Goal: Task Accomplishment & Management: Use online tool/utility

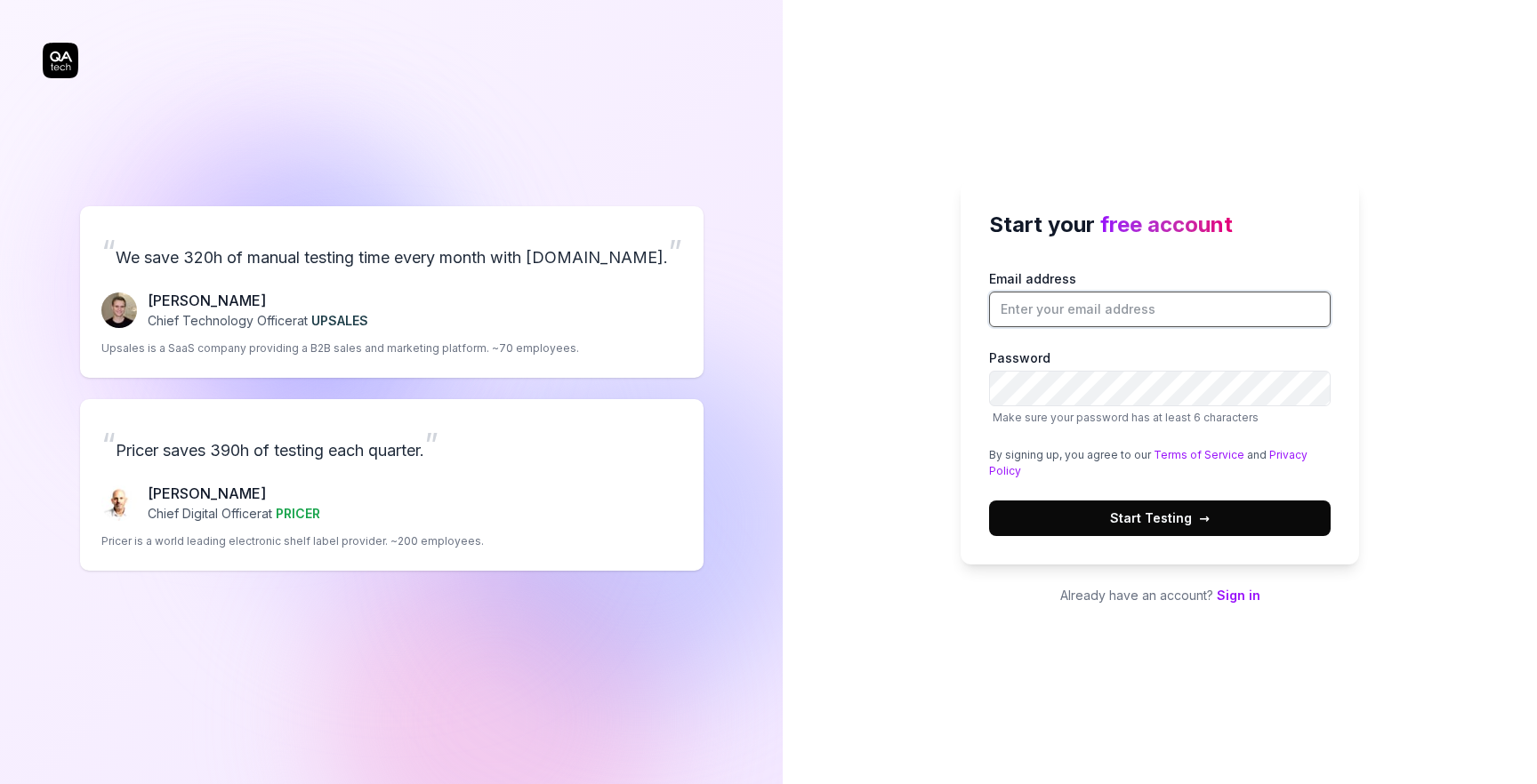
click at [1044, 316] on input "Email address" at bounding box center [1159, 309] width 341 height 35
type input "andreibstest@gmail.com"
click at [989, 501] on button "Start Testing →" at bounding box center [1159, 518] width 341 height 35
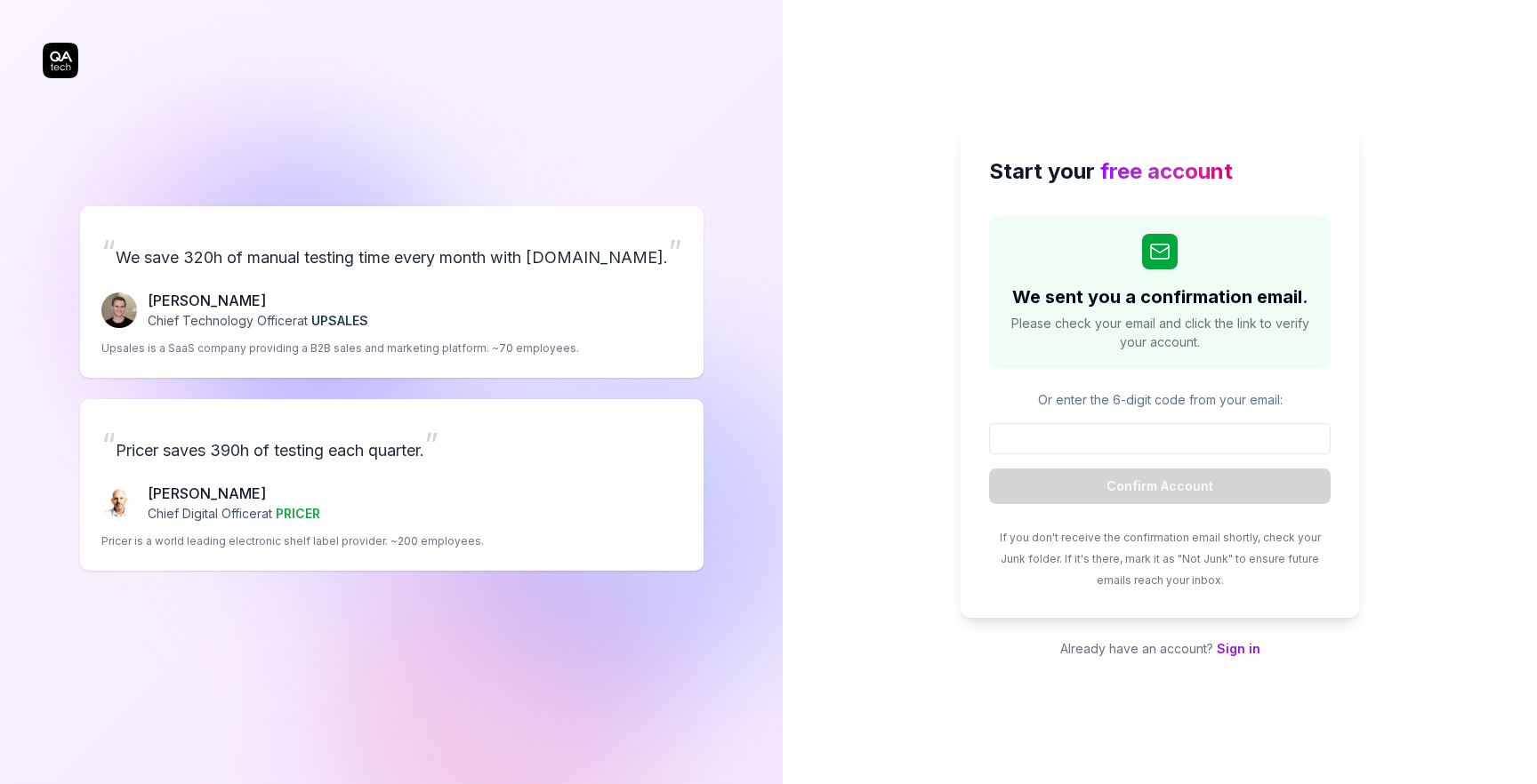
click at [1237, 654] on link "Sign in" at bounding box center [1239, 649] width 44 height 15
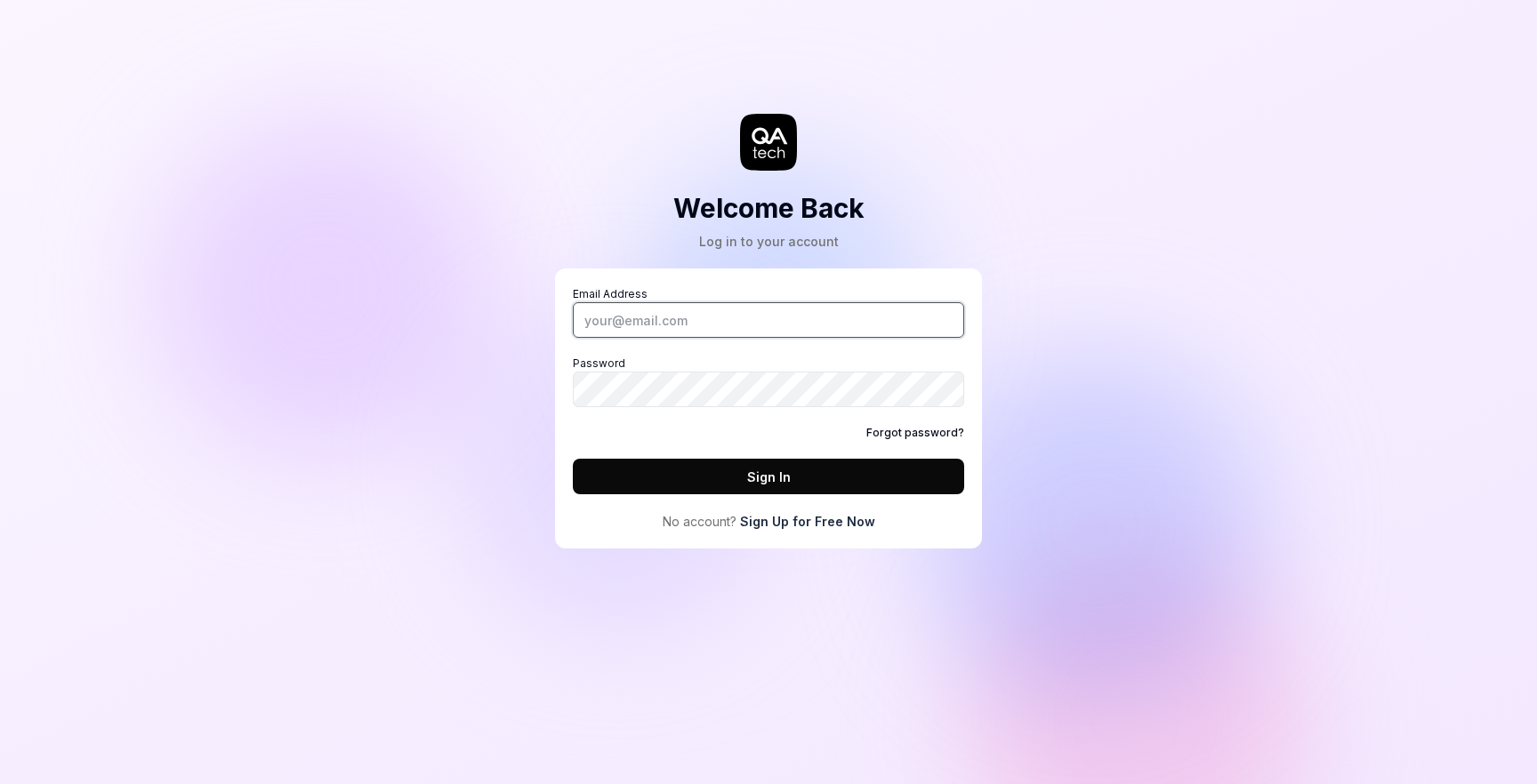
type input "andreibstest@gmail.com"
click at [775, 471] on button "Sign In" at bounding box center [768, 476] width 391 height 35
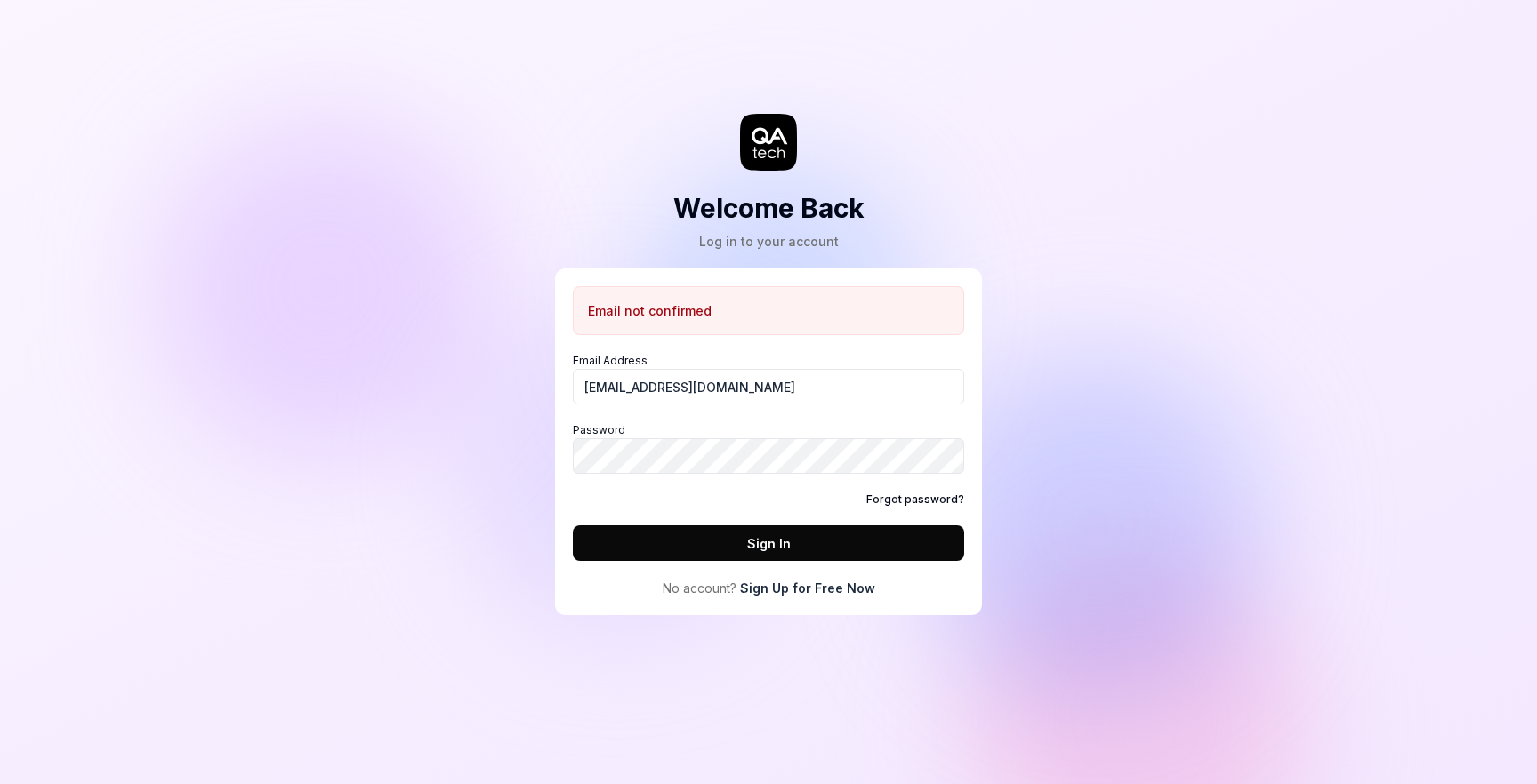
click at [808, 583] on link "Sign Up for Free Now" at bounding box center [807, 589] width 135 height 19
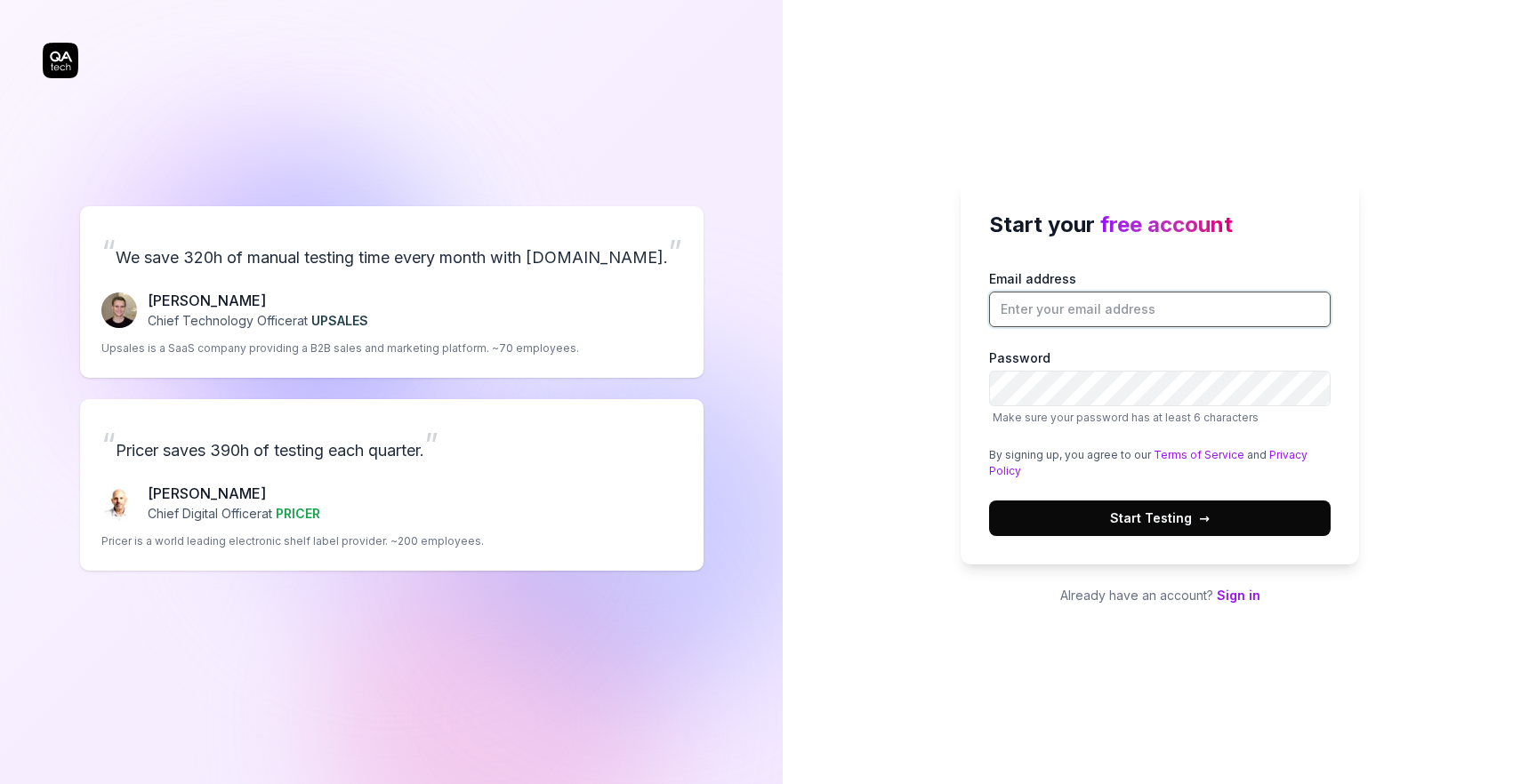
click at [1045, 321] on input "Email address" at bounding box center [1159, 309] width 341 height 35
click at [1147, 310] on input "Email address" at bounding box center [1159, 309] width 341 height 35
type input "ancas.andrei22@gmail.com"
click at [1046, 506] on button "Start Testing →" at bounding box center [1159, 518] width 341 height 35
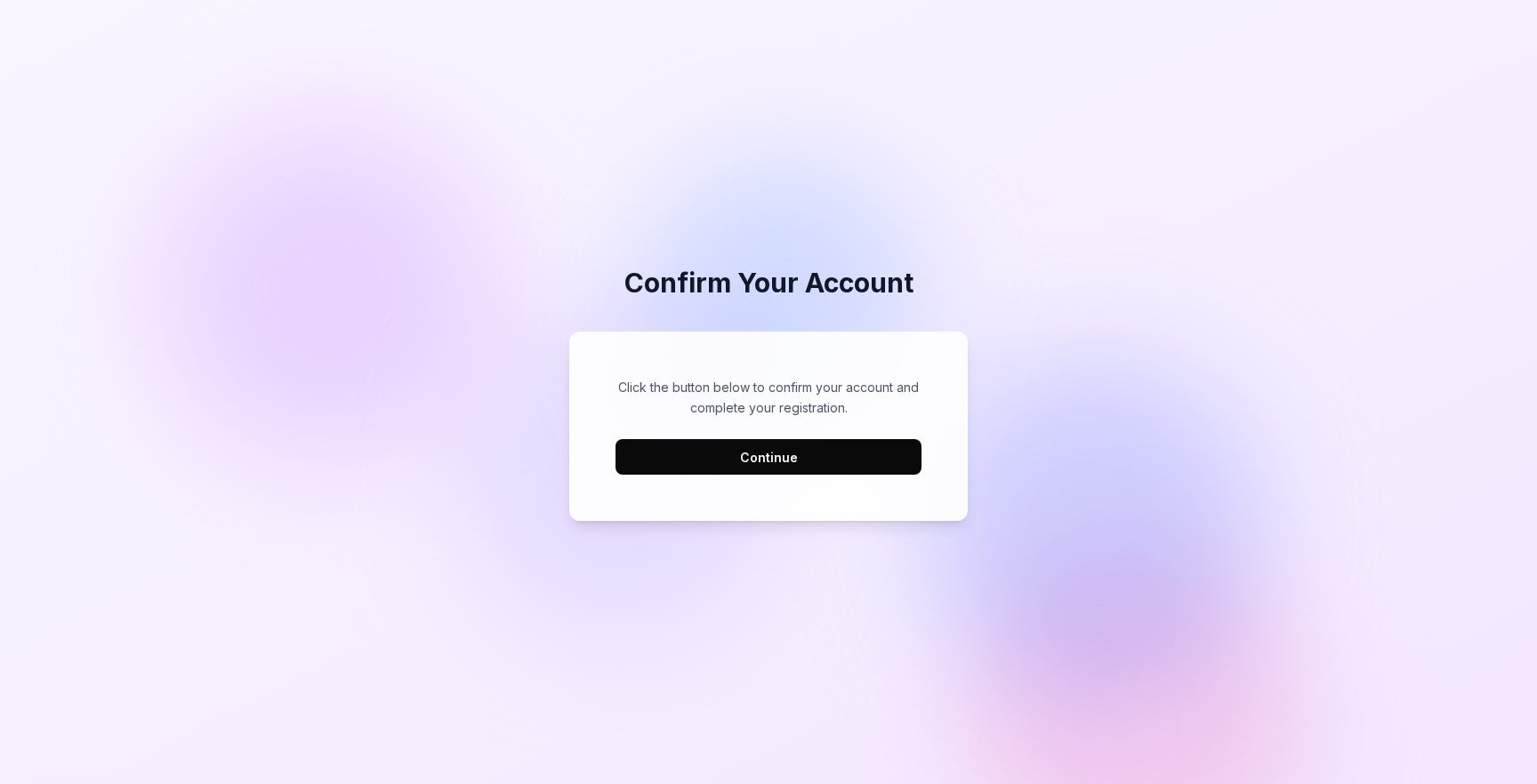
click at [823, 451] on button "Continue" at bounding box center [769, 456] width 306 height 35
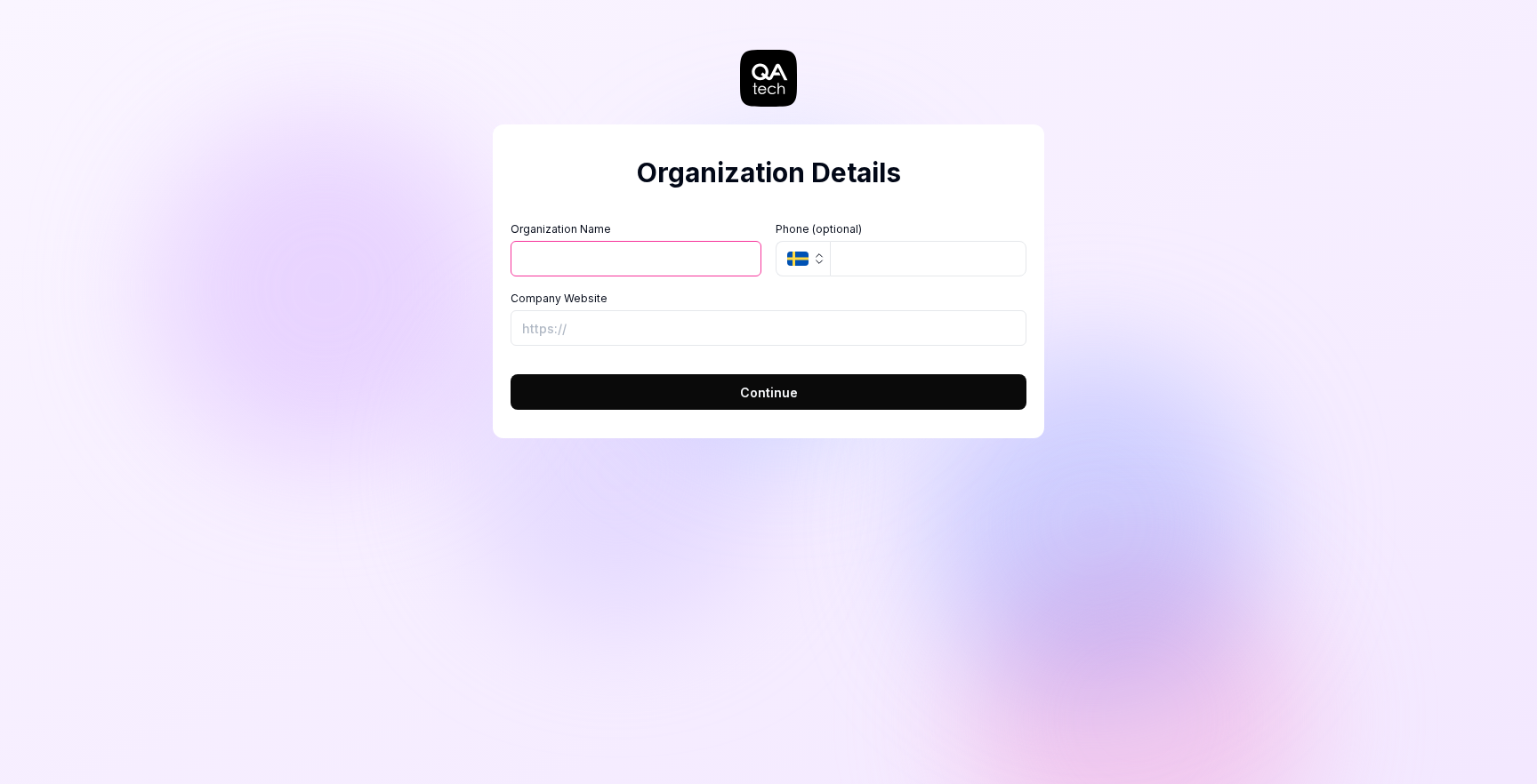
click at [642, 237] on div "Organization Name" at bounding box center [636, 250] width 251 height 55
click at [618, 261] on input "Organization Name" at bounding box center [636, 258] width 251 height 35
type input "Ancas Andrei"
click at [853, 261] on input "tel" at bounding box center [929, 258] width 197 height 35
click at [755, 334] on input "Company Website" at bounding box center [768, 328] width 516 height 35
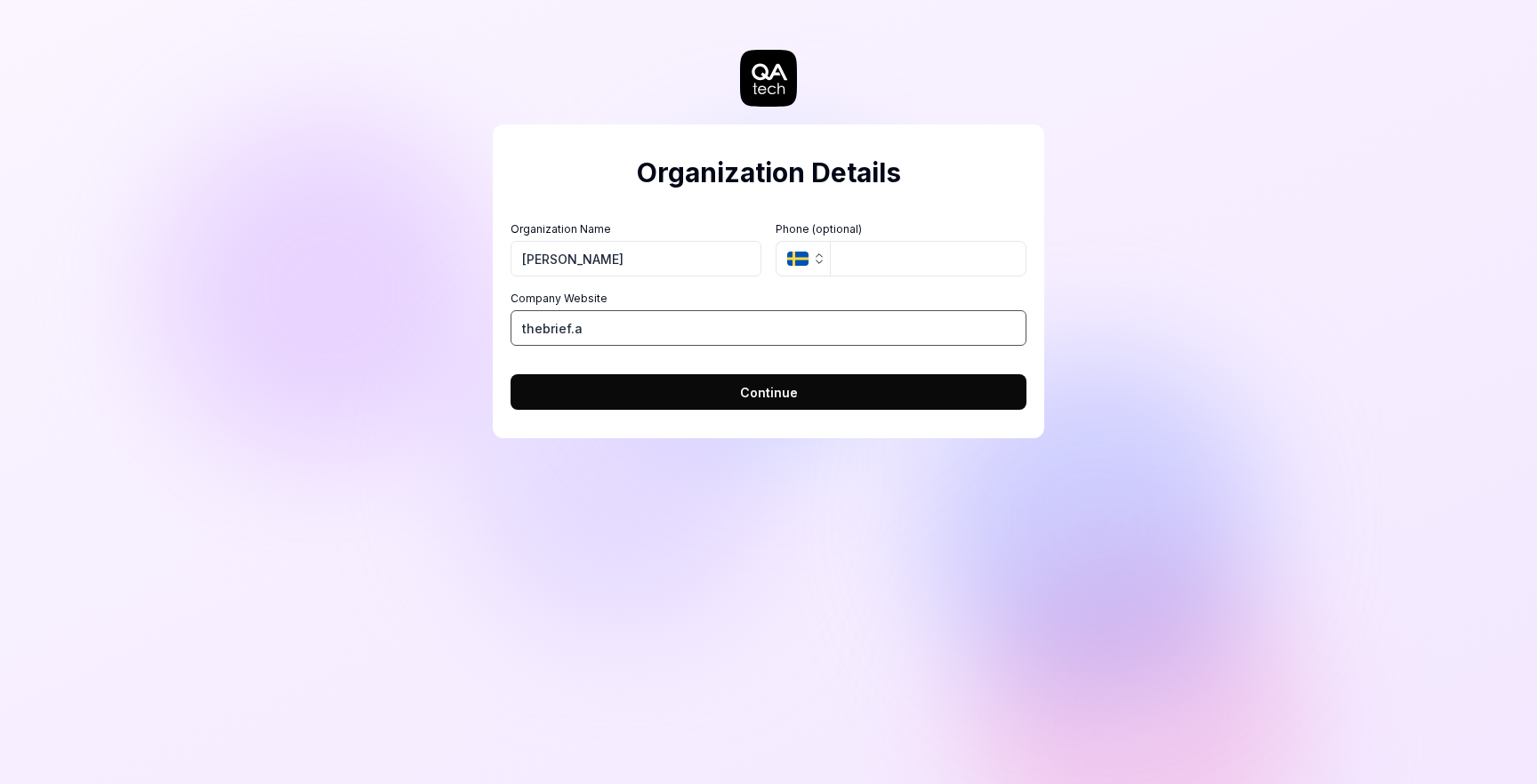
type input "thebrief.ai"
type input "https://app.thebrief.ai"
click at [736, 401] on button "Continue" at bounding box center [768, 392] width 516 height 35
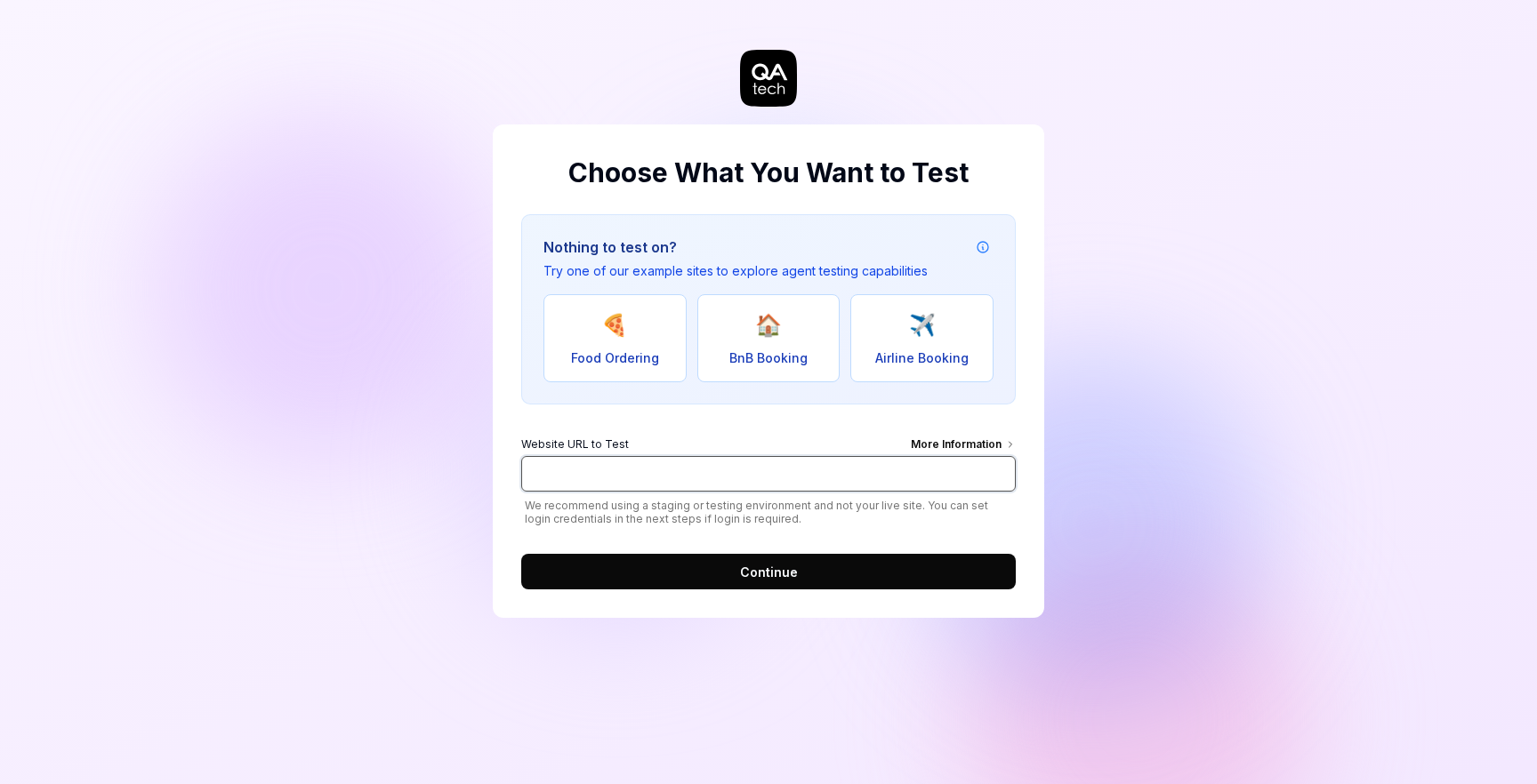
click at [652, 474] on input "Website URL to Test More Information" at bounding box center [768, 473] width 494 height 35
type input "https://app.thebrief.ai/"
click at [692, 574] on button "Continue" at bounding box center [768, 571] width 494 height 35
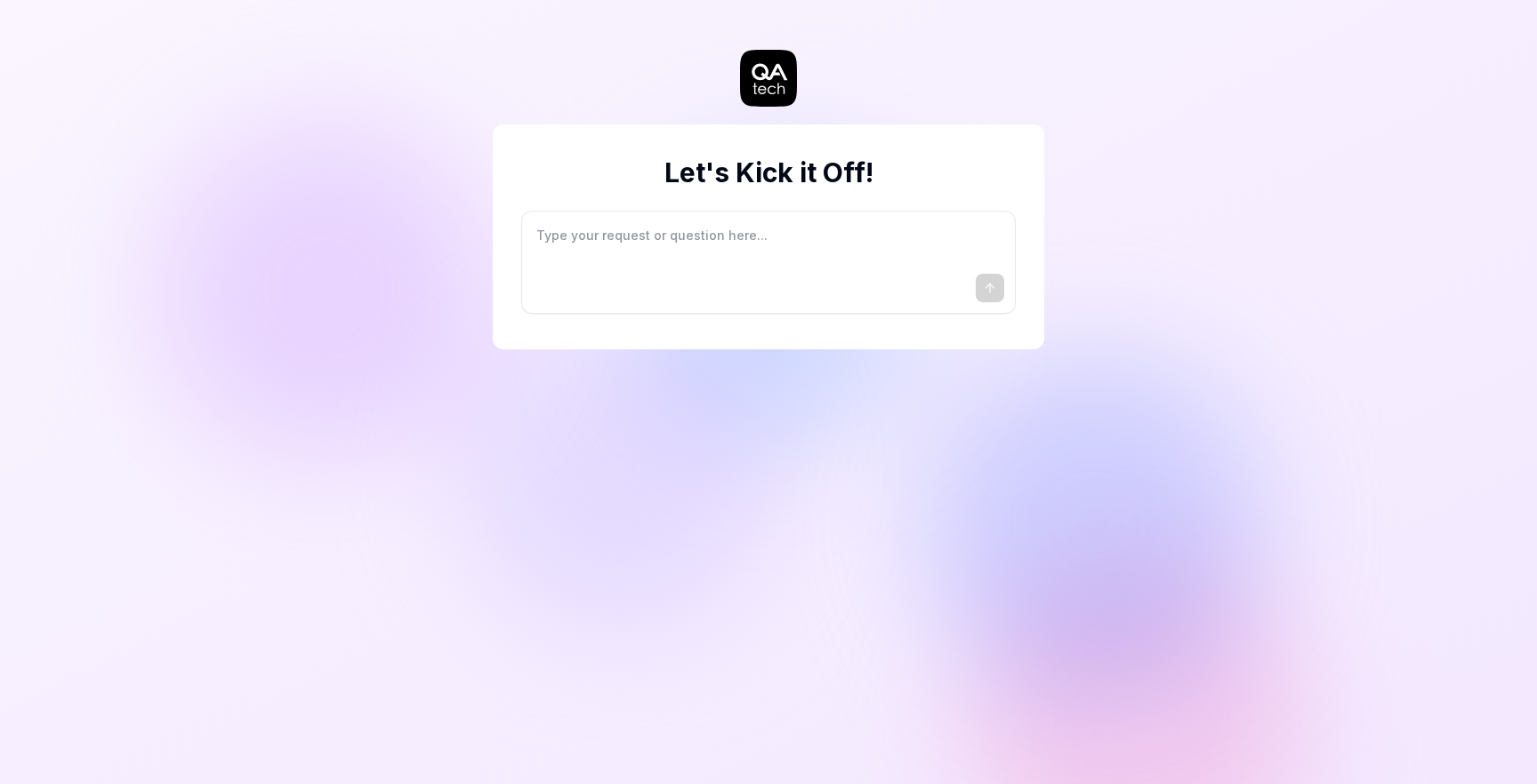
type textarea "*"
type textarea "I"
type textarea "*"
type textarea "I"
type textarea "*"
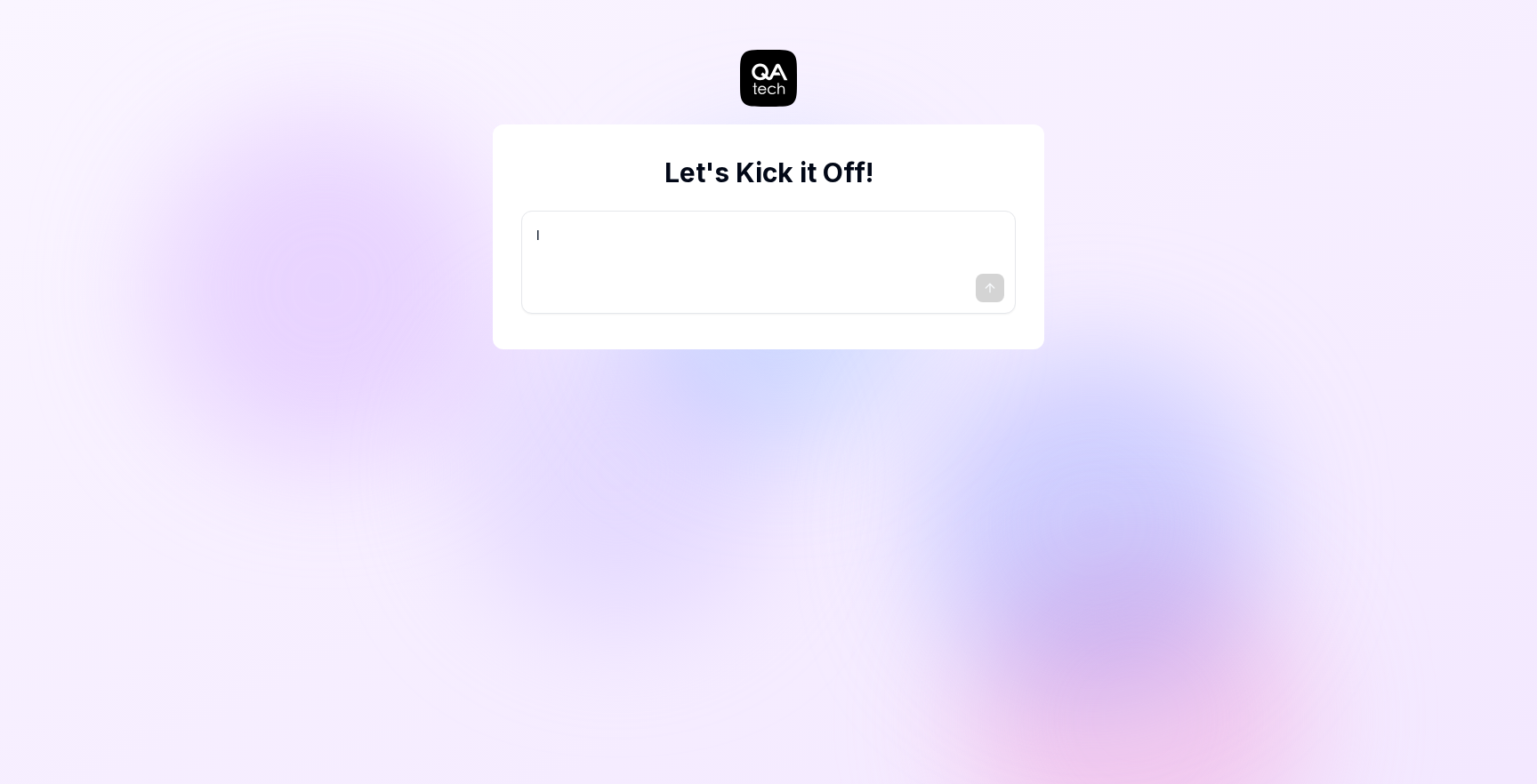
type textarea "I w"
type textarea "*"
type textarea "I wa"
type textarea "*"
type textarea "I wan"
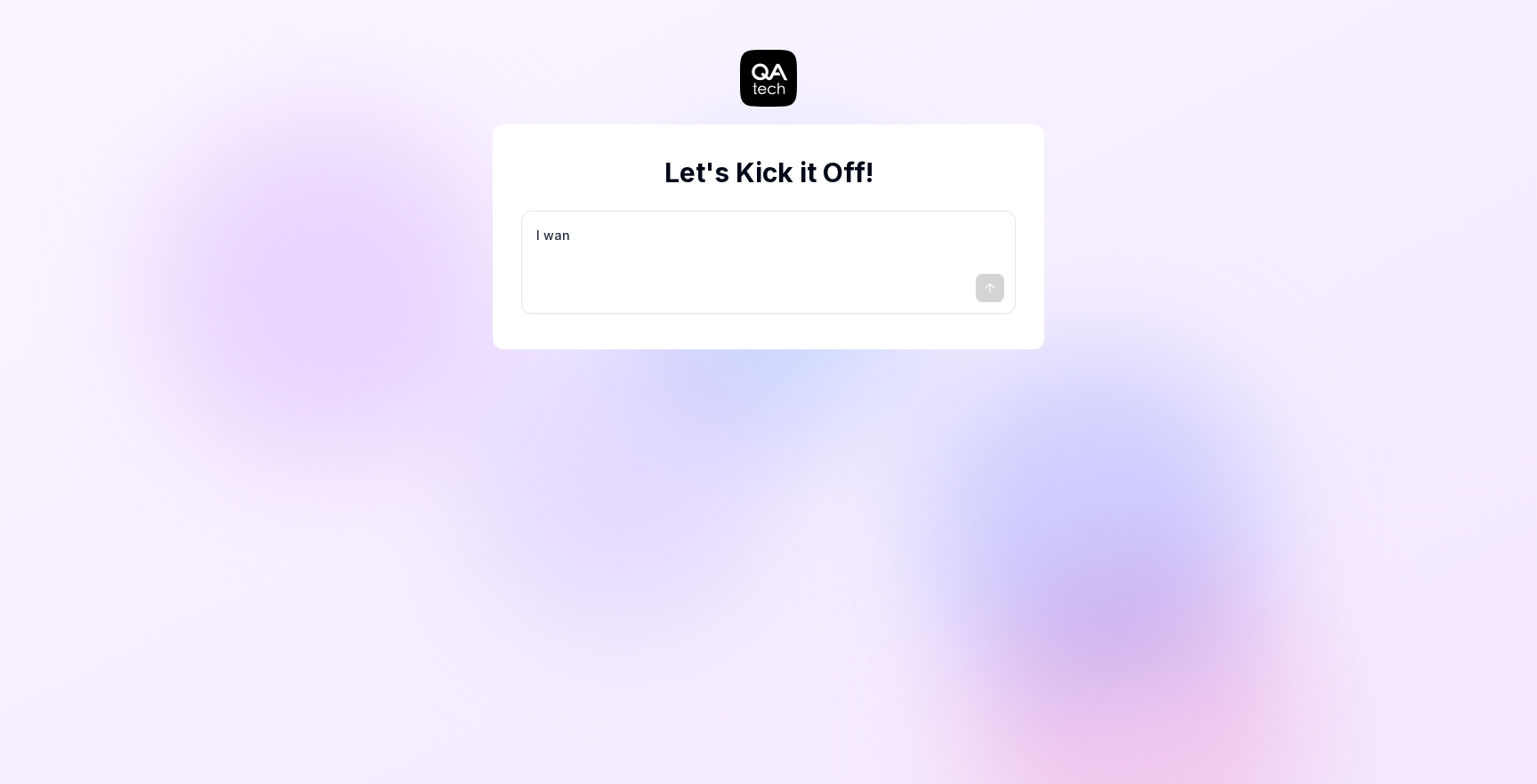
type textarea "*"
type textarea "I want"
type textarea "*"
type textarea "I want"
type textarea "*"
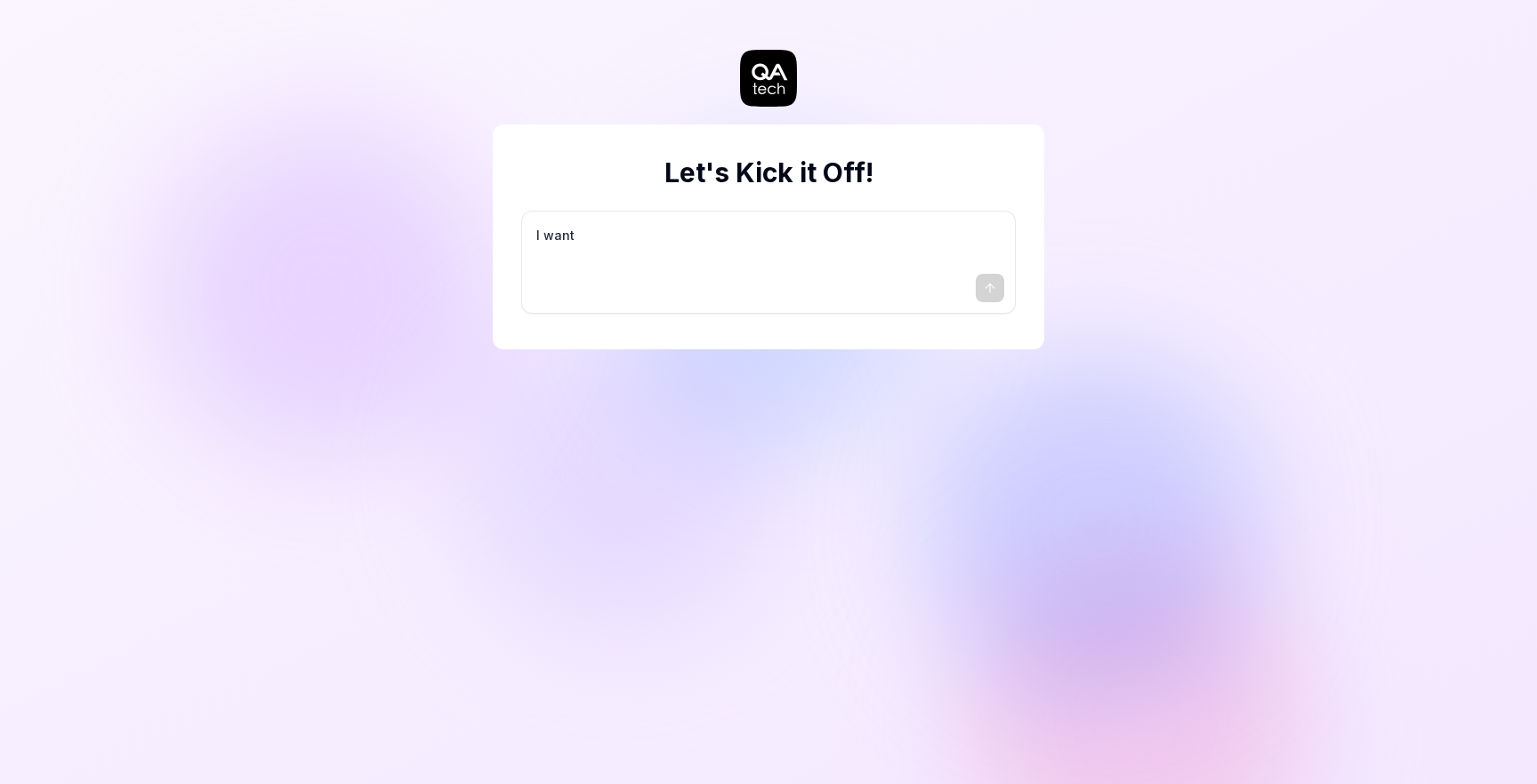
type textarea "I want a"
type textarea "*"
type textarea "I want a"
type textarea "*"
type textarea "I want a g"
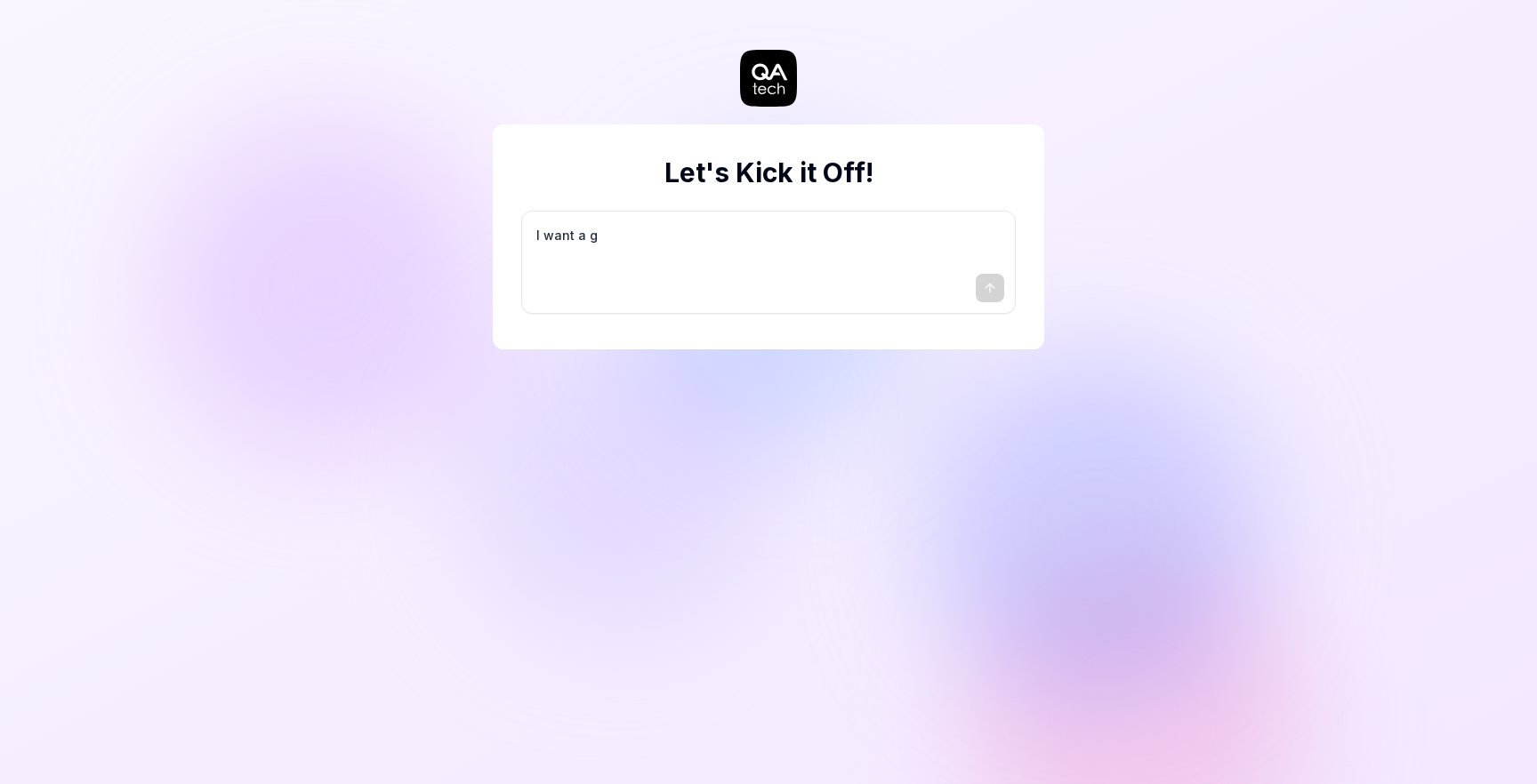
type textarea "*"
type textarea "I want a go"
type textarea "*"
type textarea "I want a goo"
type textarea "*"
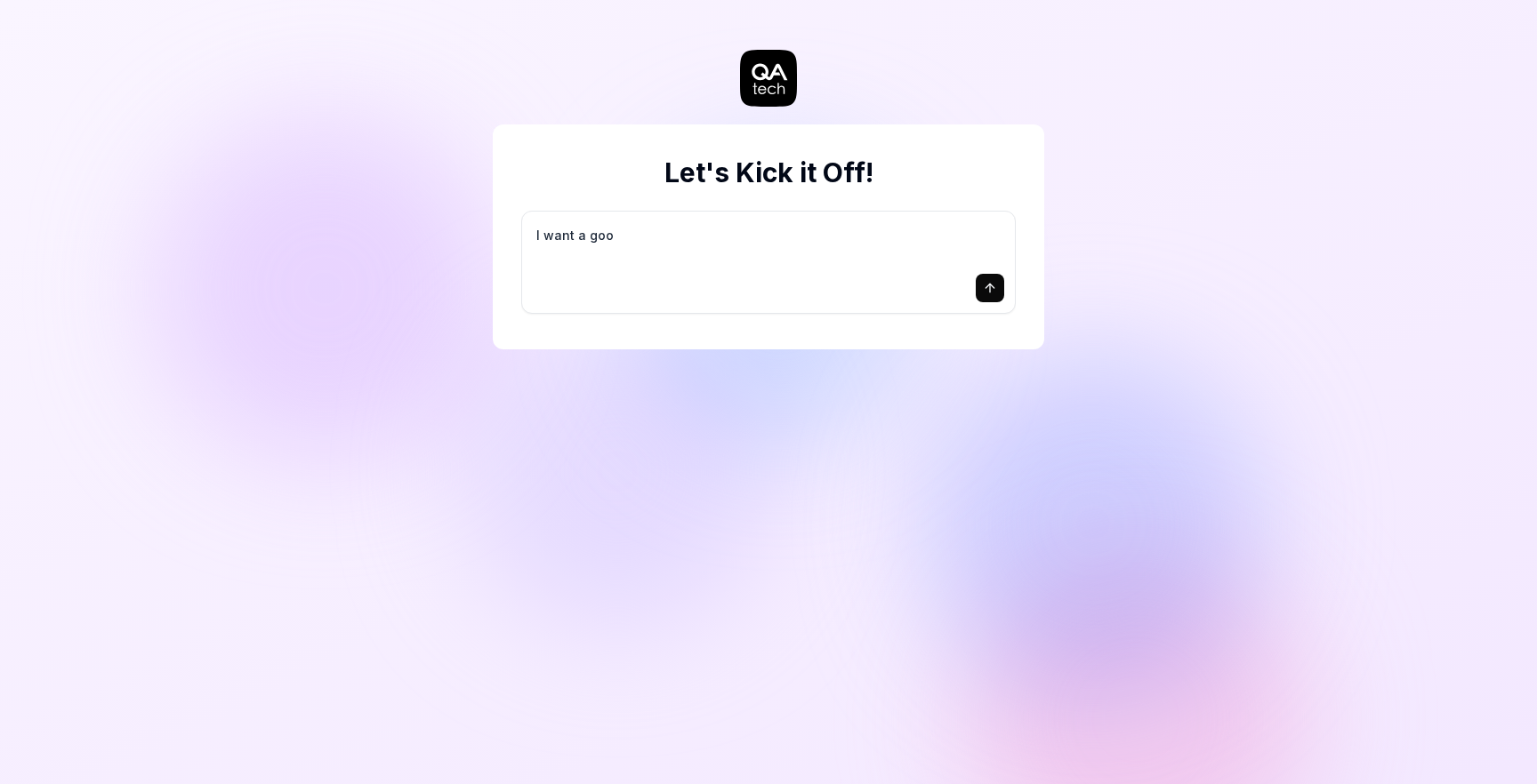
type textarea "I want a good"
type textarea "*"
type textarea "I want a good"
type textarea "*"
type textarea "I want a good t"
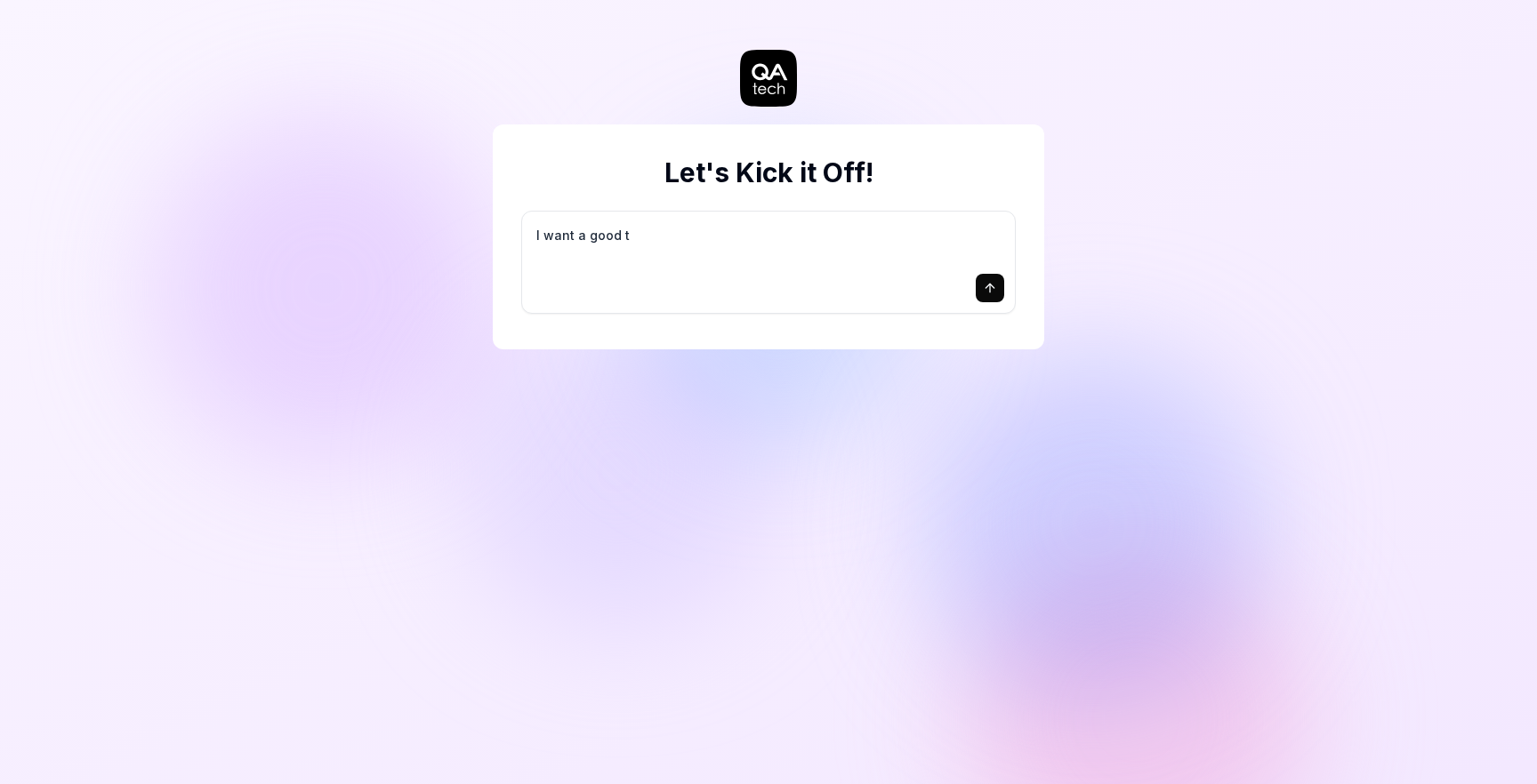
type textarea "*"
type textarea "I want a good te"
type textarea "*"
type textarea "I want a good tes"
type textarea "*"
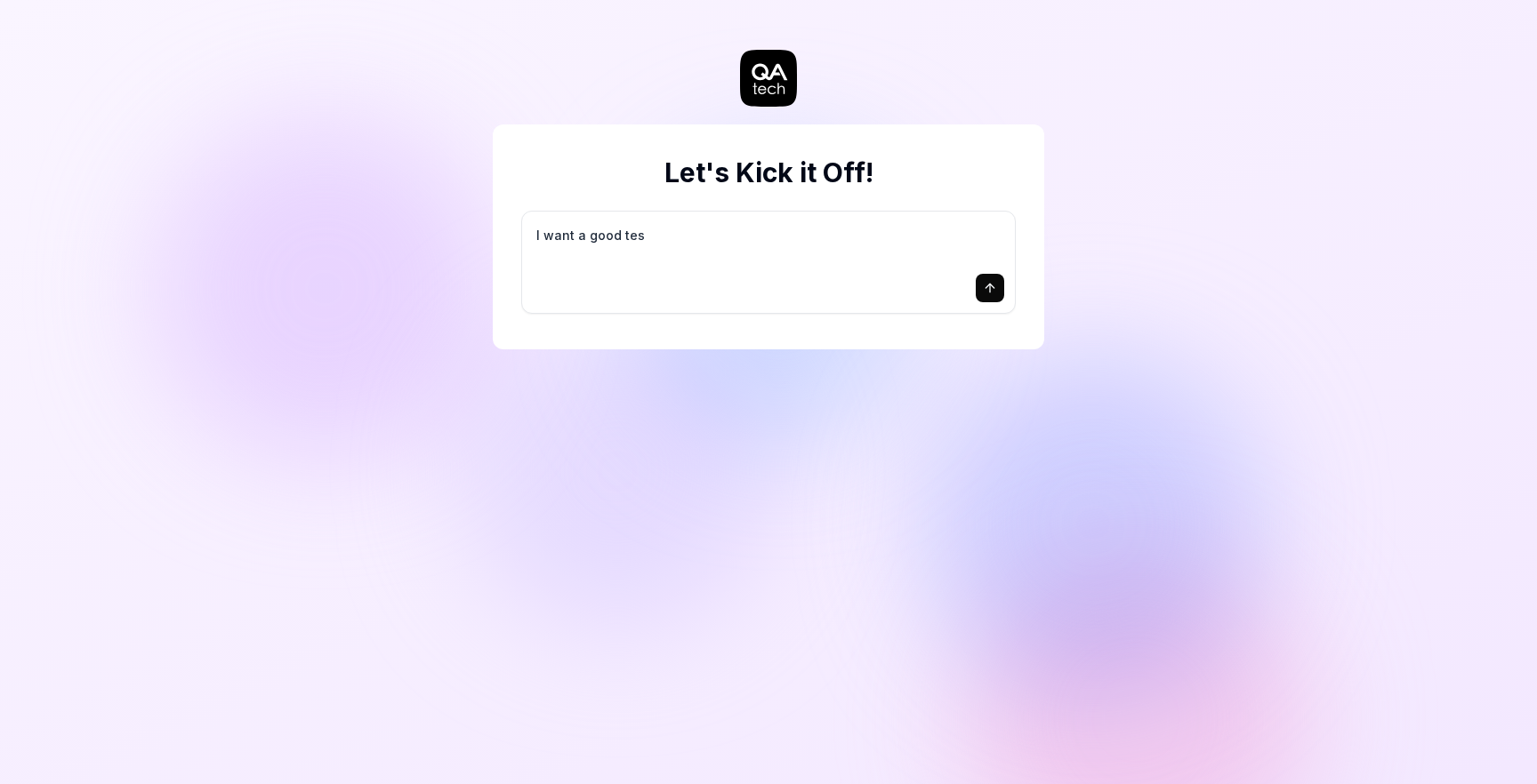
type textarea "I want a good test"
type textarea "*"
type textarea "I want a good test"
type textarea "*"
type textarea "I want a good test s"
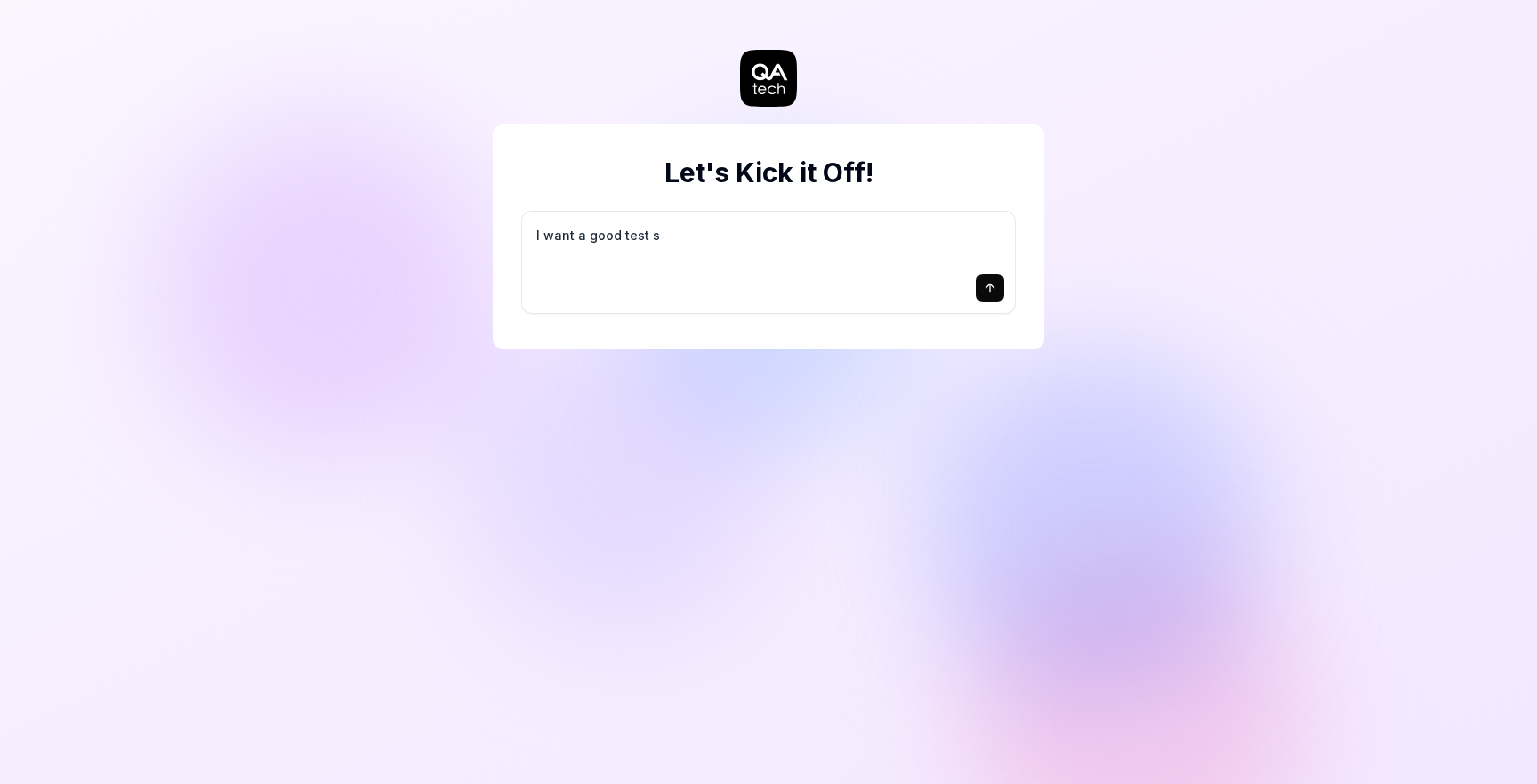
type textarea "*"
type textarea "I want a good test se"
type textarea "*"
type textarea "I want a good test set"
type textarea "*"
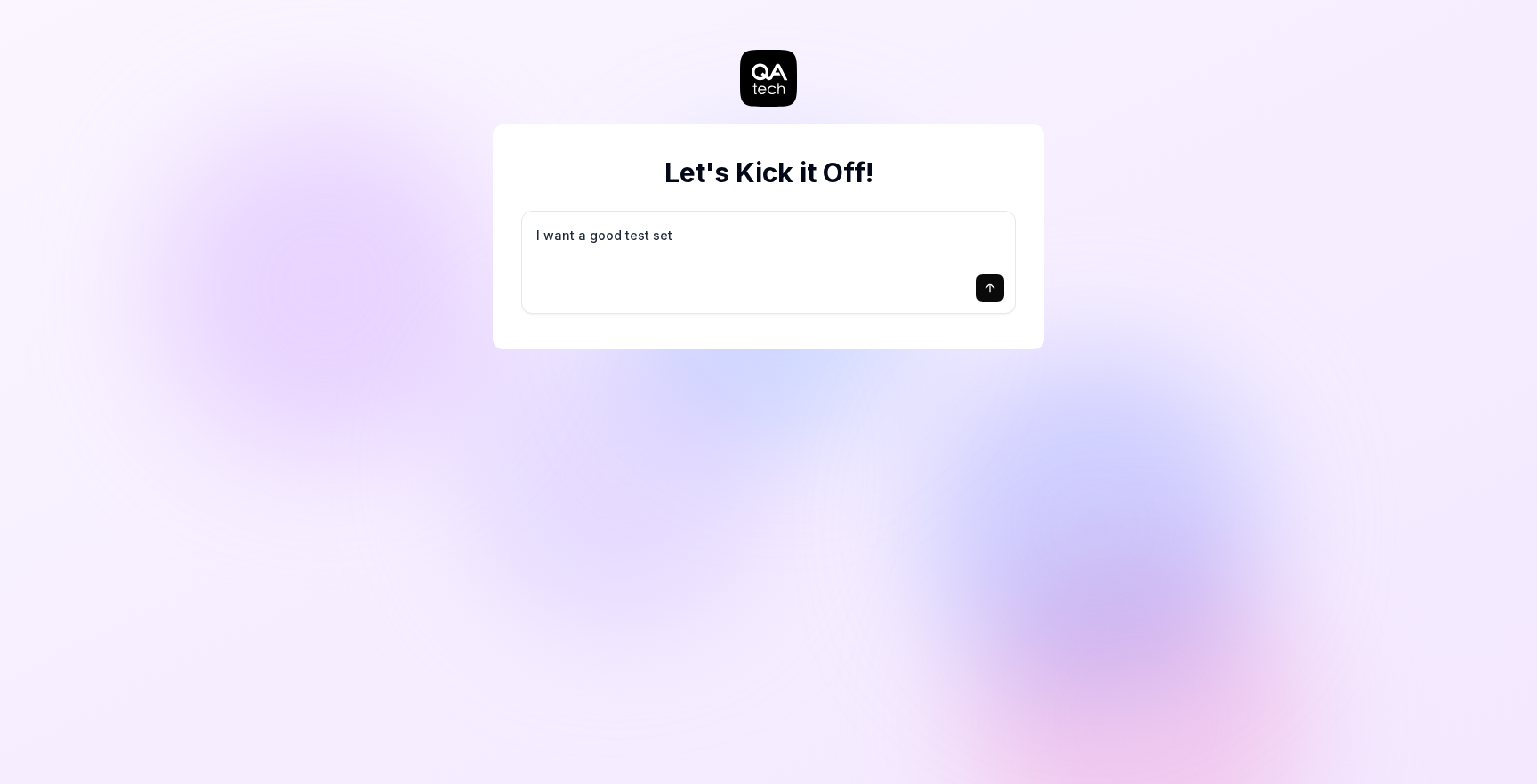
type textarea "I want a good test setu"
type textarea "*"
type textarea "I want a good test setup"
type textarea "*"
type textarea "I want a good test setup"
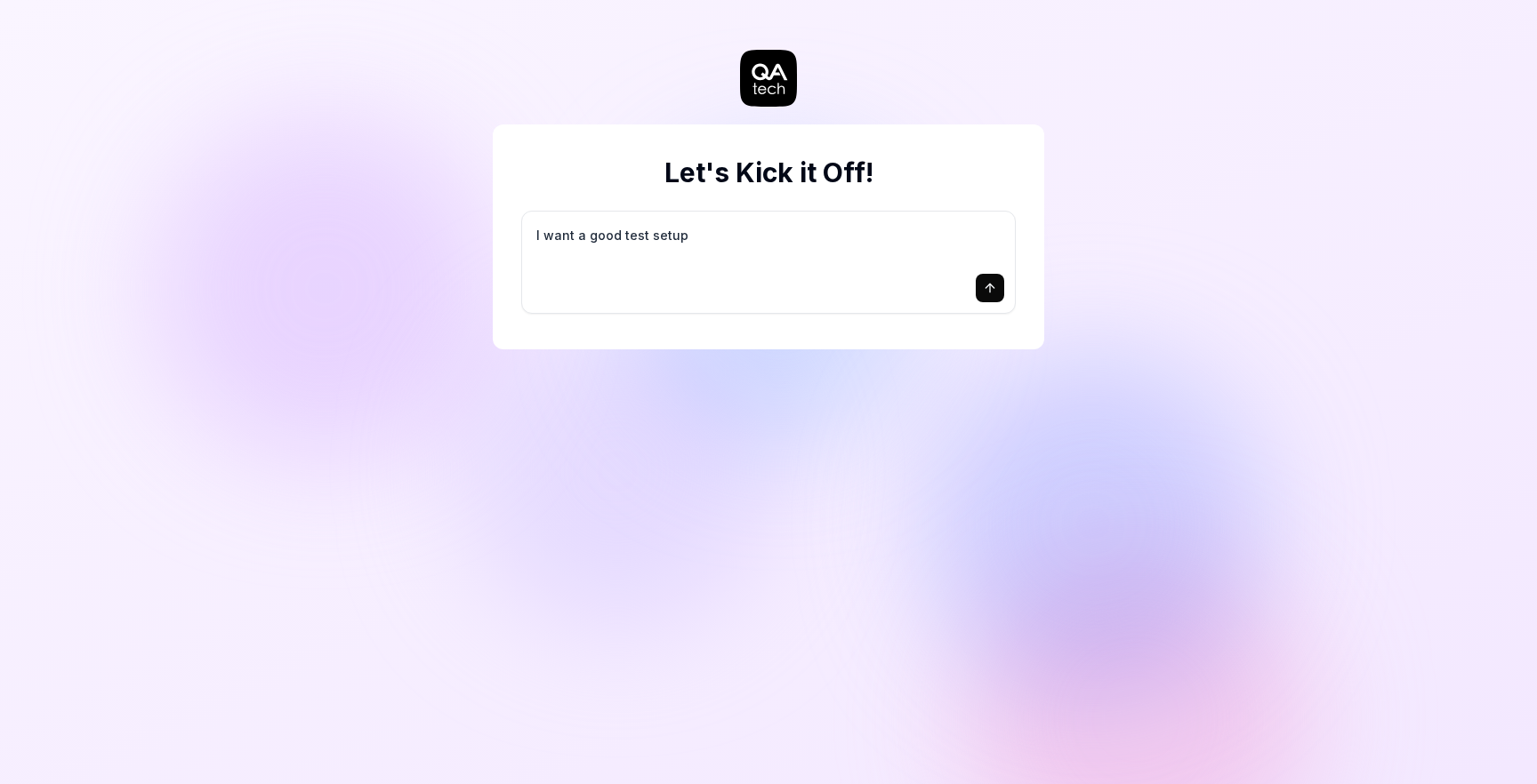
type textarea "*"
type textarea "I want a good test setup f"
type textarea "*"
type textarea "I want a good test setup fo"
type textarea "*"
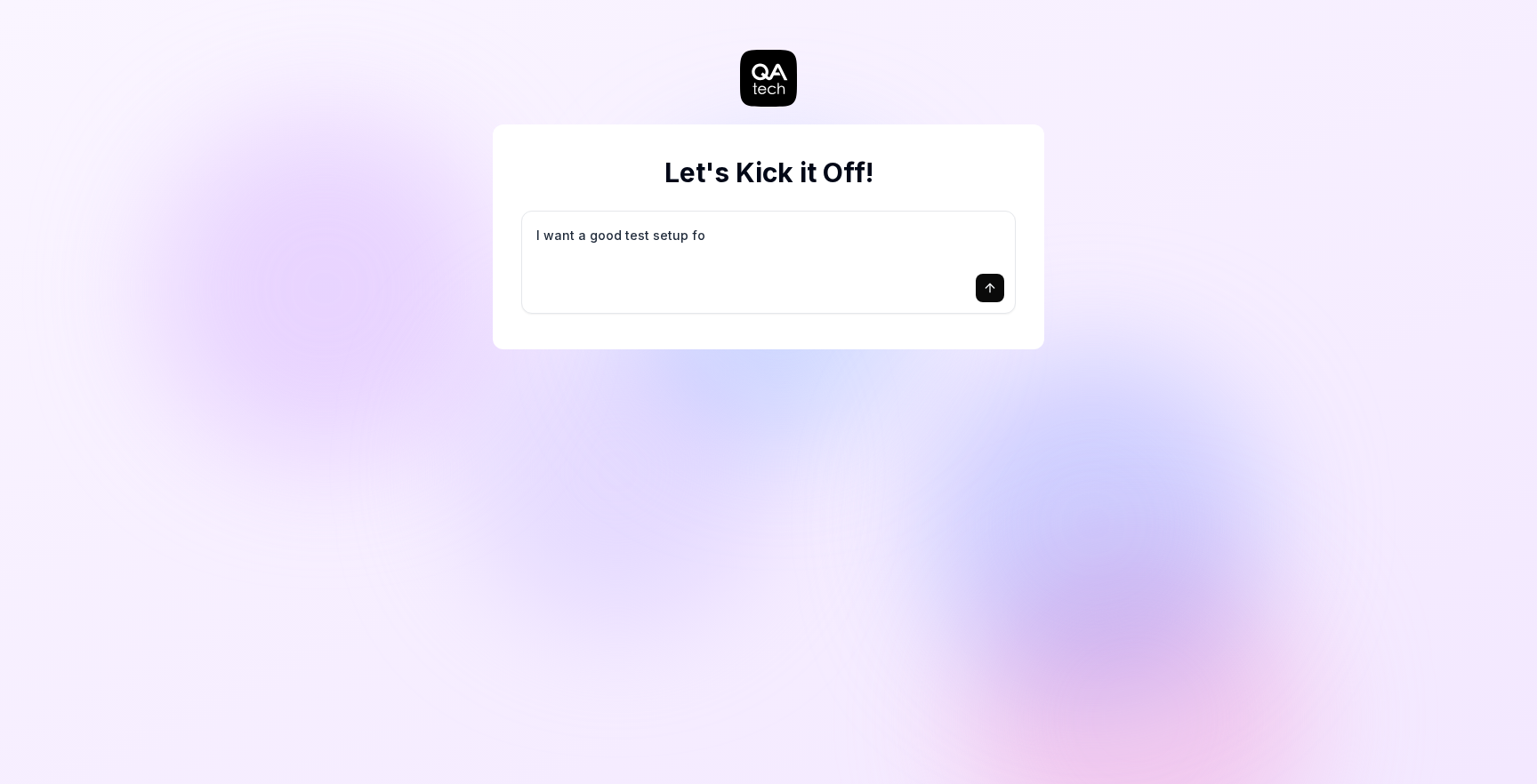
type textarea "I want a good test setup for"
type textarea "*"
type textarea "I want a good test setup for"
type textarea "*"
type textarea "I want a good test setup for m"
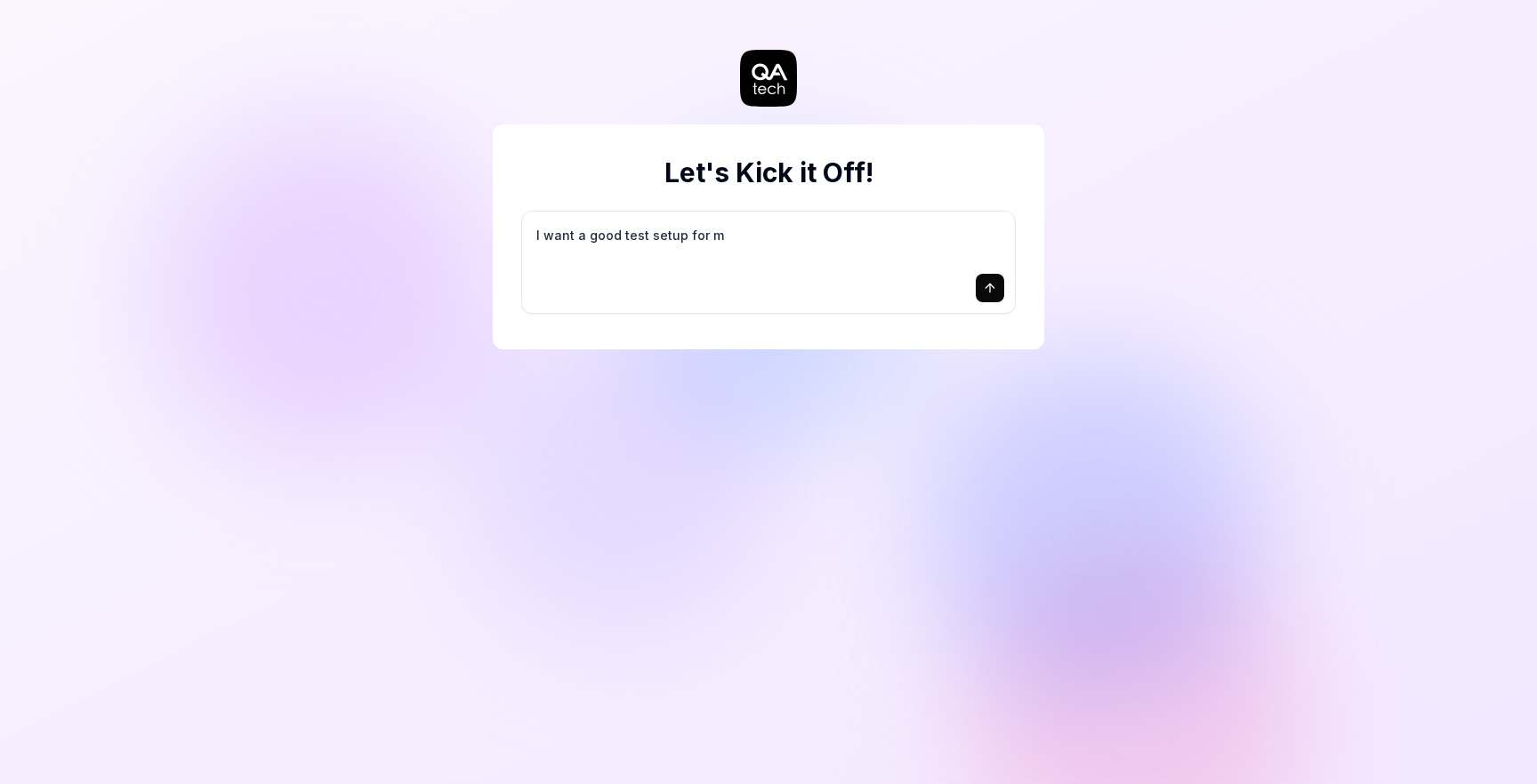
type textarea "*"
type textarea "I want a good test setup for my"
type textarea "*"
type textarea "I want a good test setup for my"
type textarea "*"
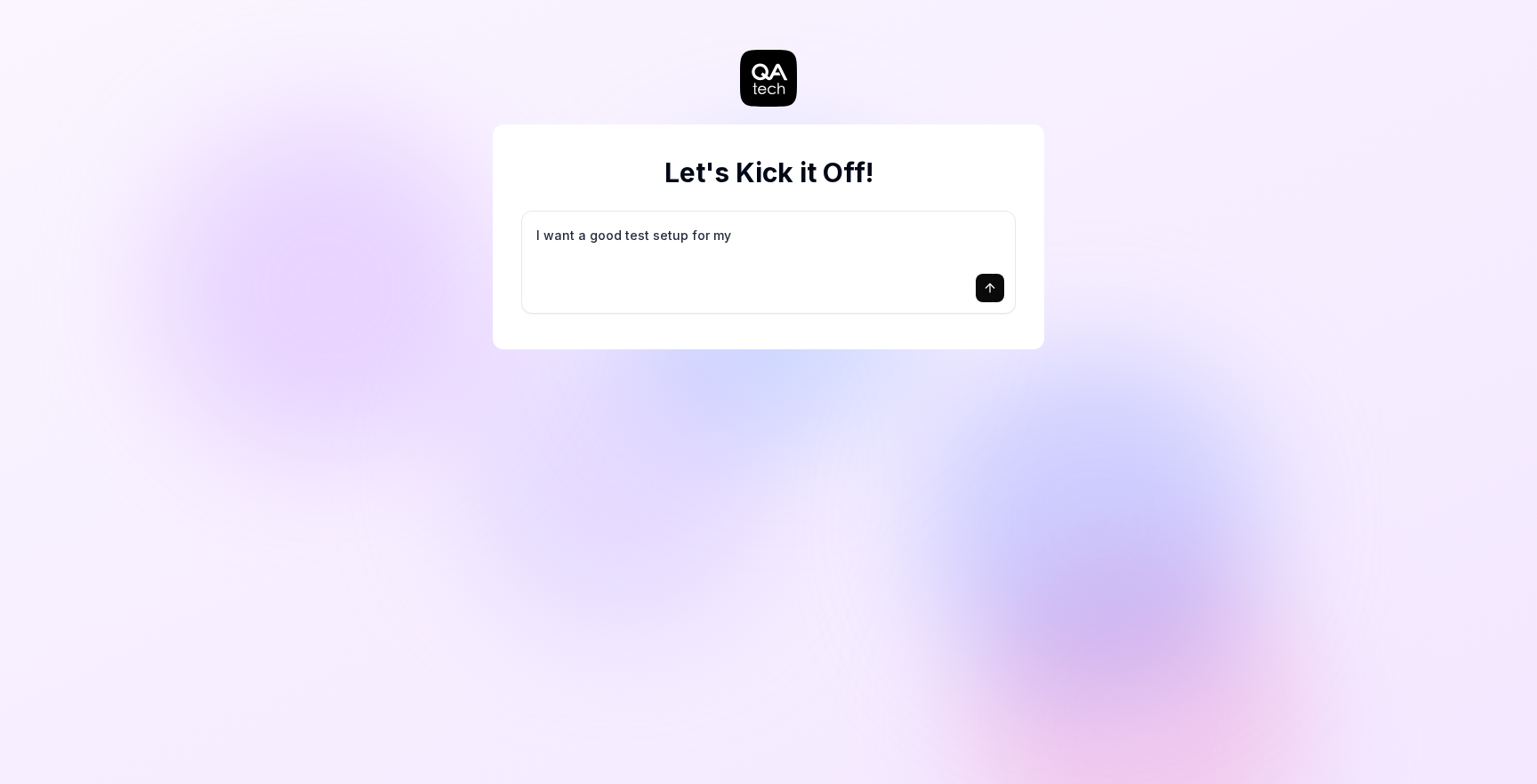
type textarea "I want a good test setup for my s"
type textarea "*"
type textarea "I want a good test setup for my si"
type textarea "*"
type textarea "I want a good test setup for my sit"
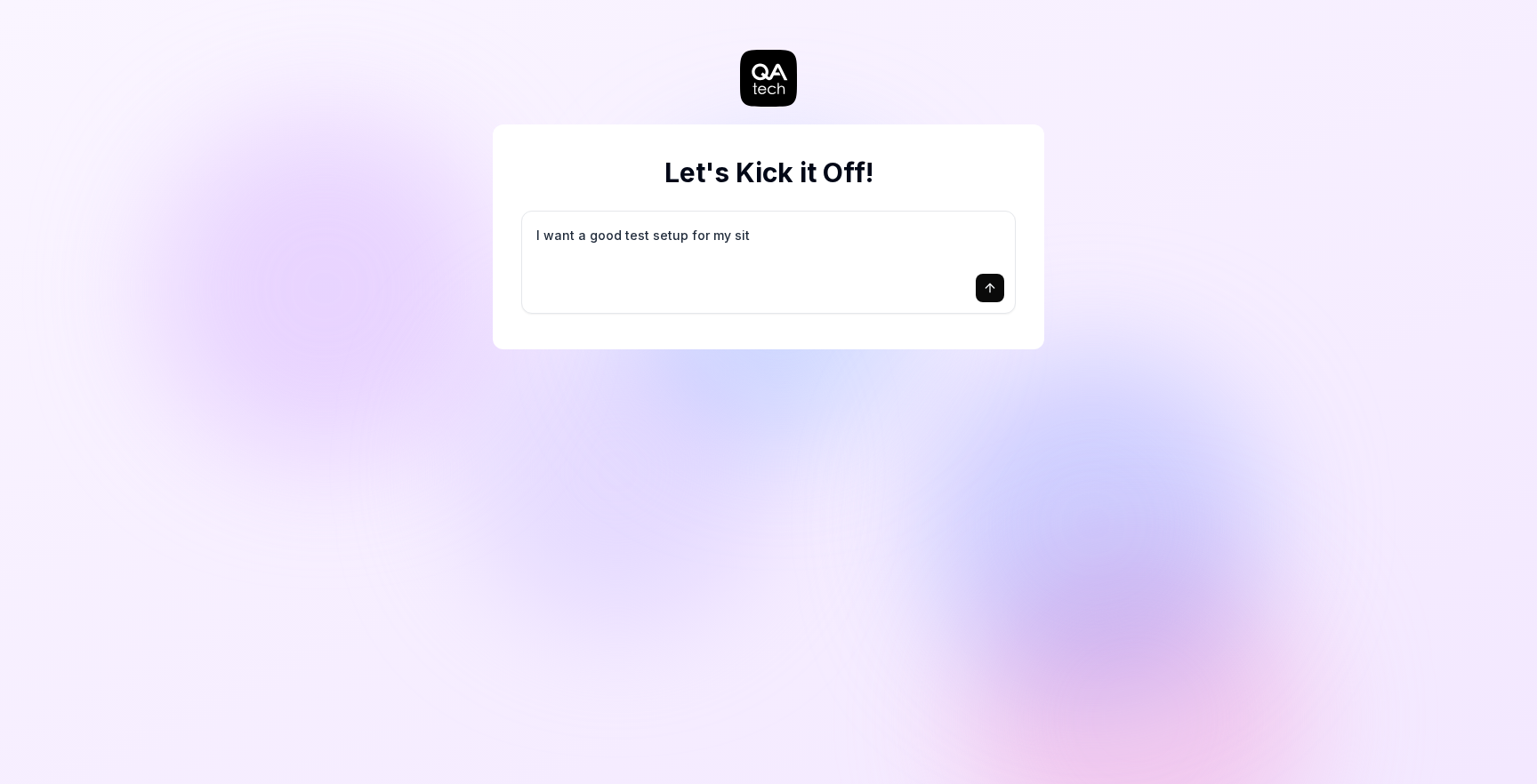
type textarea "*"
type textarea "I want a good test setup for my site"
type textarea "*"
type textarea "I want a good test setup for my site"
type textarea "*"
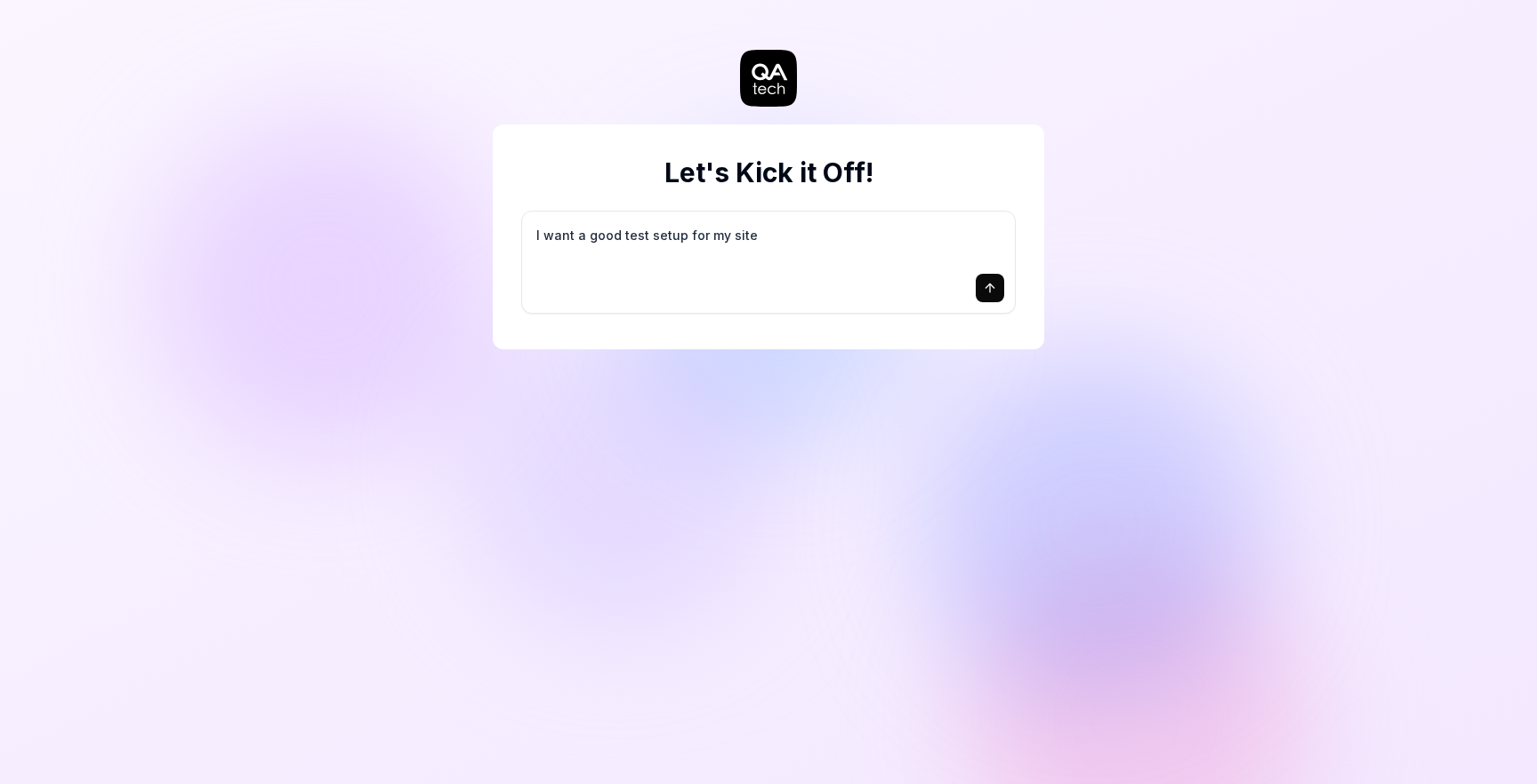
type textarea "I want a good test setup for my site -"
type textarea "*"
type textarea "I want a good test setup for my site -"
type textarea "*"
type textarea "I want a good test setup for my site - h"
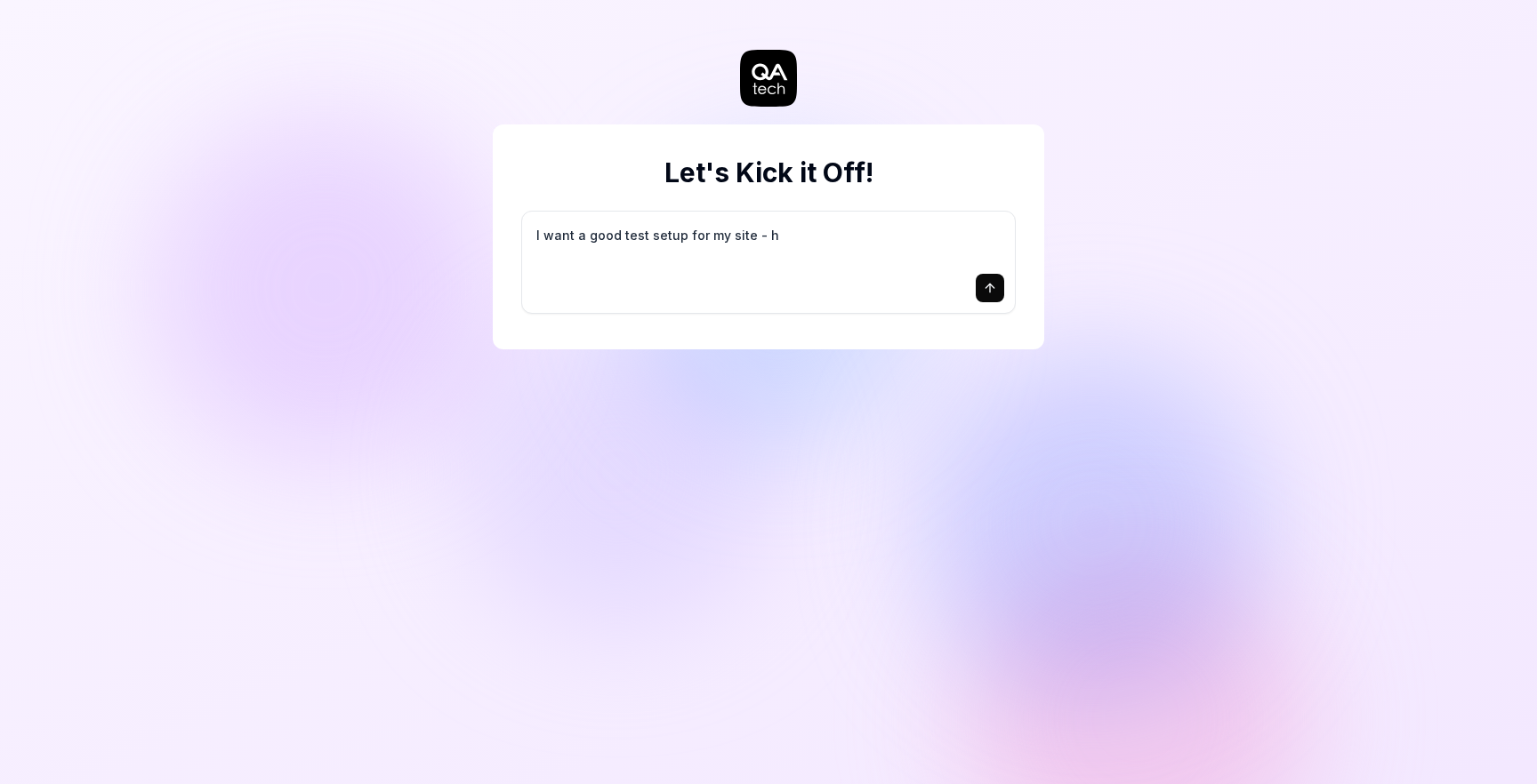
type textarea "*"
type textarea "I want a good test setup for my site - he"
type textarea "*"
type textarea "I want a good test setup for my site - hel"
type textarea "*"
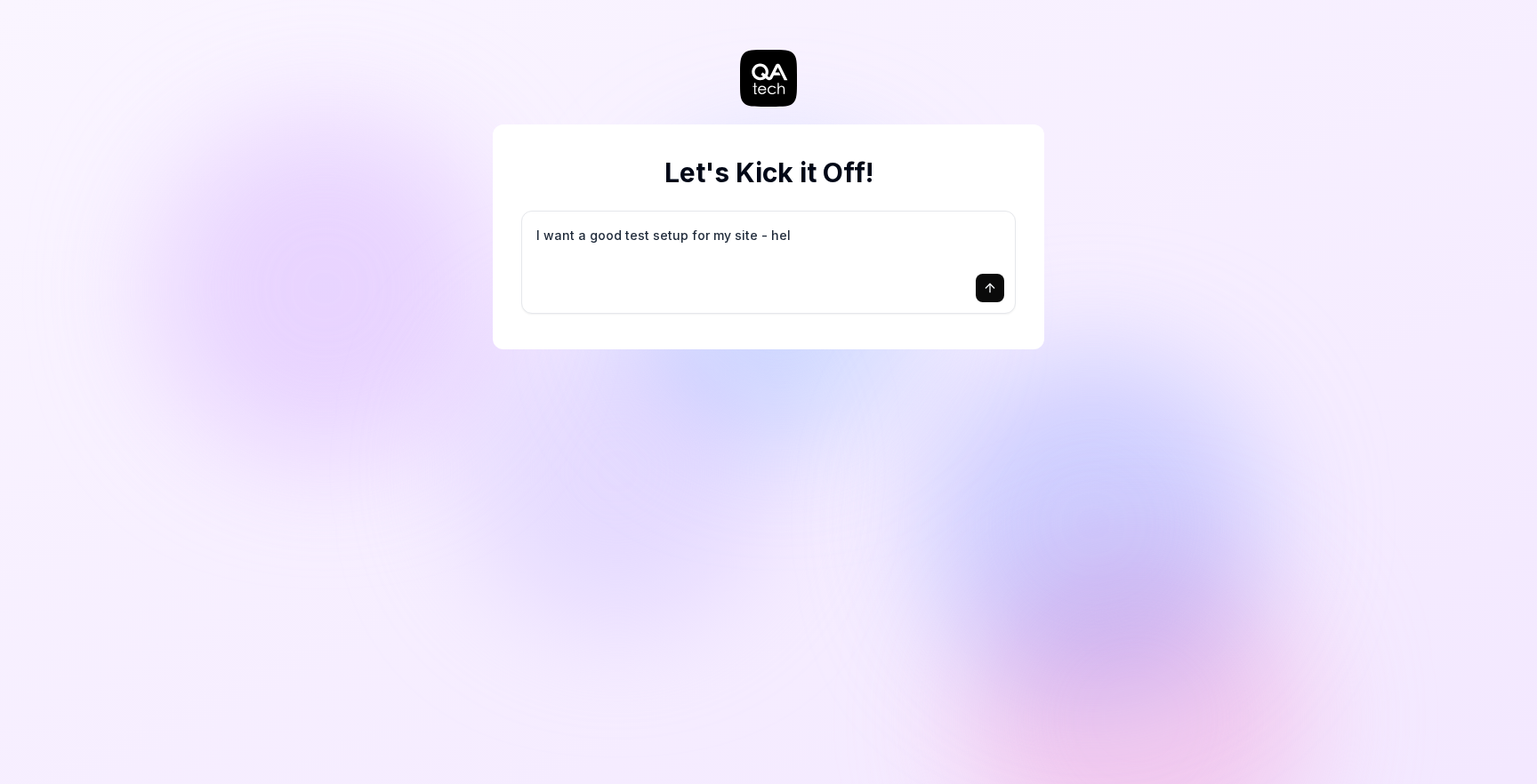
type textarea "I want a good test setup for my site - help"
type textarea "*"
type textarea "I want a good test setup for my site - help"
type textarea "*"
type textarea "I want a good test setup for my site - help m"
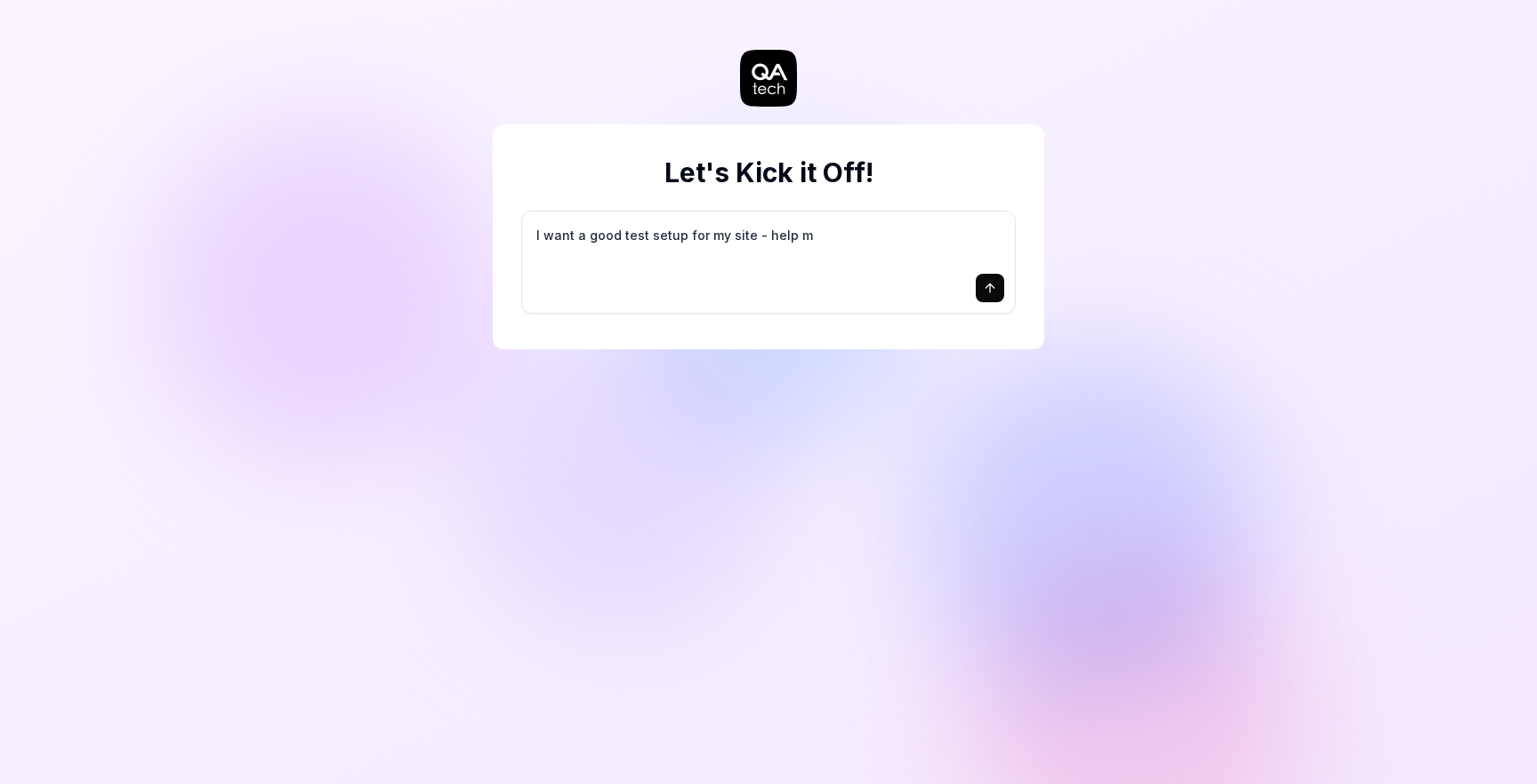
type textarea "*"
type textarea "I want a good test setup for my site - help me"
type textarea "*"
type textarea "I want a good test setup for my site - help me"
type textarea "*"
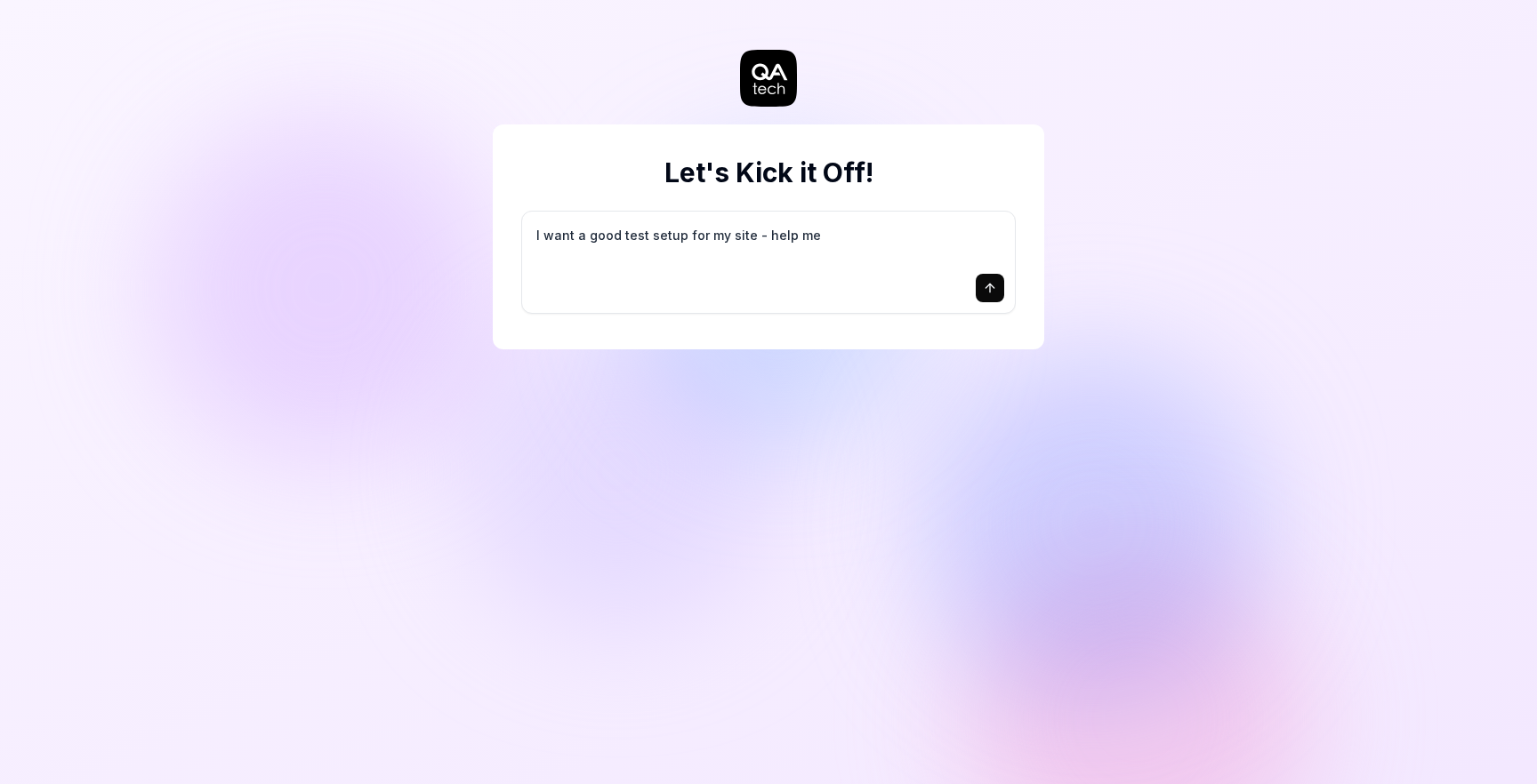
type textarea "I want a good test setup for my site - help me c"
type textarea "*"
type textarea "I want a good test setup for my site - help me cr"
type textarea "*"
type textarea "I want a good test setup for my site - help me cre"
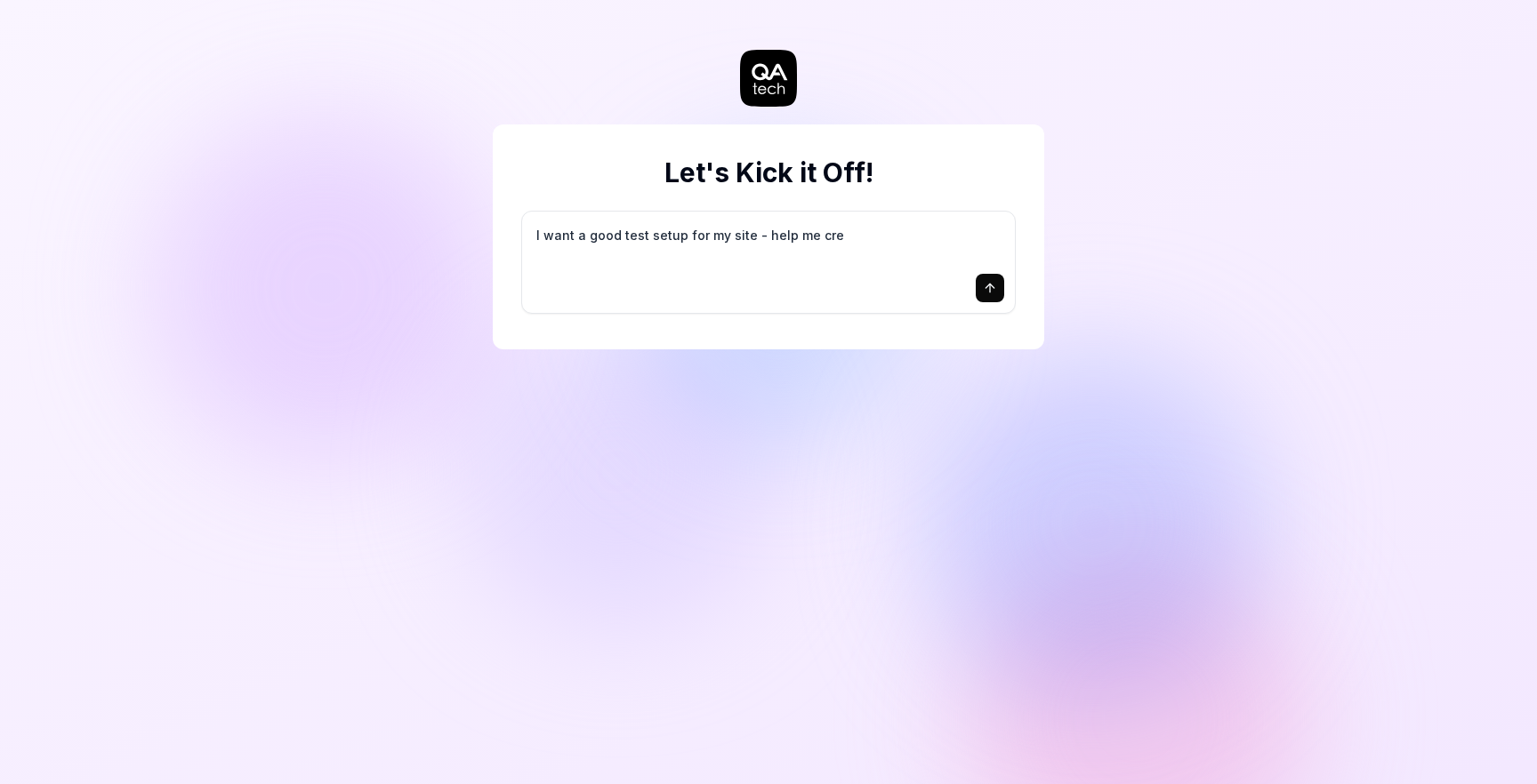
type textarea "*"
type textarea "I want a good test setup for my site - help me crea"
type textarea "*"
type textarea "I want a good test setup for my site - help me creat"
type textarea "*"
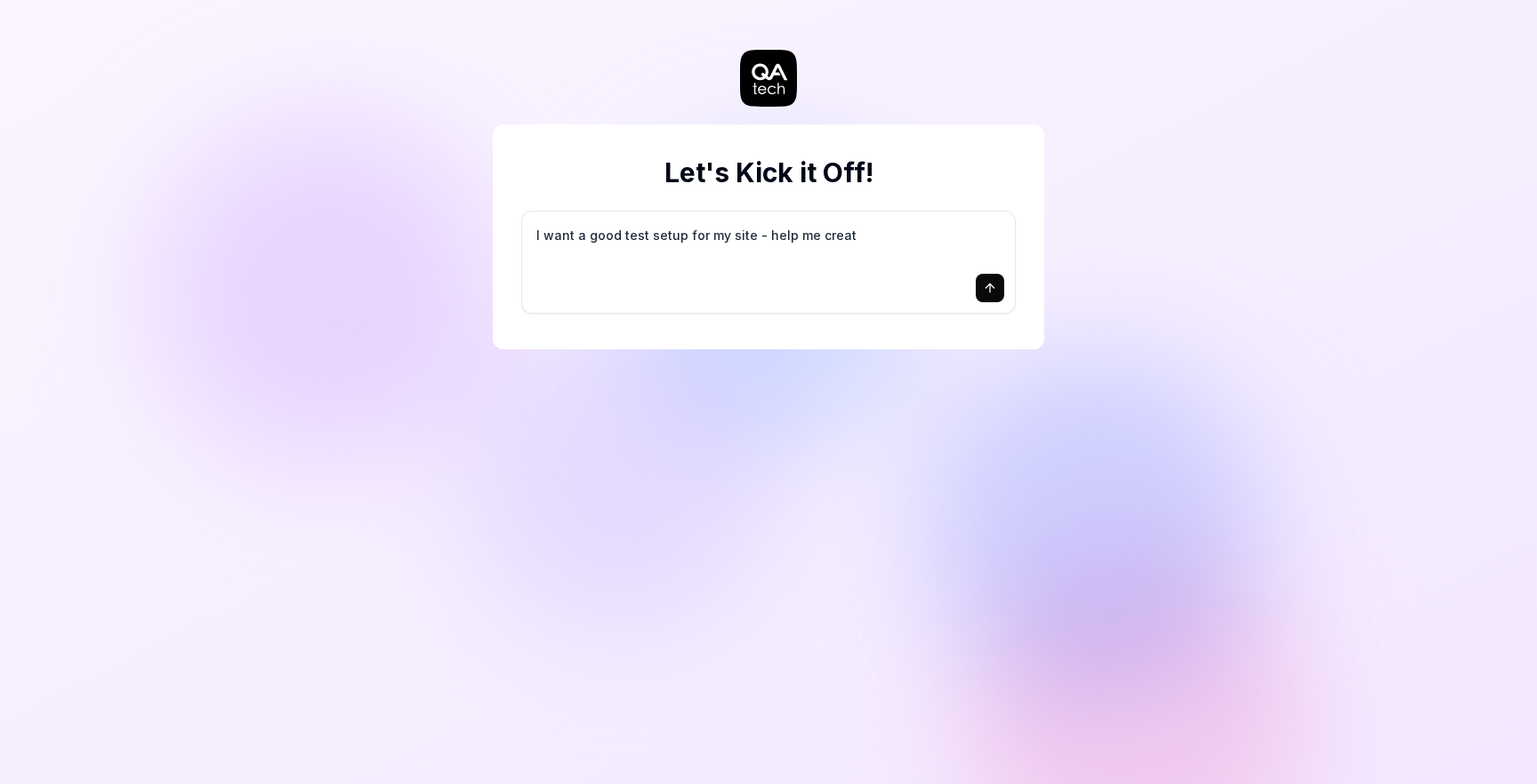
type textarea "I want a good test setup for my site - help me create"
type textarea "*"
type textarea "I want a good test setup for my site - help me create"
type textarea "*"
type textarea "I want a good test setup for my site - help me create t"
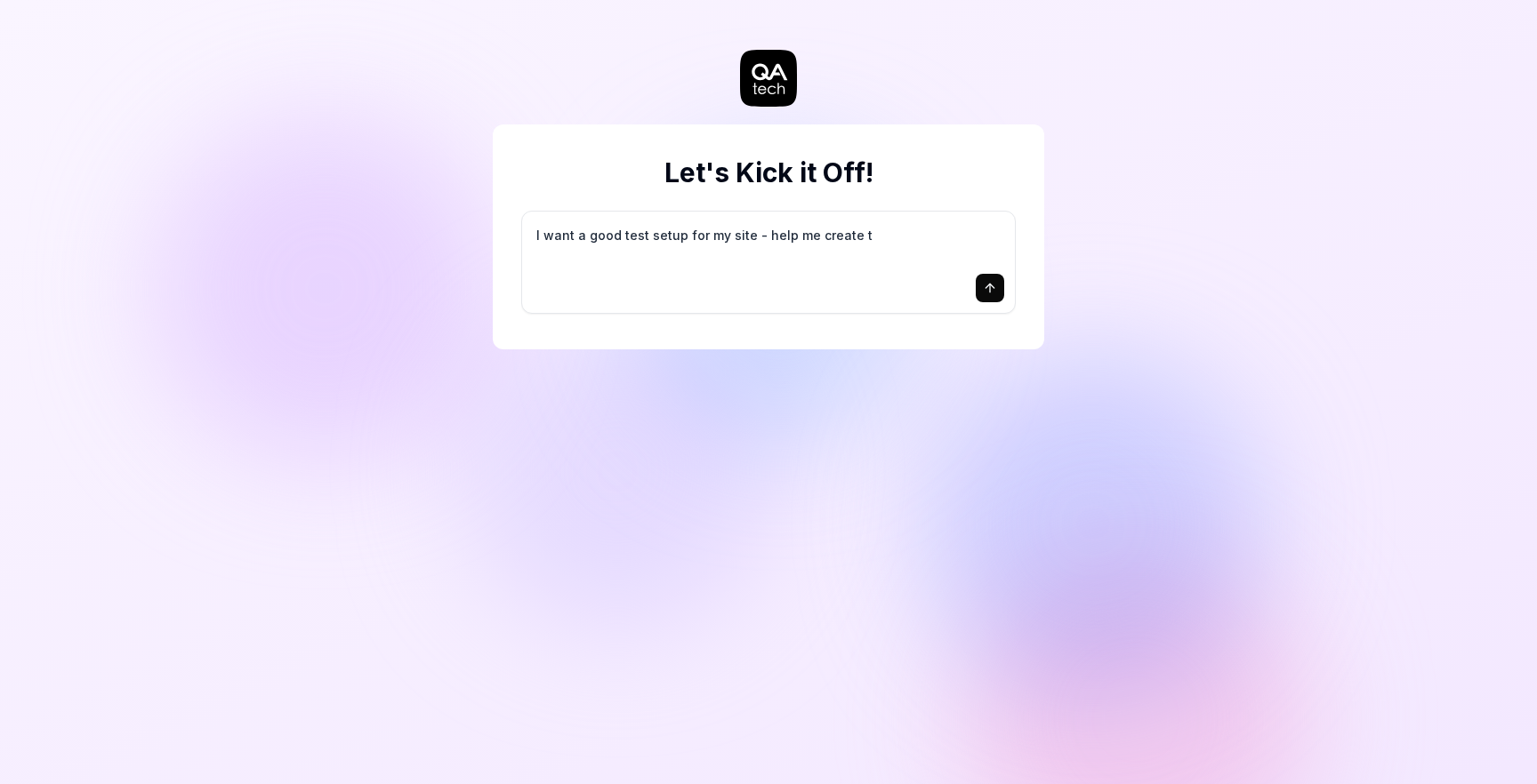
type textarea "*"
type textarea "I want a good test setup for my site - help me create th"
type textarea "*"
type textarea "I want a good test setup for my site - help me create the"
type textarea "*"
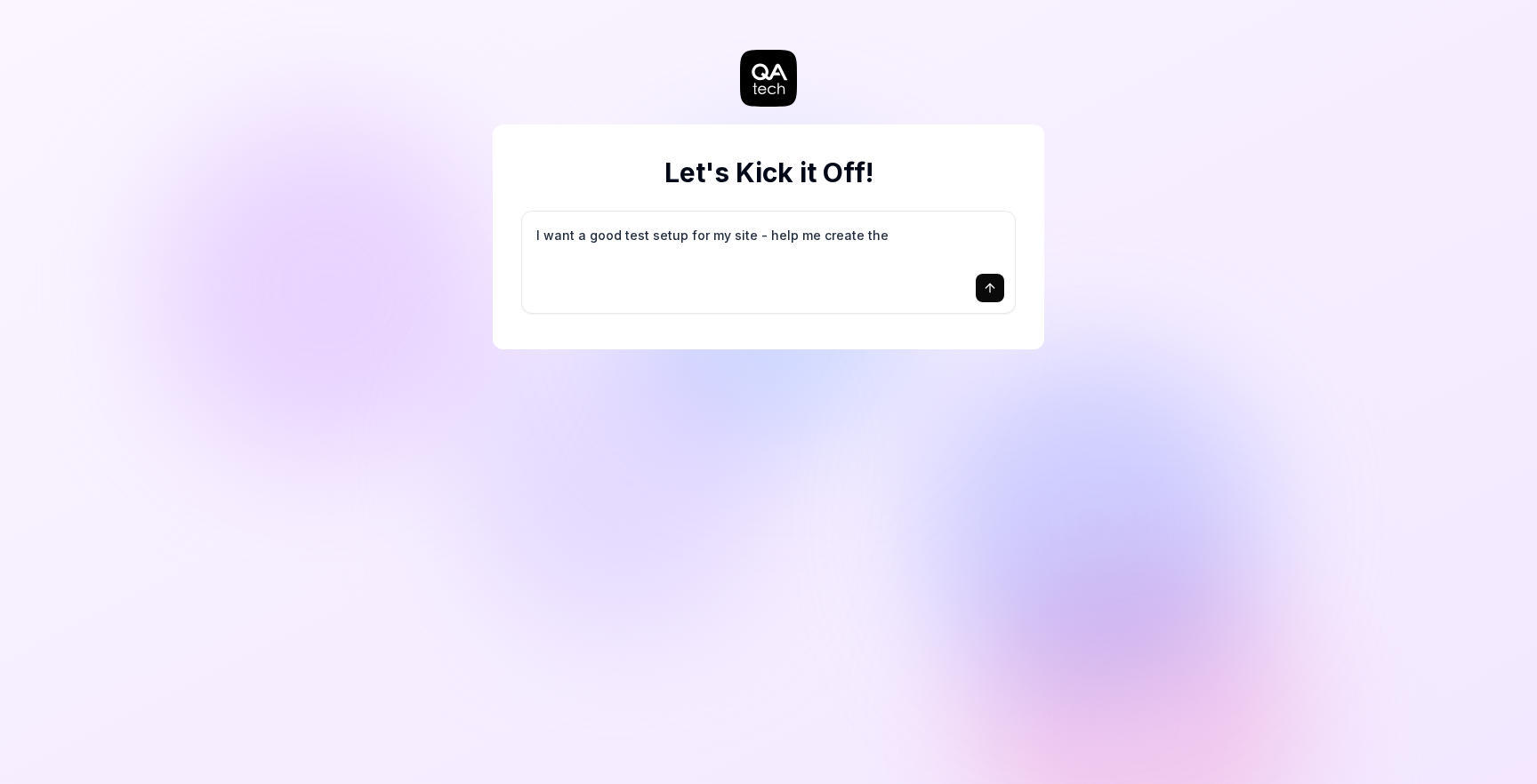
type textarea "I want a good test setup for my site - help me create the"
type textarea "*"
type textarea "I want a good test setup for my site - help me create the f"
type textarea "*"
type textarea "I want a good test setup for my site - help me create the fi"
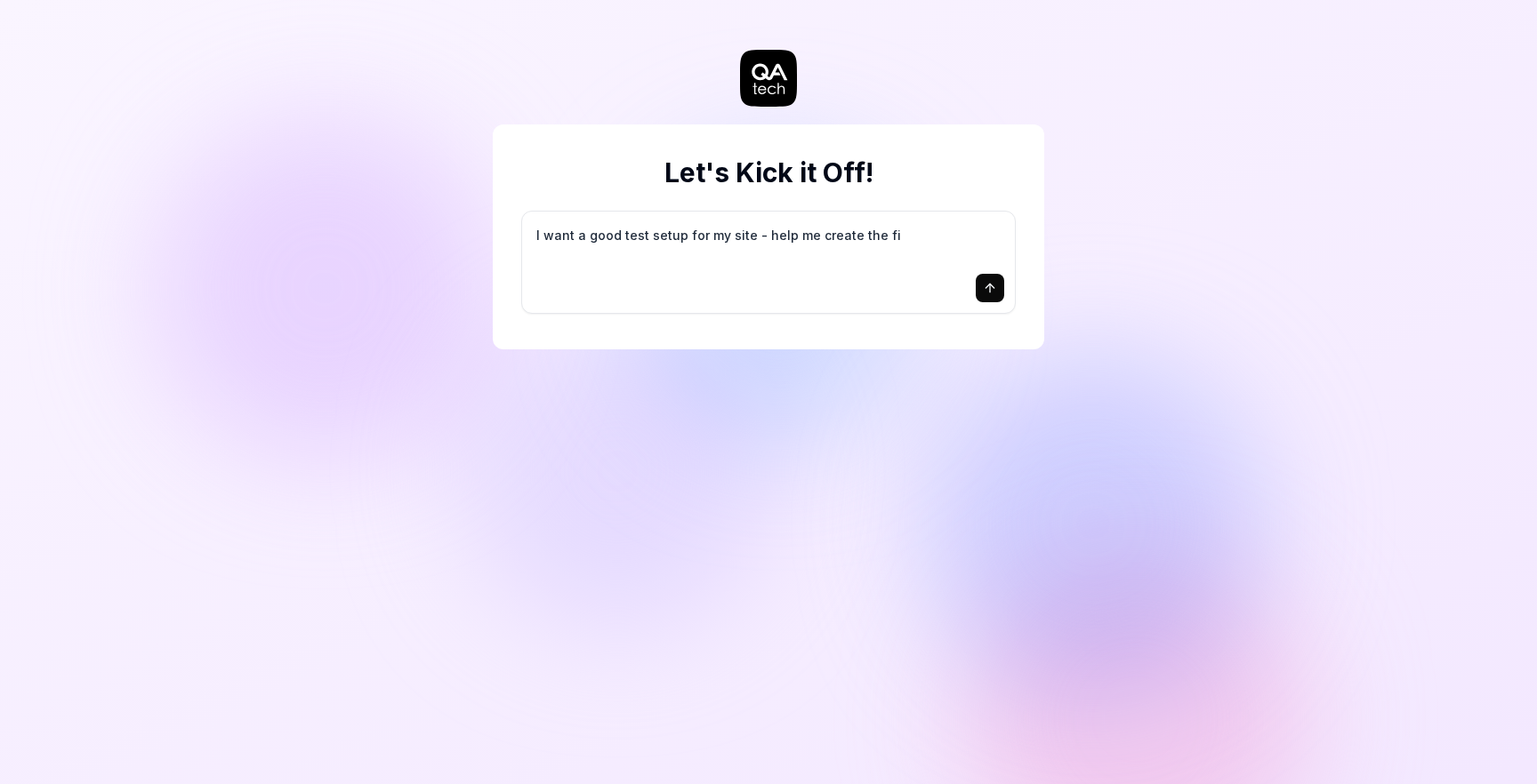
type textarea "*"
type textarea "I want a good test setup for my site - help me create the fir"
type textarea "*"
type textarea "I want a good test setup for my site - help me create the firs"
type textarea "*"
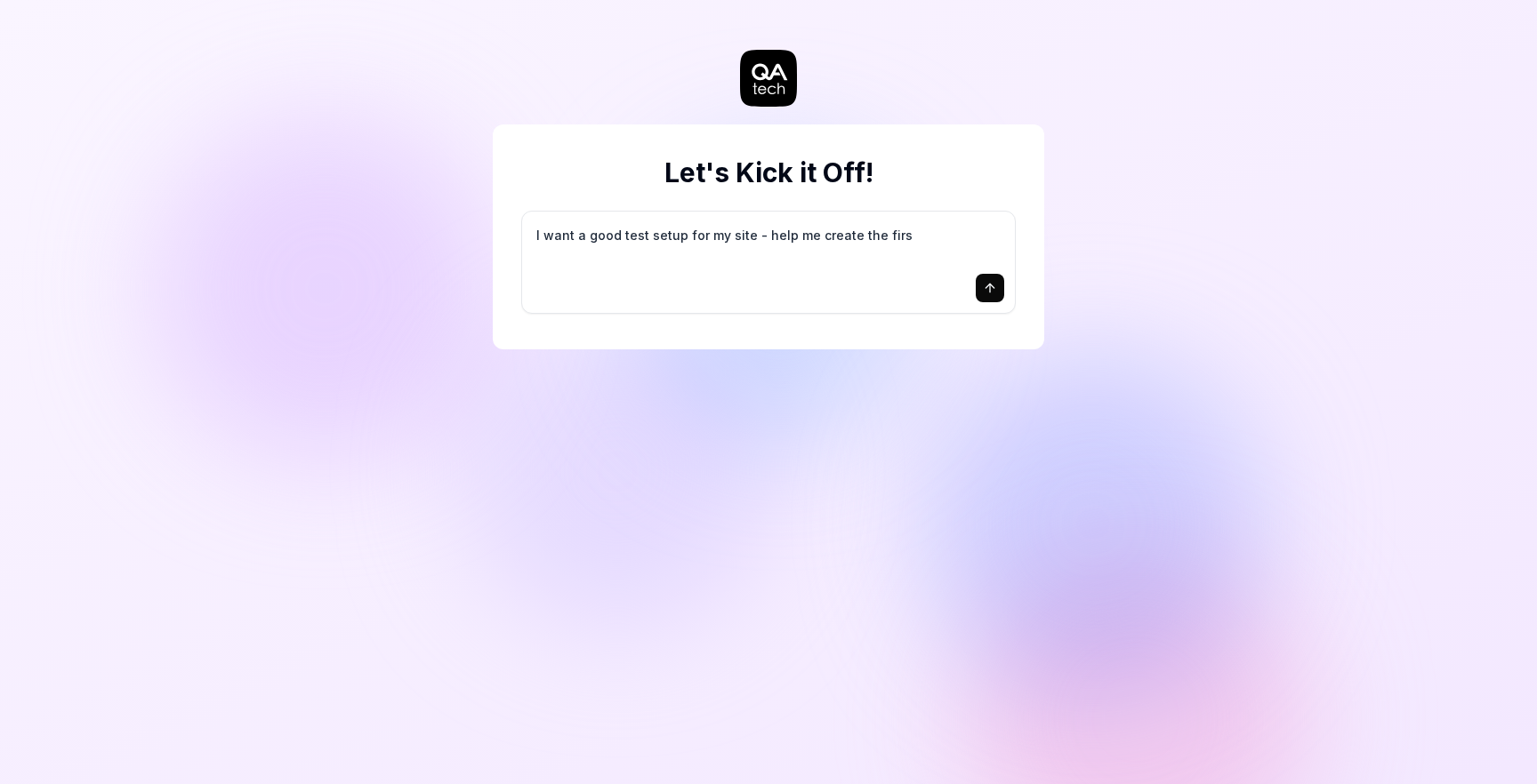
type textarea "I want a good test setup for my site - help me create the first"
type textarea "*"
type textarea "I want a good test setup for my site - help me create the first"
type textarea "*"
type textarea "I want a good test setup for my site - help me create the first 3"
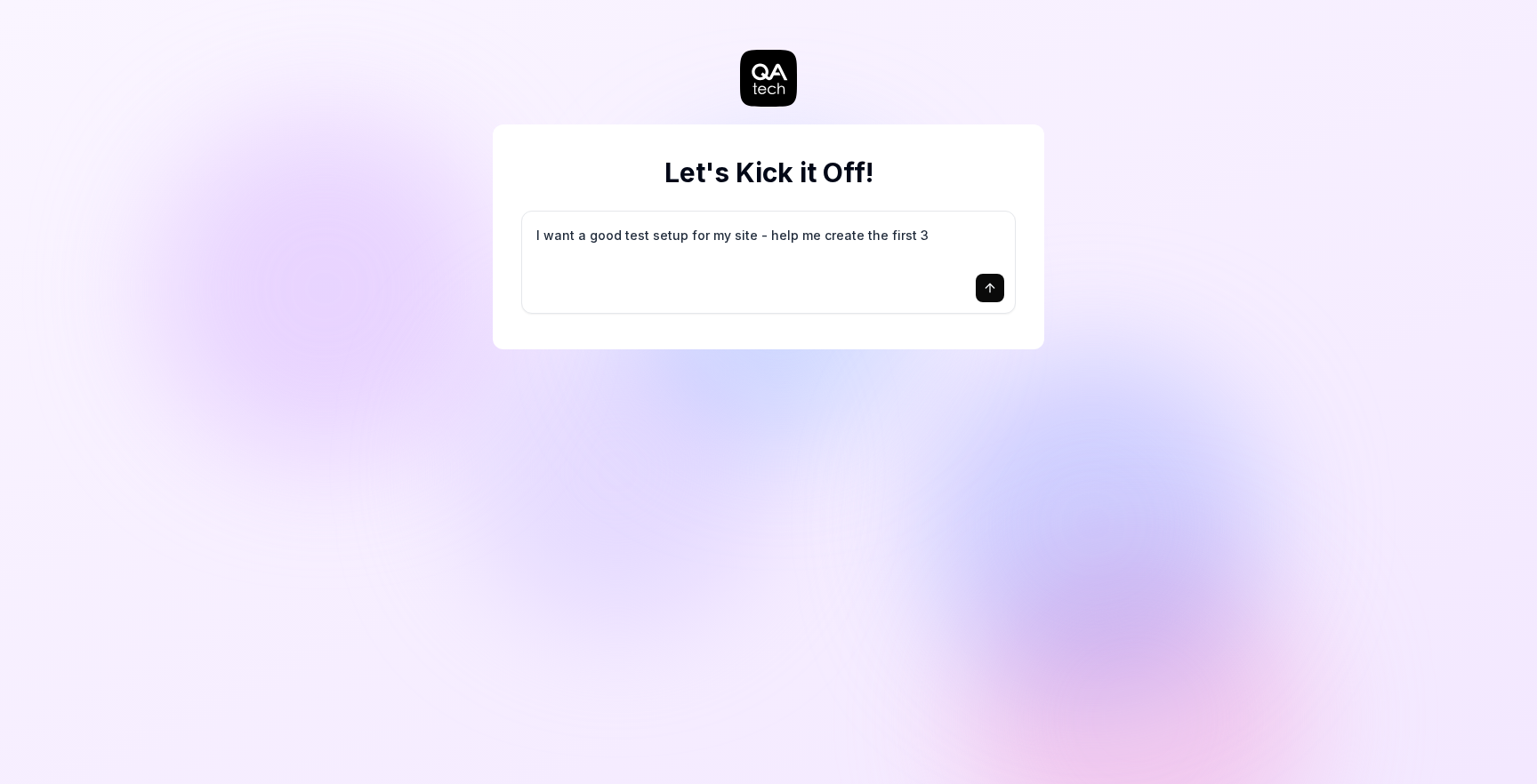
type textarea "*"
type textarea "I want a good test setup for my site - help me create the first 3-"
type textarea "*"
type textarea "I want a good test setup for my site - help me create the first 3-5"
type textarea "*"
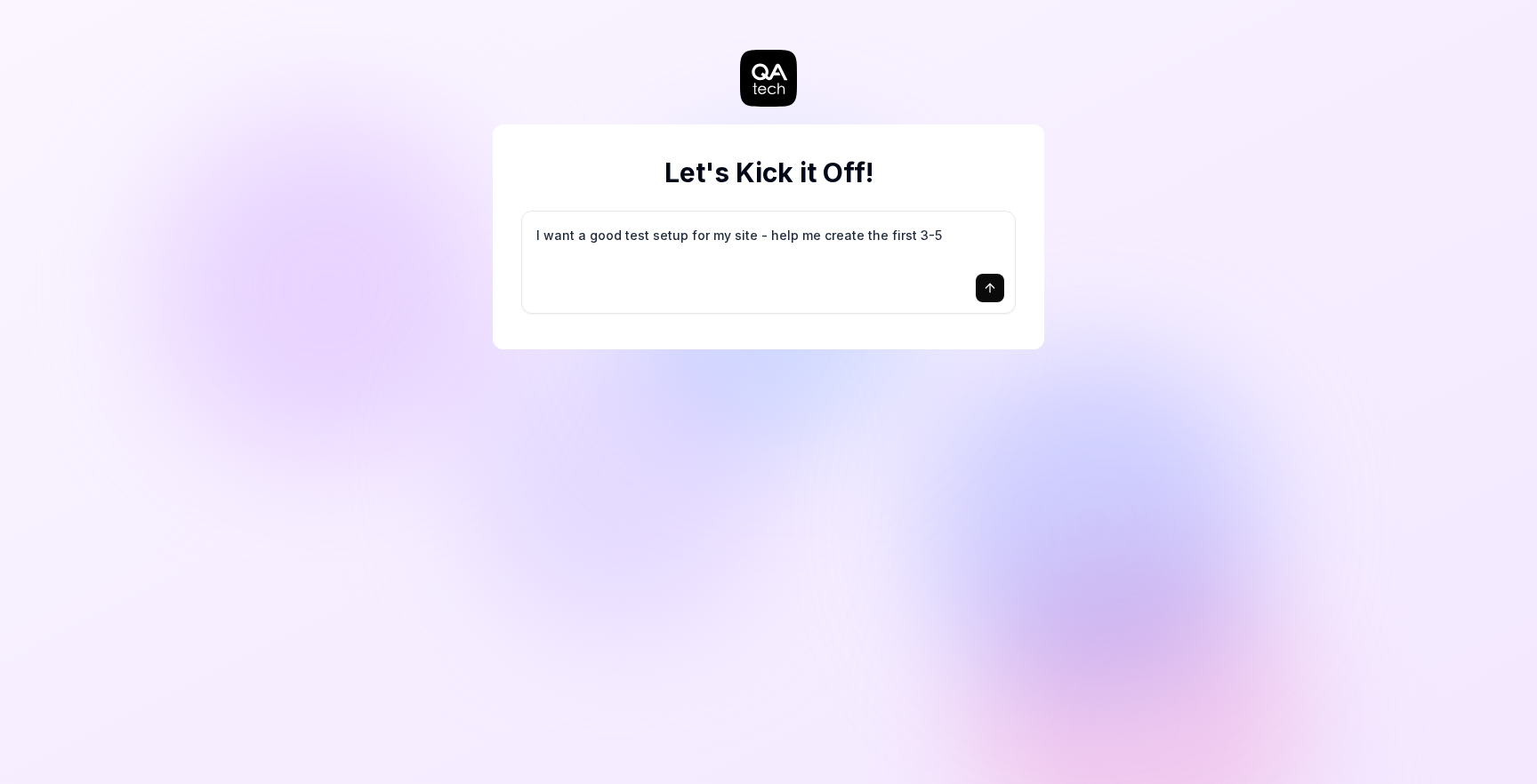
type textarea "I want a good test setup for my site - help me create the first 3-5"
type textarea "*"
type textarea "I want a good test setup for my site - help me create the first 3-5 t"
type textarea "*"
type textarea "I want a good test setup for my site - help me create the first 3-5 te"
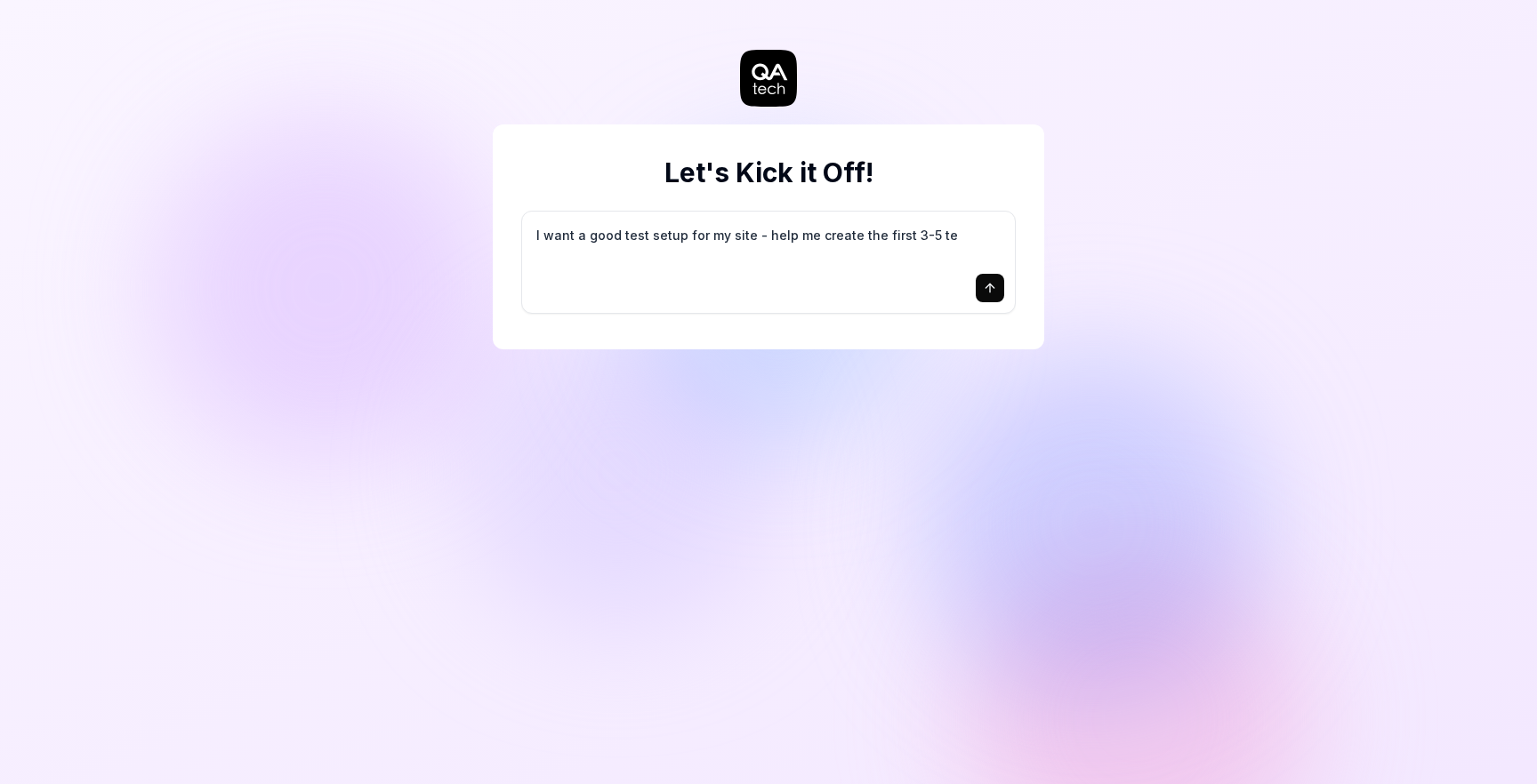
type textarea "*"
type textarea "I want a good test setup for my site - help me create the first 3-5 tes"
type textarea "*"
type textarea "I want a good test setup for my site - help me create the first 3-5 test"
type textarea "*"
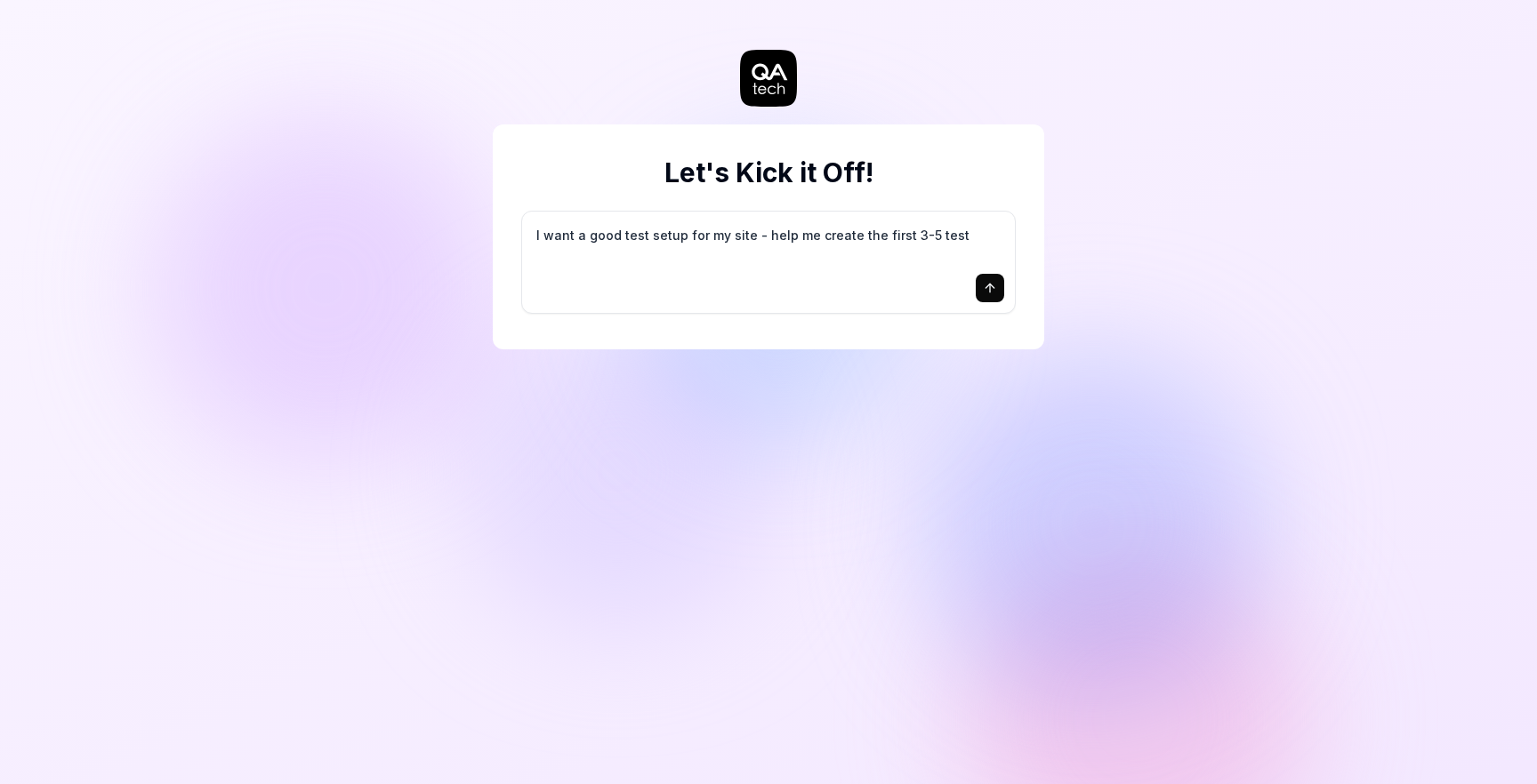
type textarea "I want a good test setup for my site - help me create the first 3-5 test"
type textarea "*"
type textarea "I want a good test setup for my site - help me create the first 3-5 test c"
type textarea "*"
type textarea "I want a good test setup for my site - help me create the first 3-5 test ca"
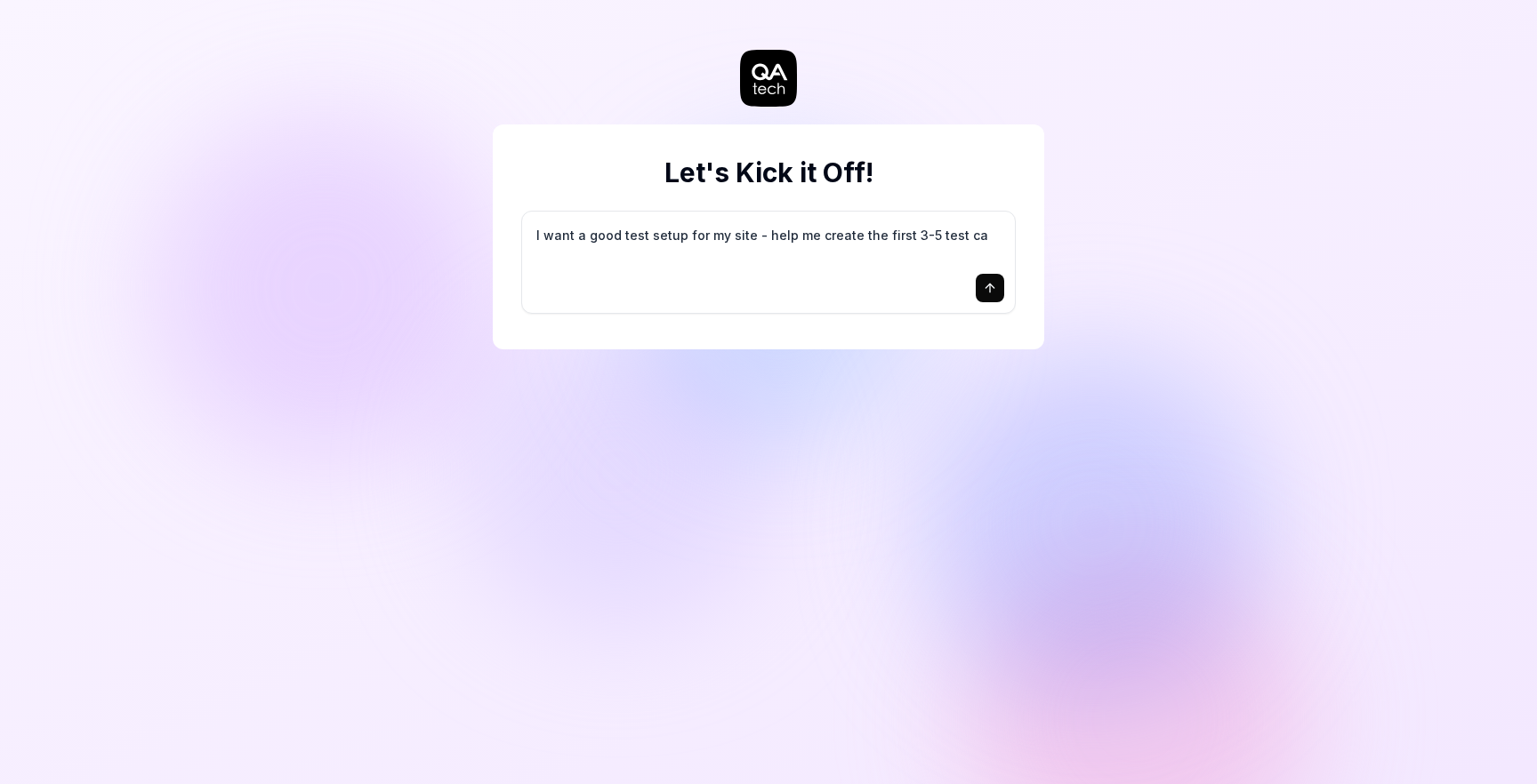
type textarea "*"
type textarea "I want a good test setup for my site - help me create the first 3-5 test cas"
type textarea "*"
type textarea "I want a good test setup for my site - help me create the first 3-5 test case"
type textarea "*"
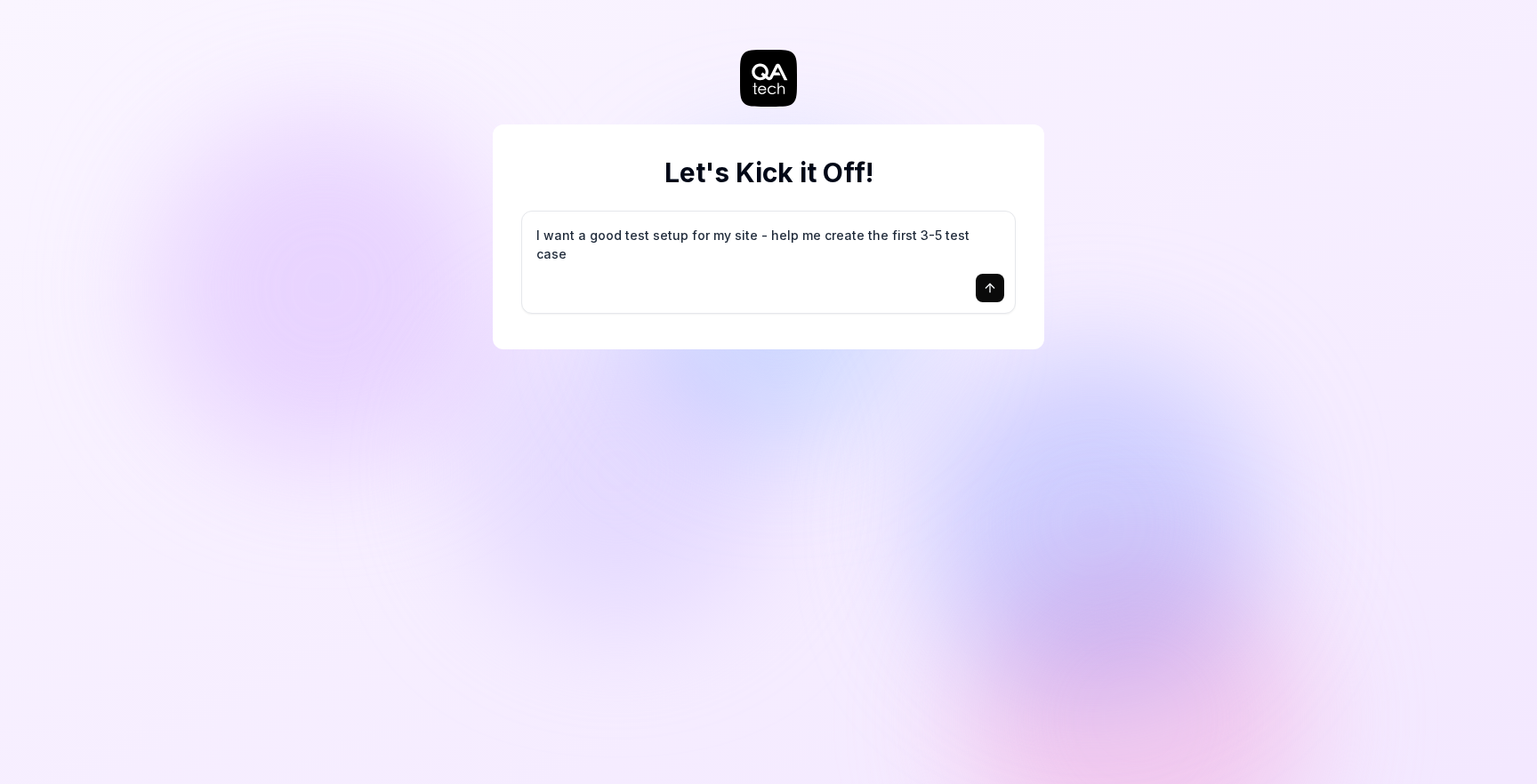
type textarea "I want a good test setup for my site - help me create the first 3-5 test cases"
click at [680, 252] on textarea "I want a good test setup for my site - help me create the first 3-5 test cases" at bounding box center [768, 245] width 472 height 45
click at [667, 236] on textarea "I want a good test setup for my site - help me create the first 3-5 test cases" at bounding box center [768, 245] width 472 height 45
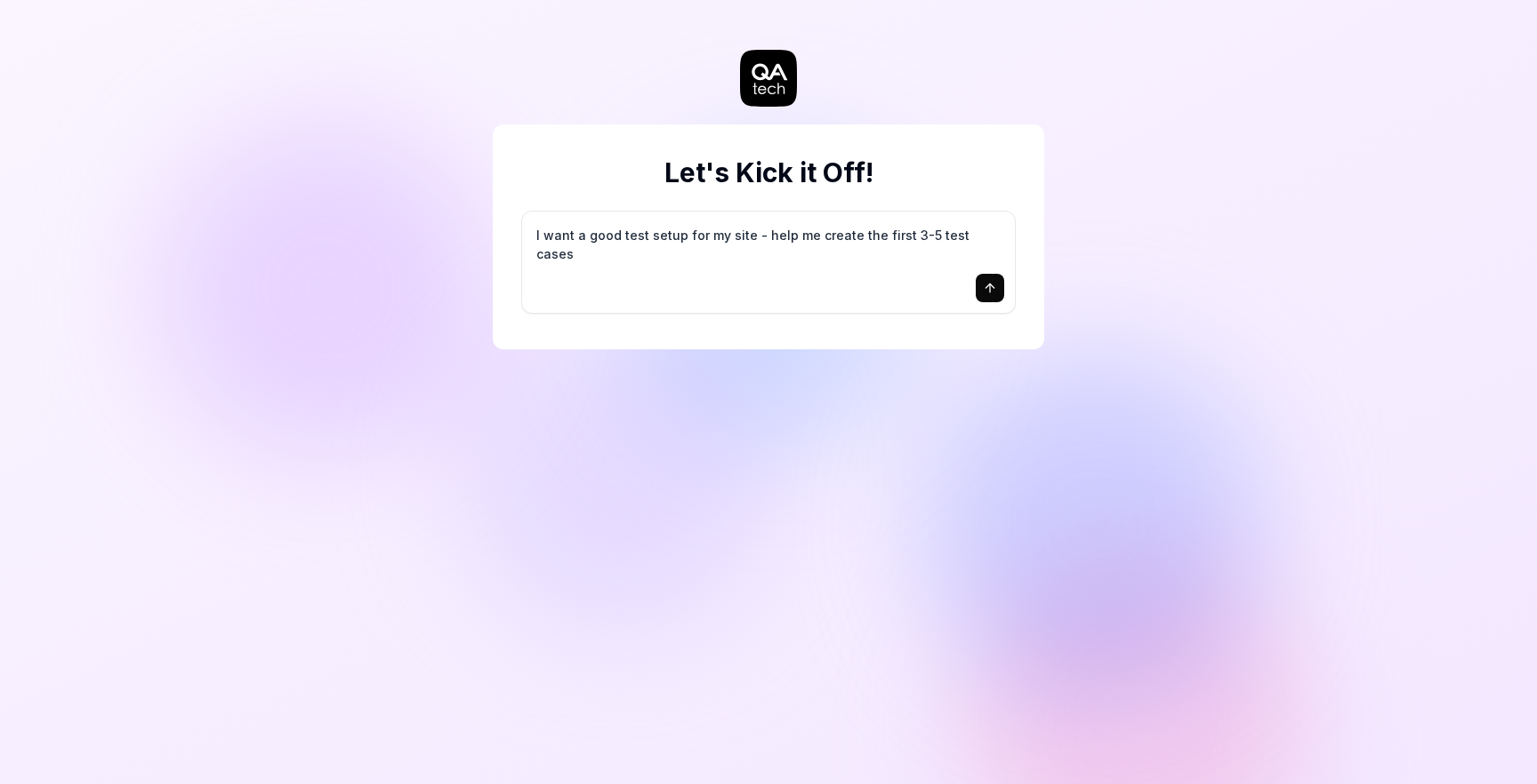
click at [998, 294] on button "submit" at bounding box center [990, 288] width 29 height 29
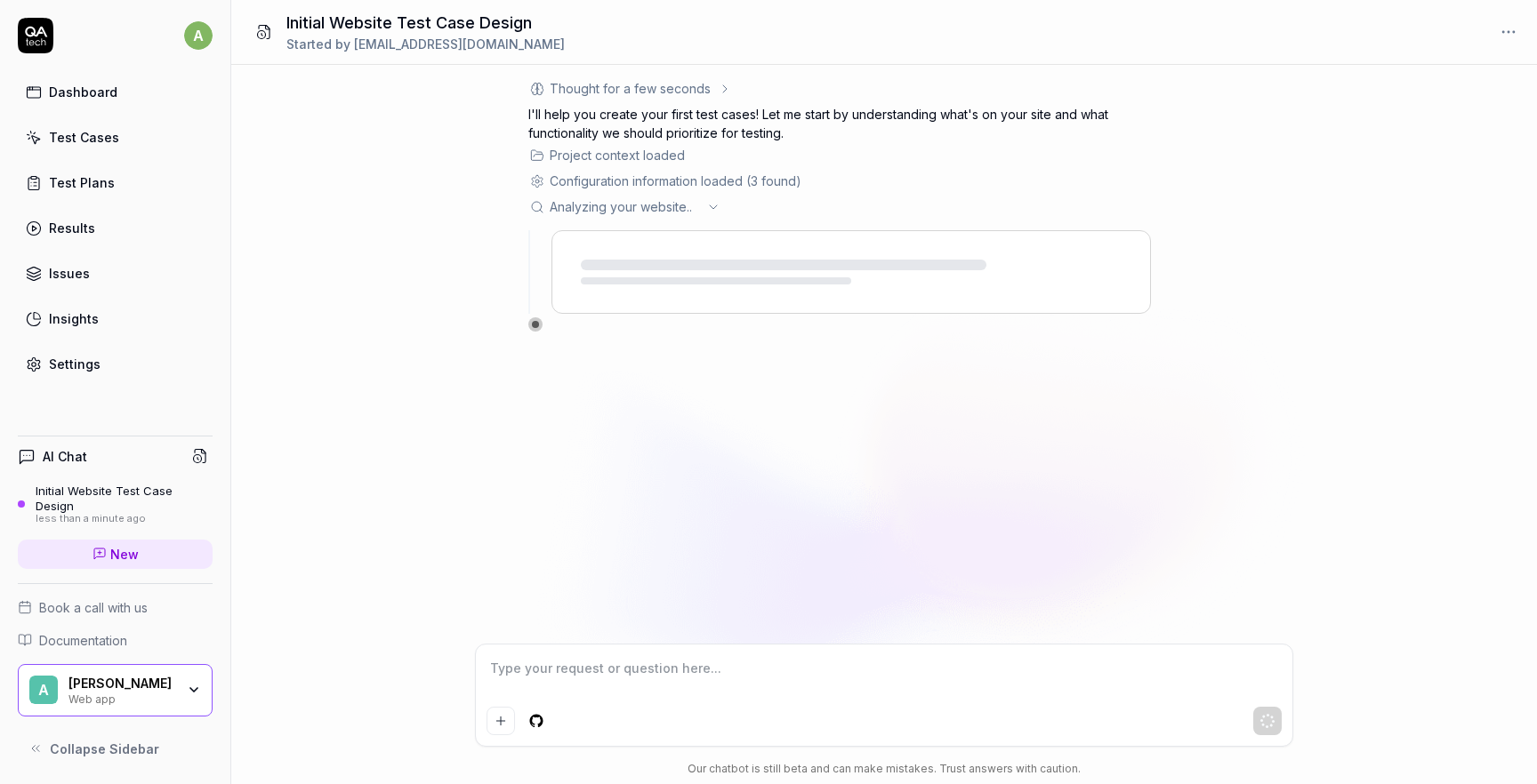
click at [707, 204] on icon at bounding box center [714, 207] width 14 height 14
click at [714, 207] on icon at bounding box center [714, 207] width 14 height 14
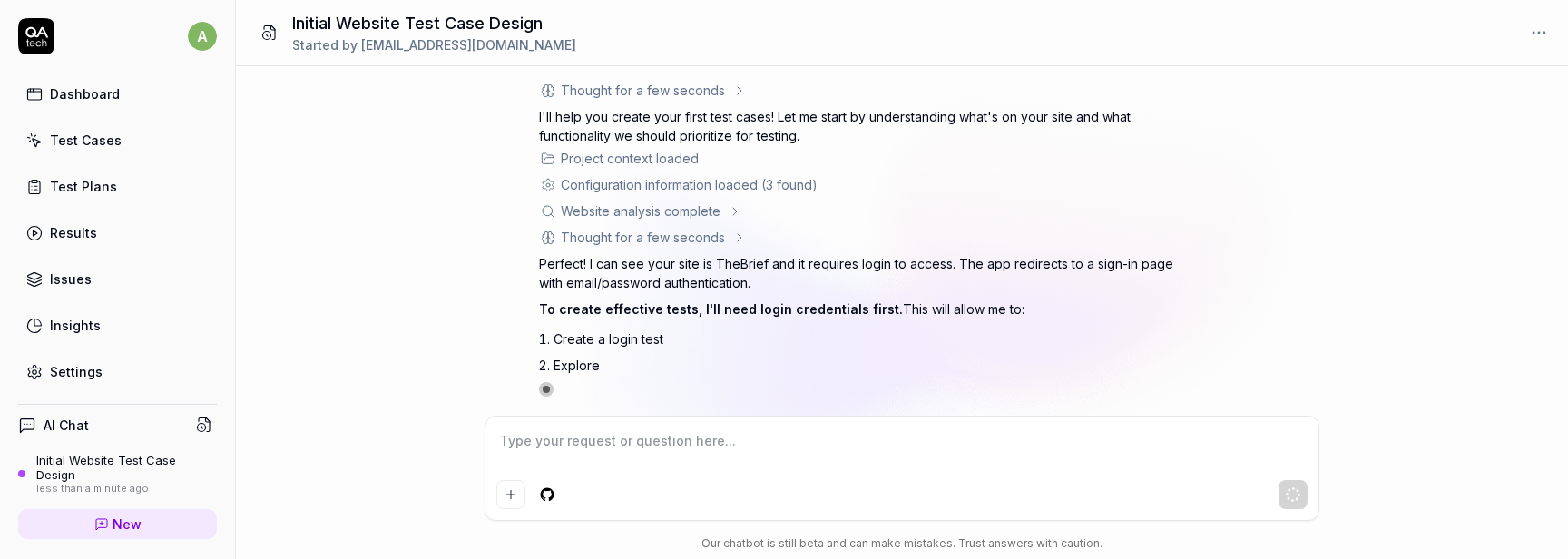
click at [711, 91] on div "Thought for a few seconds" at bounding box center [643, 91] width 164 height 20
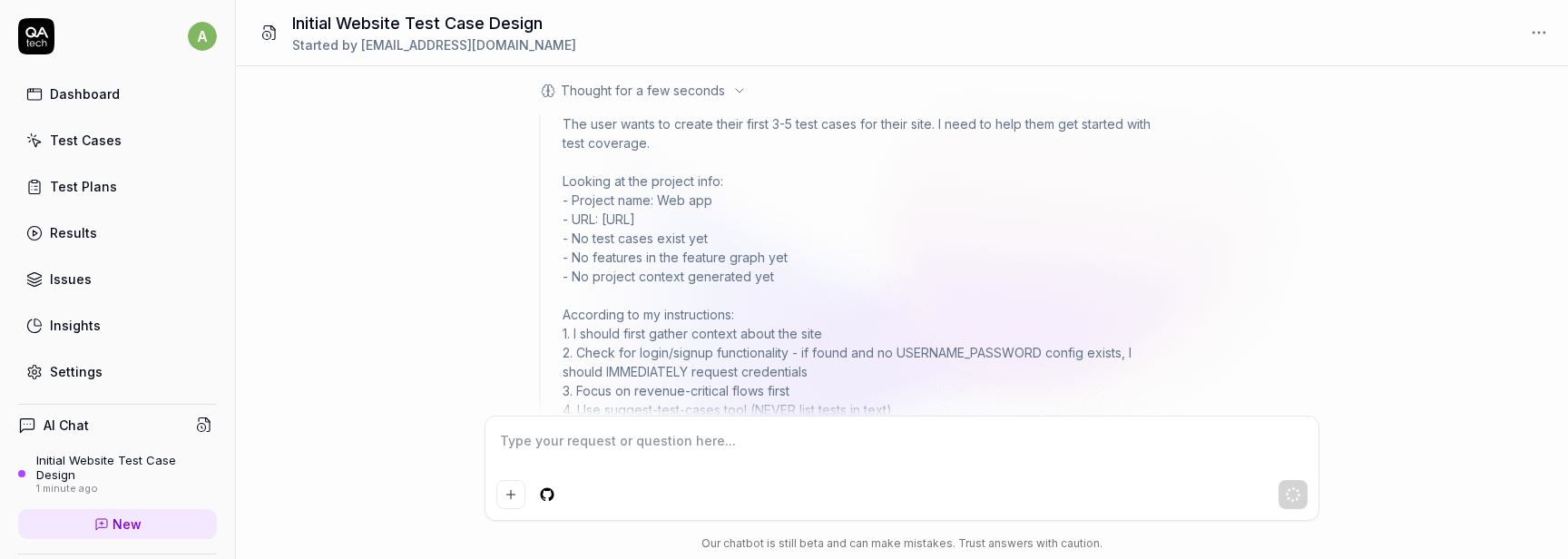
scroll to position [224, 0]
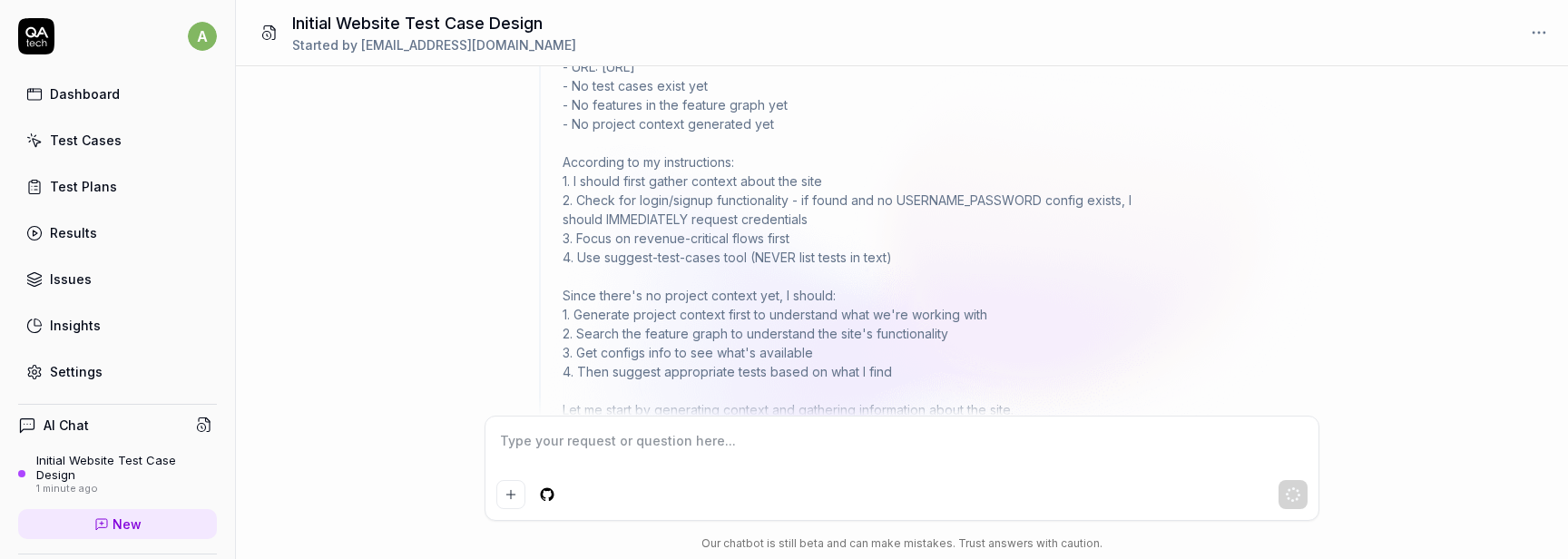
type textarea "*"
type input "ancas.andrei22@gmail.com"
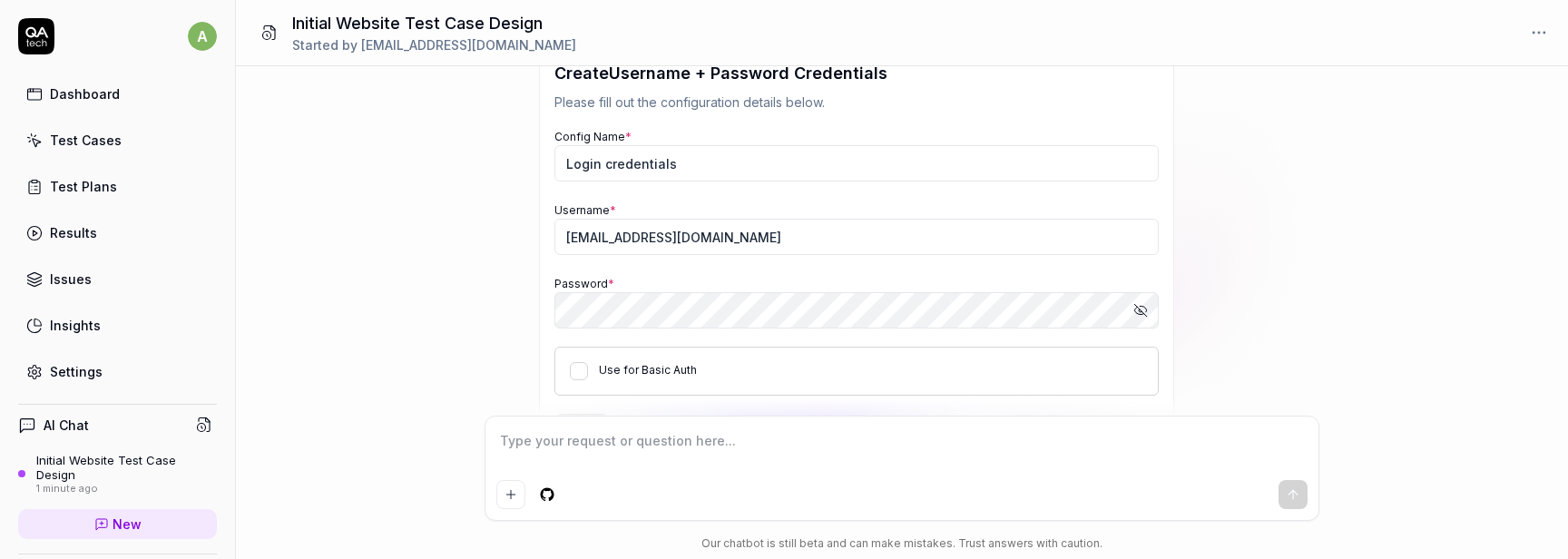
scroll to position [944, 0]
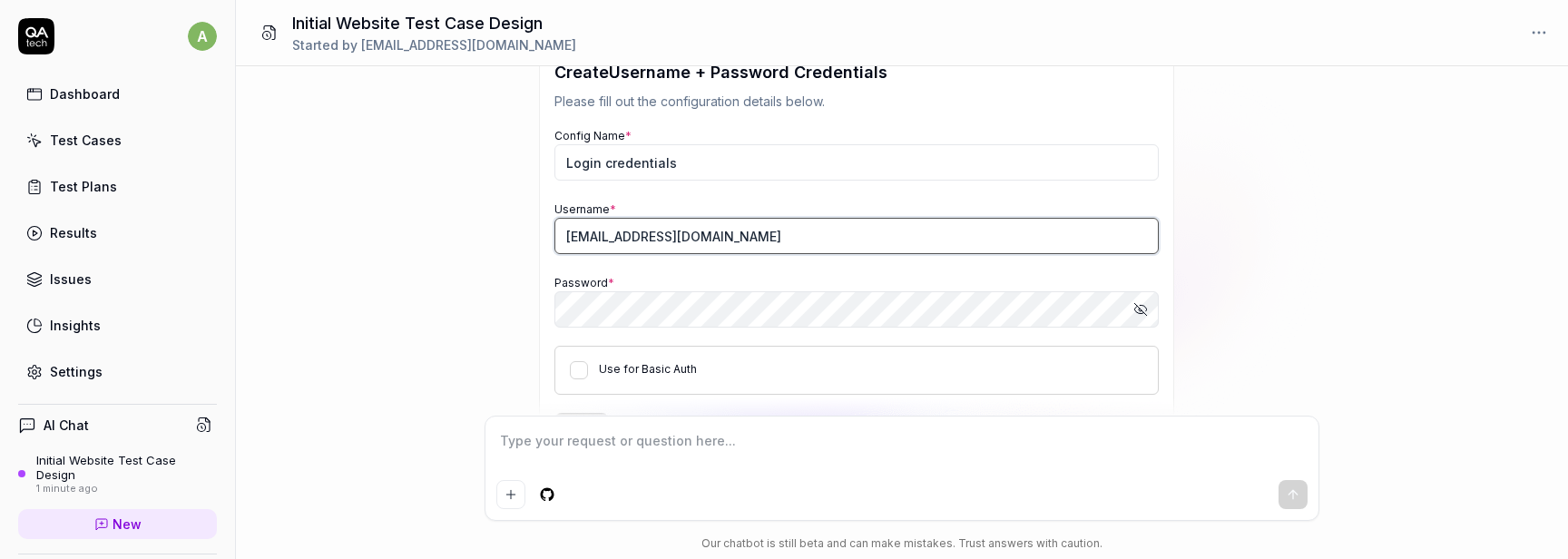
type textarea "*"
click at [641, 244] on input "ancas.andrei22@gmail.com" at bounding box center [856, 235] width 604 height 36
type input "andrei.ancas@thebrief.ai"
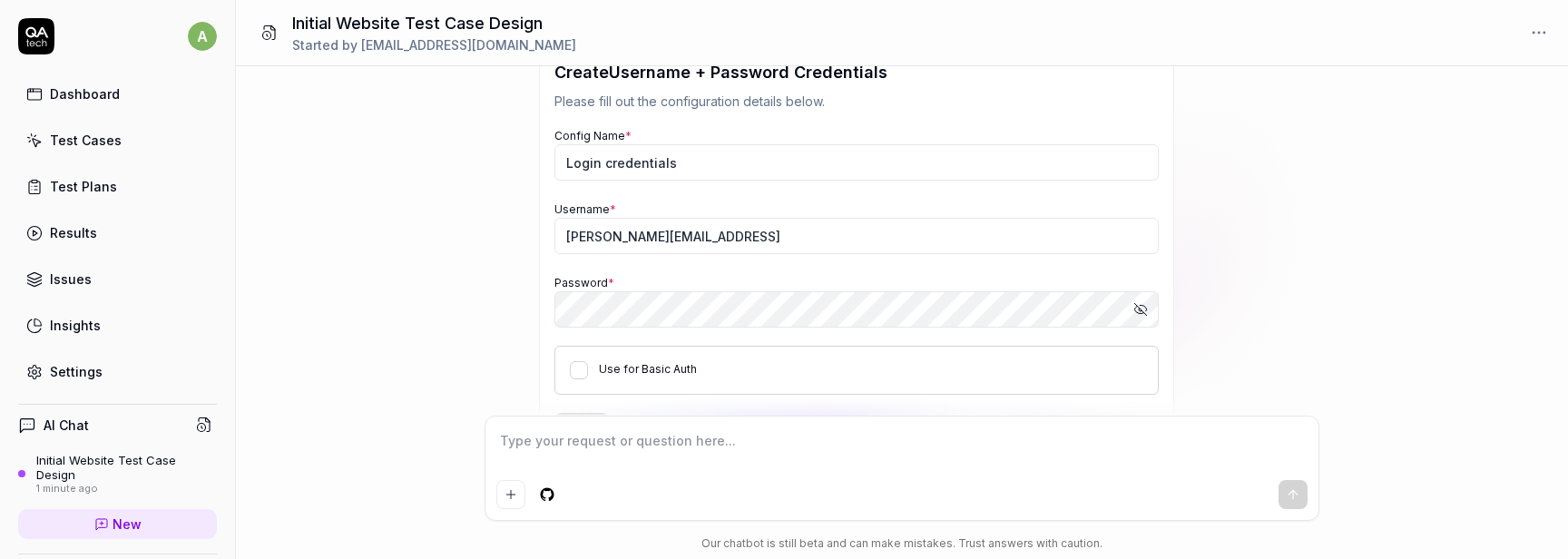
click at [507, 376] on div "I want a good test setup for my site - help me create the first 3-5 test cases …" at bounding box center [902, 241] width 1332 height 349
click at [636, 371] on label "Use for Basic Auth" at bounding box center [648, 369] width 98 height 14
click at [588, 371] on button "Use for Basic Auth" at bounding box center [579, 370] width 19 height 19
click at [625, 370] on label "Use for Basic Auth" at bounding box center [648, 369] width 98 height 14
click at [588, 370] on button "Use for Basic Auth" at bounding box center [579, 370] width 19 height 19
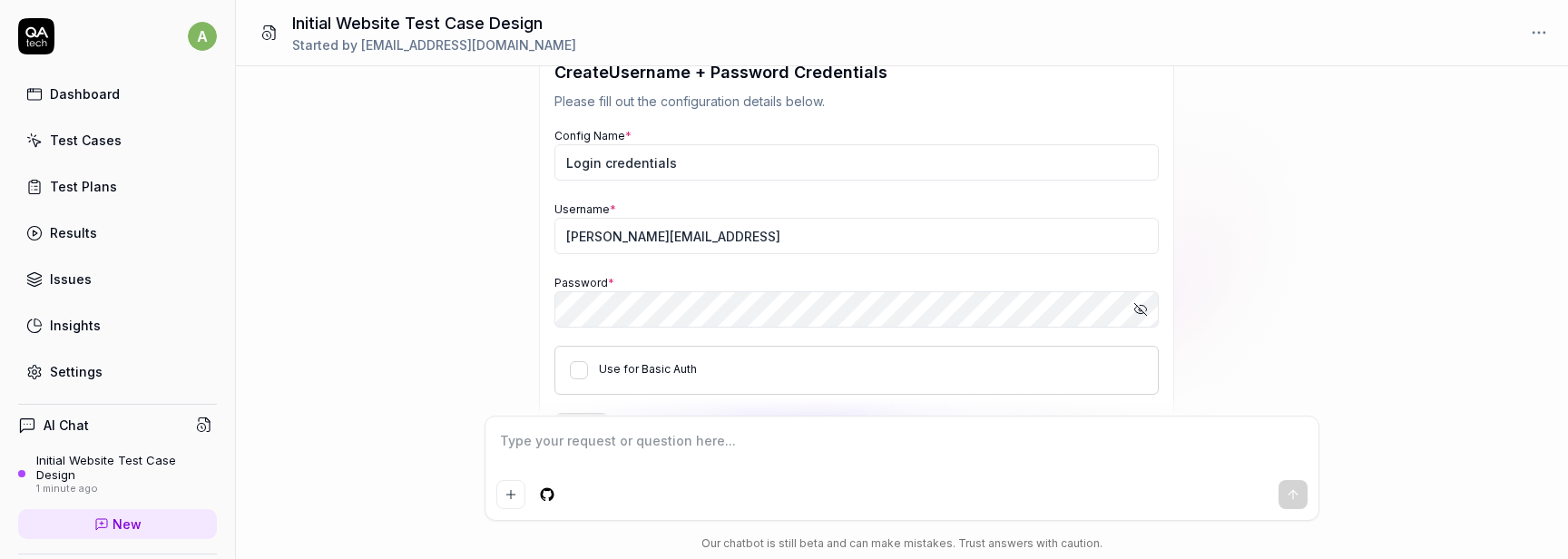
click at [625, 370] on label "Use for Basic Auth" at bounding box center [648, 369] width 98 height 14
click at [588, 370] on button "Use for Basic Auth" at bounding box center [579, 370] width 19 height 19
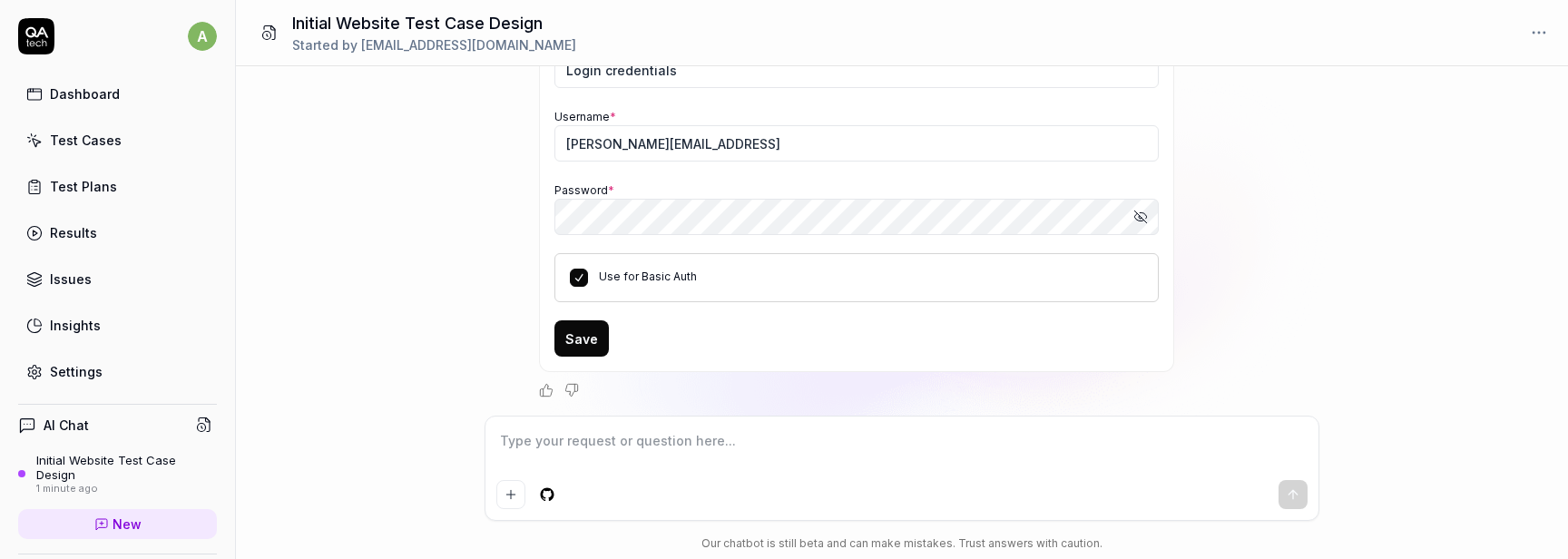
click at [576, 351] on button "Save" at bounding box center [582, 338] width 55 height 36
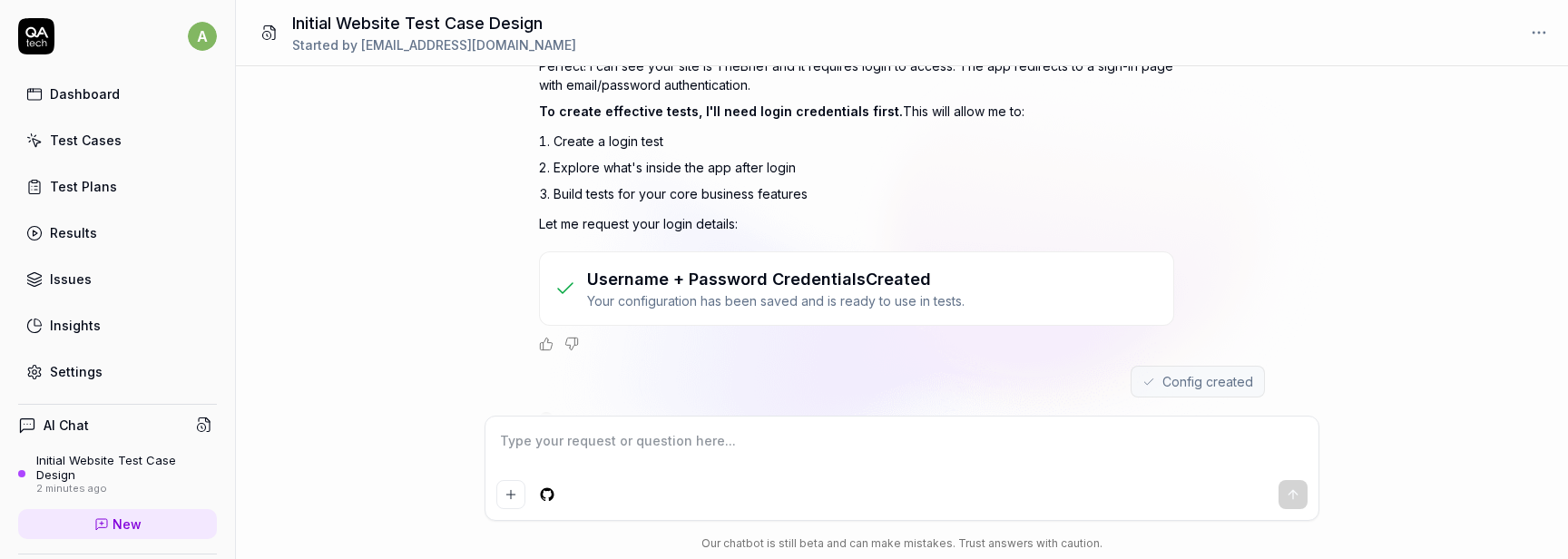
scroll to position [767, 0]
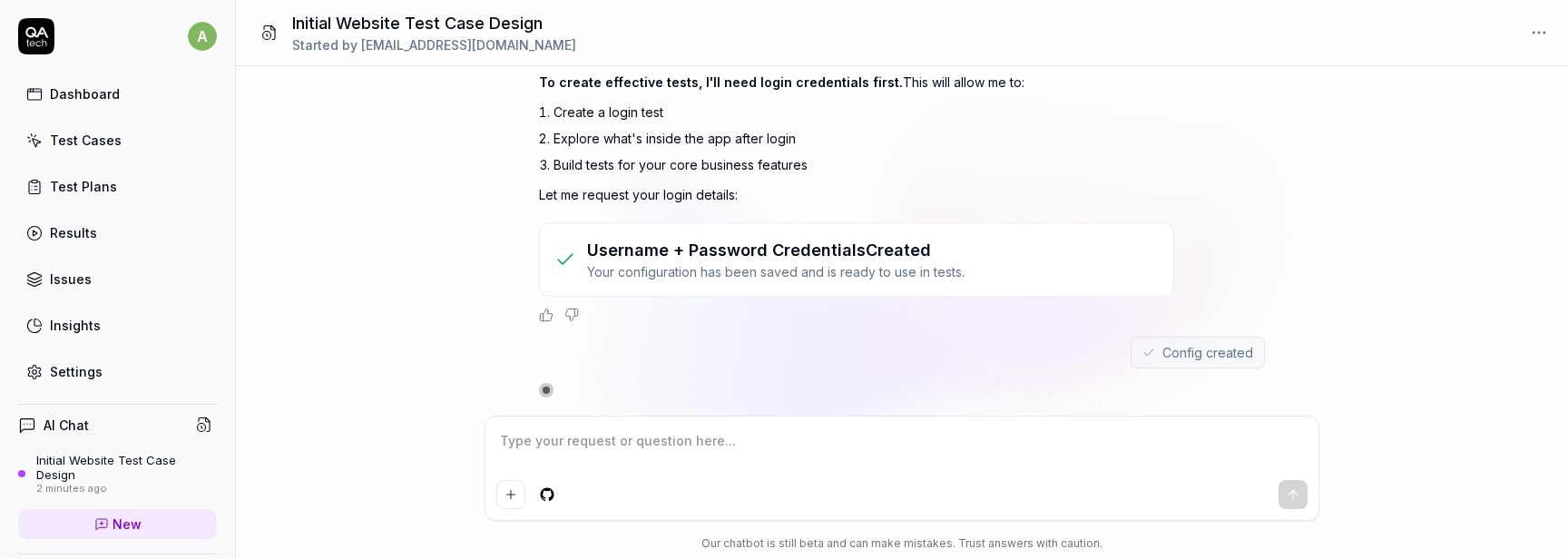
click at [605, 444] on textarea at bounding box center [903, 450] width 812 height 46
click at [401, 339] on div "I want a good test setup for my site - help me create the first 3-5 test cases …" at bounding box center [902, 241] width 1332 height 349
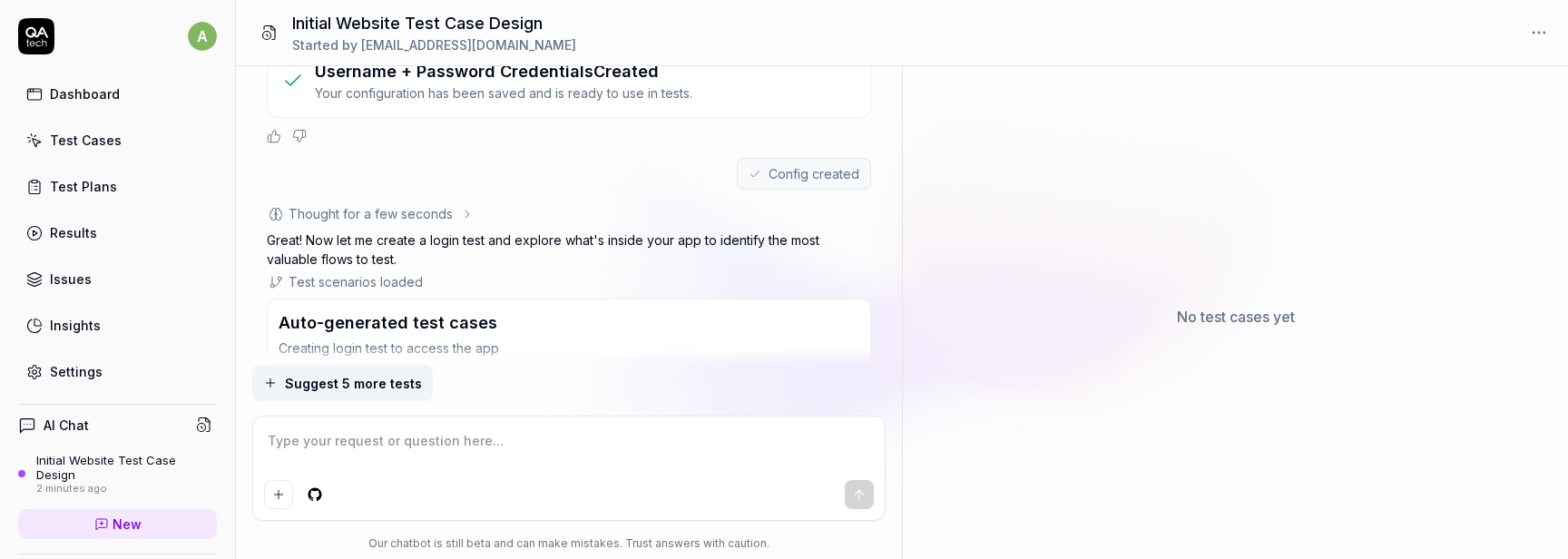
scroll to position [1095, 0]
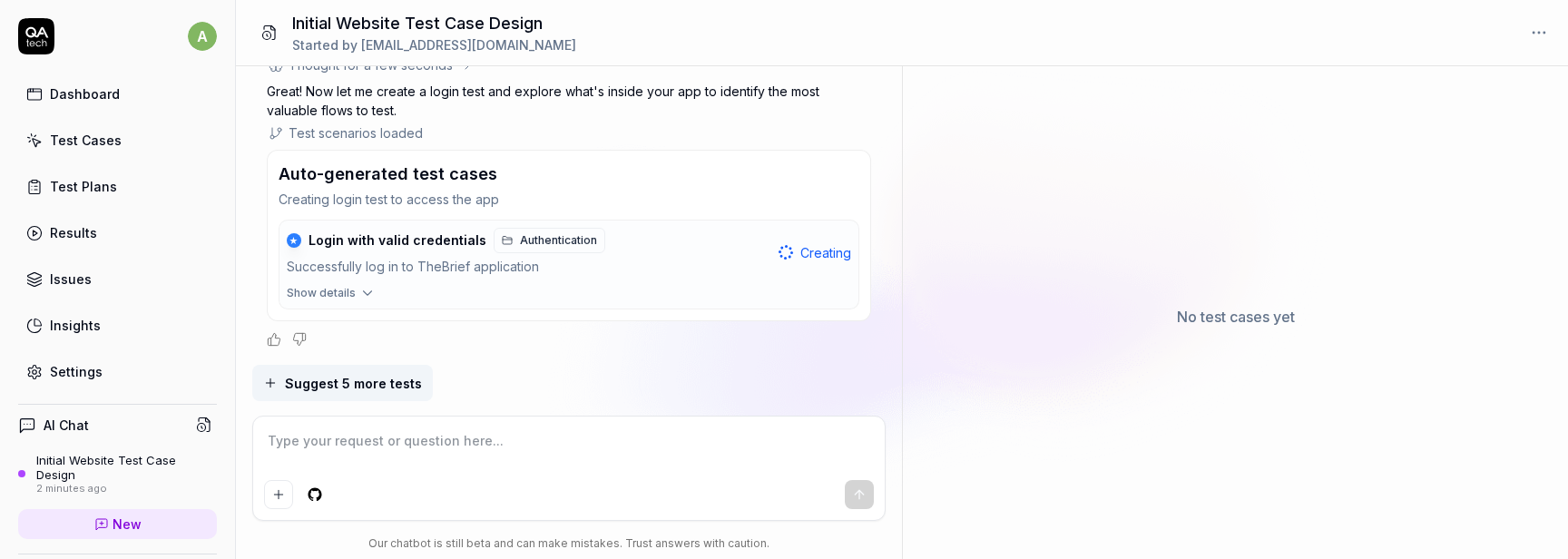
click at [336, 292] on span "Show details" at bounding box center [321, 293] width 69 height 17
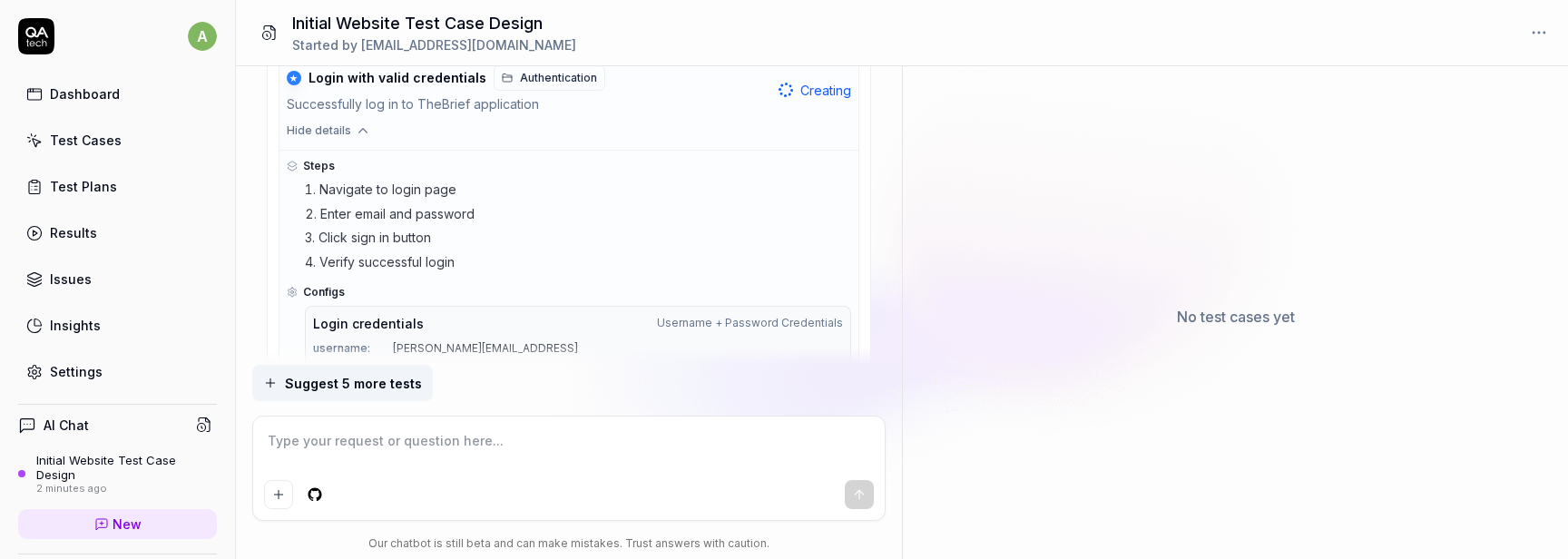
scroll to position [1360, 0]
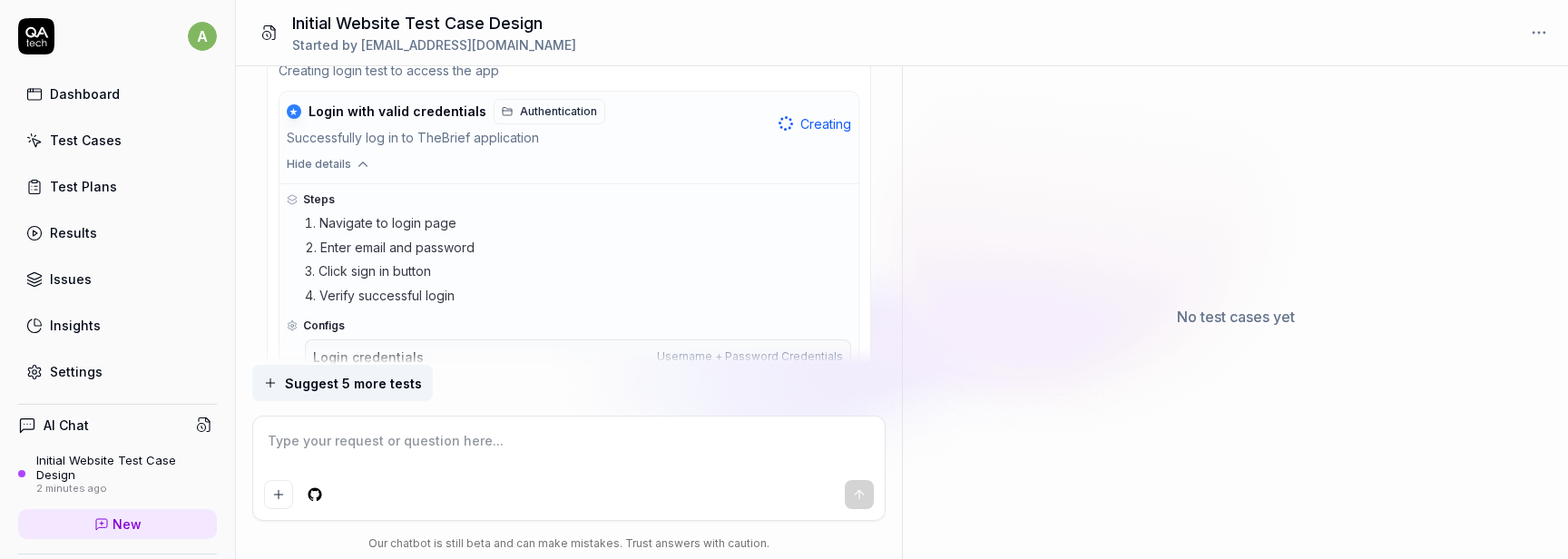
click at [358, 162] on icon "button" at bounding box center [362, 164] width 8 height 5
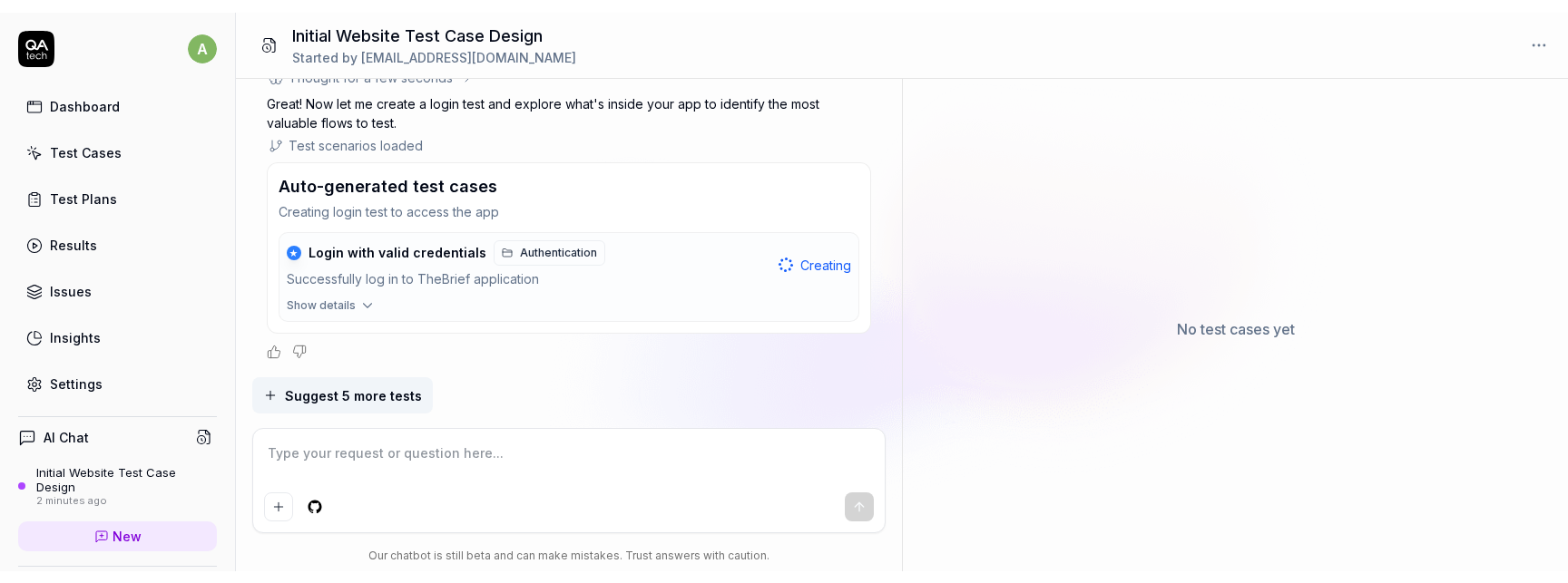
scroll to position [1094, 0]
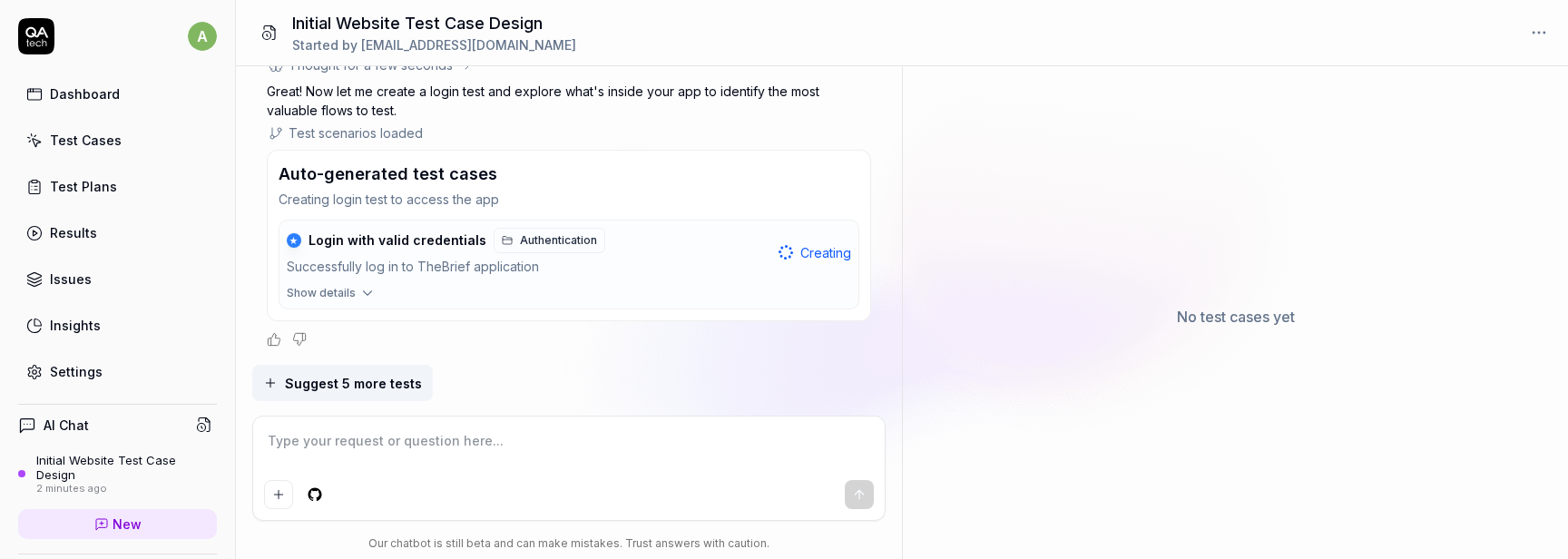
type textarea "*"
click at [411, 338] on div at bounding box center [569, 339] width 605 height 15
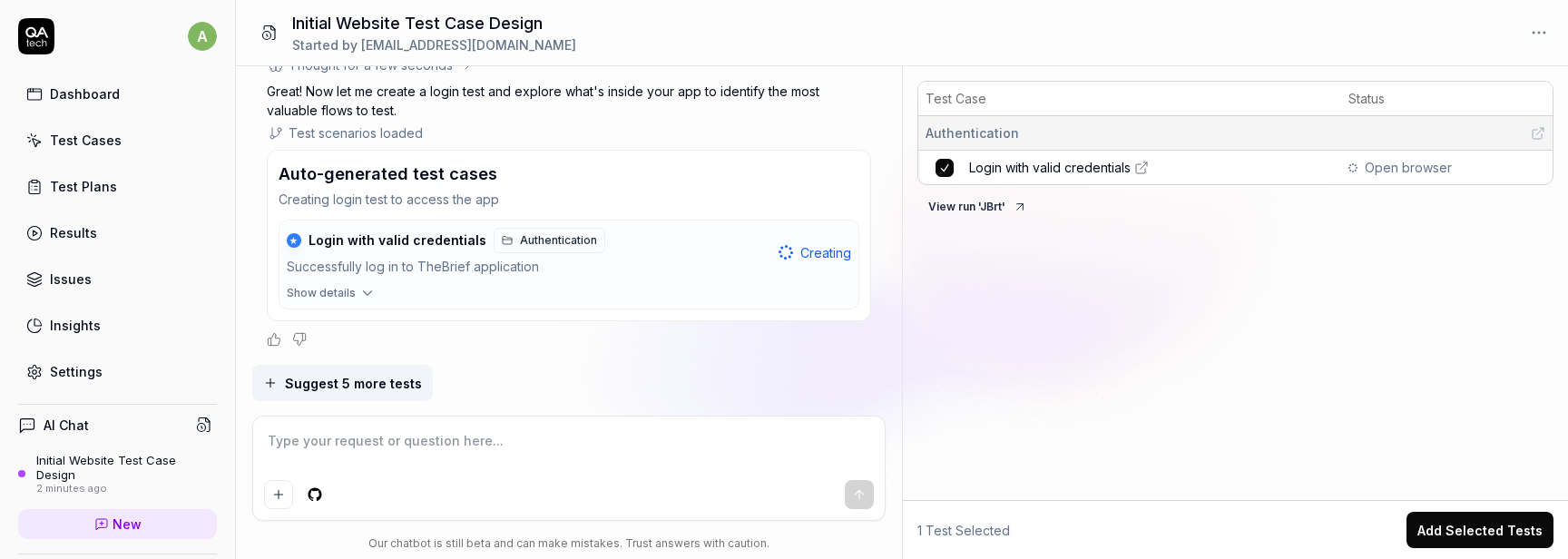
click at [1063, 330] on div "Test Case Status Authentication Login with valid credentials Open browser View …" at bounding box center [1235, 286] width 665 height 426
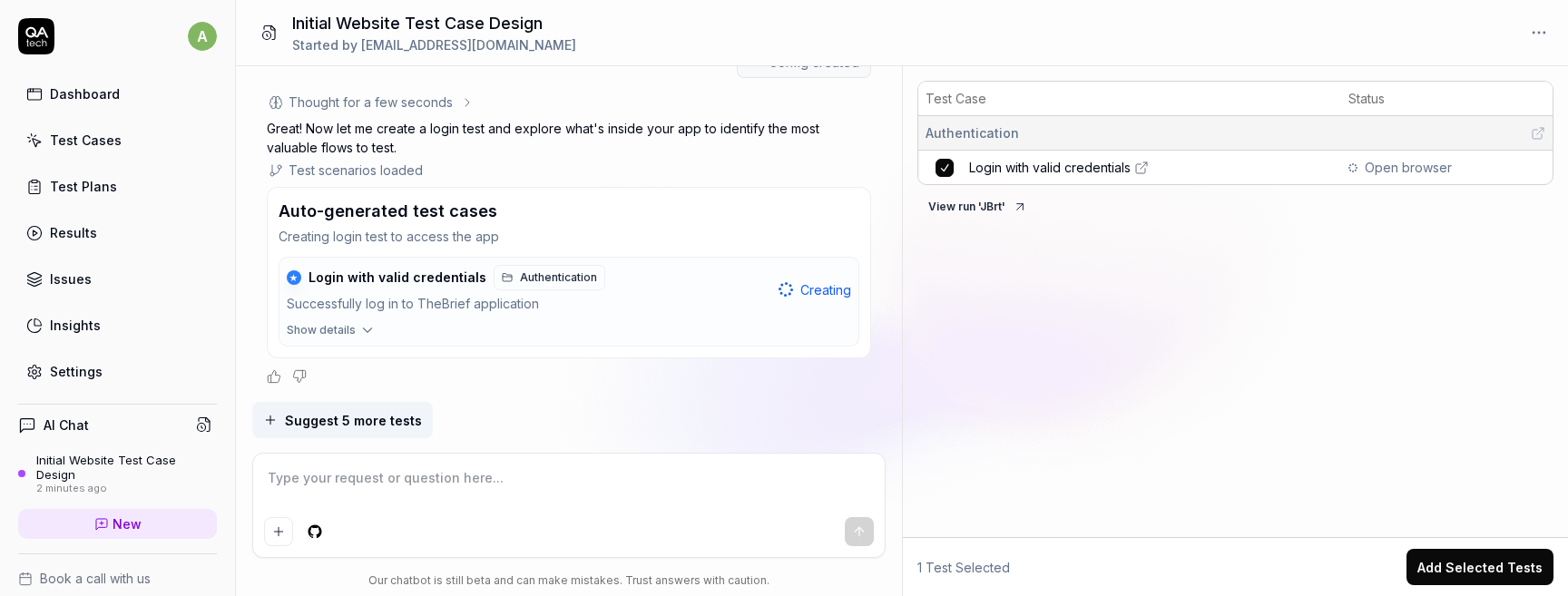
scroll to position [1057, 0]
click at [1022, 204] on icon at bounding box center [1021, 207] width 7 height 7
click at [1158, 300] on div "Test Case Status Authentication Login with valid credentials Enter email and pa…" at bounding box center [1235, 304] width 665 height 463
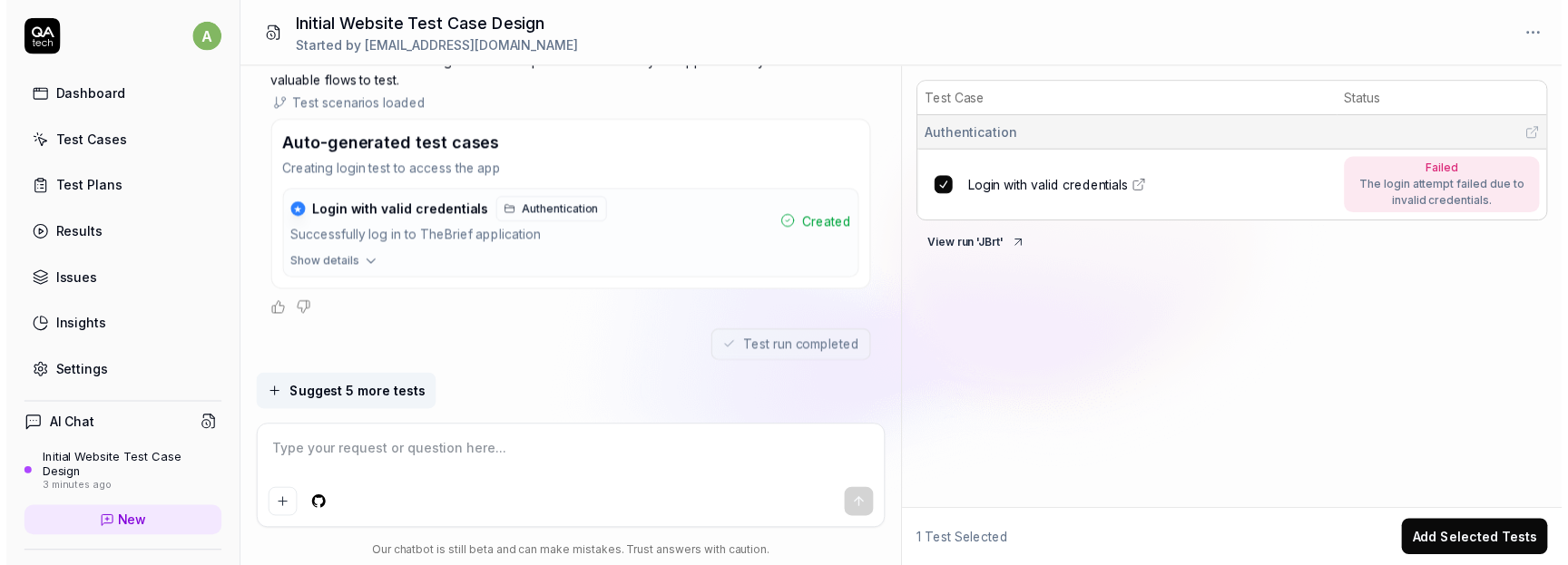
scroll to position [1133, 0]
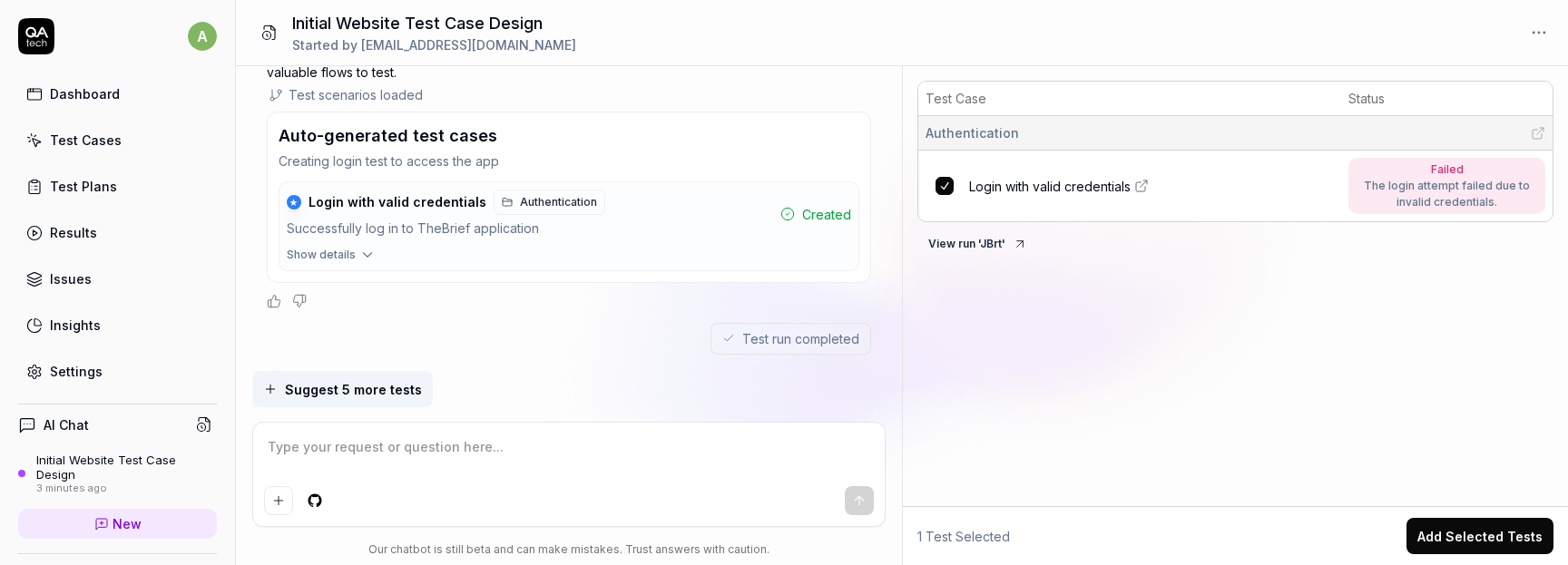
click at [516, 323] on div "Test run completed" at bounding box center [569, 339] width 605 height 32
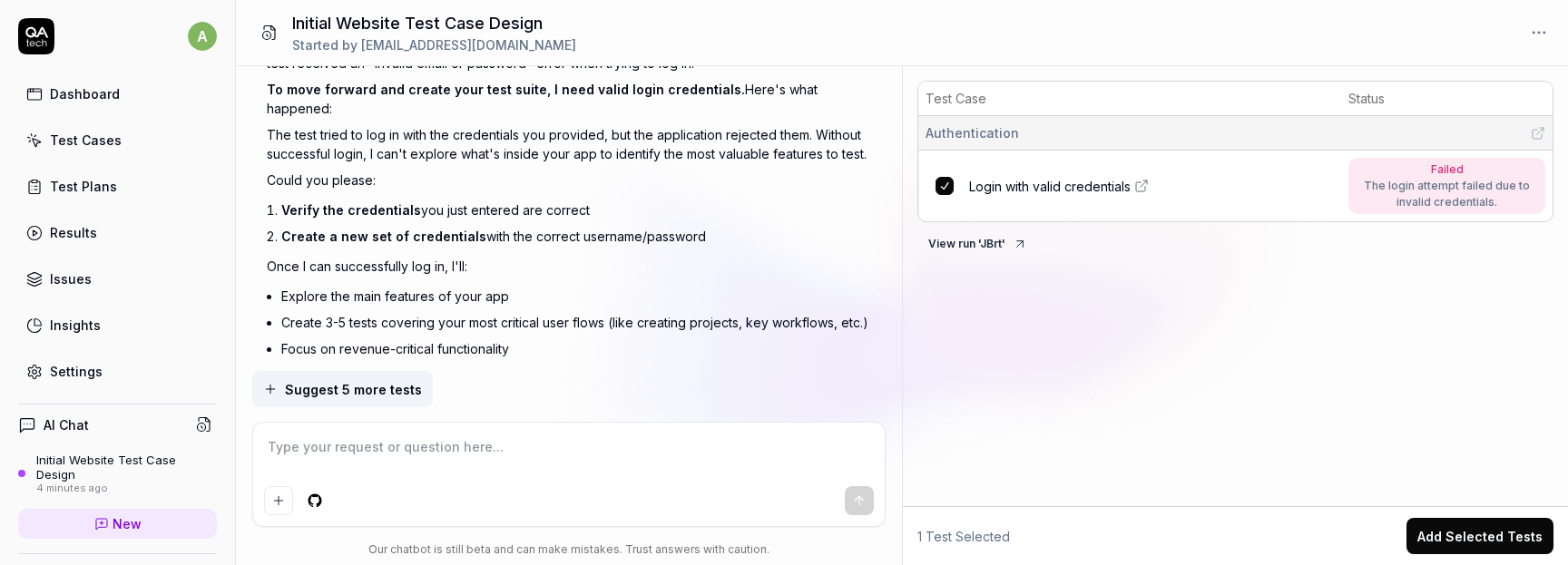
scroll to position [1536, 0]
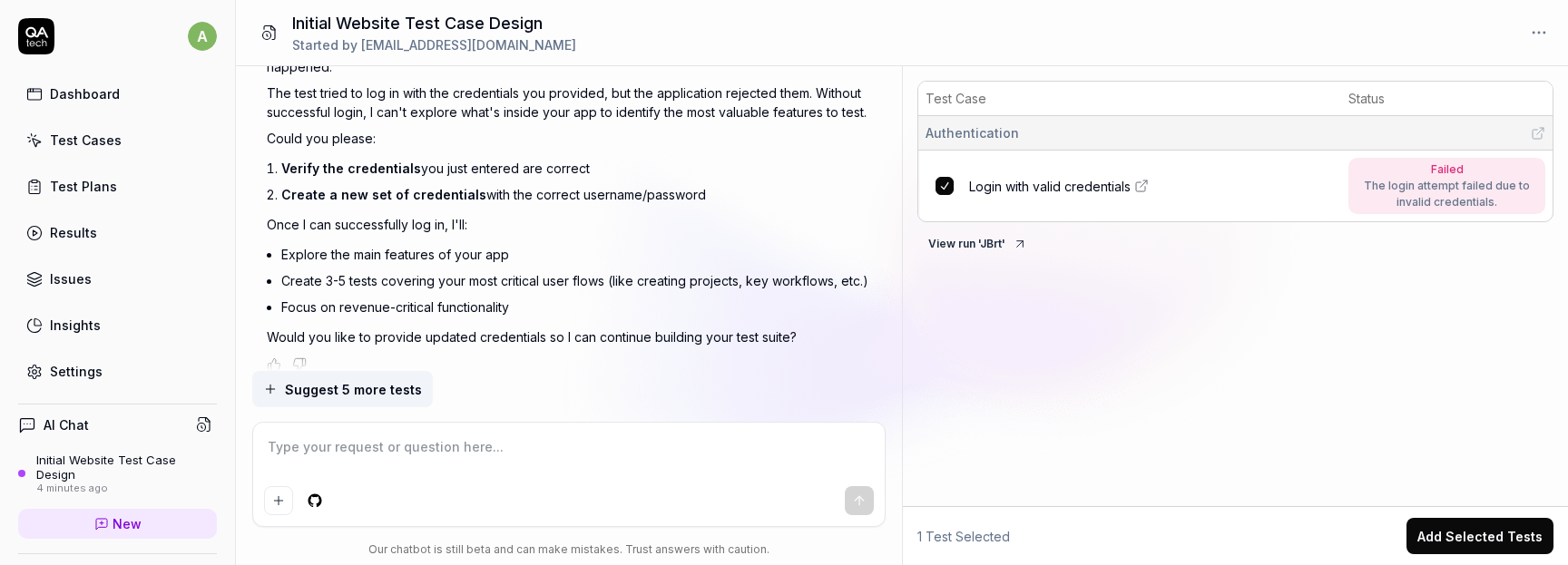
click at [1148, 184] on icon at bounding box center [1142, 185] width 15 height 15
type textarea "*"
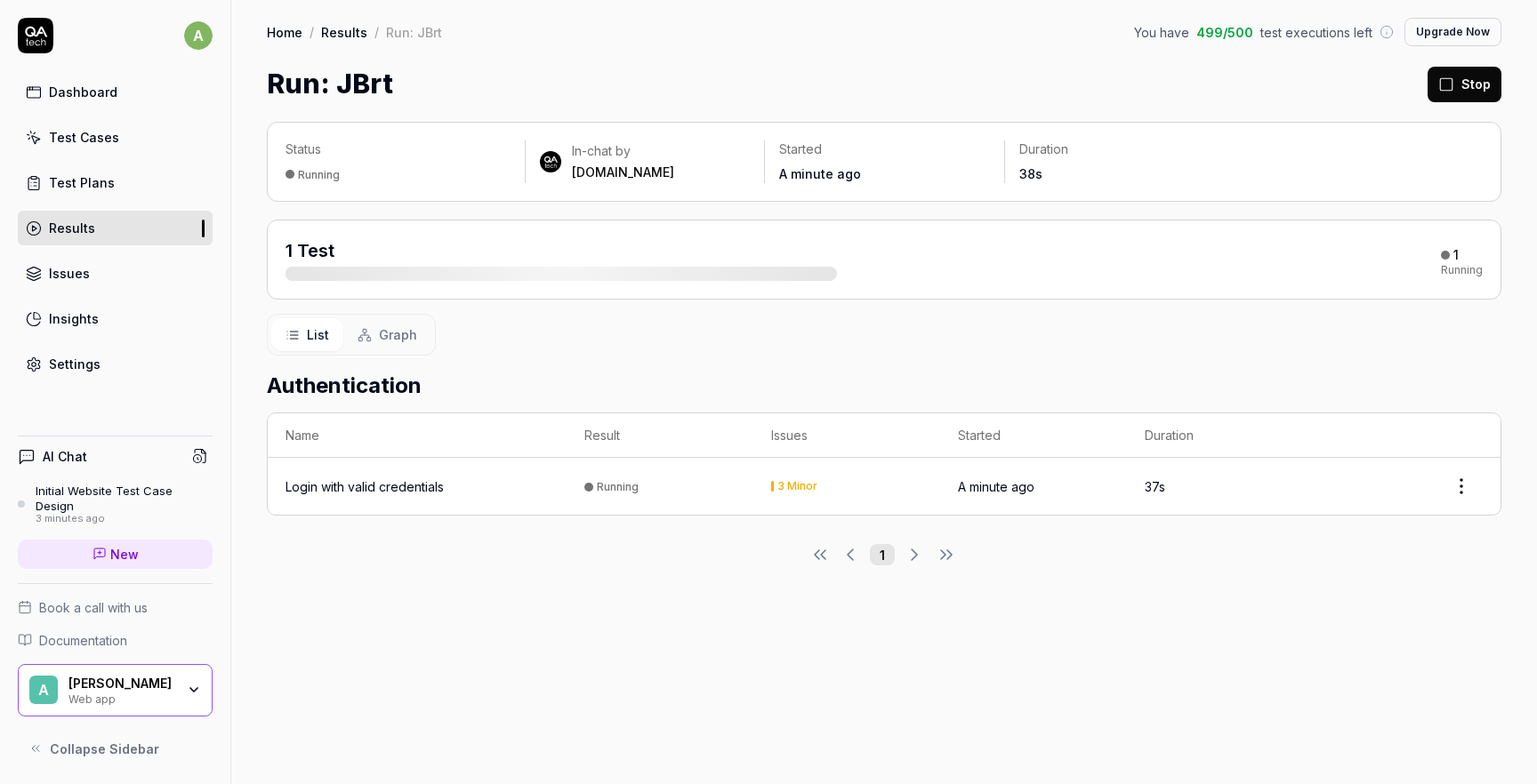
click at [795, 487] on div "3 Minor" at bounding box center [798, 486] width 40 height 11
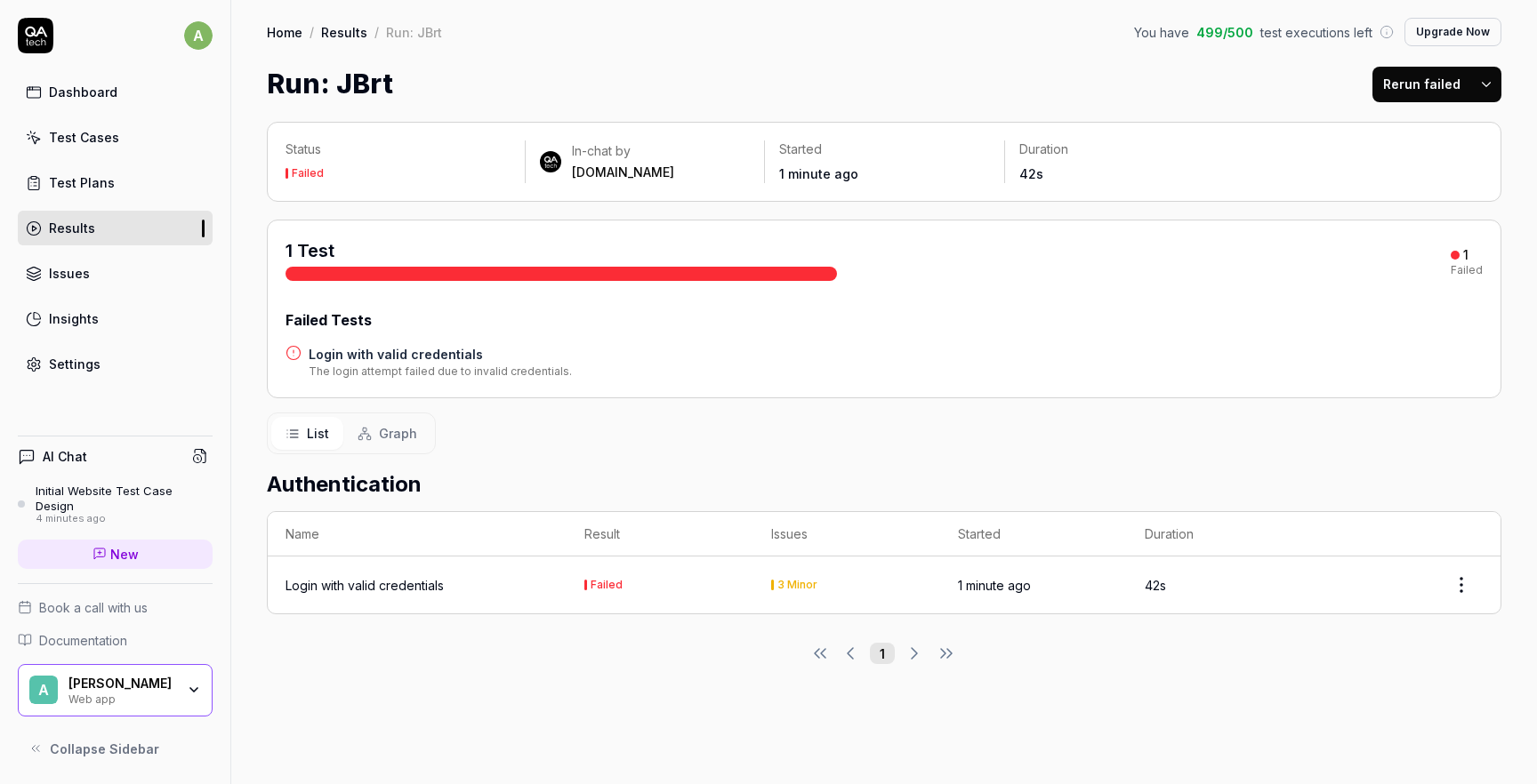
click at [401, 577] on div "Login with valid credentials" at bounding box center [365, 586] width 159 height 19
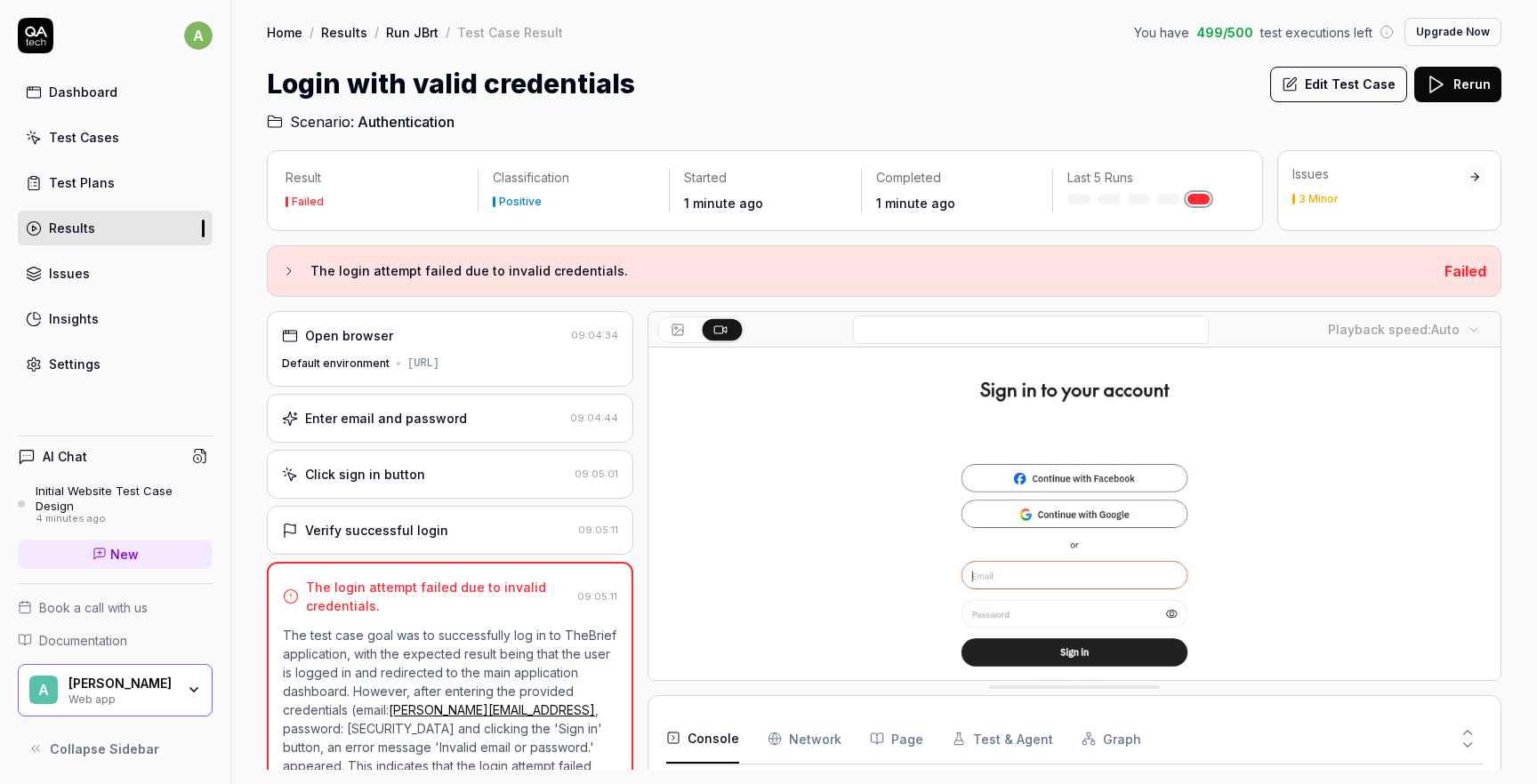
click at [443, 419] on div "Enter email and password" at bounding box center [385, 419] width 162 height 19
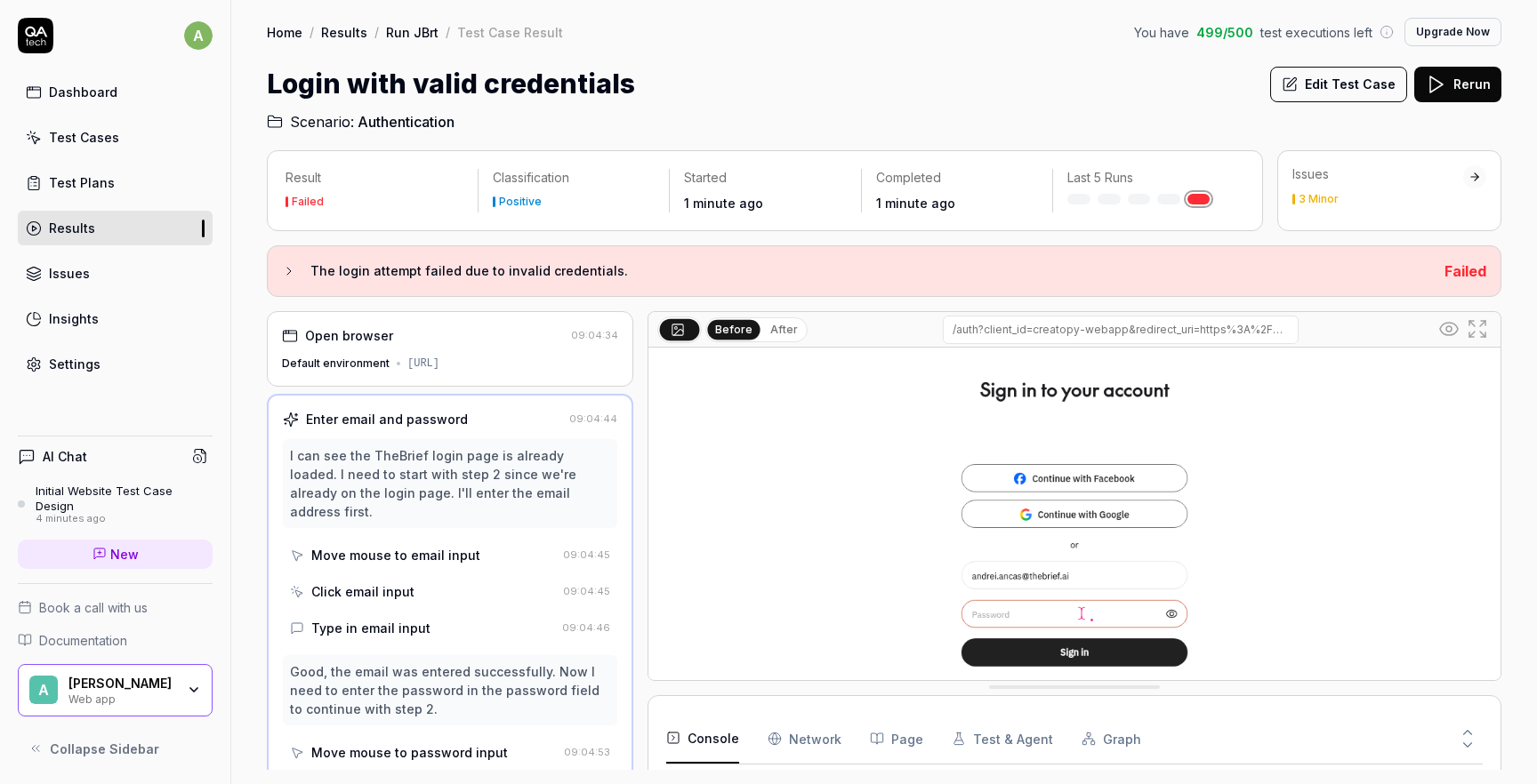
click at [791, 336] on button "After" at bounding box center [784, 330] width 42 height 19
click at [728, 327] on button "Before" at bounding box center [734, 330] width 52 height 19
click at [763, 328] on button "After" at bounding box center [784, 330] width 42 height 19
click at [717, 335] on button "Before" at bounding box center [734, 330] width 52 height 19
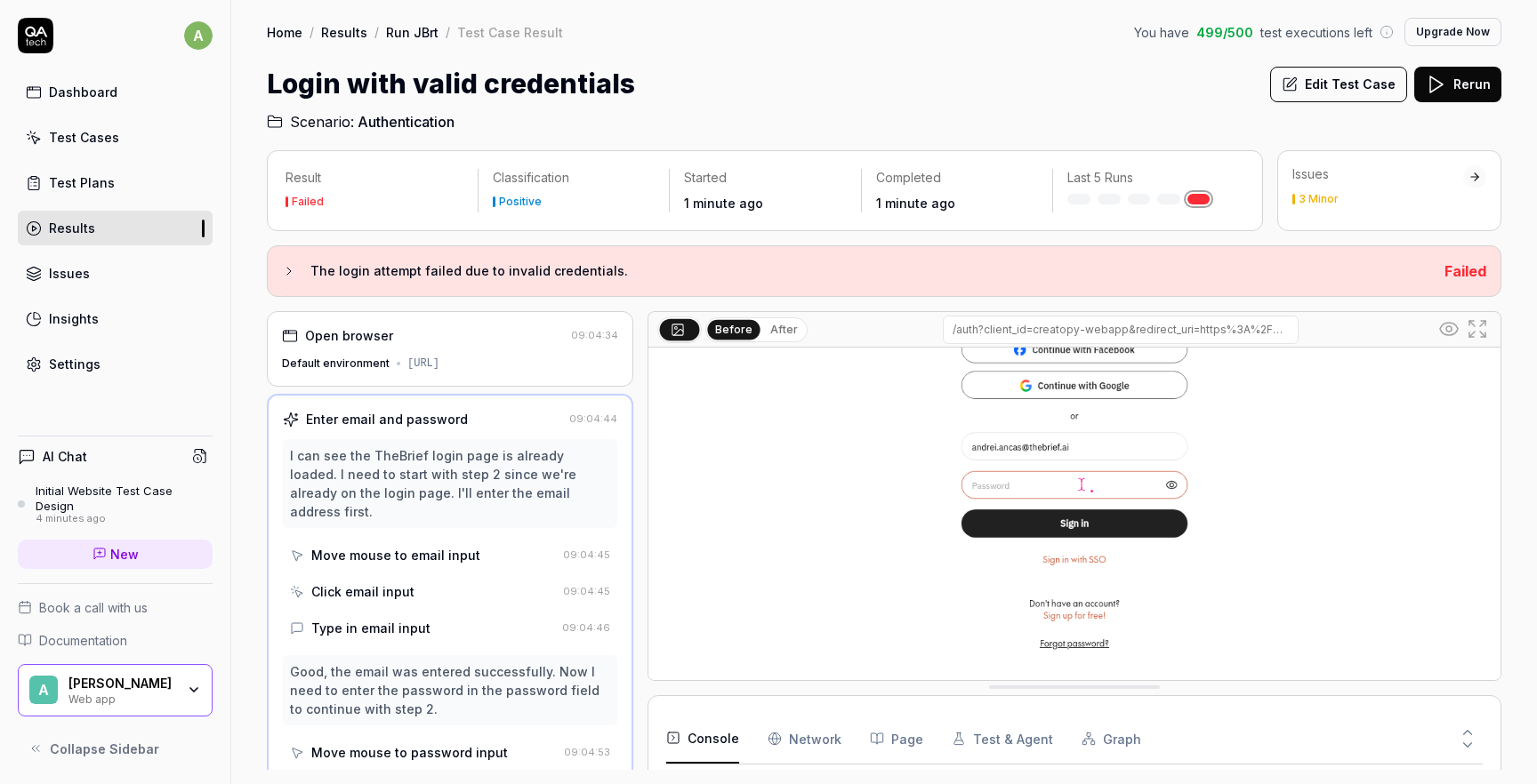
scroll to position [140, 0]
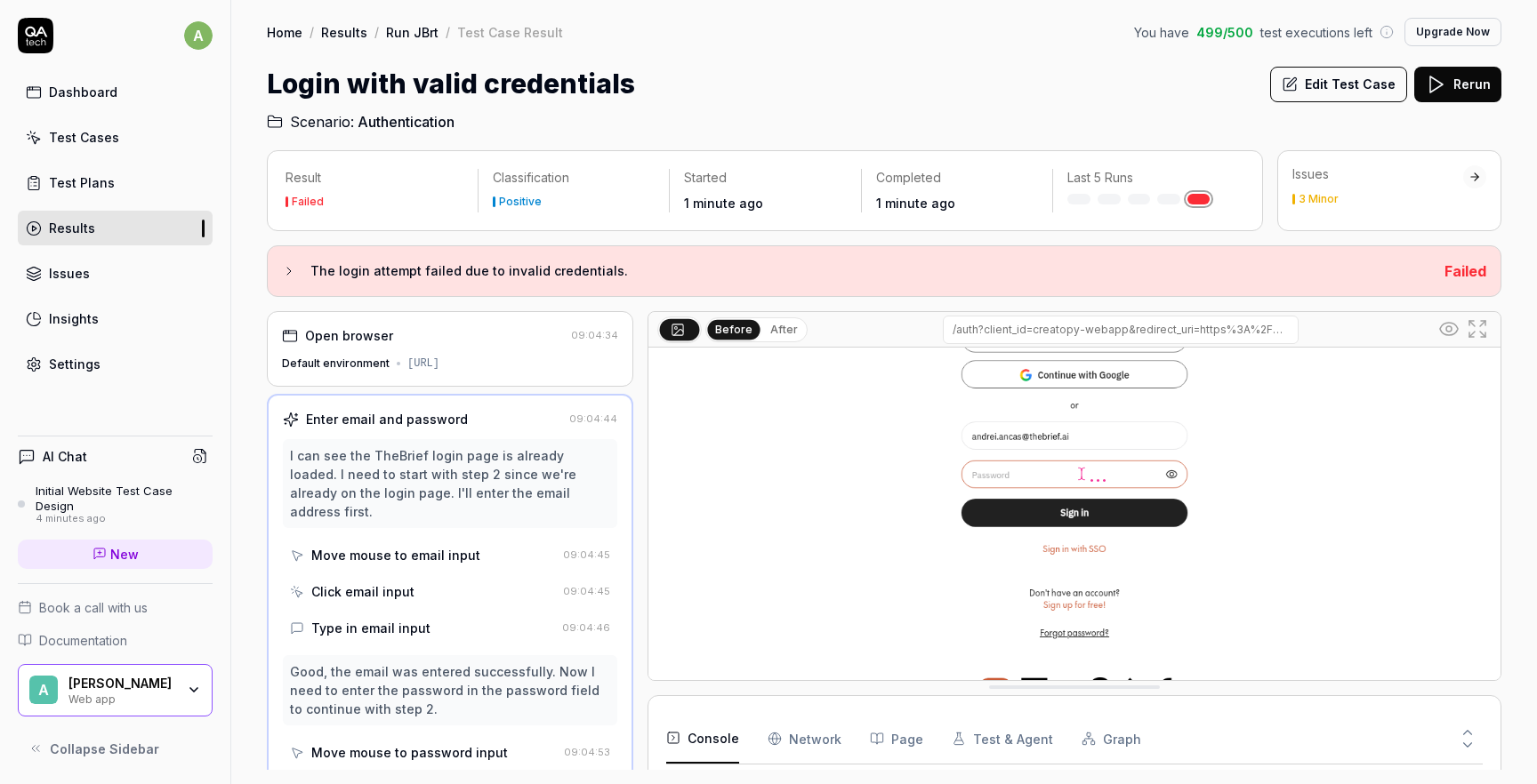
click at [778, 324] on button "After" at bounding box center [784, 330] width 42 height 19
click at [734, 331] on button "Before" at bounding box center [734, 330] width 52 height 19
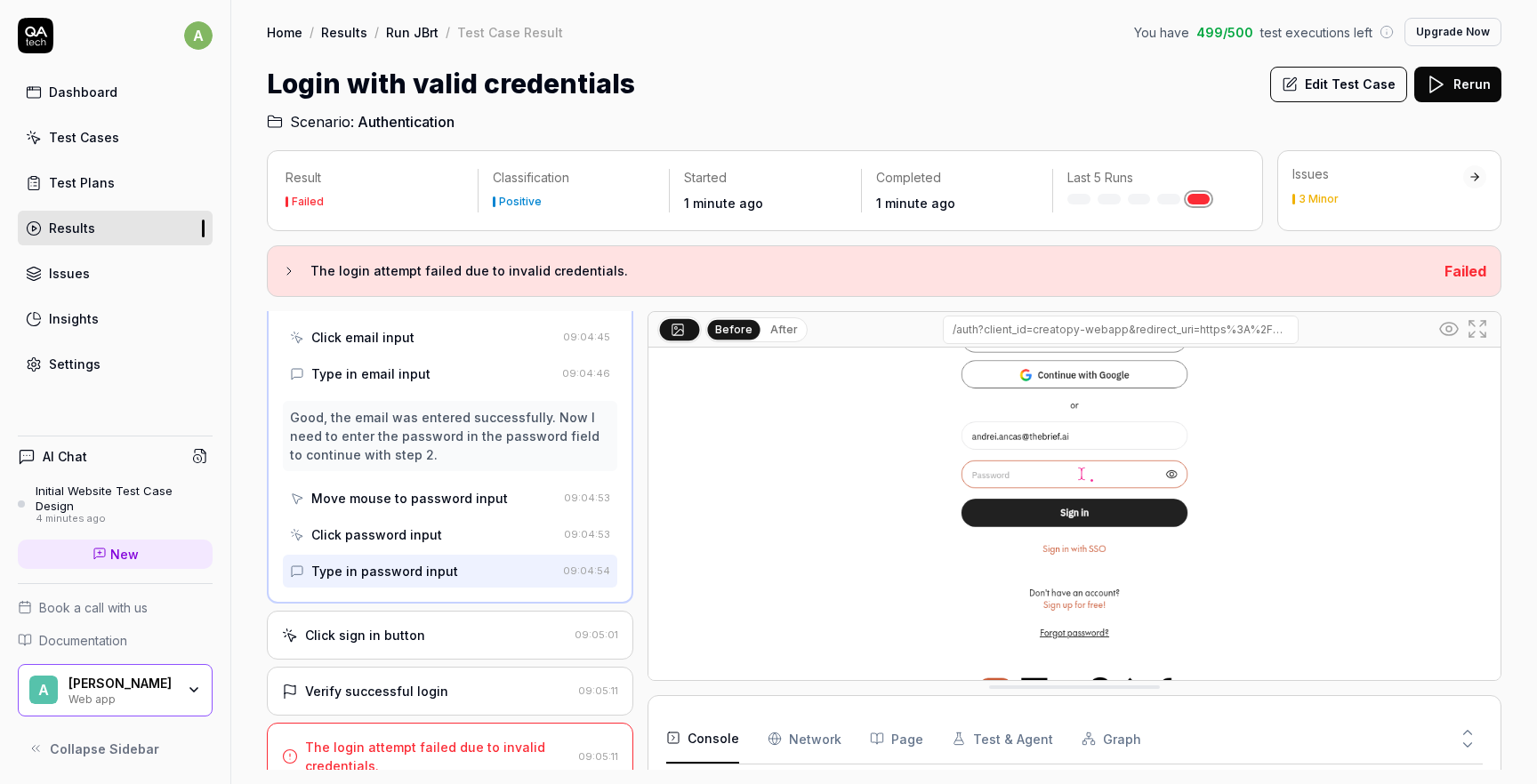
click at [390, 682] on div "Verify successful login" at bounding box center [377, 691] width 143 height 19
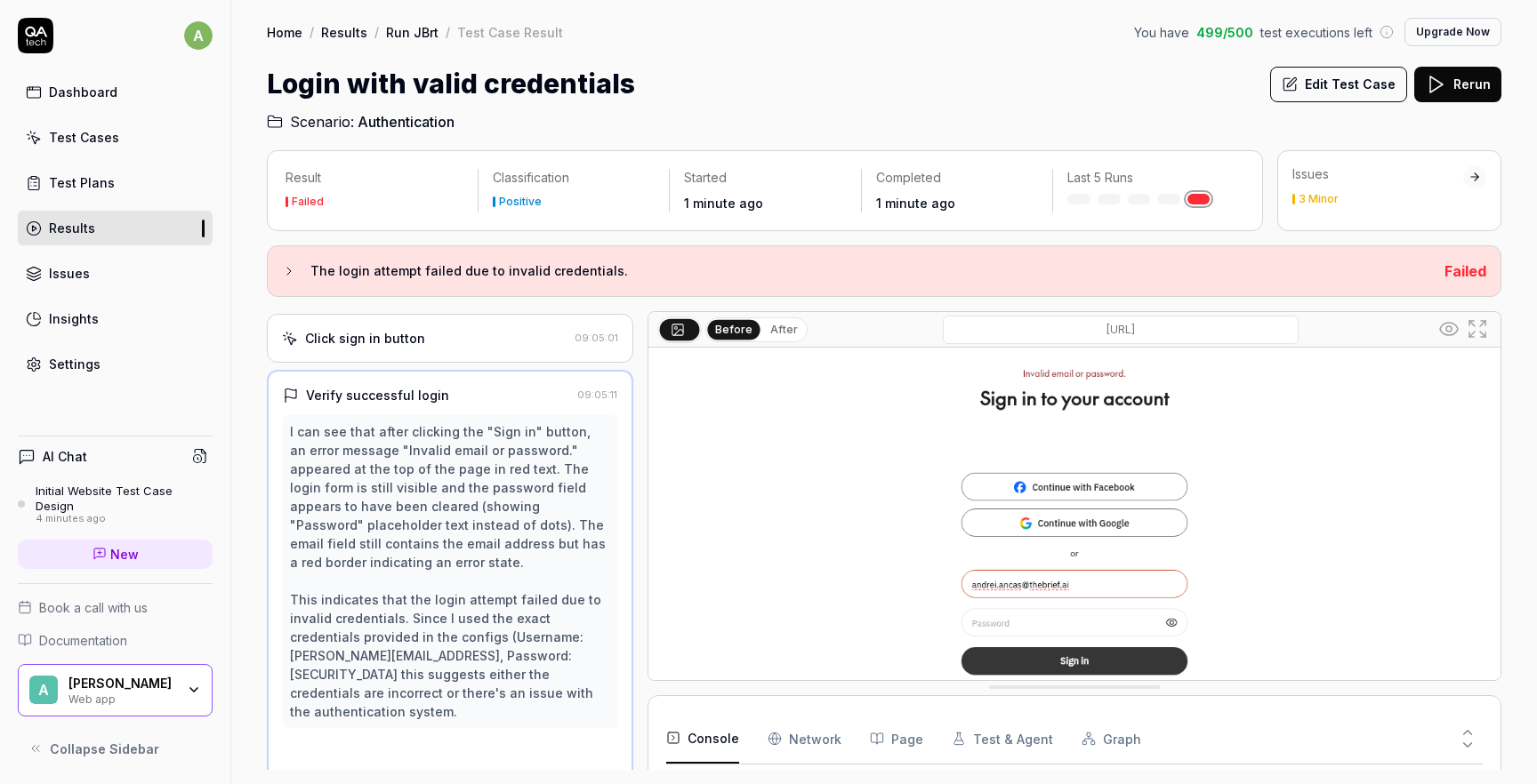
scroll to position [134, 0]
click at [772, 330] on button "After" at bounding box center [784, 330] width 42 height 19
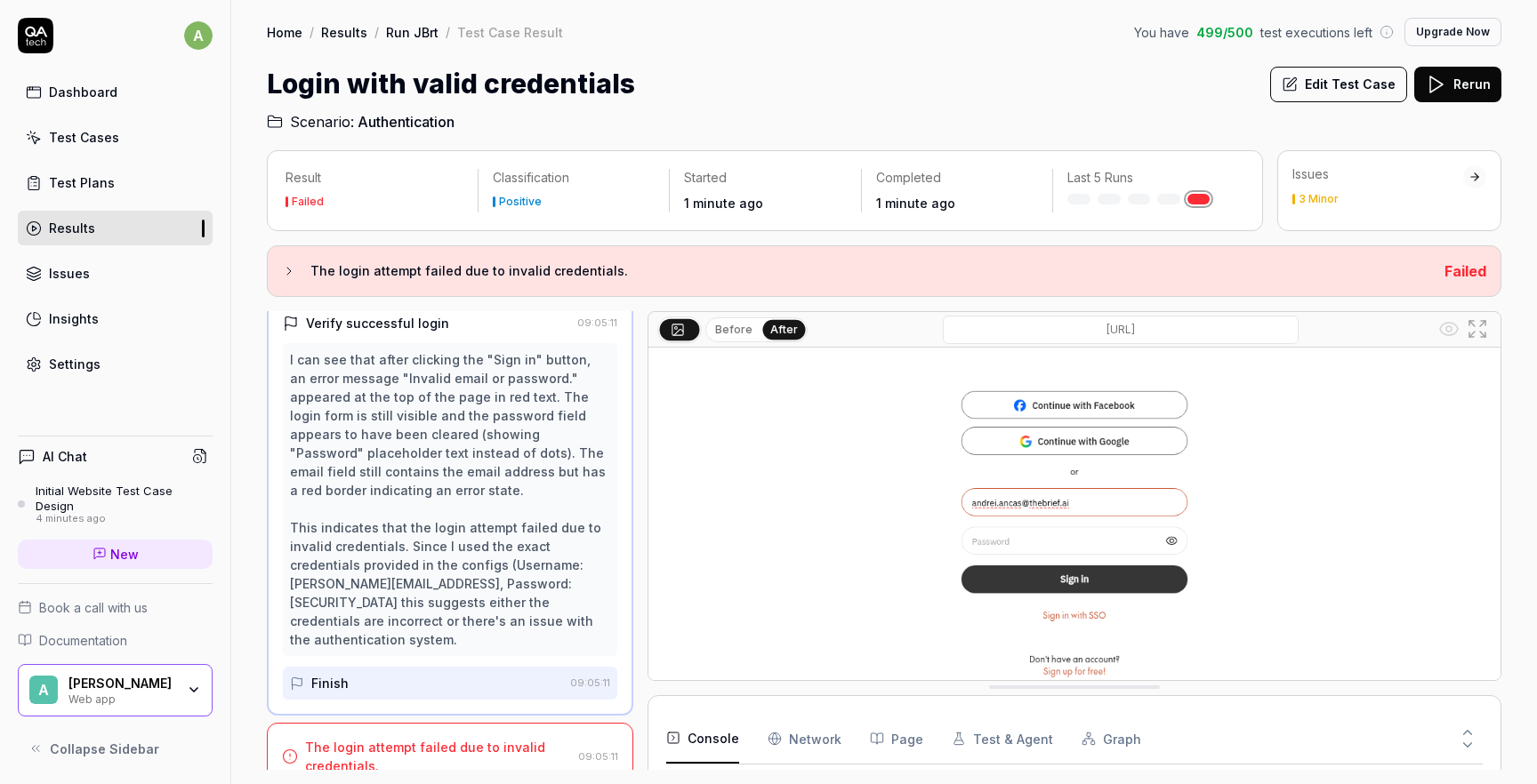
scroll to position [198, 0]
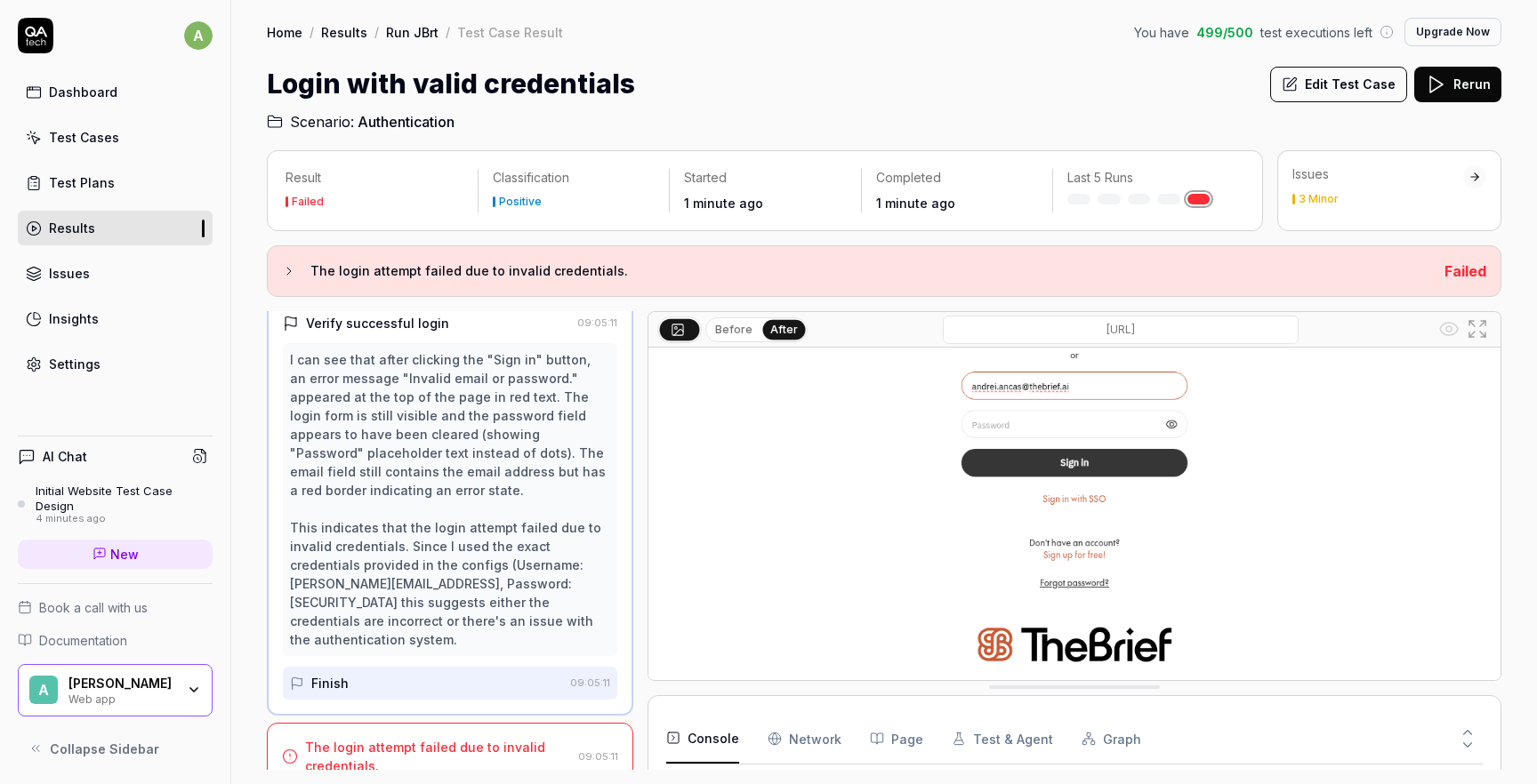
click at [740, 326] on button "Before" at bounding box center [734, 330] width 52 height 19
click at [770, 325] on button "After" at bounding box center [784, 330] width 42 height 19
click at [108, 373] on link "Settings" at bounding box center [116, 364] width 195 height 34
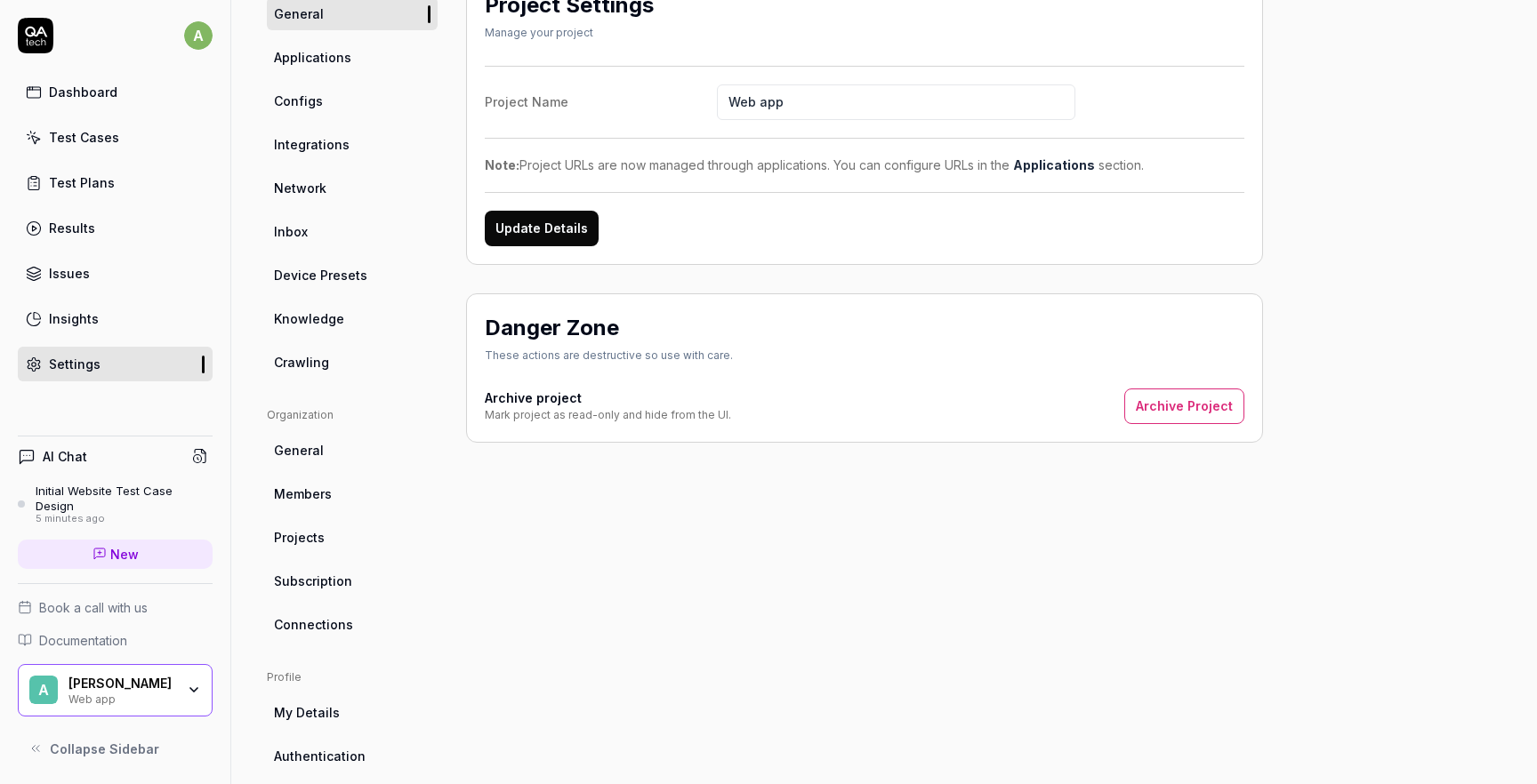
scroll to position [167, 0]
click at [325, 355] on span "Crawling" at bounding box center [301, 364] width 55 height 19
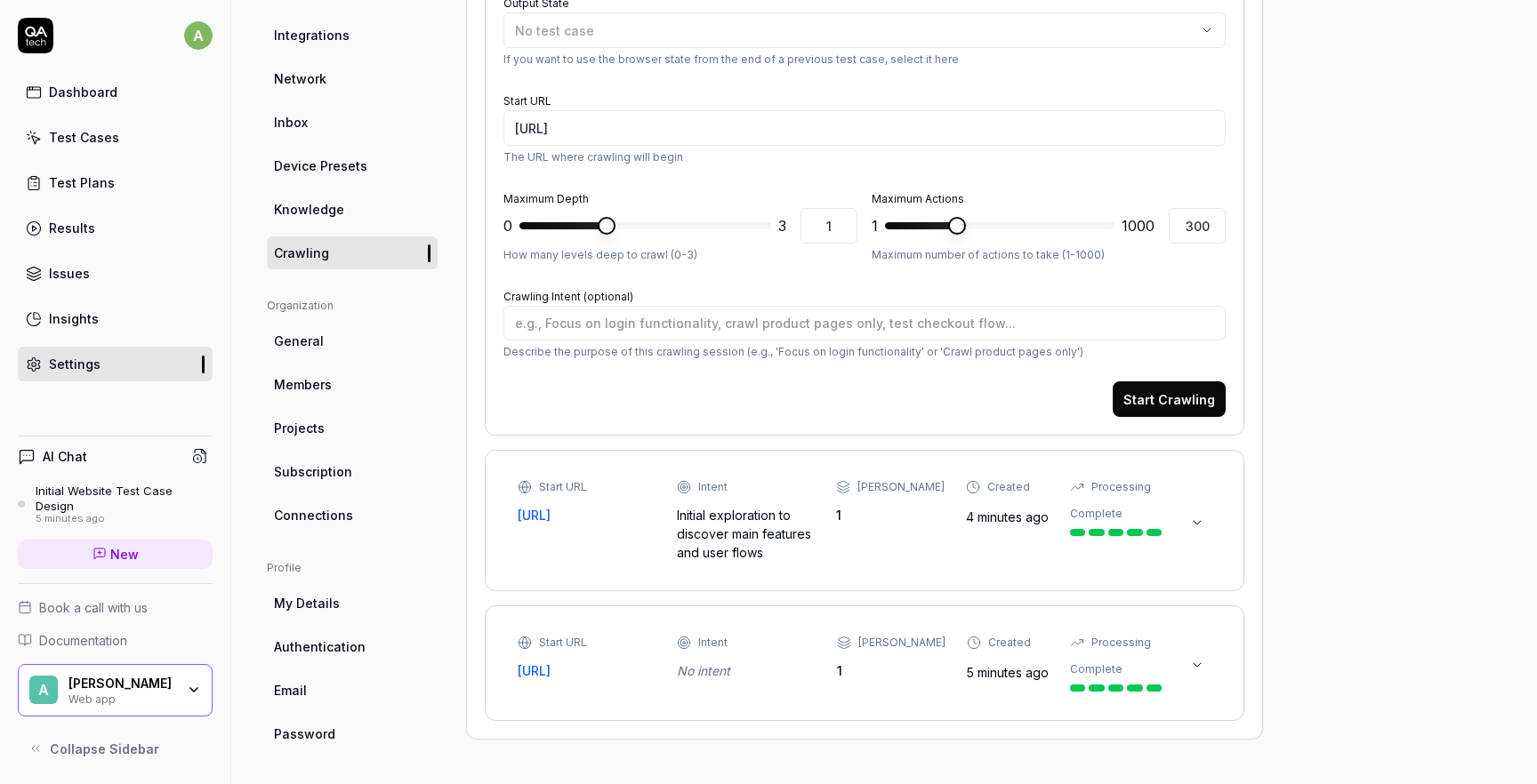
scroll to position [280, 0]
click at [340, 715] on ul "Profile My Details Authentication Email Password" at bounding box center [352, 653] width 171 height 190
click at [320, 731] on span "Password" at bounding box center [304, 732] width 61 height 19
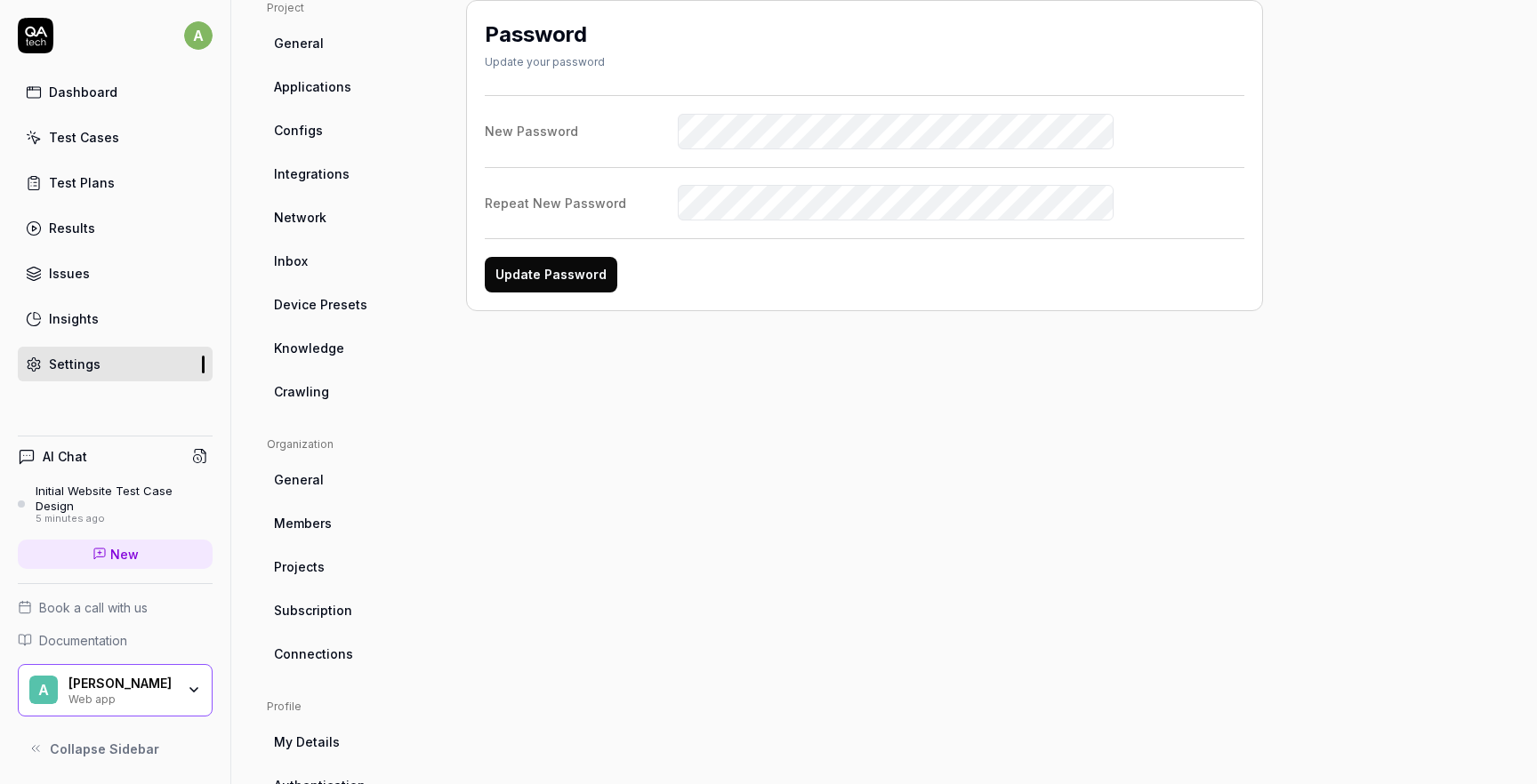
click at [104, 95] on div "Dashboard" at bounding box center [83, 93] width 69 height 19
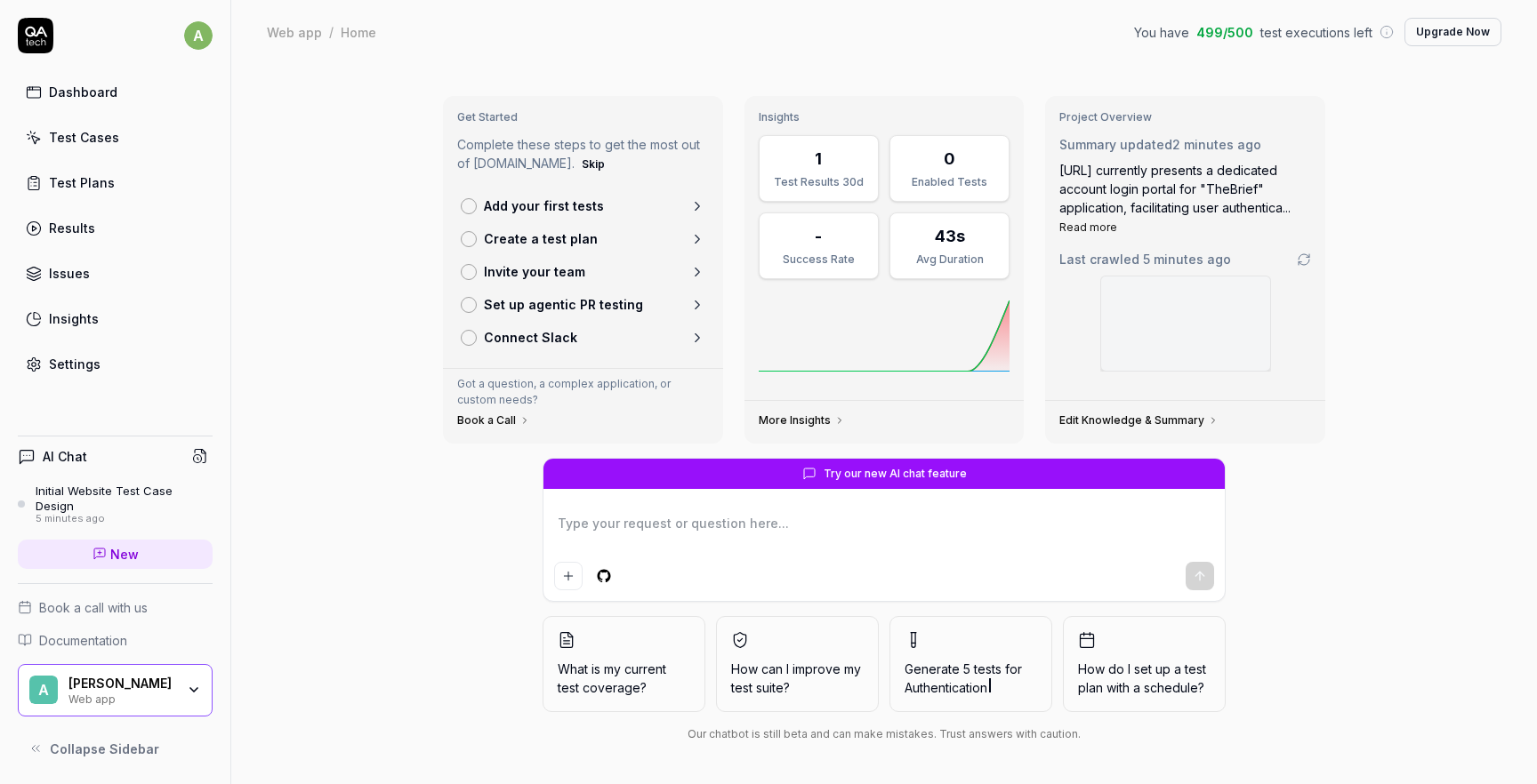
click at [390, 477] on div "Get Started Complete these steps to get the most out of QA.tech. Skip Add your …" at bounding box center [884, 425] width 1306 height 721
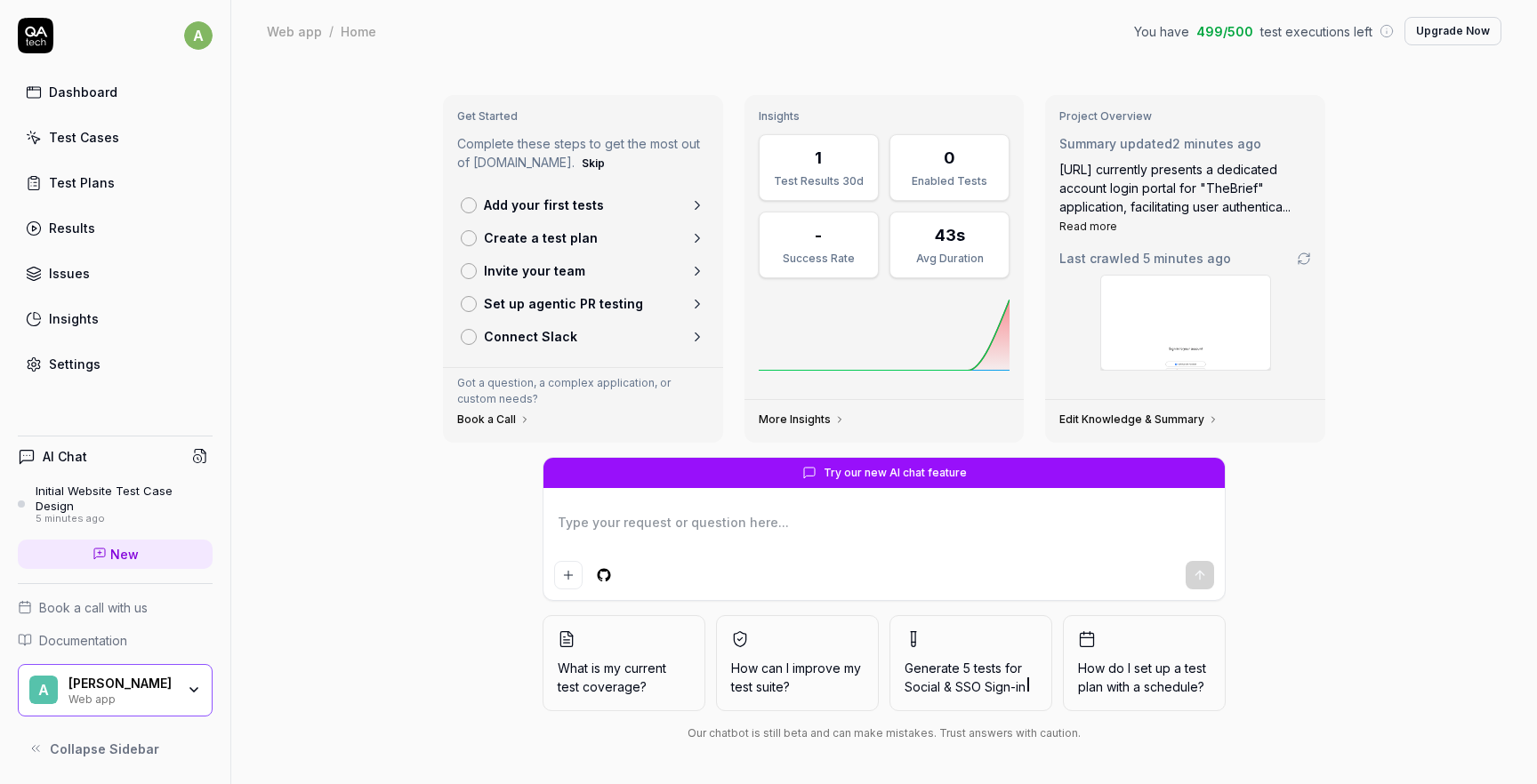
click at [62, 366] on div "Settings" at bounding box center [75, 364] width 52 height 19
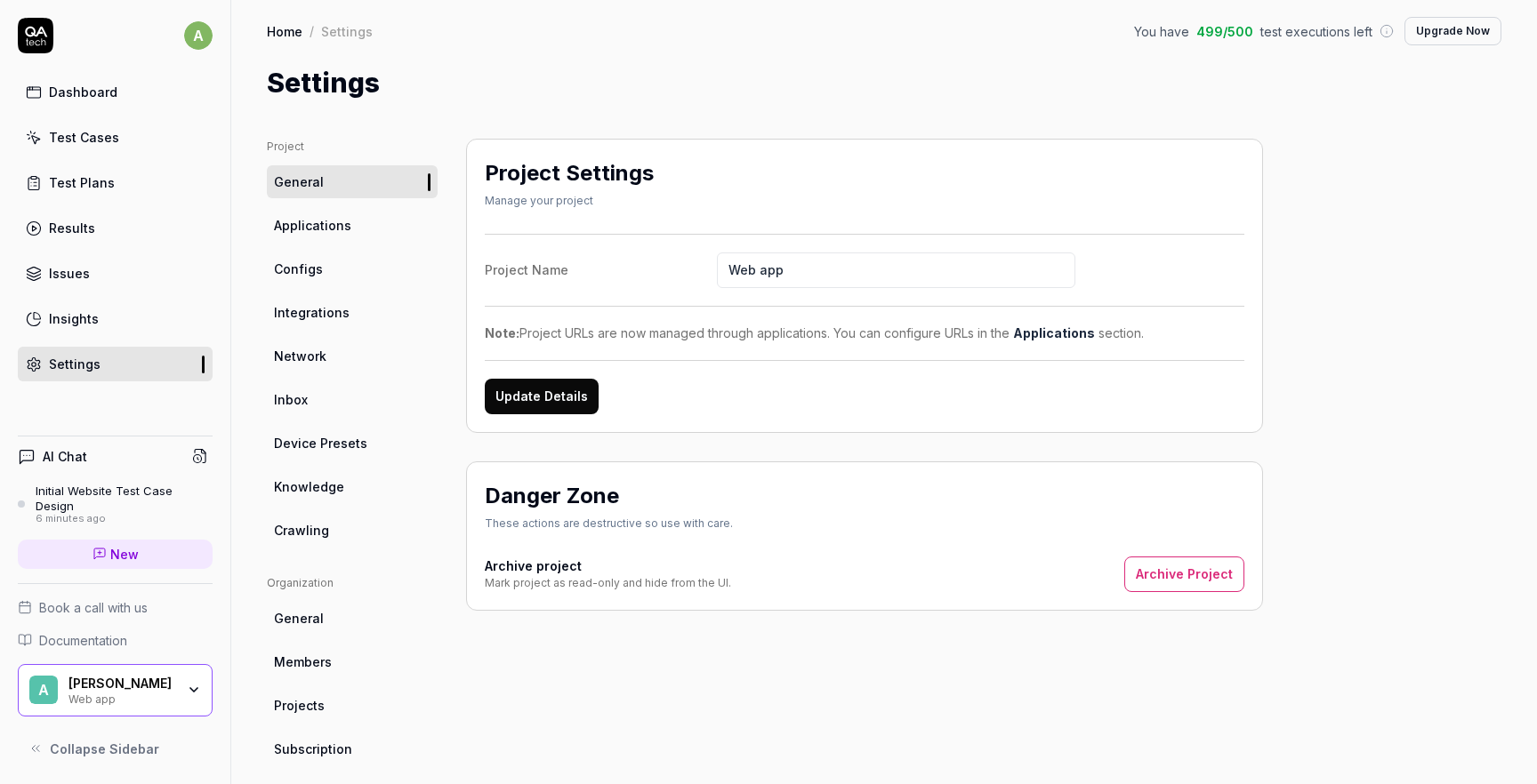
click at [115, 307] on link "Insights" at bounding box center [116, 318] width 195 height 34
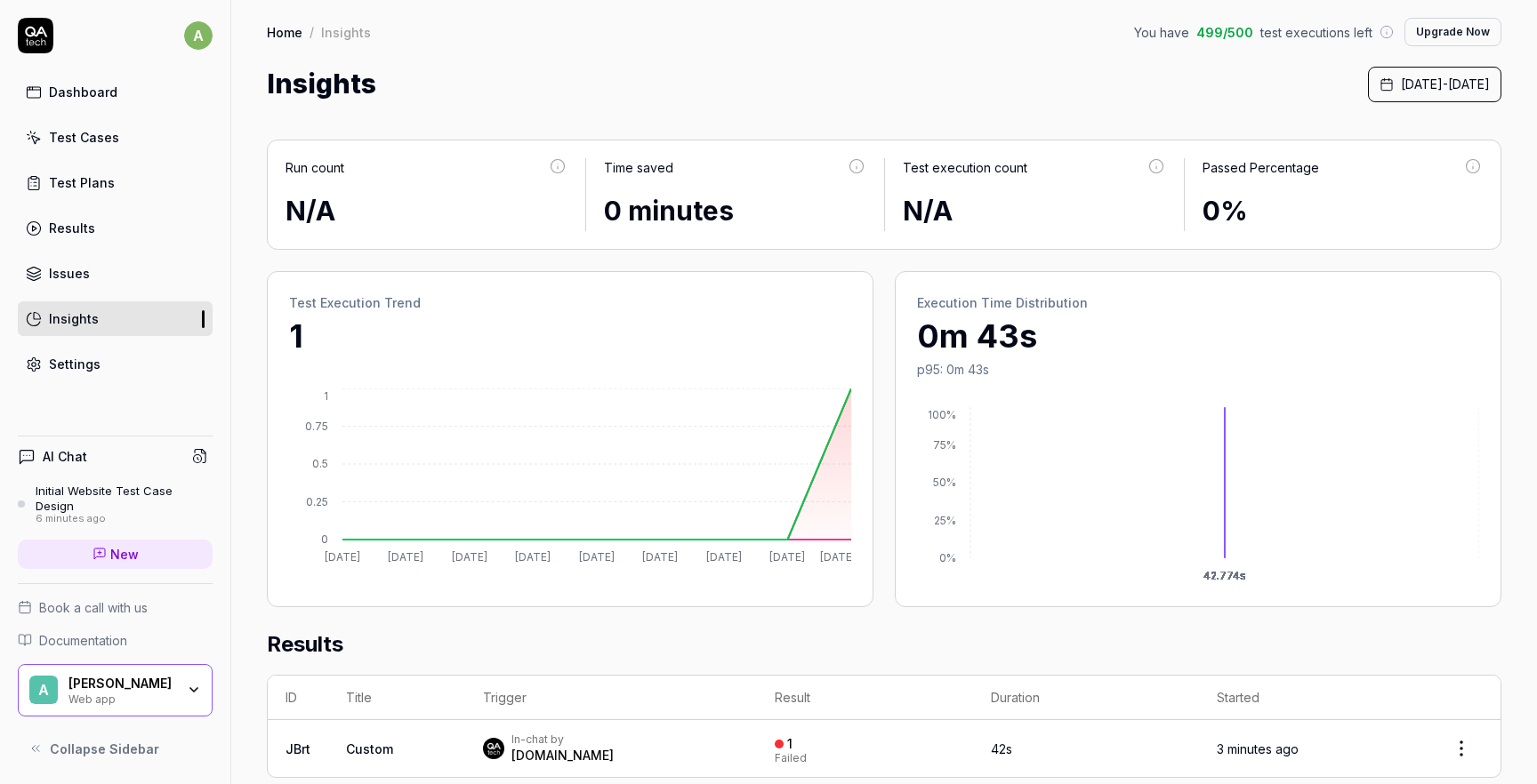
click at [87, 271] on link "Issues" at bounding box center [116, 273] width 195 height 34
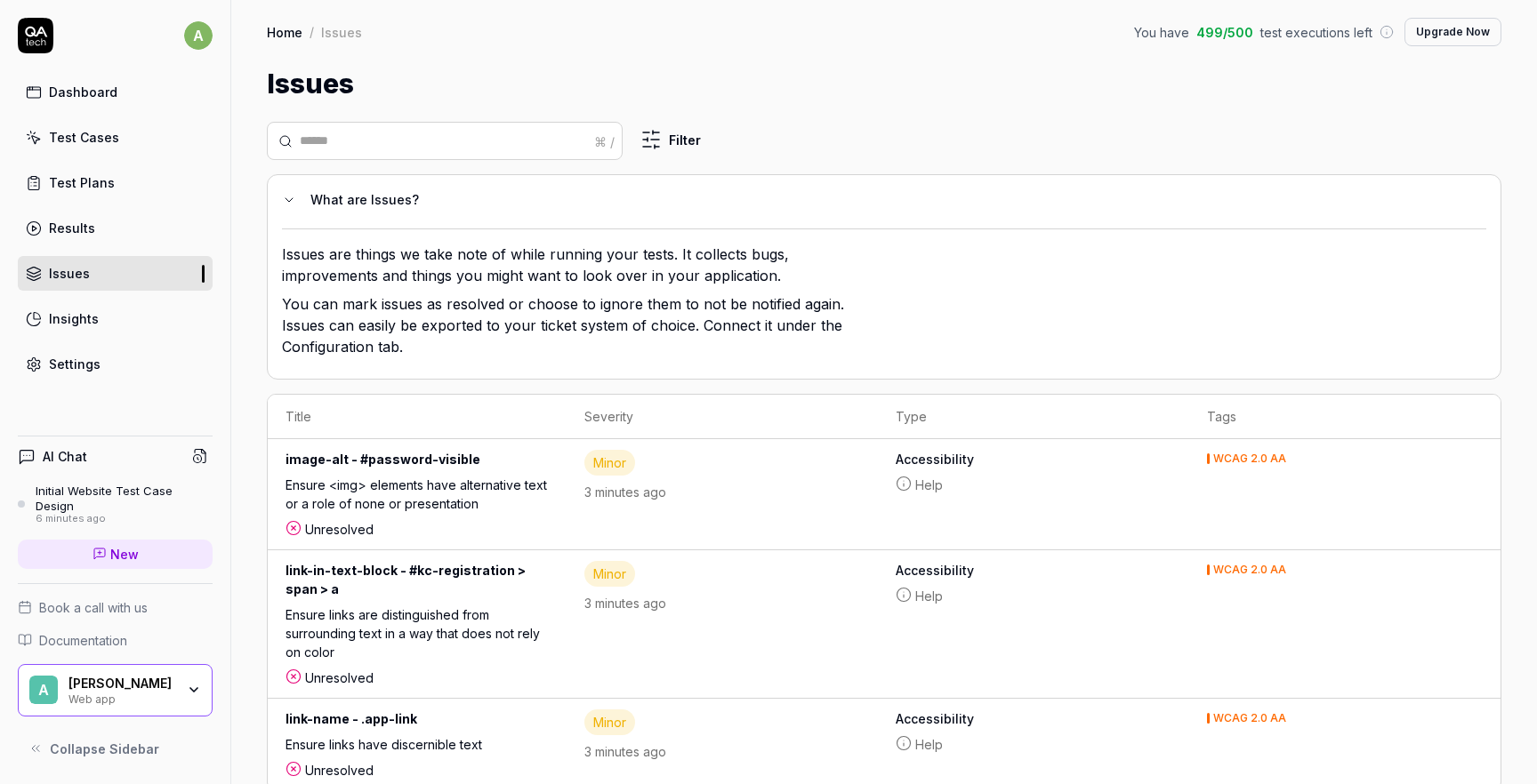
click at [92, 145] on div "Test Cases" at bounding box center [83, 138] width 70 height 19
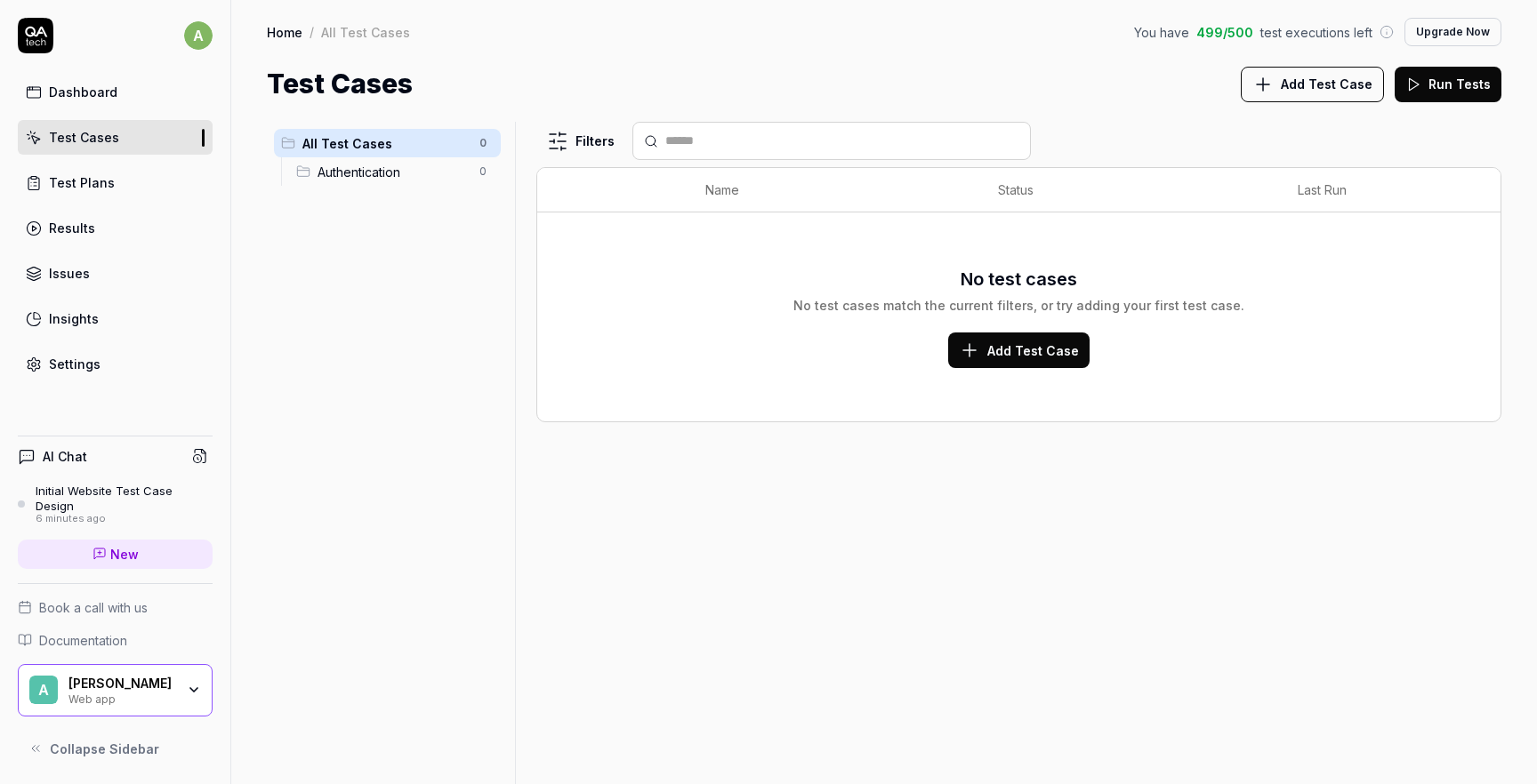
click at [92, 108] on link "Dashboard" at bounding box center [116, 92] width 195 height 34
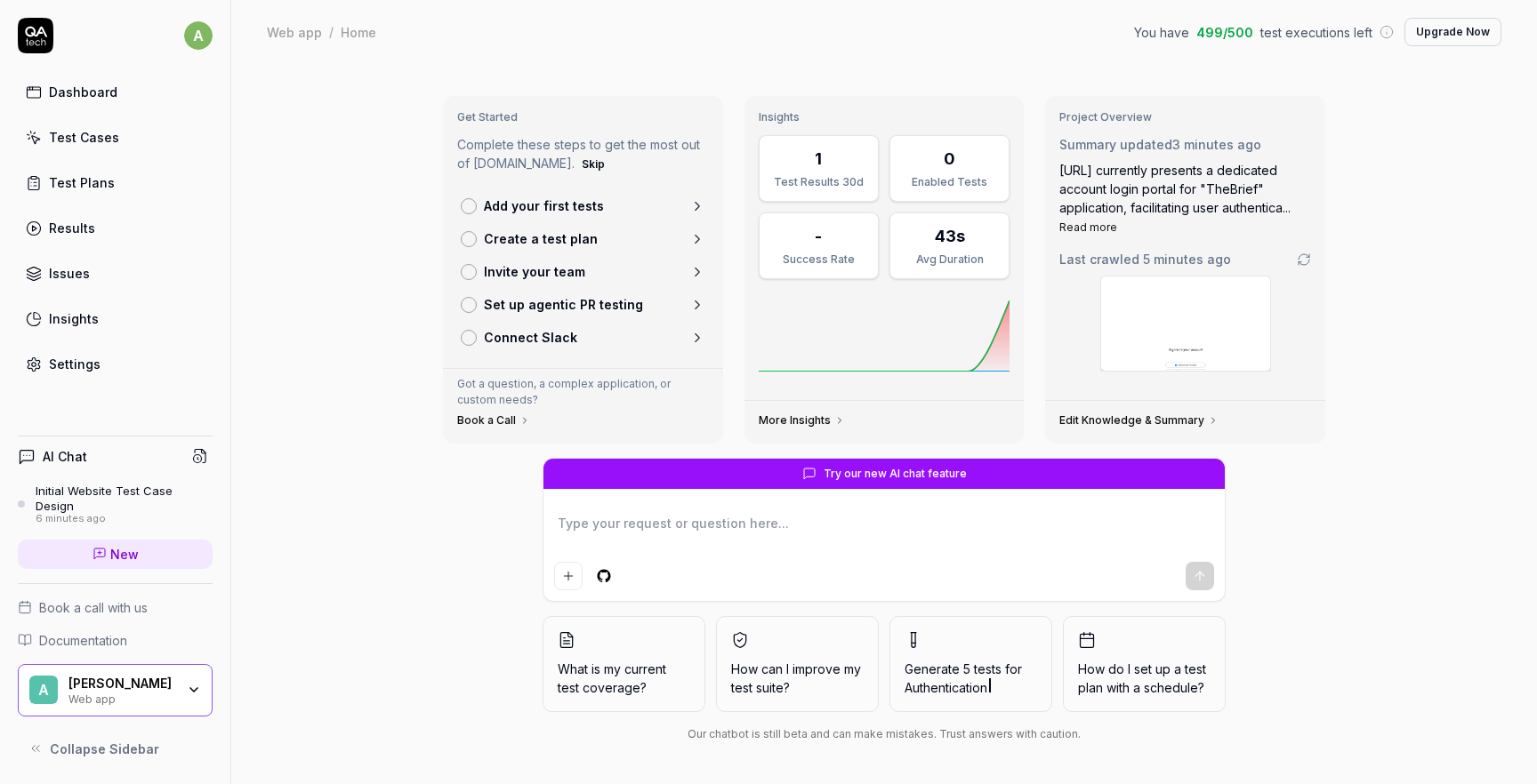
click at [381, 338] on div "Get Started Complete these steps to get the most out of QA.tech. Skip Add your …" at bounding box center [884, 425] width 1306 height 721
click at [67, 363] on div "Settings" at bounding box center [75, 364] width 52 height 19
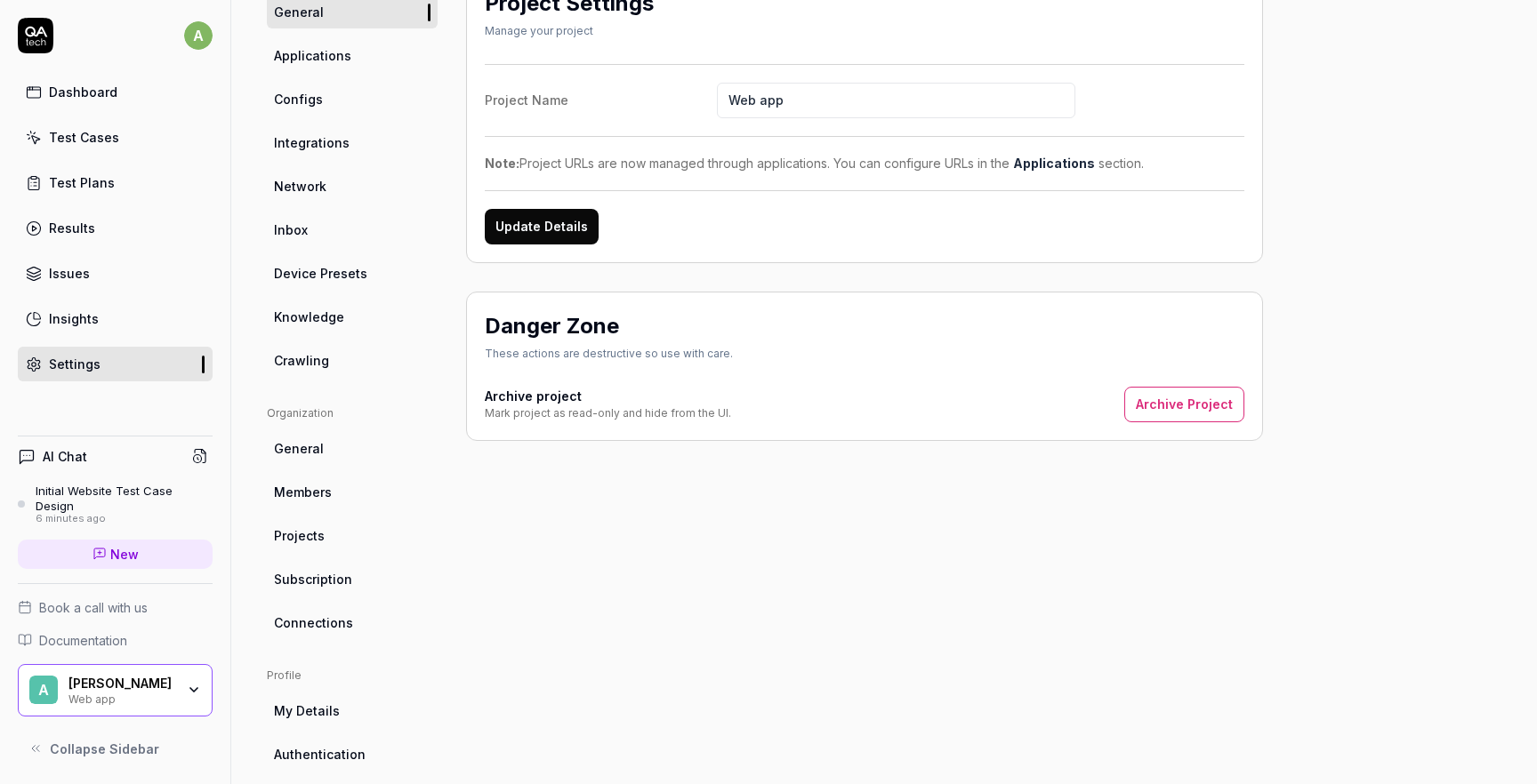
scroll to position [179, 0]
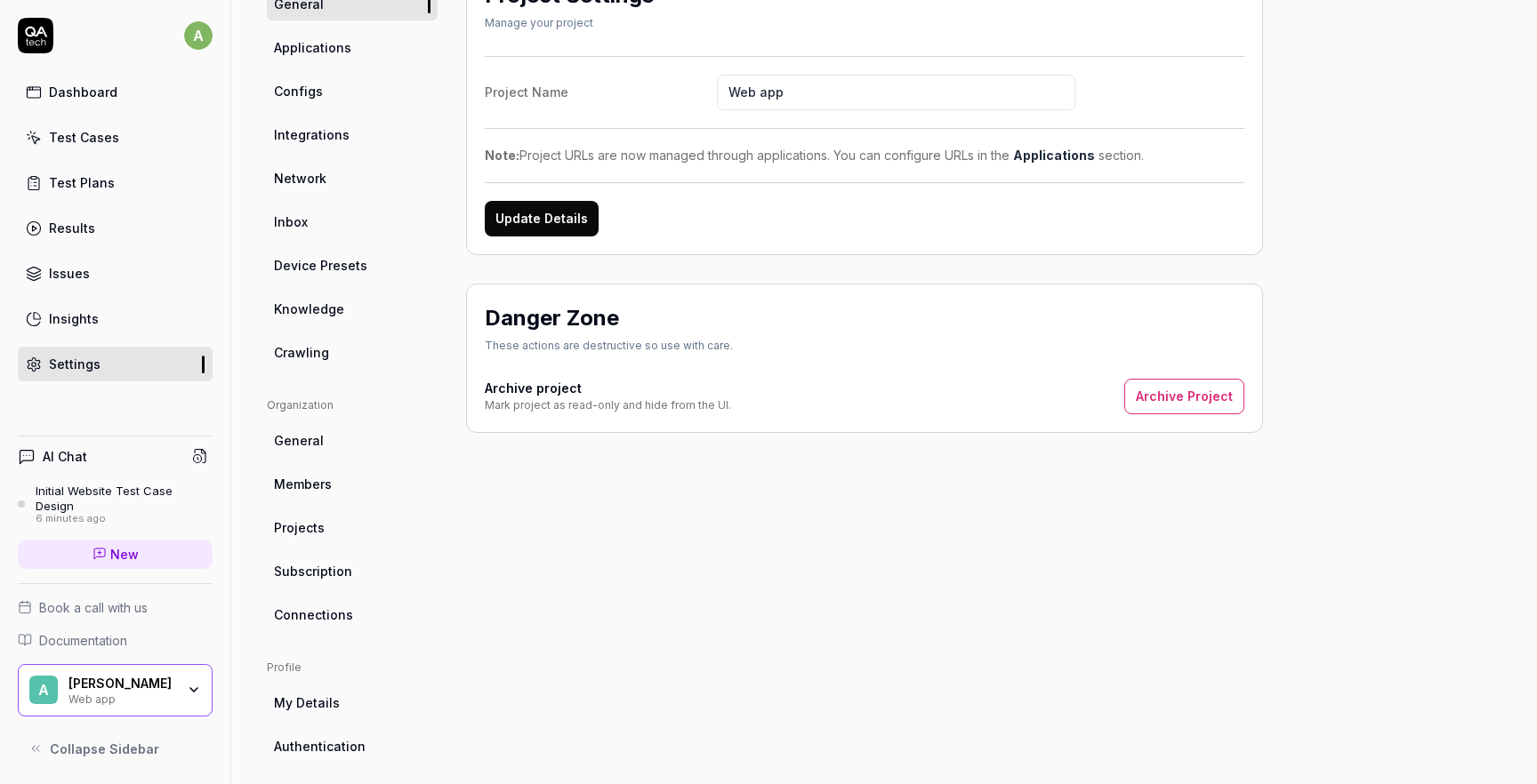
click at [323, 442] on link "General" at bounding box center [352, 441] width 171 height 33
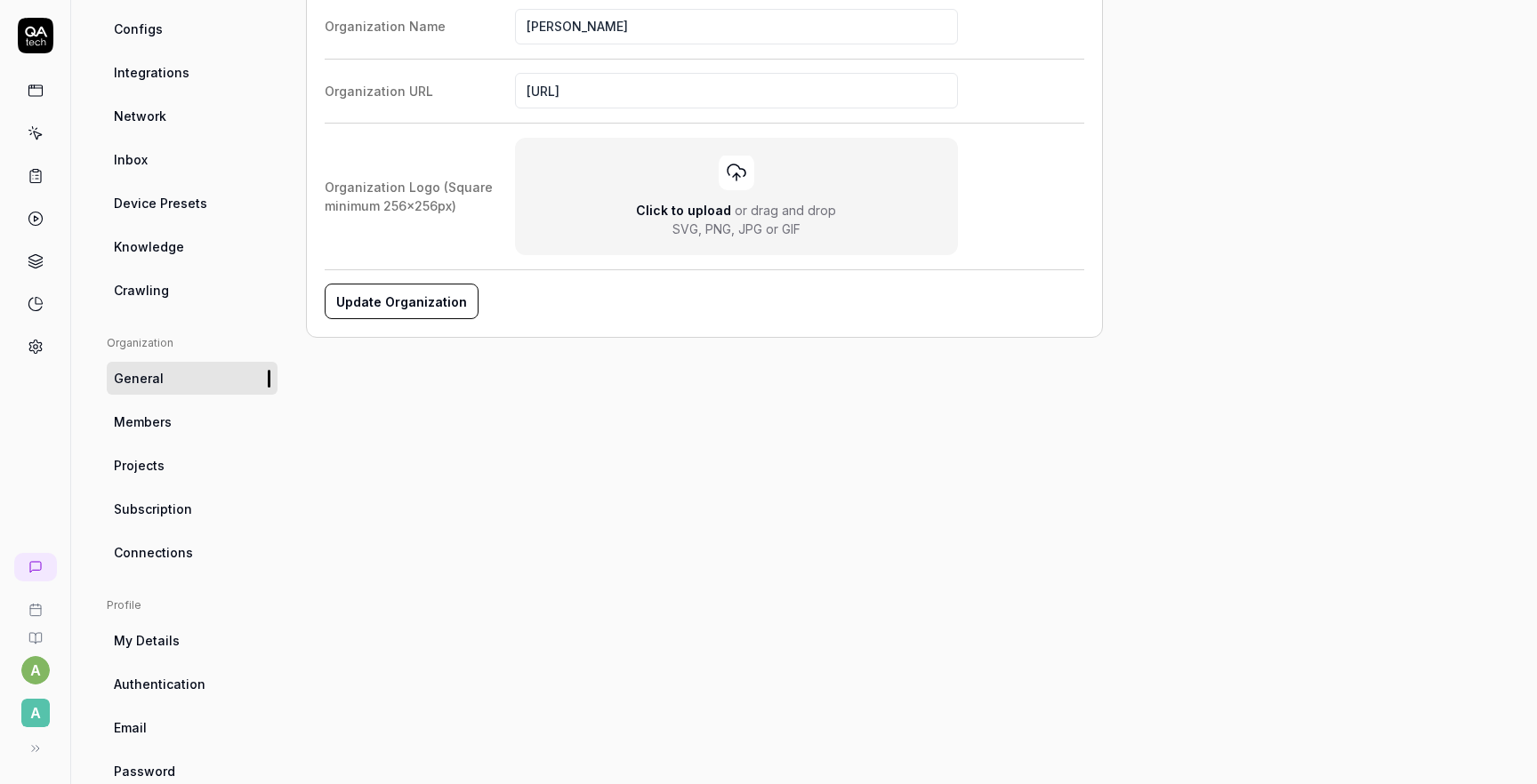
scroll to position [250, 0]
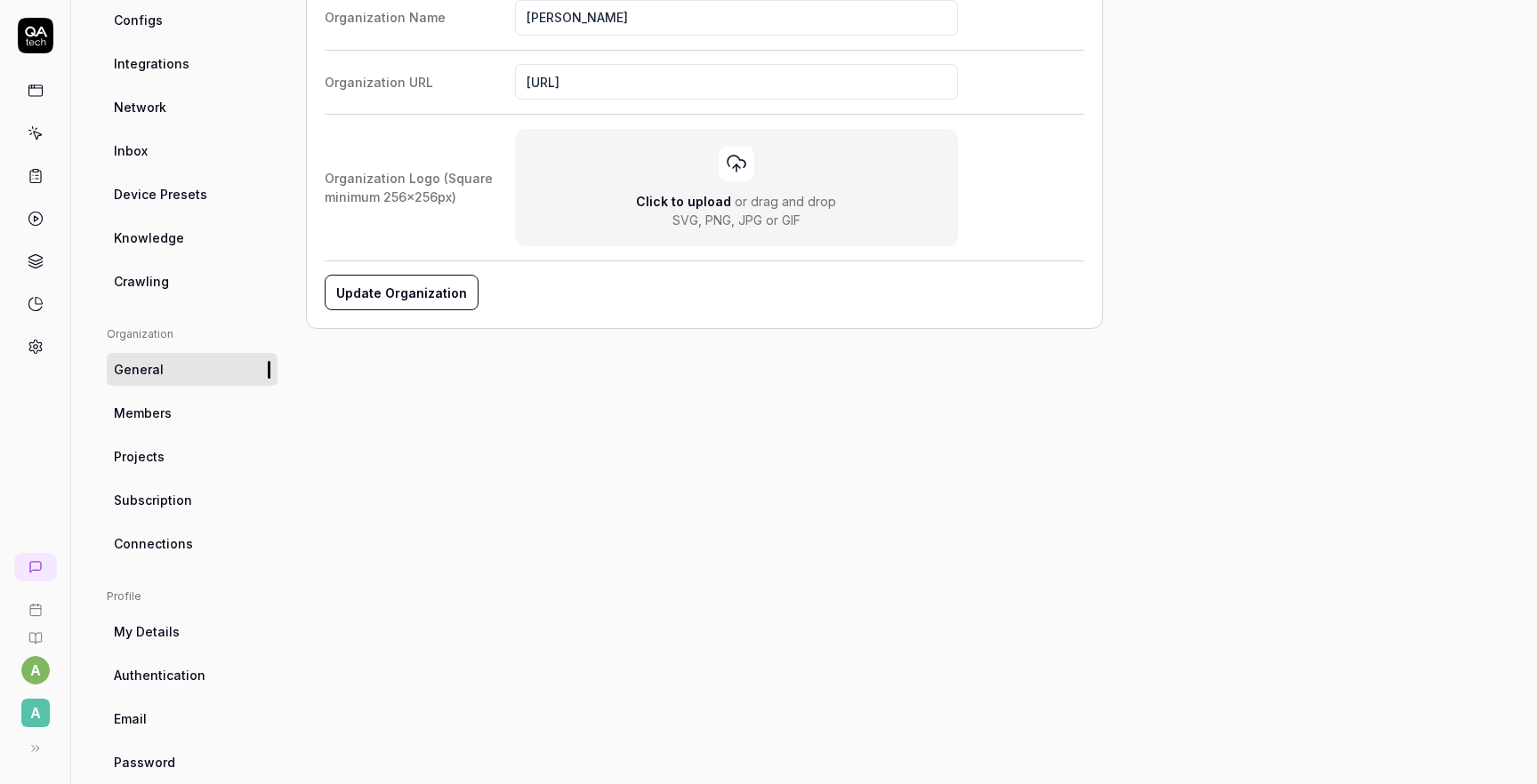
click at [160, 538] on span "Connections" at bounding box center [153, 544] width 79 height 19
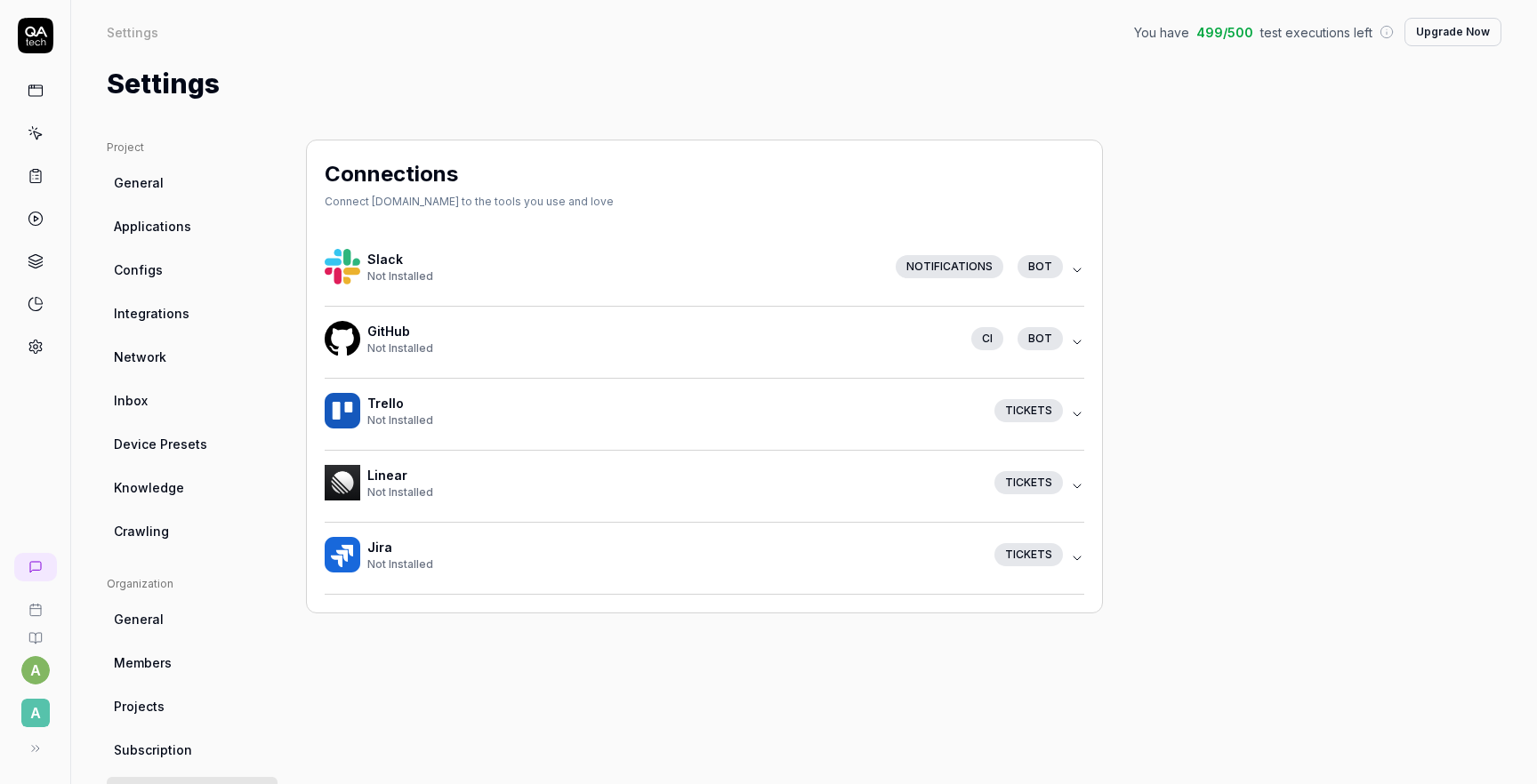
click at [33, 101] on link at bounding box center [34, 90] width 32 height 32
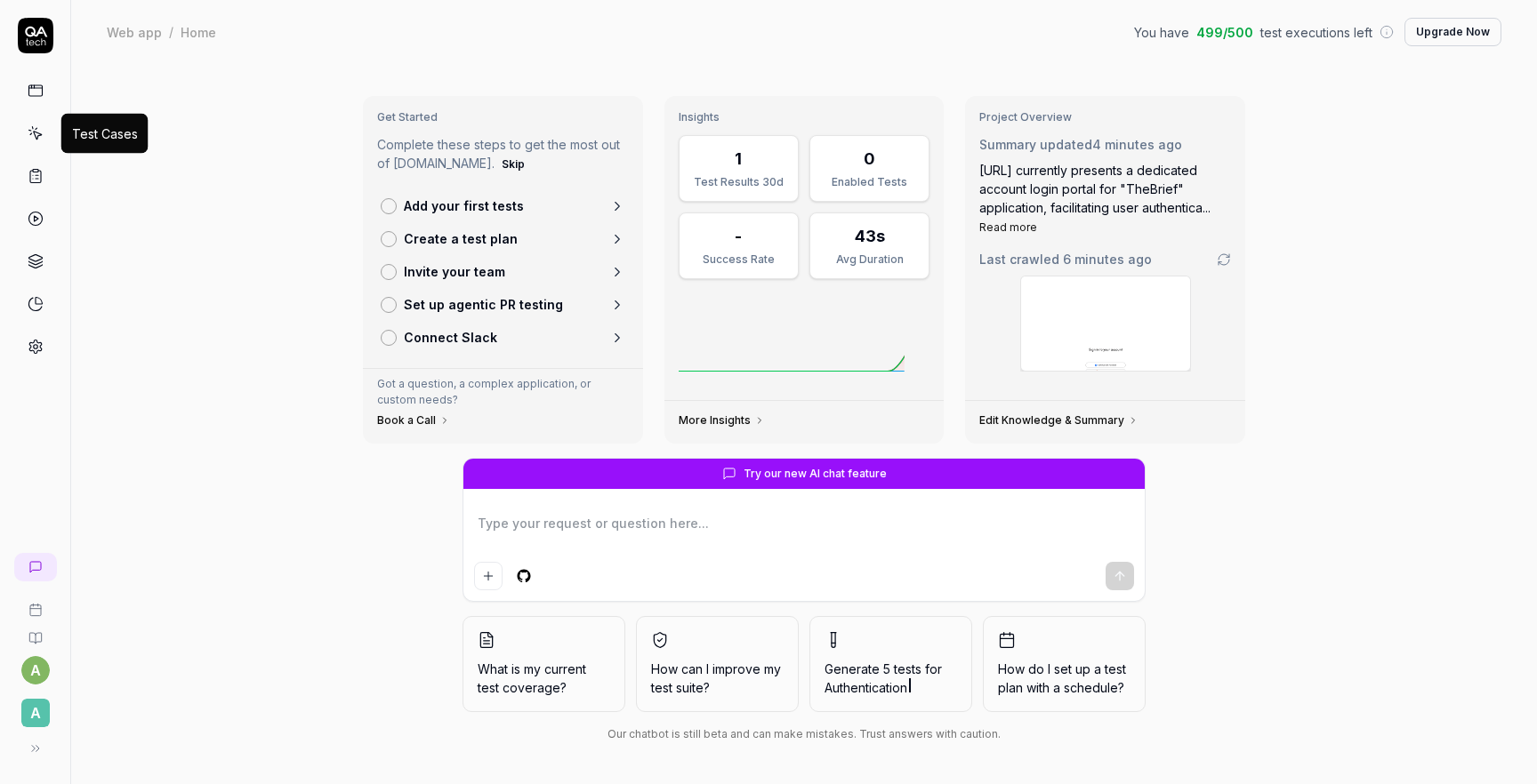
type textarea "*"
click at [40, 126] on icon at bounding box center [35, 133] width 16 height 16
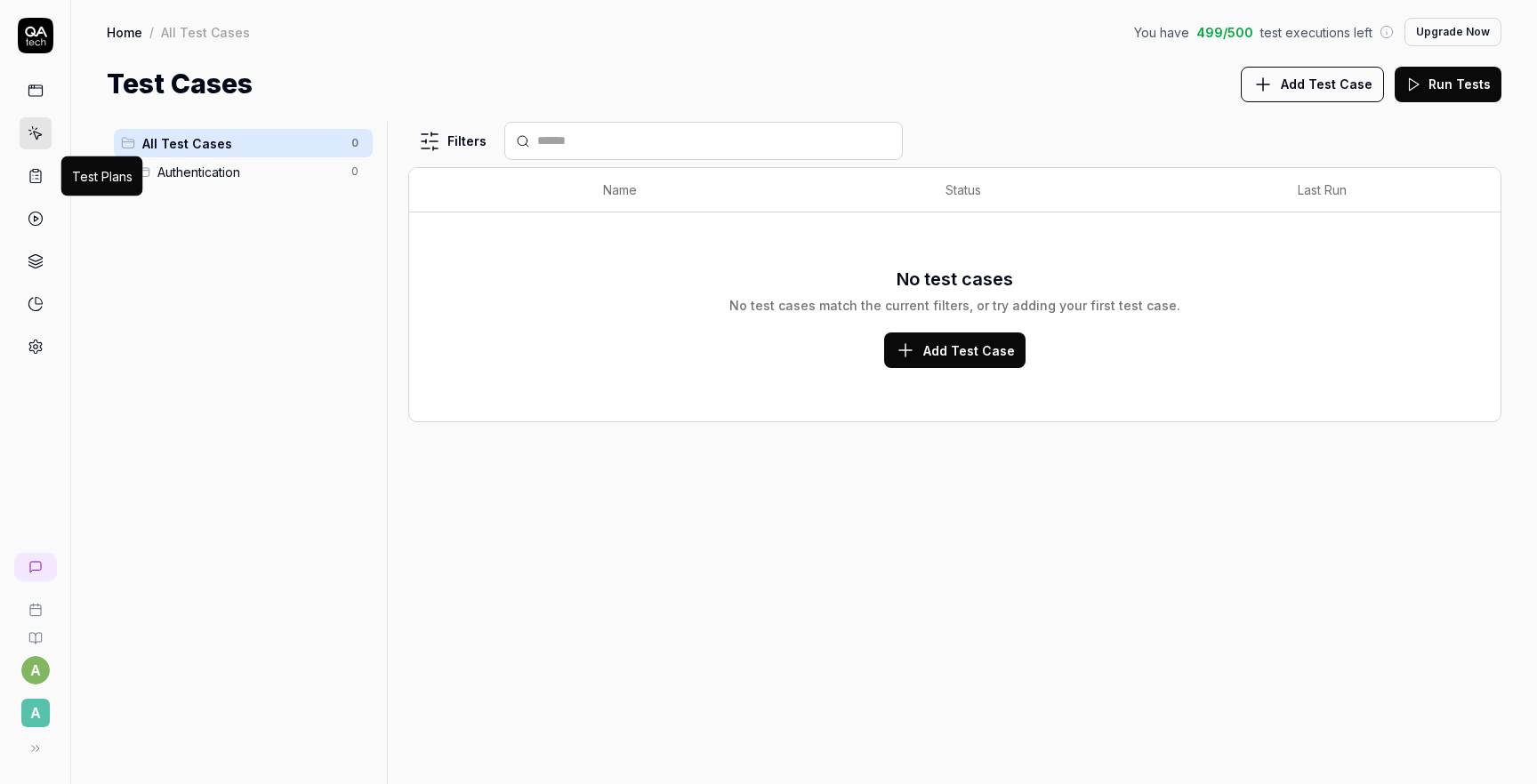
click at [36, 174] on icon at bounding box center [35, 176] width 16 height 16
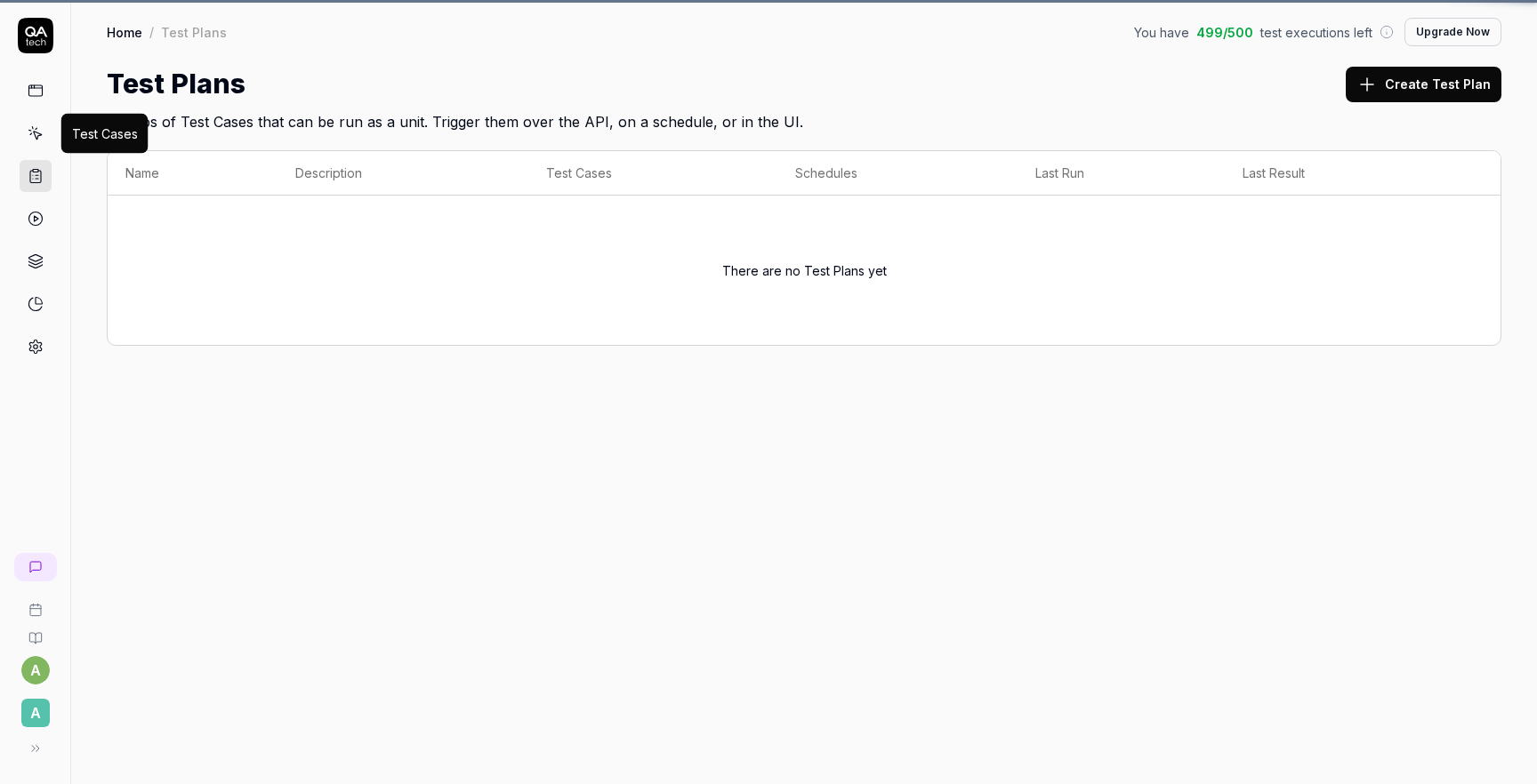
click at [39, 132] on icon at bounding box center [35, 133] width 16 height 16
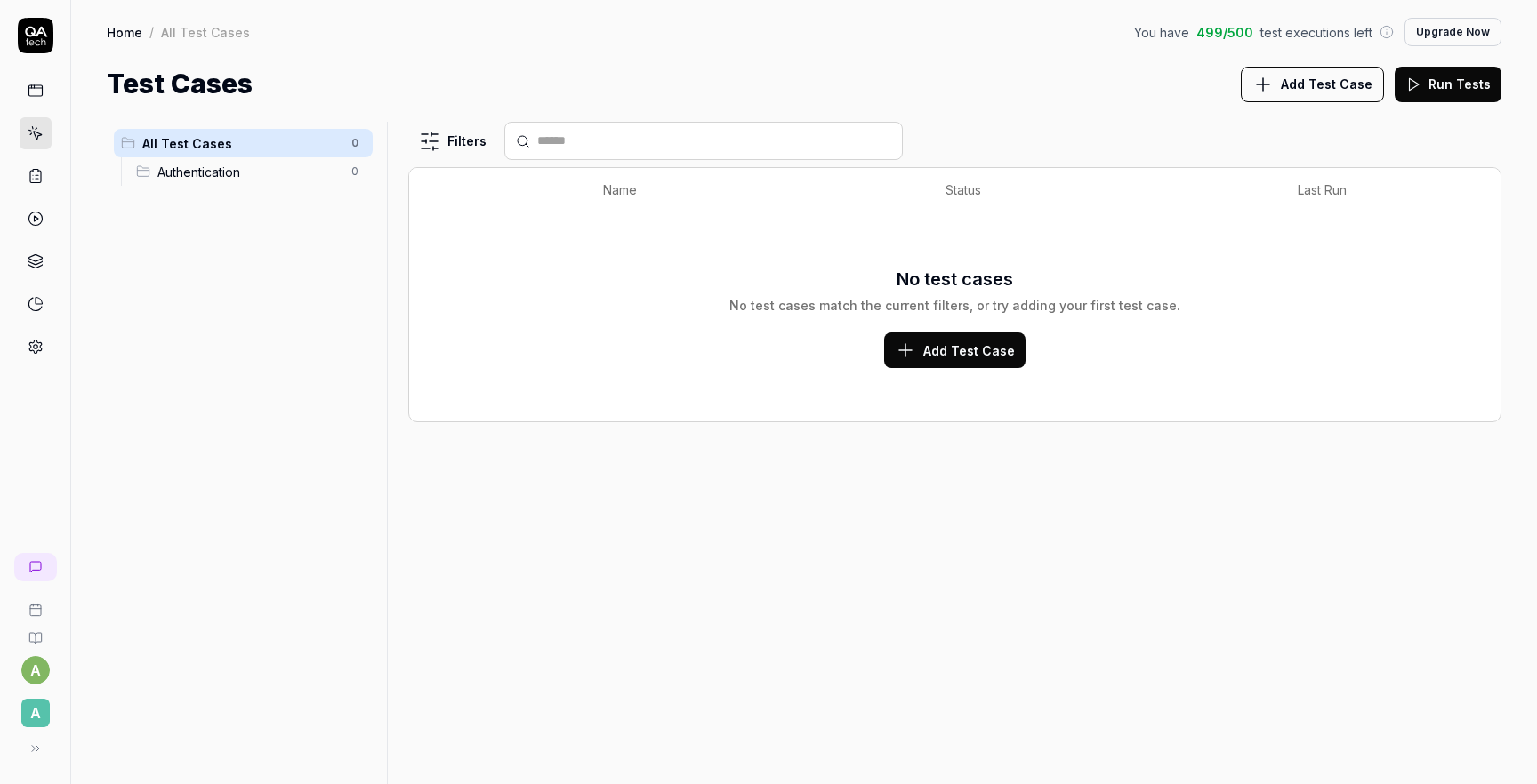
click at [201, 176] on span "Authentication" at bounding box center [250, 172] width 184 height 19
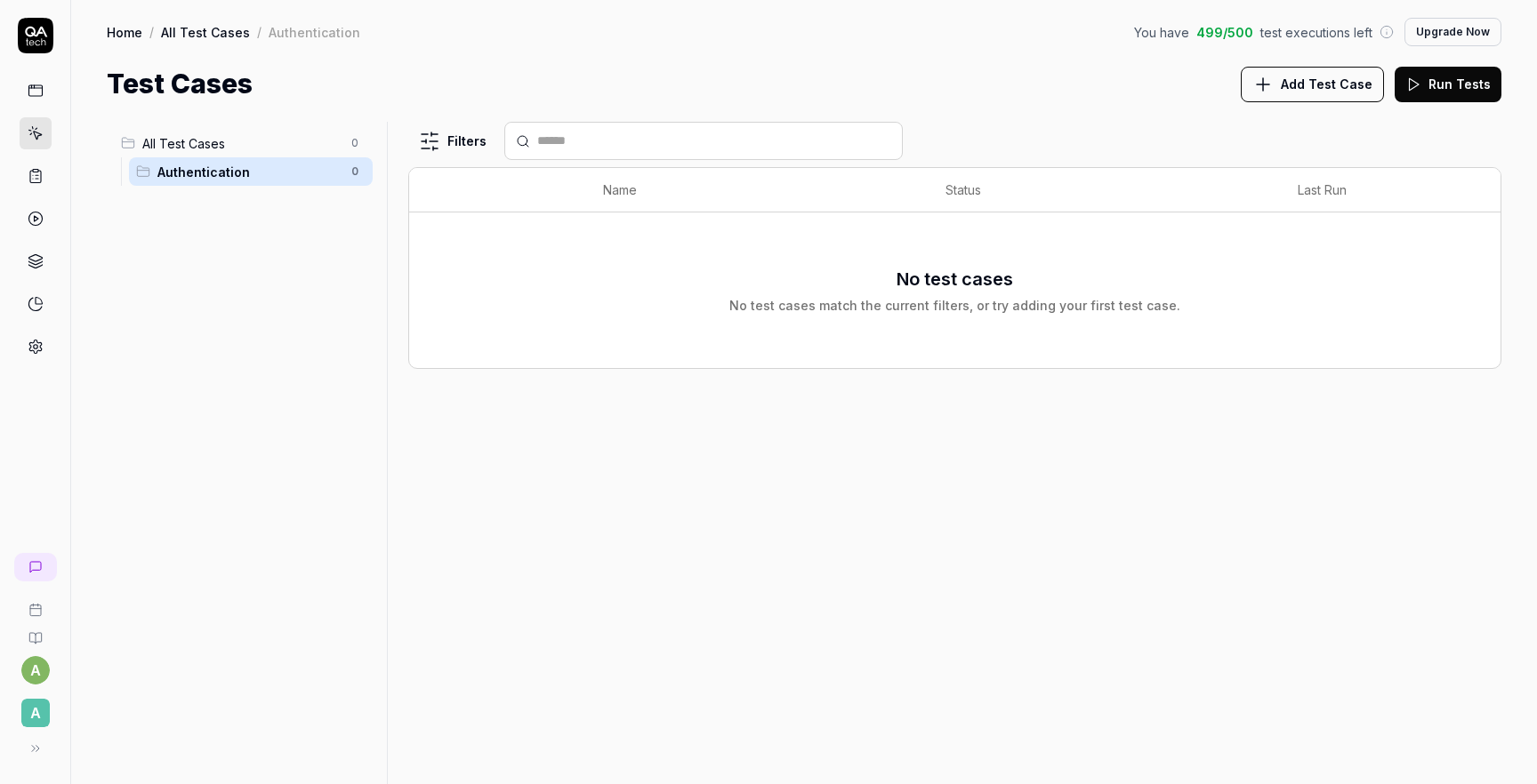
click at [20, 199] on div at bounding box center [34, 218] width 32 height 288
click at [33, 178] on icon at bounding box center [35, 176] width 16 height 16
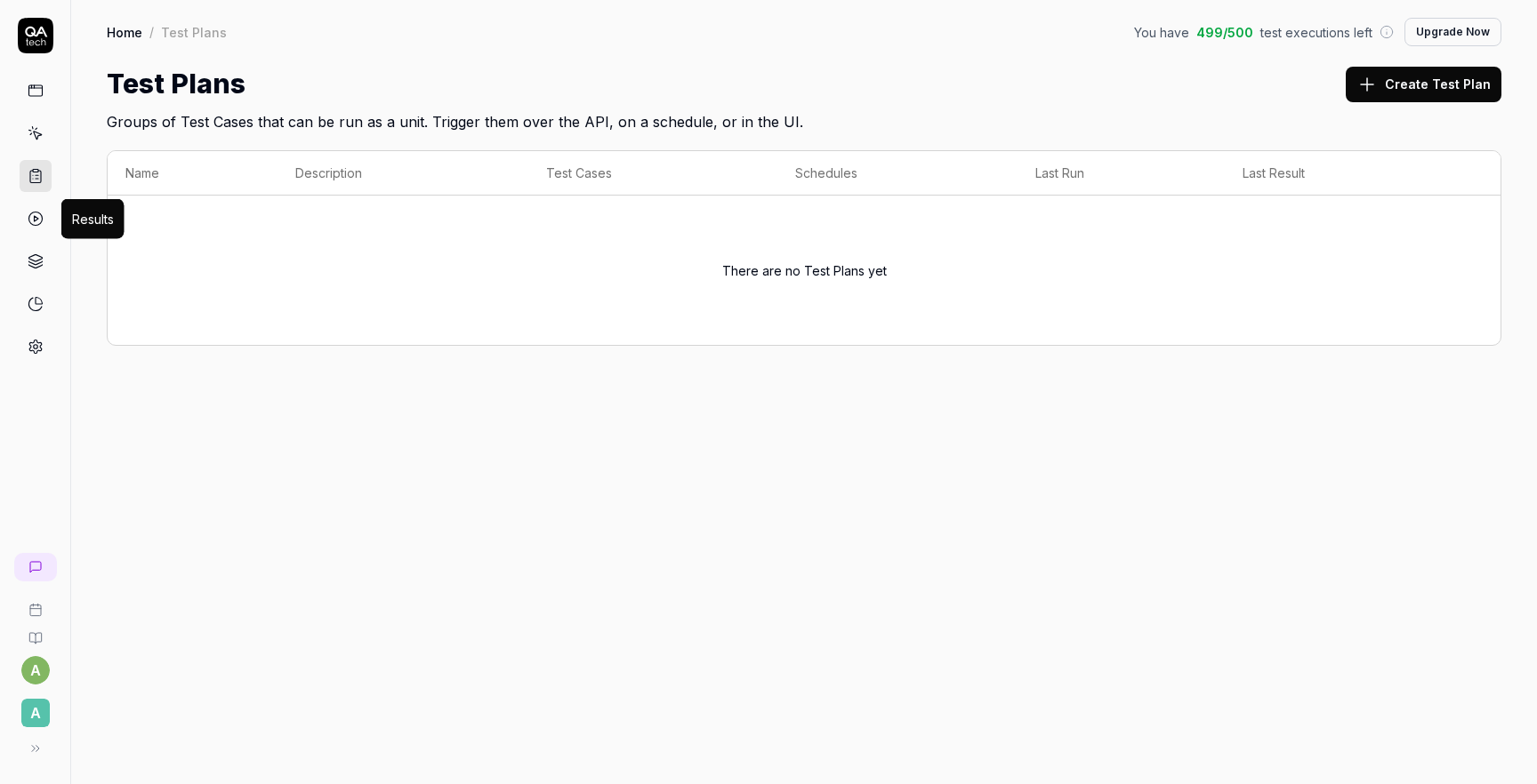
click at [38, 220] on icon at bounding box center [35, 218] width 16 height 16
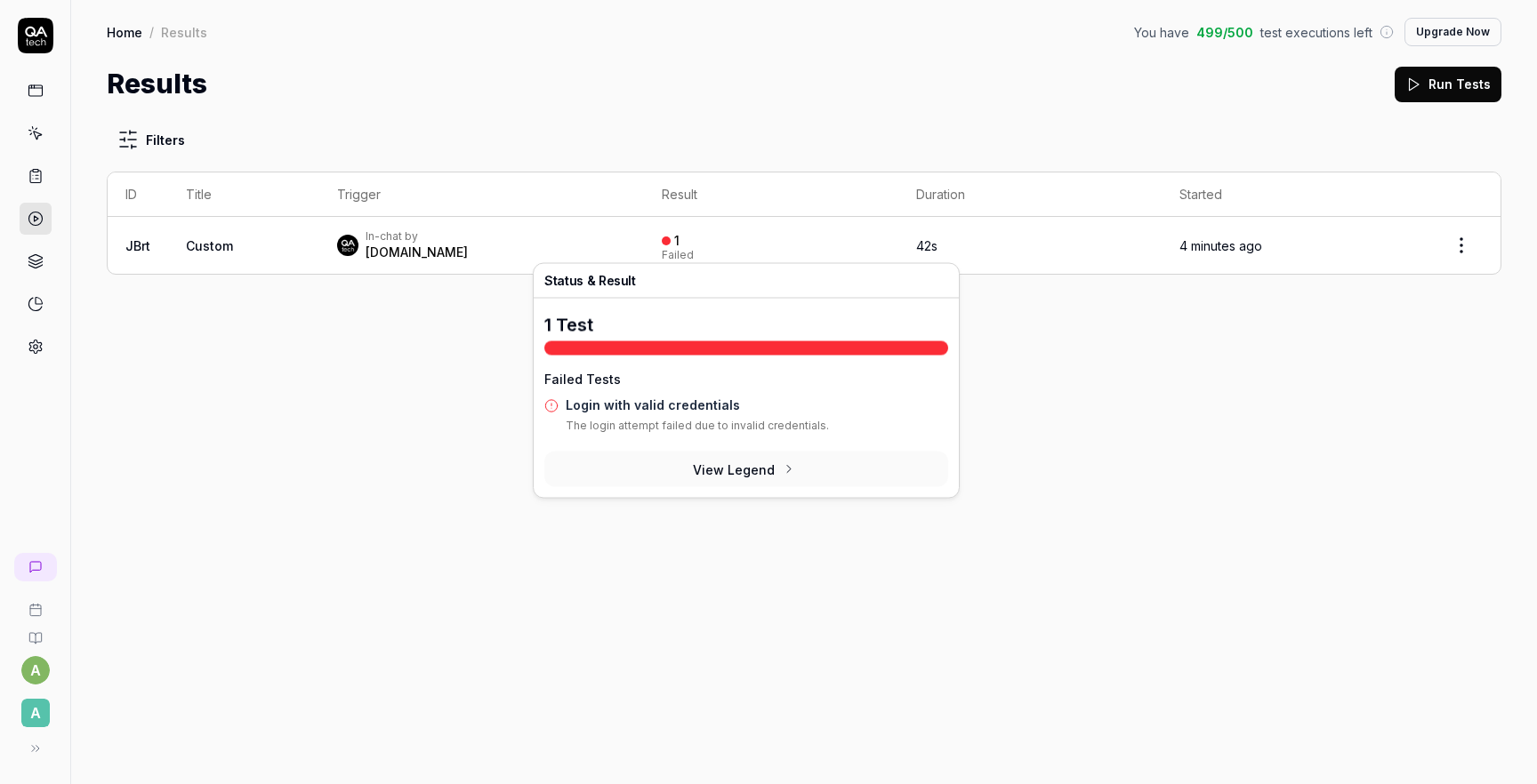
click at [697, 243] on div "1 Failed" at bounding box center [771, 246] width 218 height 30
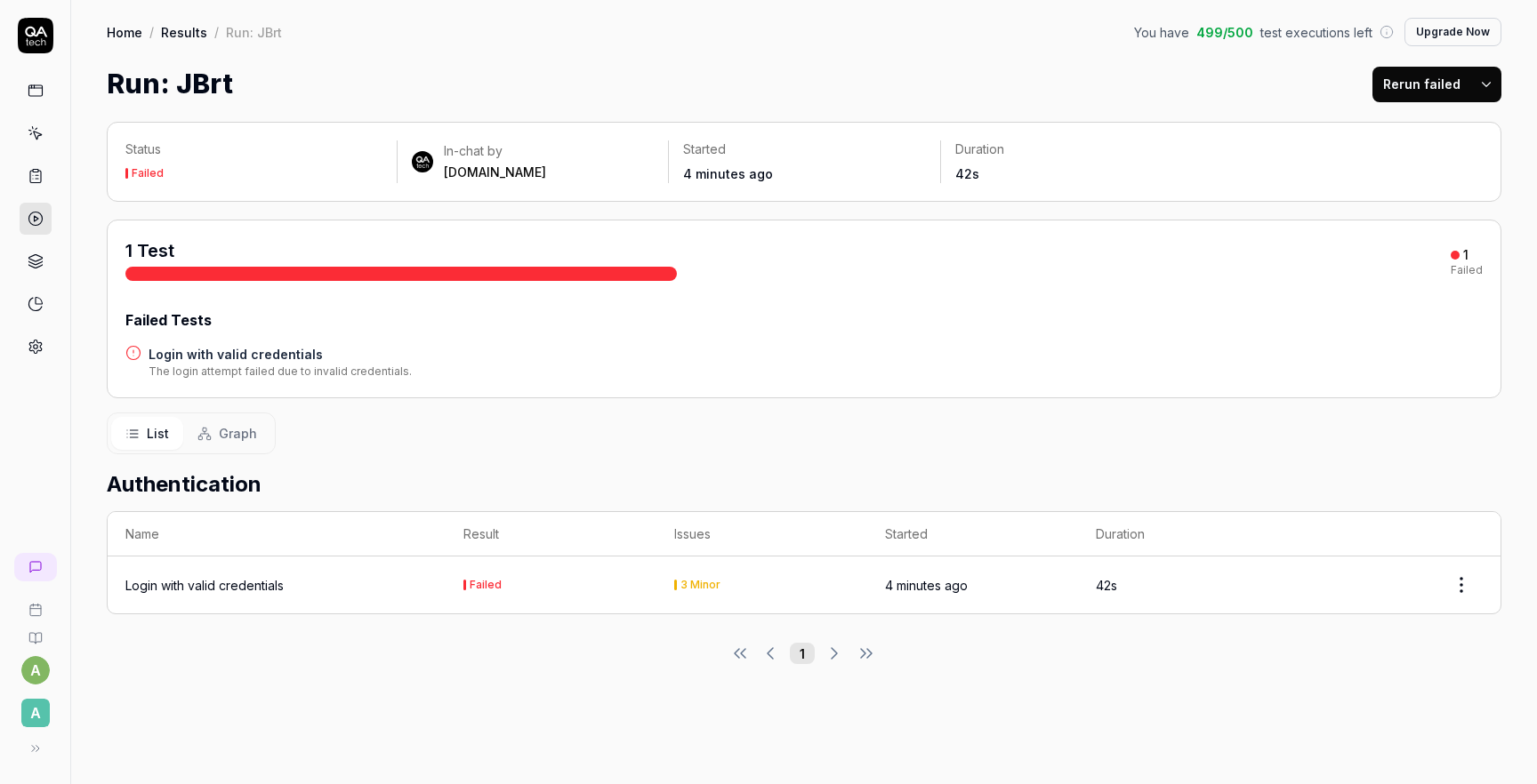
click at [1462, 249] on div "1" at bounding box center [1460, 255] width 18 height 16
click at [274, 577] on div "Login with valid credentials" at bounding box center [205, 586] width 159 height 19
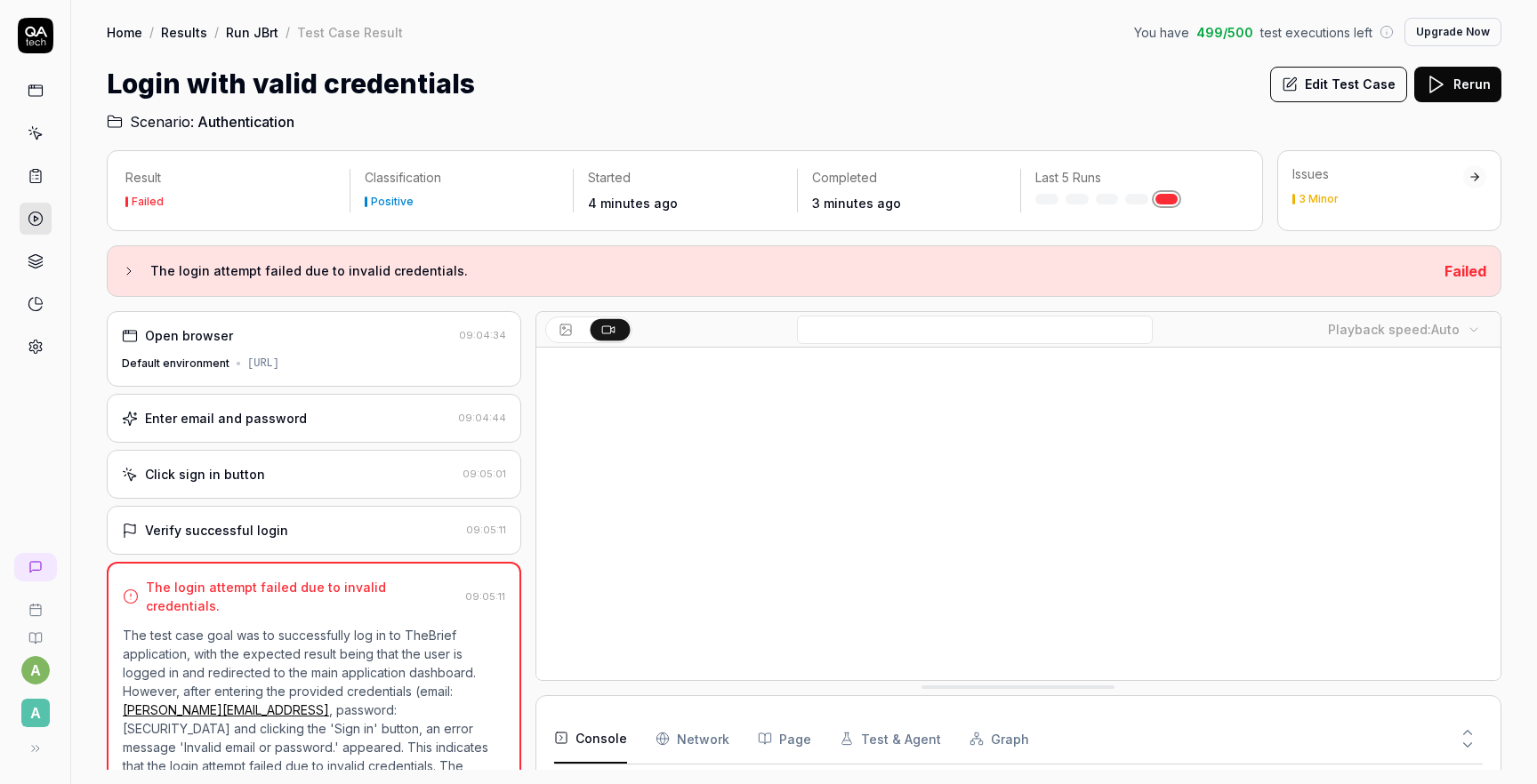
click at [265, 428] on div "Enter email and password 09:04:44" at bounding box center [314, 418] width 414 height 49
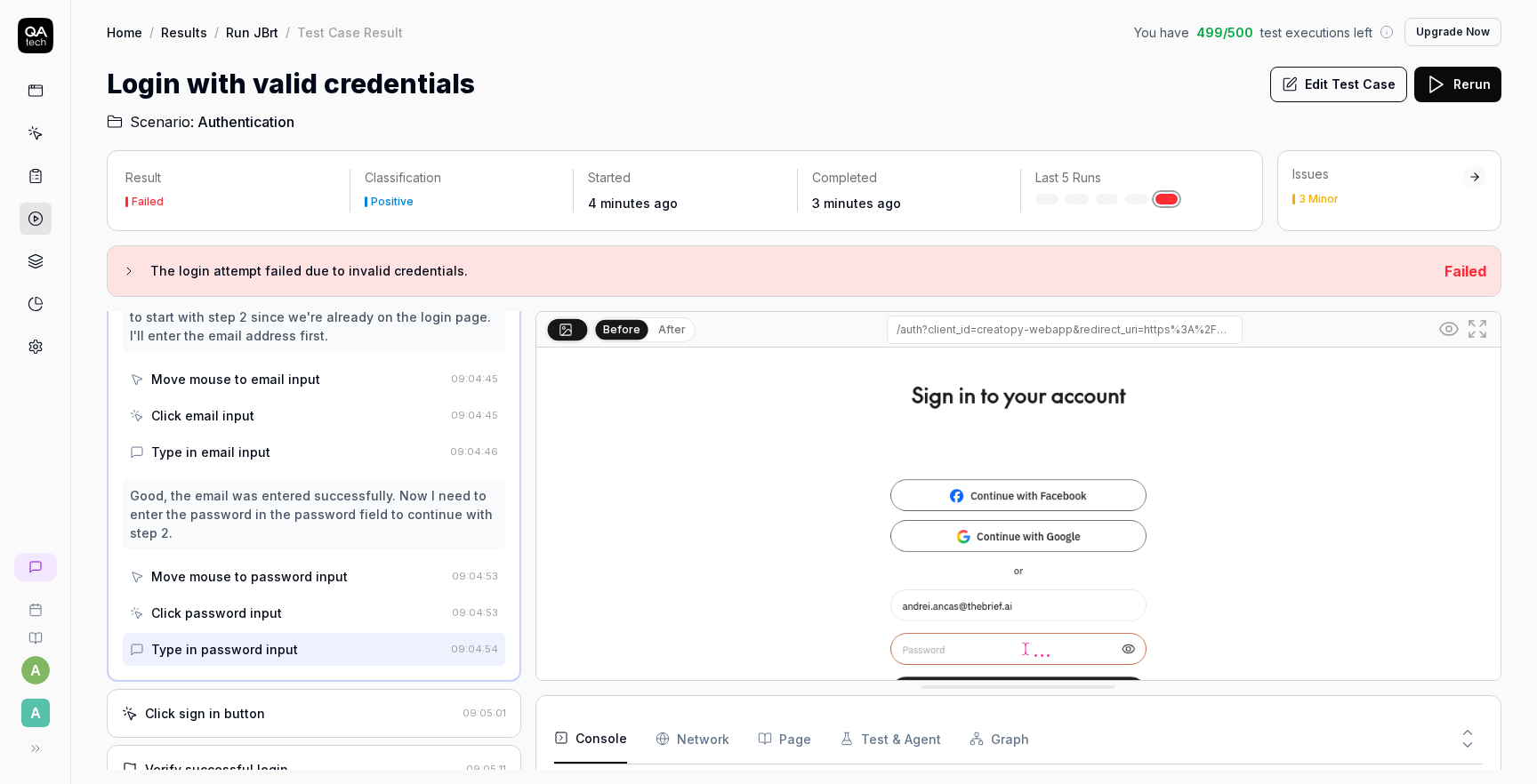
scroll to position [235, 0]
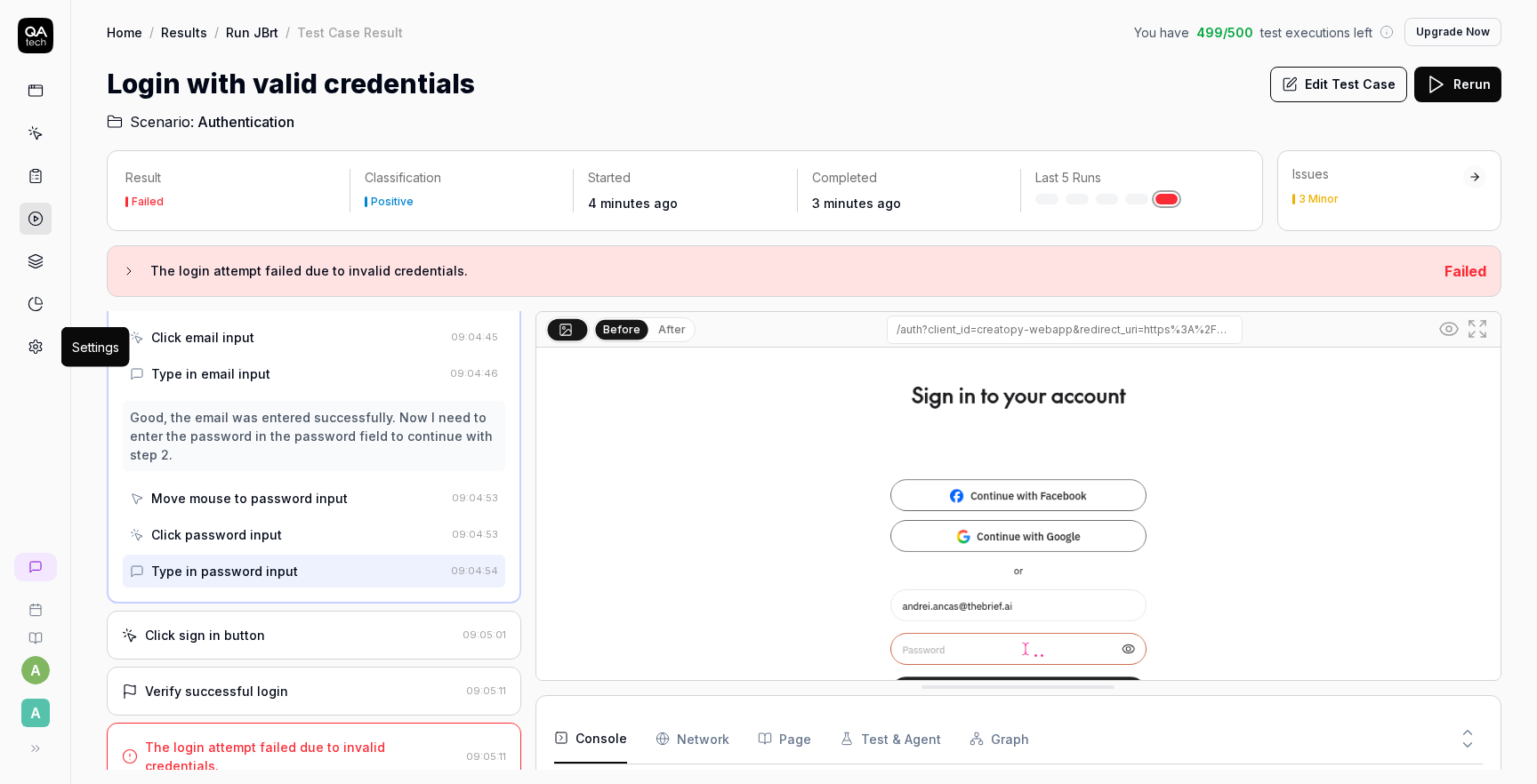
click at [36, 350] on icon at bounding box center [35, 347] width 12 height 13
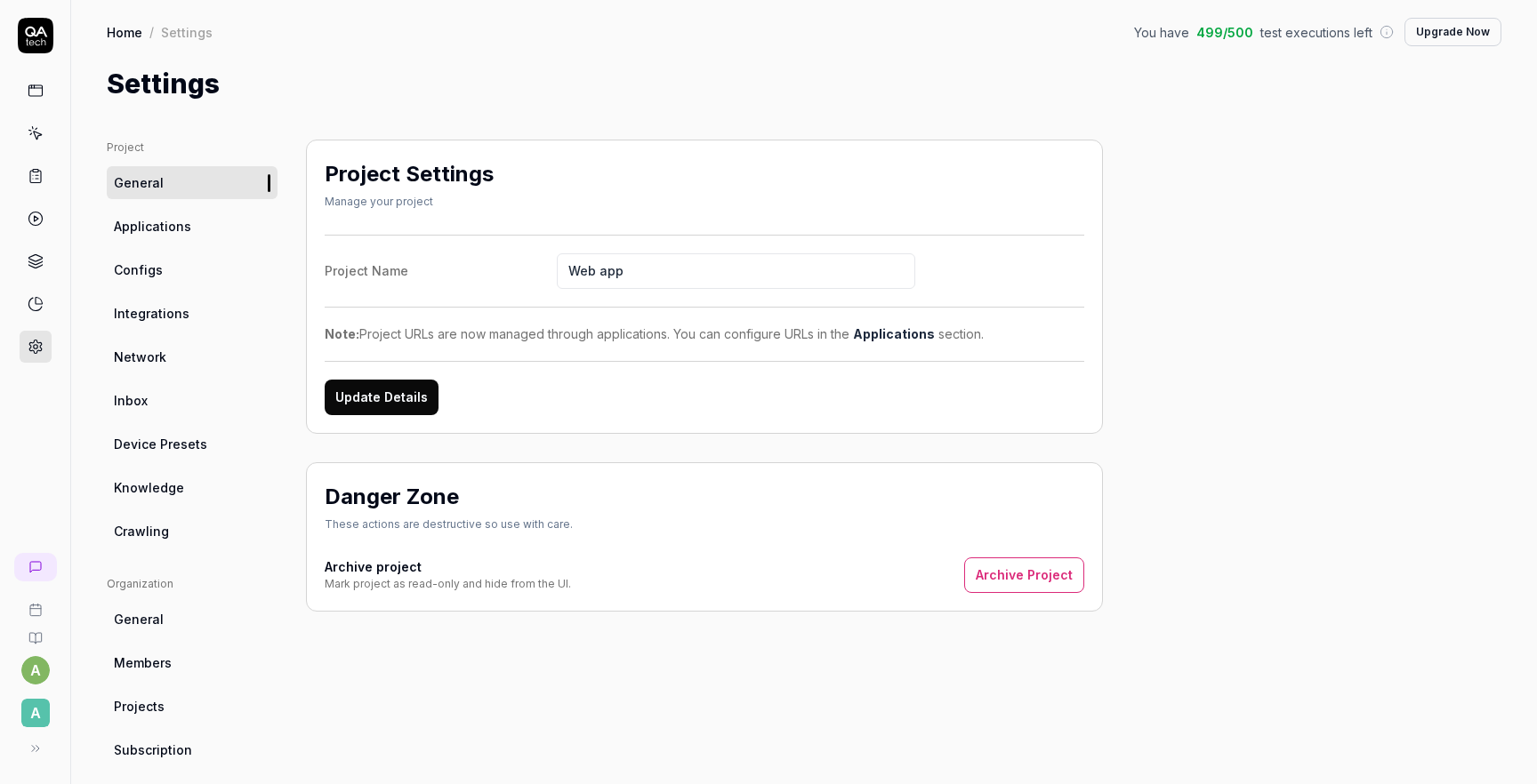
click at [135, 266] on span "Configs" at bounding box center [138, 271] width 49 height 19
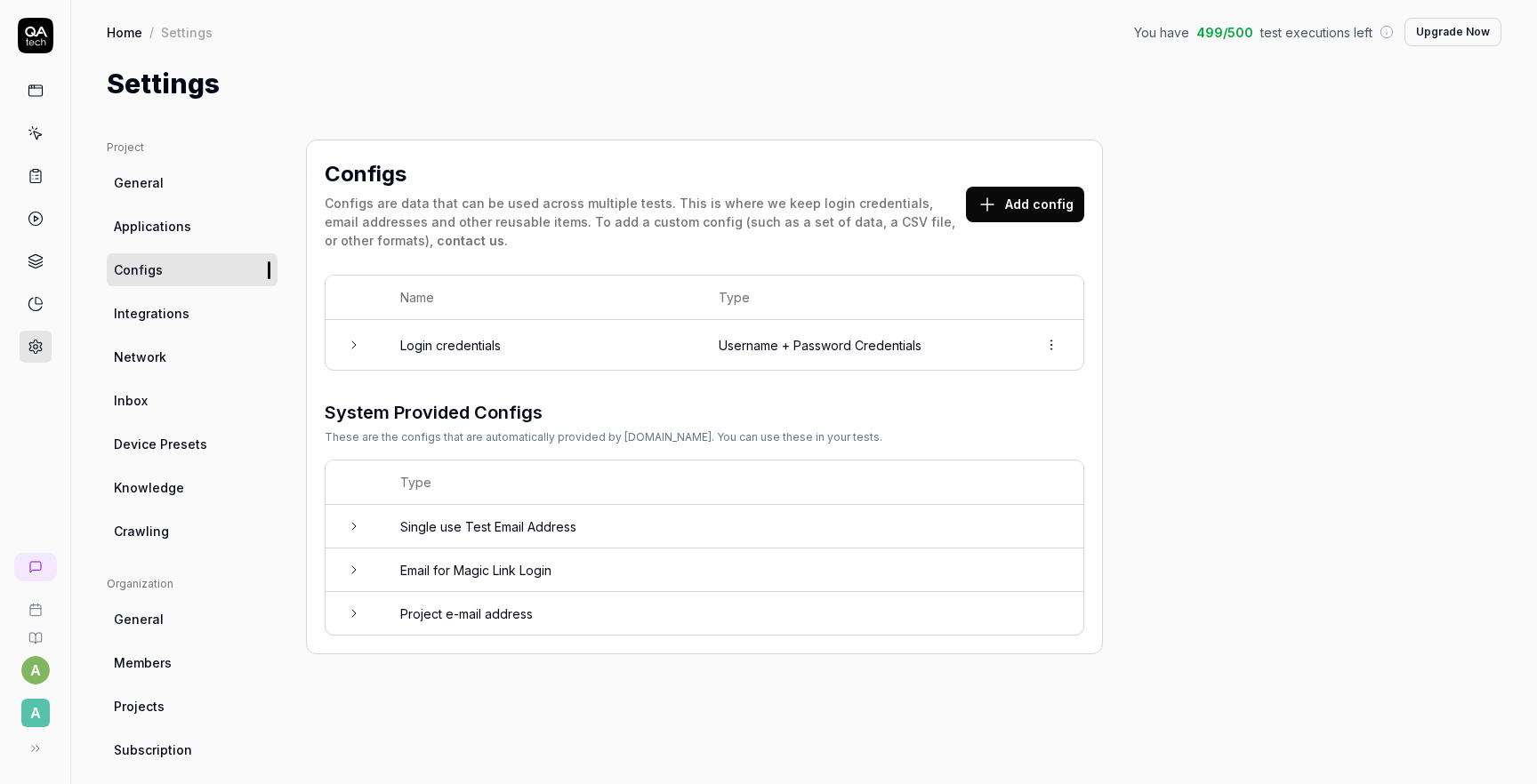
click at [474, 349] on td "Login credentials" at bounding box center [541, 345] width 318 height 50
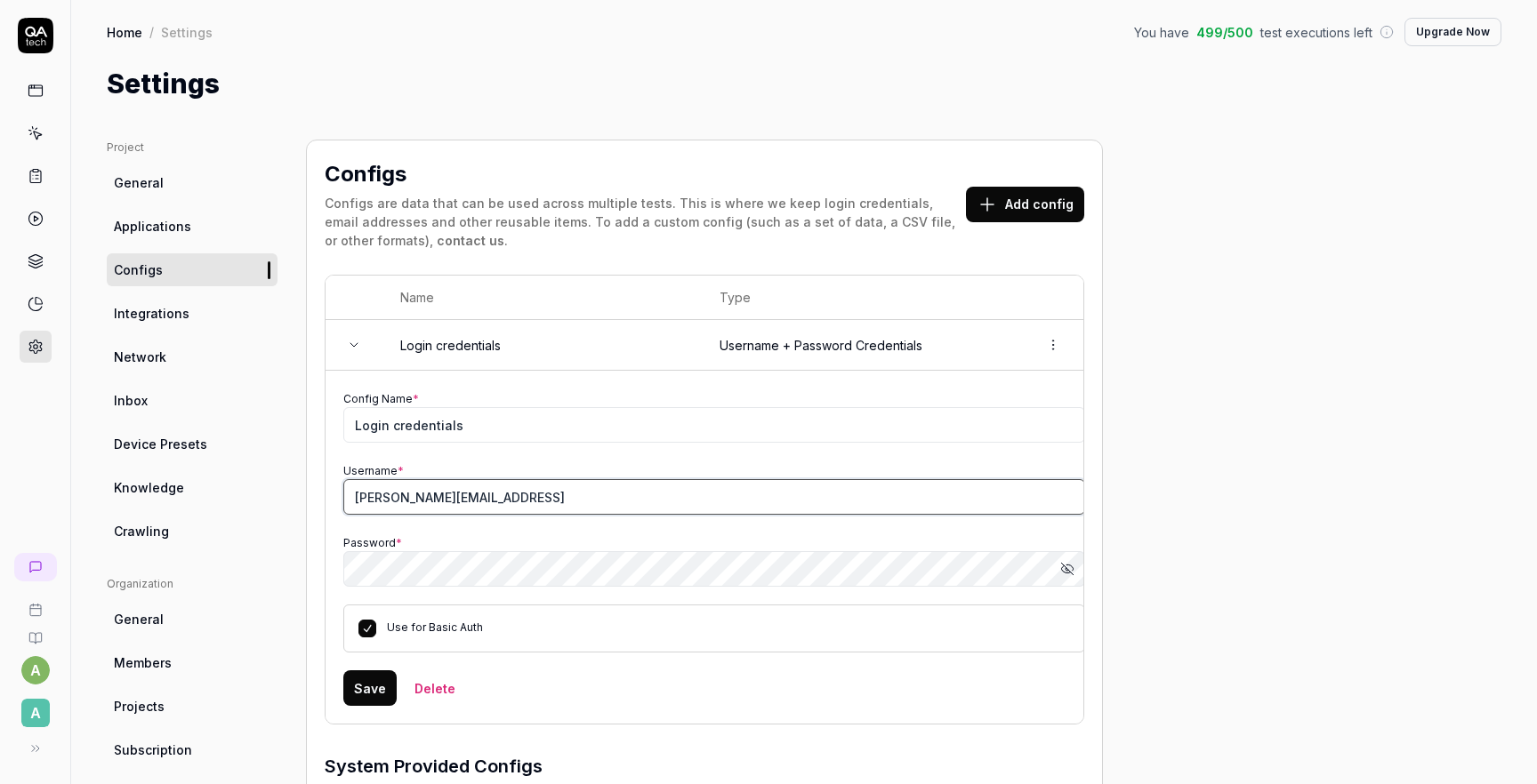
click at [472, 497] on input "andrei.ancas@thebrief.ai" at bounding box center [714, 496] width 742 height 35
type input "andrei.ancas@creatopy.com"
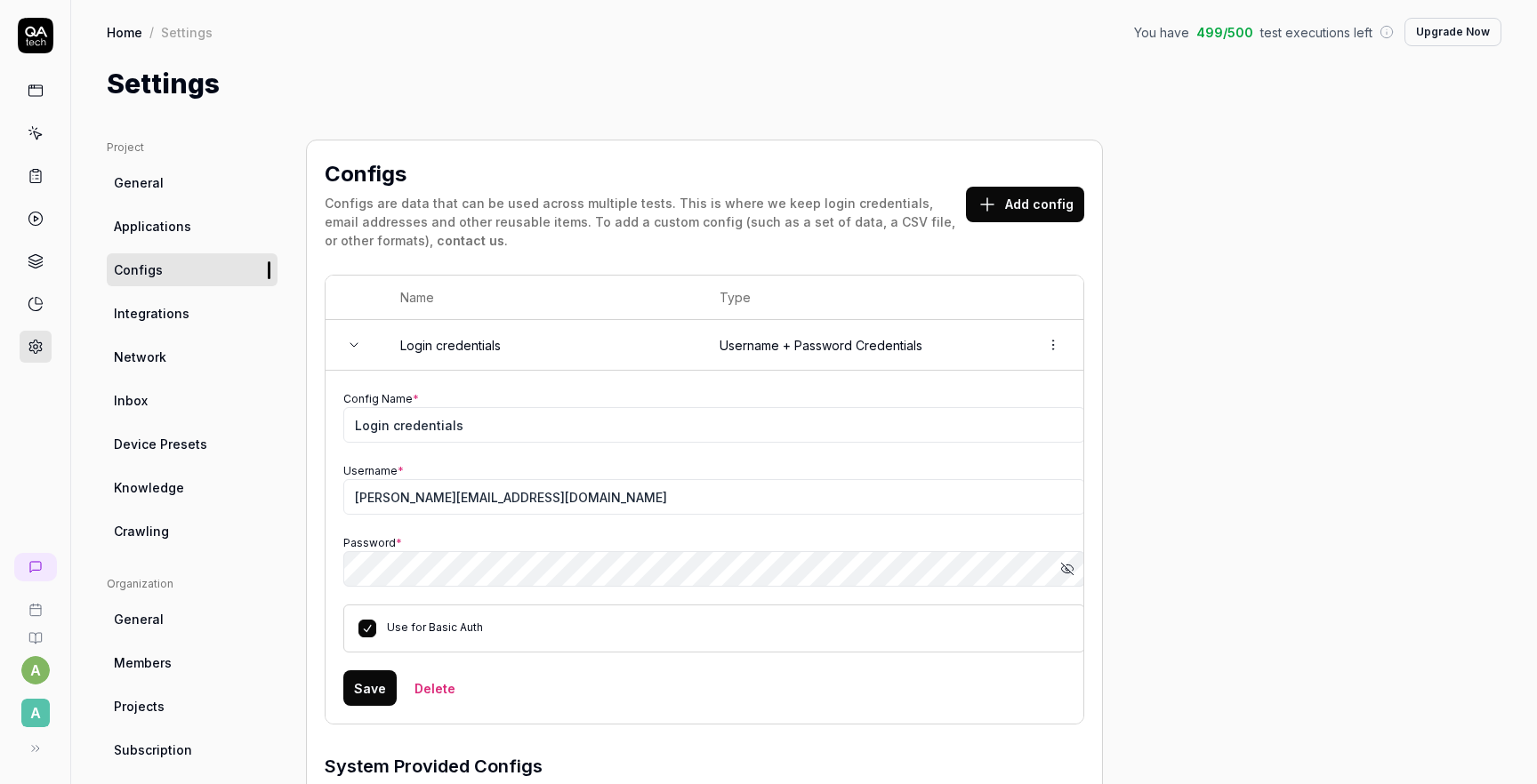
click at [367, 682] on button "Save" at bounding box center [370, 687] width 54 height 35
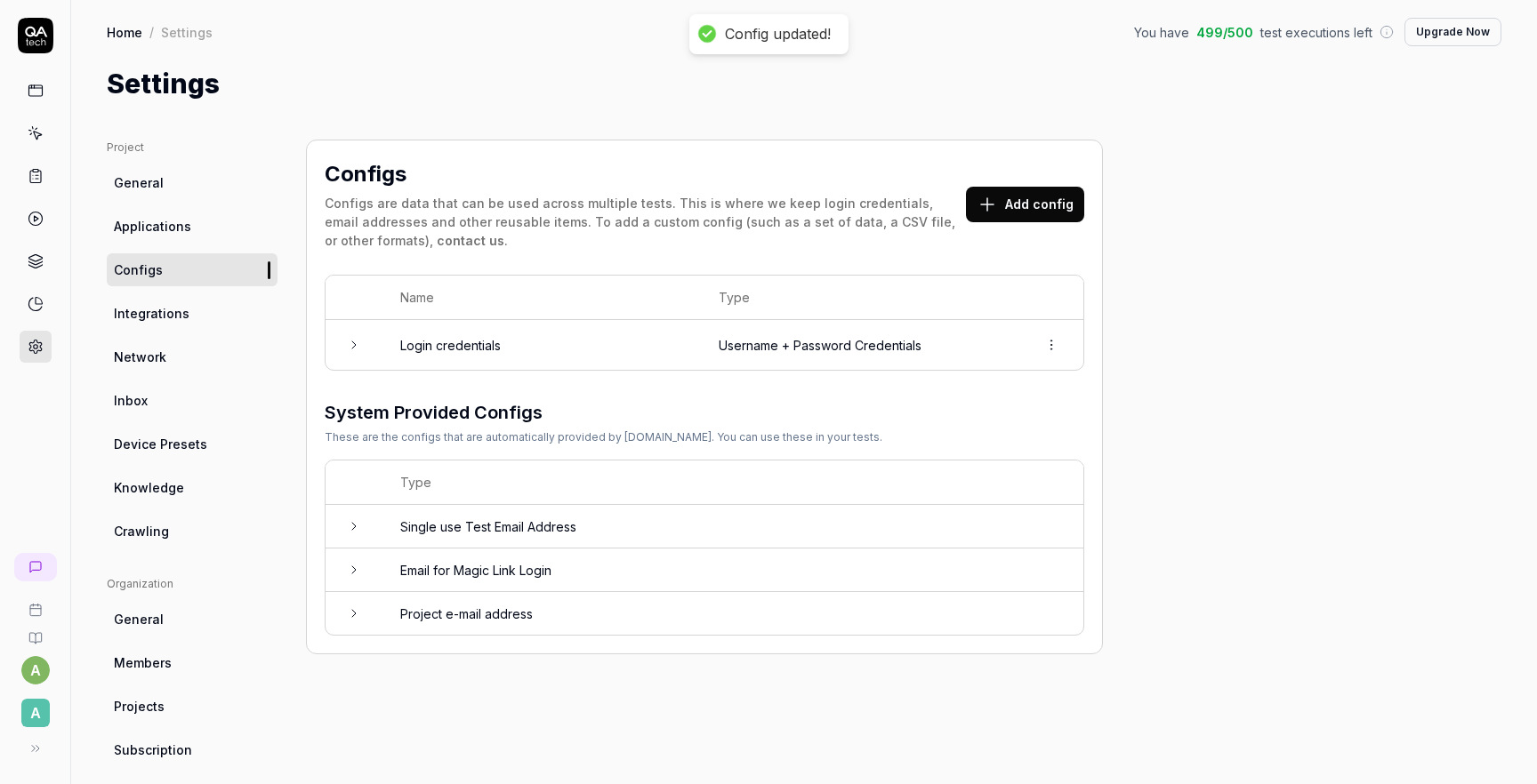
click at [34, 136] on icon at bounding box center [35, 133] width 16 height 16
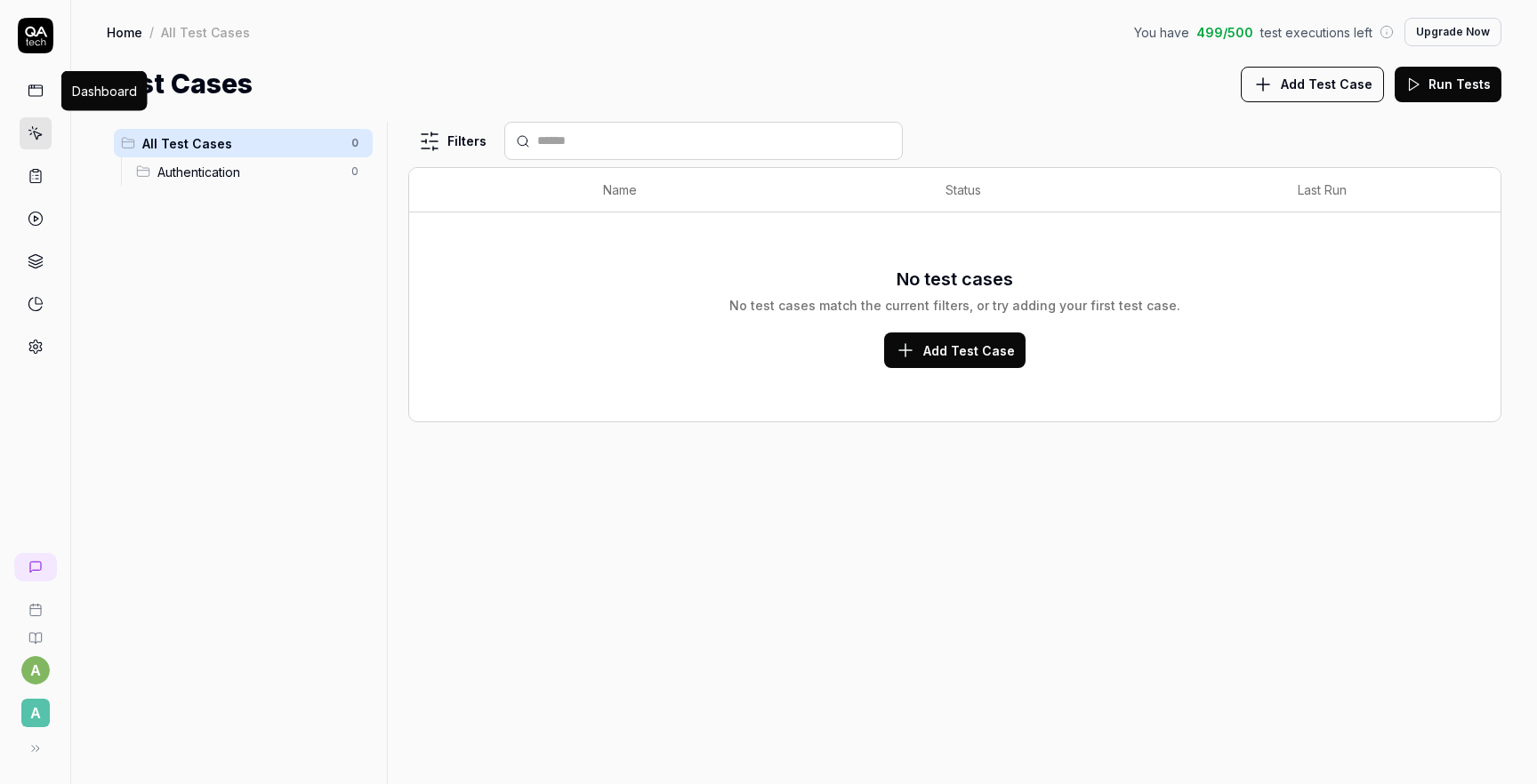
click at [38, 88] on icon at bounding box center [35, 88] width 13 height 0
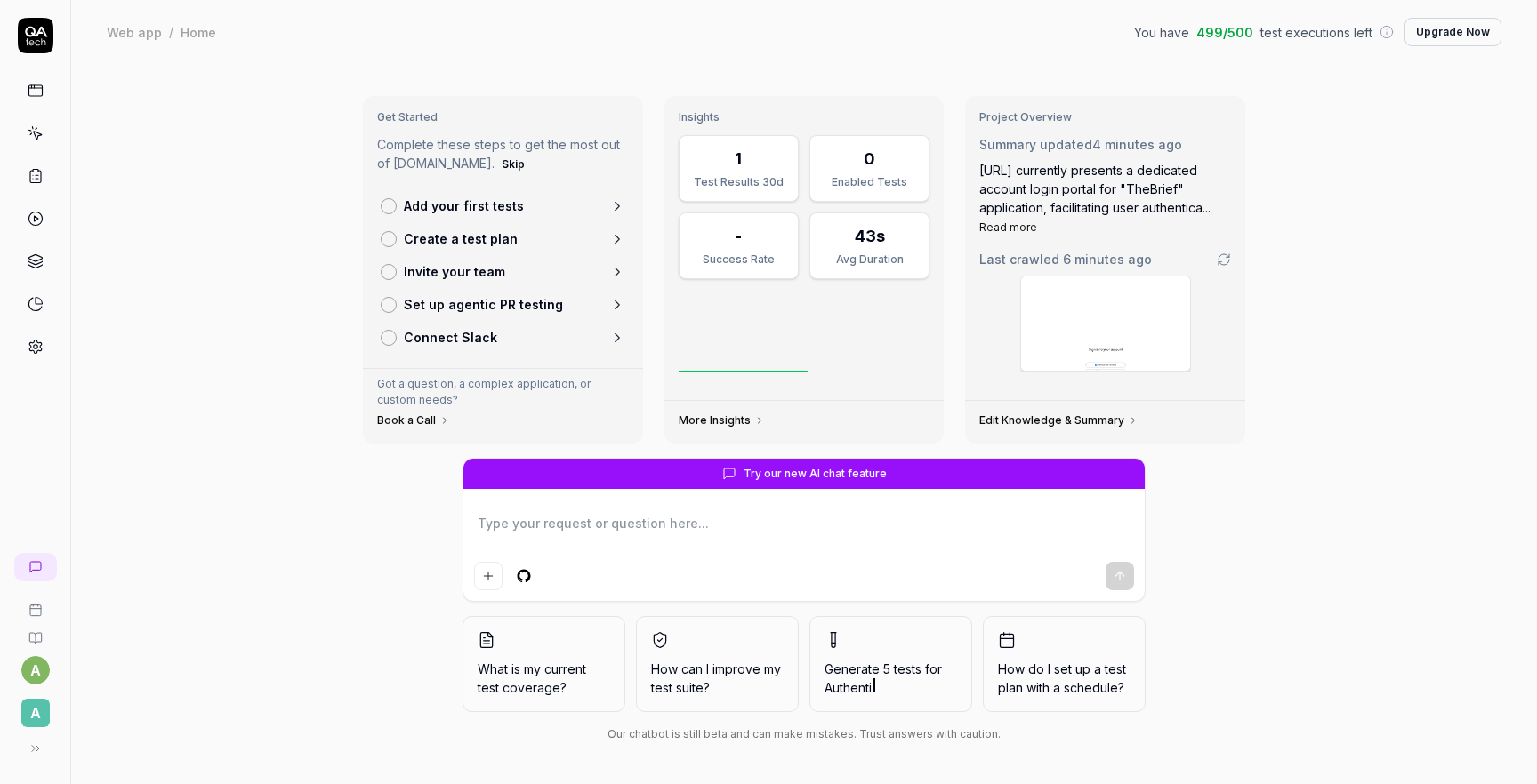
click at [43, 171] on icon at bounding box center [35, 176] width 16 height 16
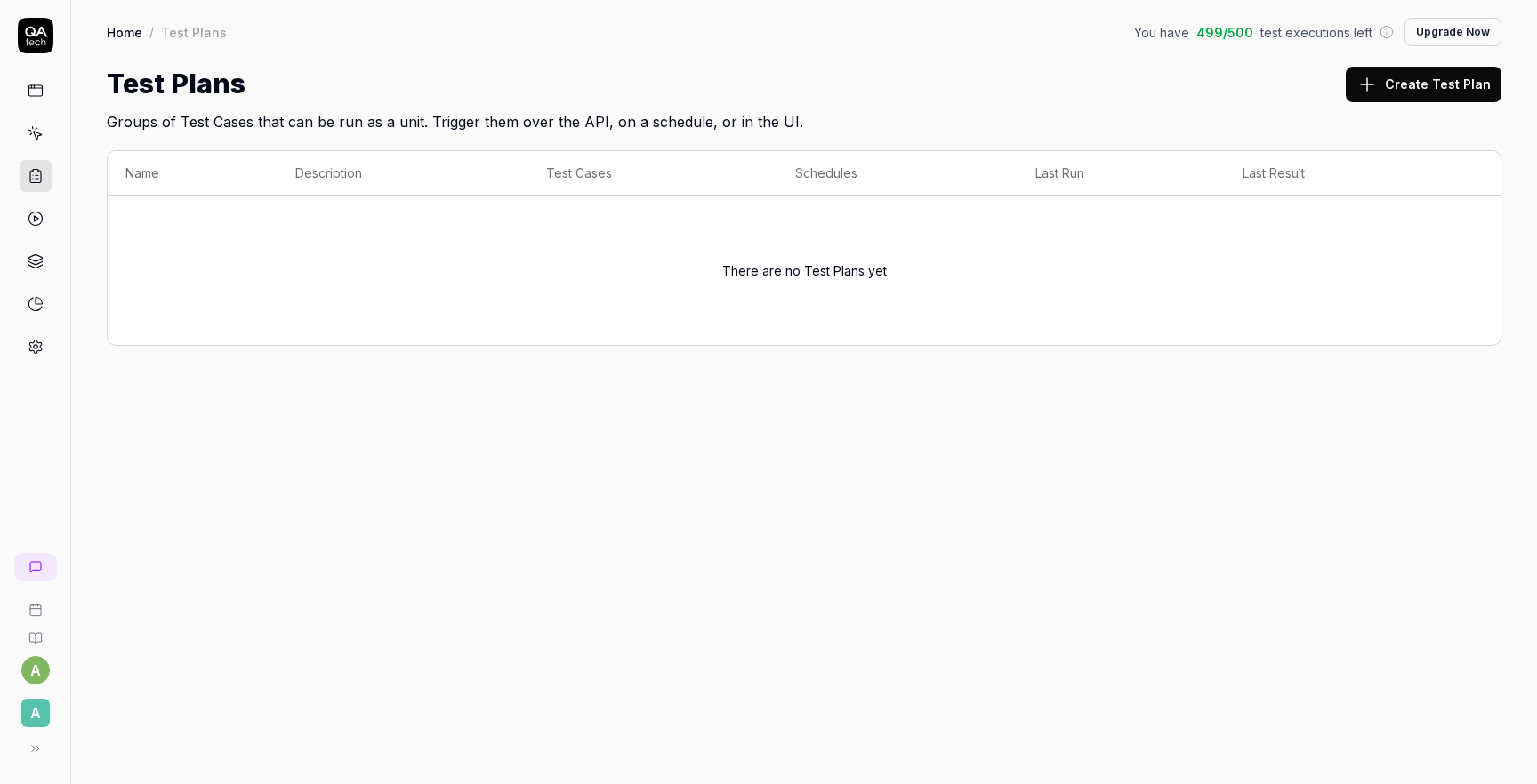
click at [40, 215] on icon at bounding box center [35, 218] width 16 height 16
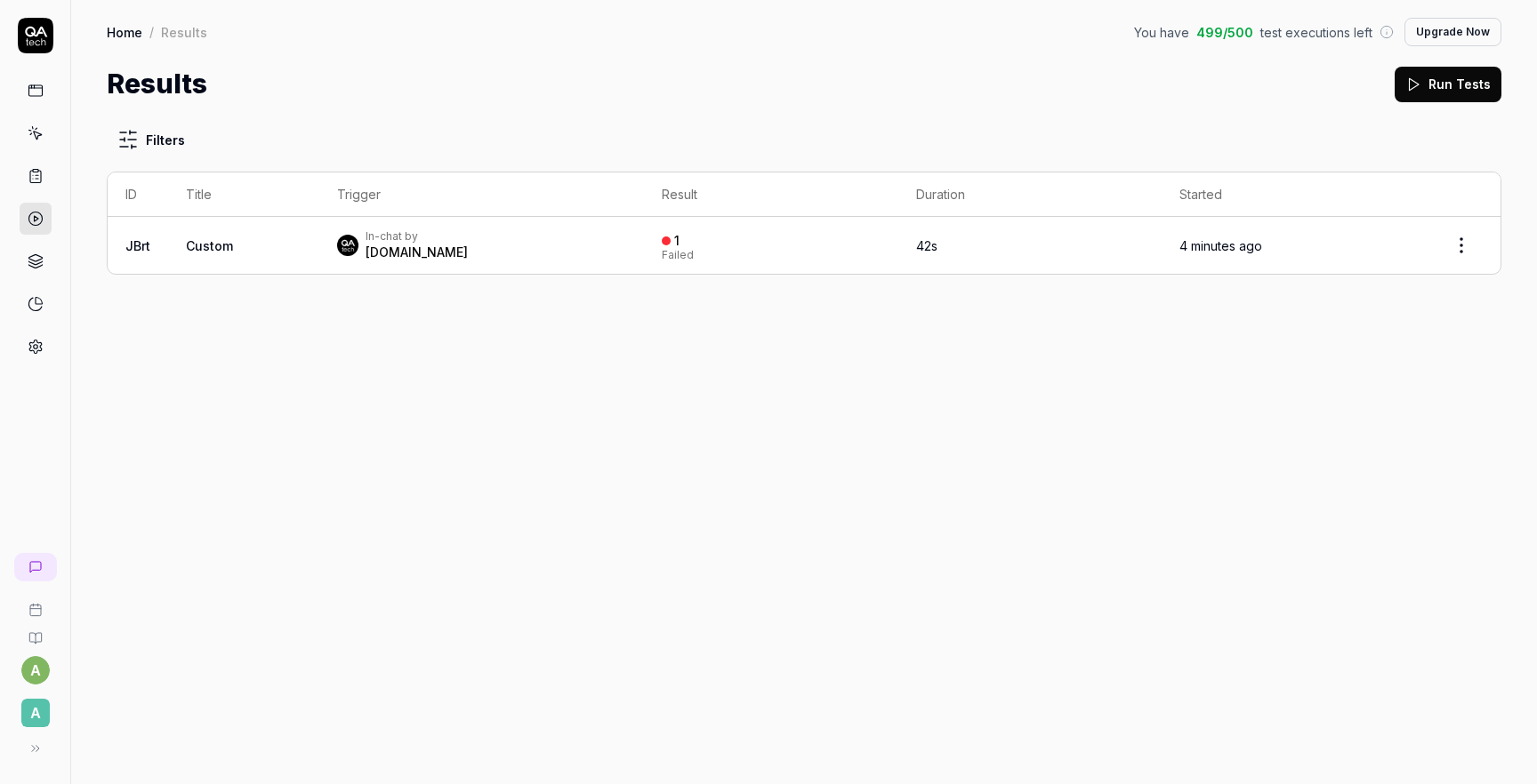
click at [252, 252] on td "Custom" at bounding box center [244, 246] width 151 height 57
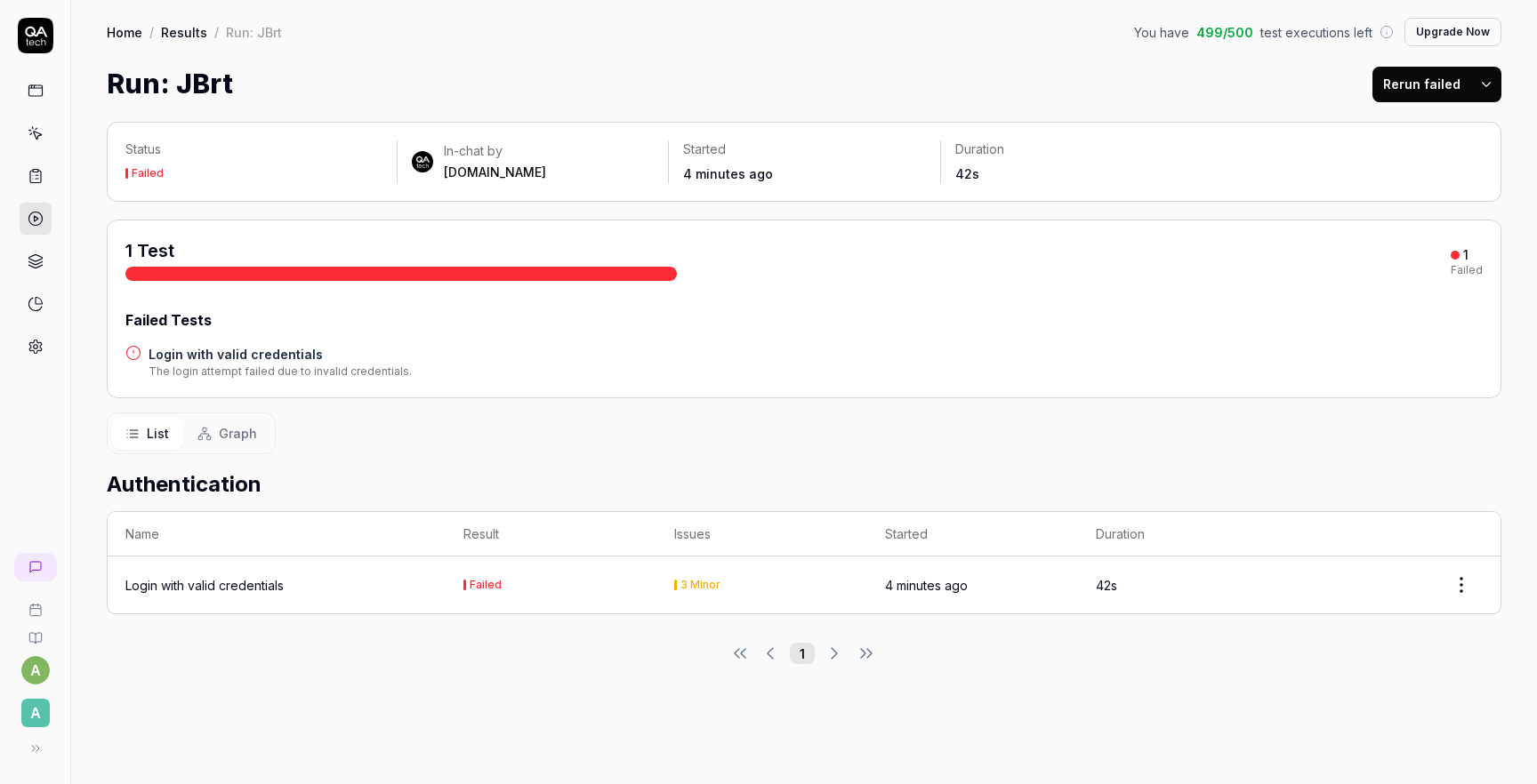
click at [1461, 582] on html "a A Home / Results / Run: JBrt You have 499 / 500 test executions left Upgrade …" at bounding box center [768, 392] width 1537 height 784
click at [1414, 664] on div "Rerun test" at bounding box center [1409, 664] width 141 height 39
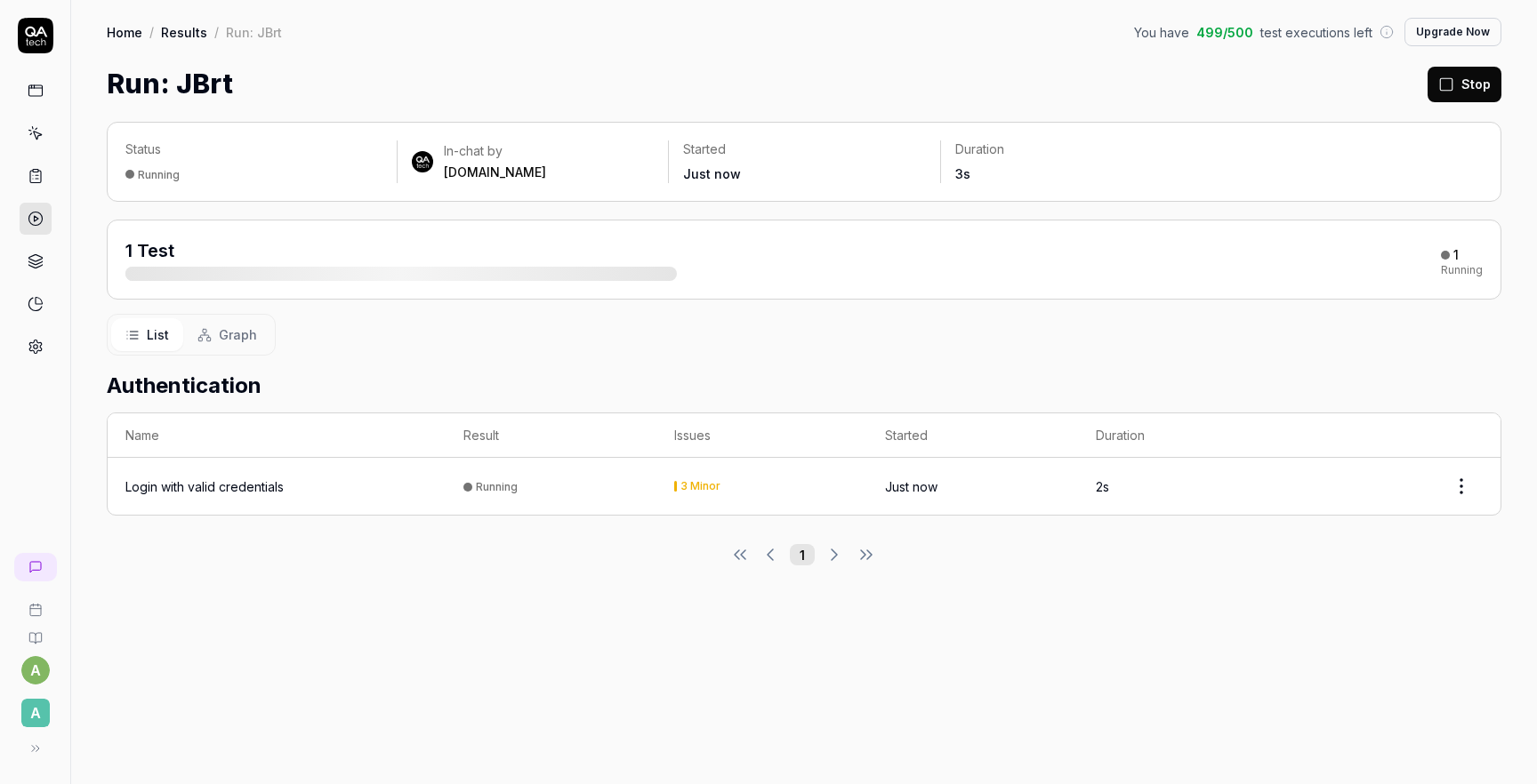
click at [245, 332] on span "Graph" at bounding box center [238, 335] width 38 height 19
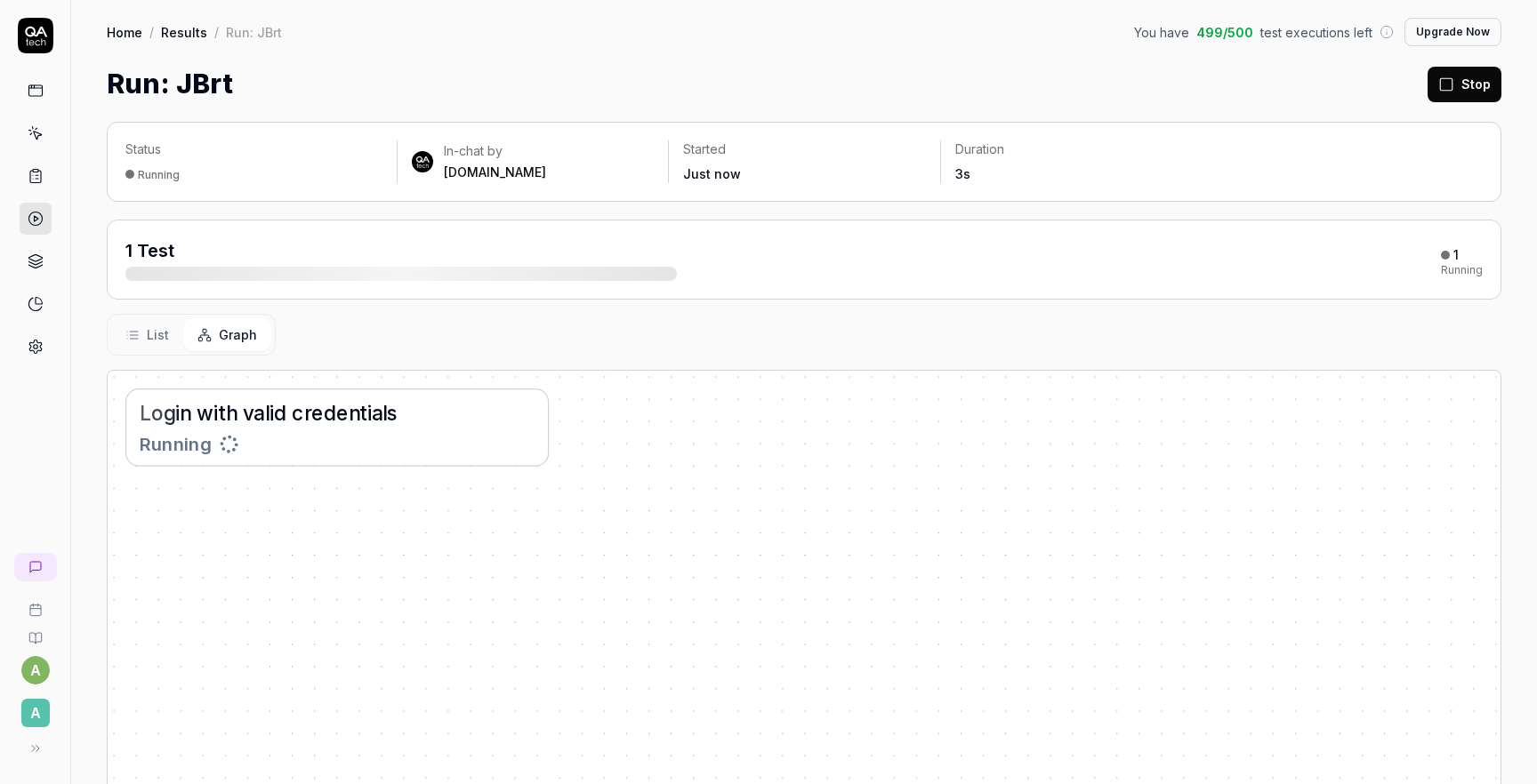
click at [155, 332] on span "List" at bounding box center [157, 335] width 22 height 19
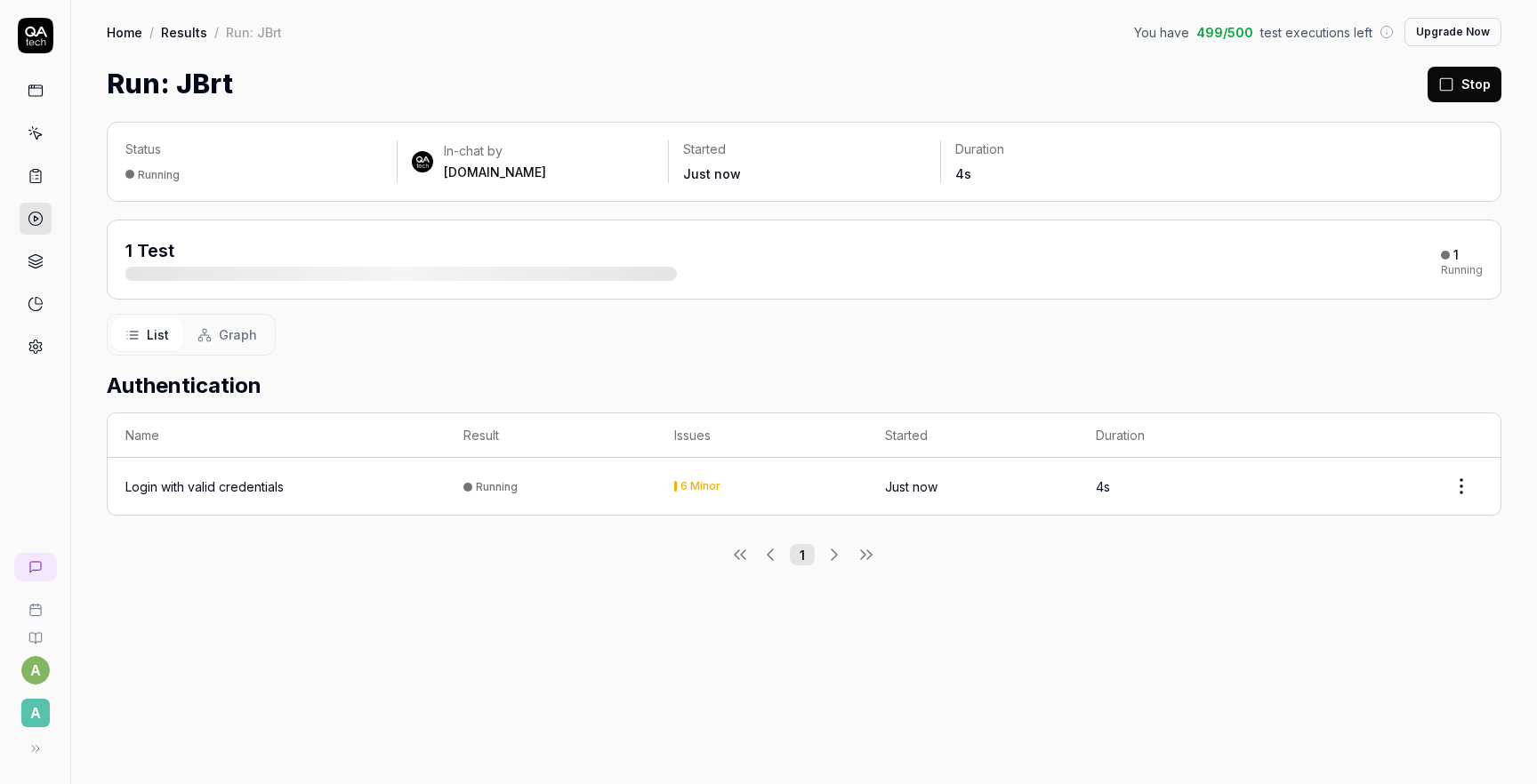
click at [223, 329] on span "Graph" at bounding box center [238, 335] width 38 height 19
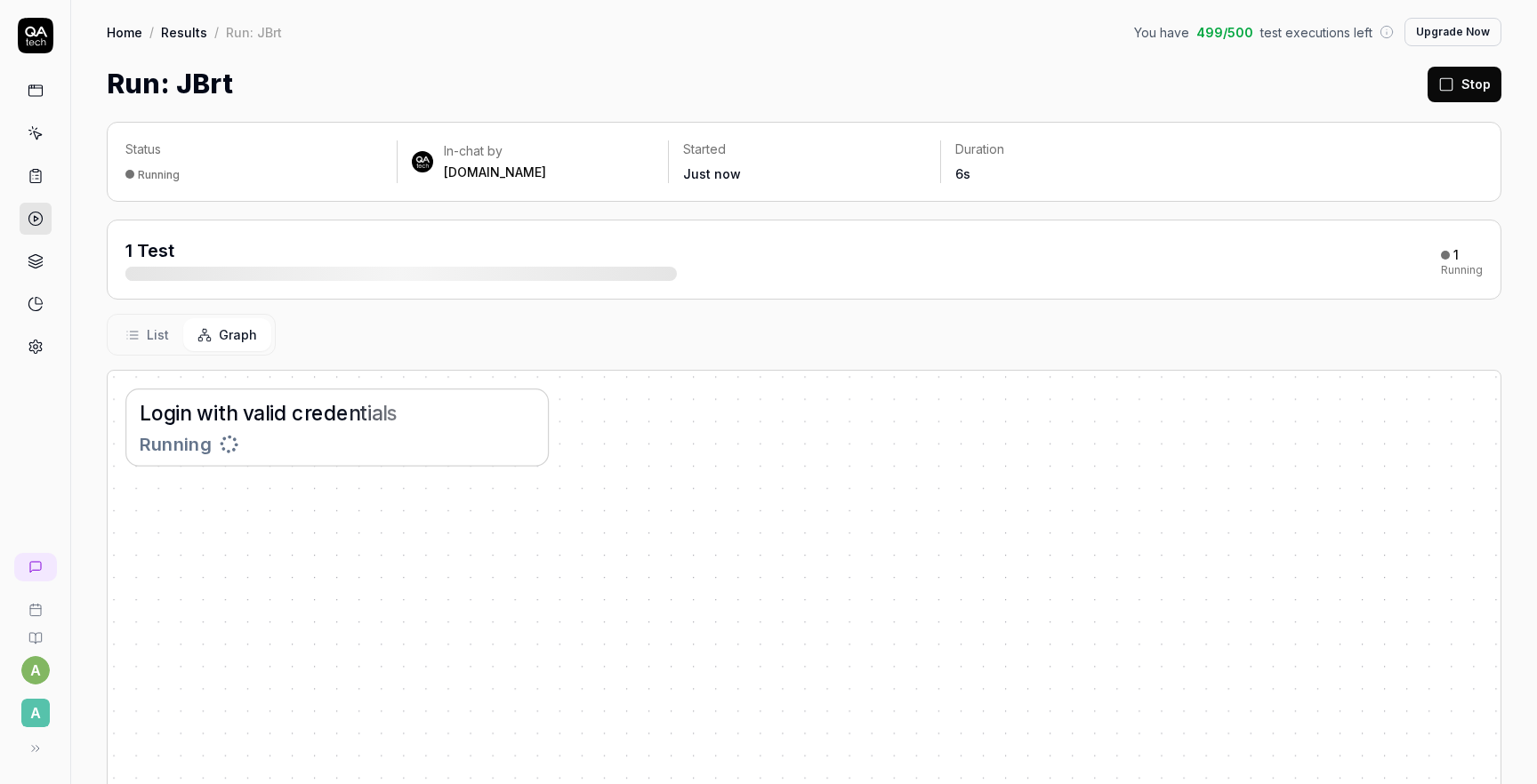
click at [167, 334] on span "List" at bounding box center [157, 335] width 22 height 19
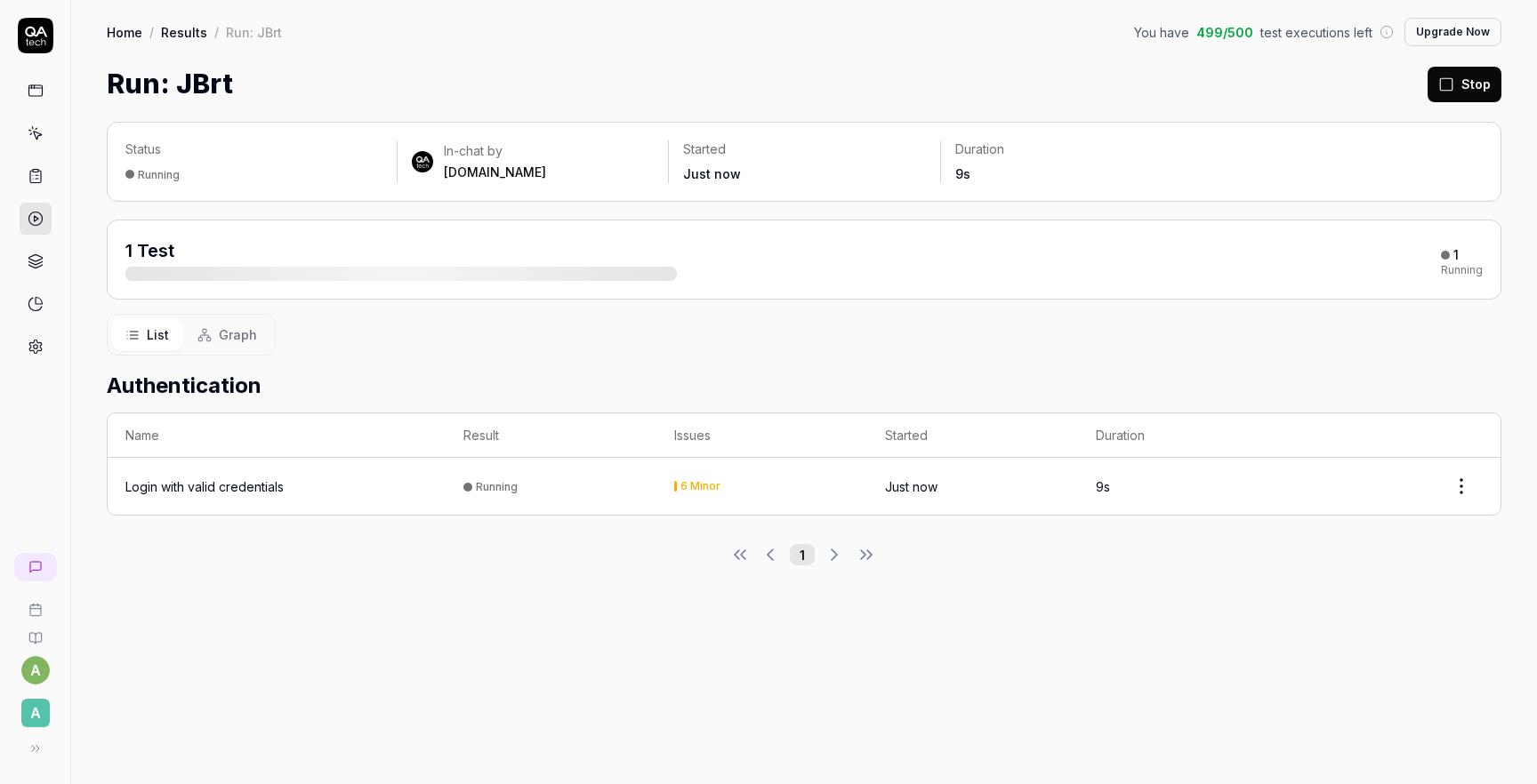
click at [541, 472] on td "Running" at bounding box center [551, 487] width 210 height 57
click at [243, 481] on div "Login with valid credentials" at bounding box center [205, 487] width 159 height 19
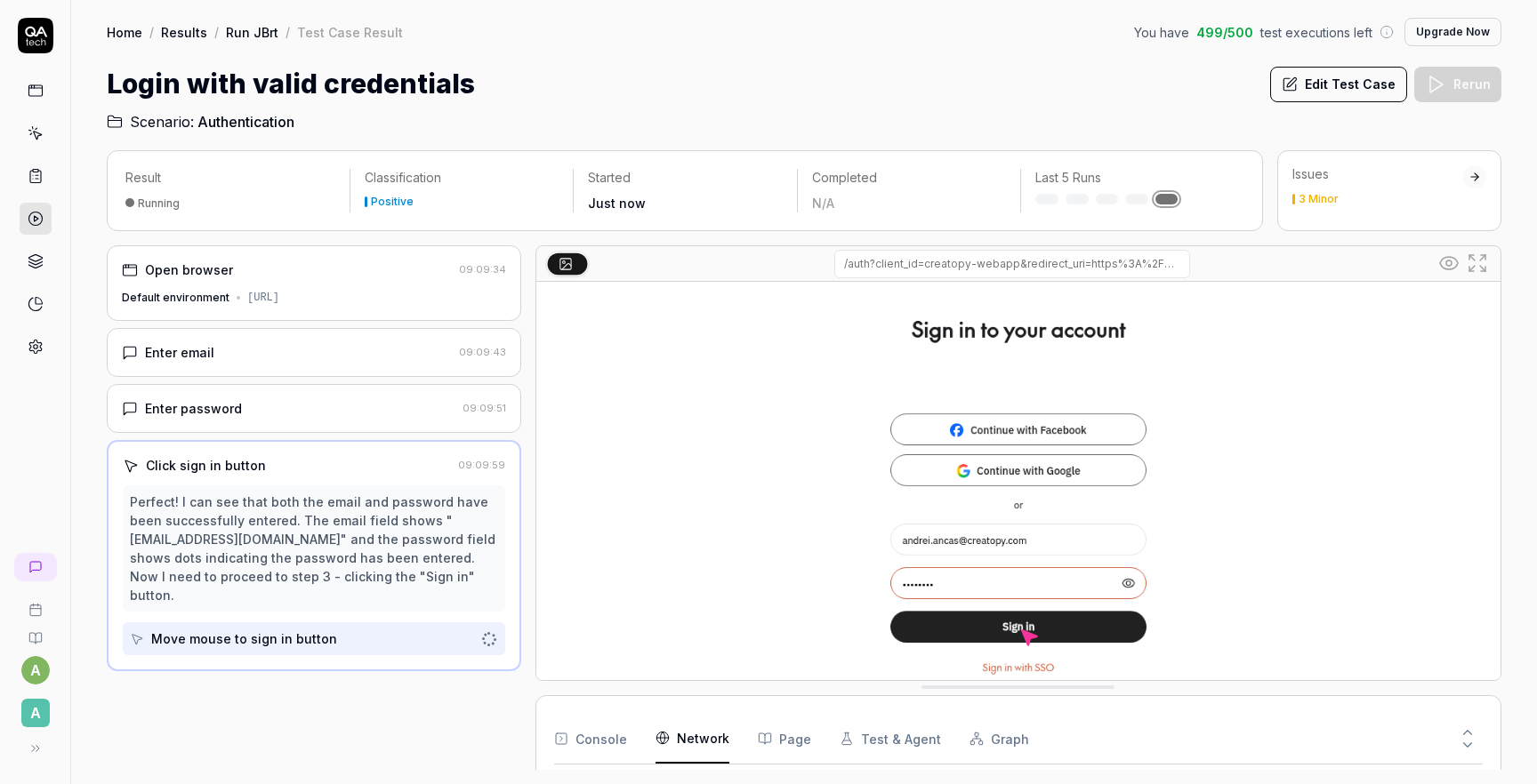
click at [687, 738] on Requests "Network" at bounding box center [692, 739] width 74 height 50
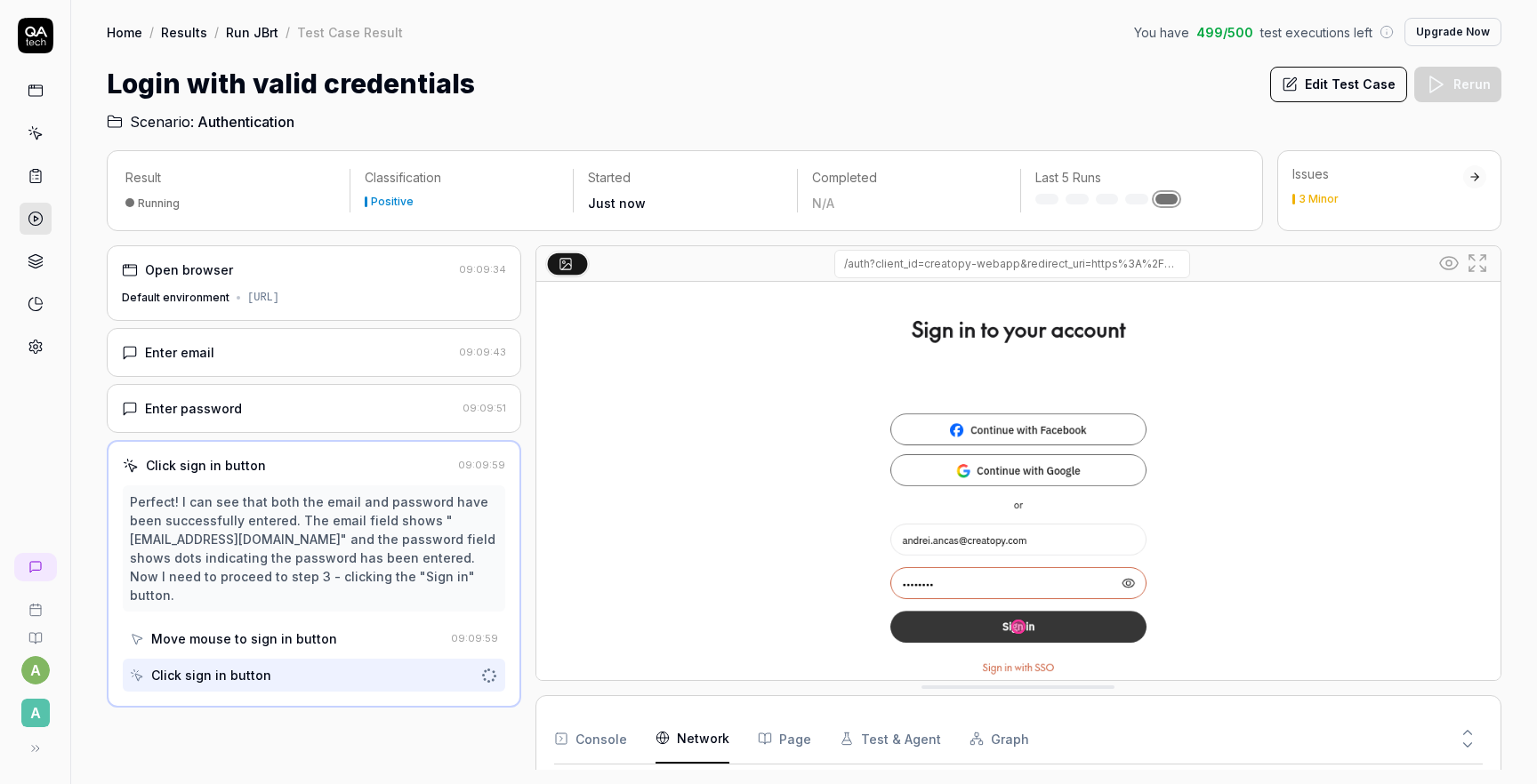
click at [624, 740] on div "Console Network Page Test & Agent Graph" at bounding box center [1018, 739] width 929 height 51
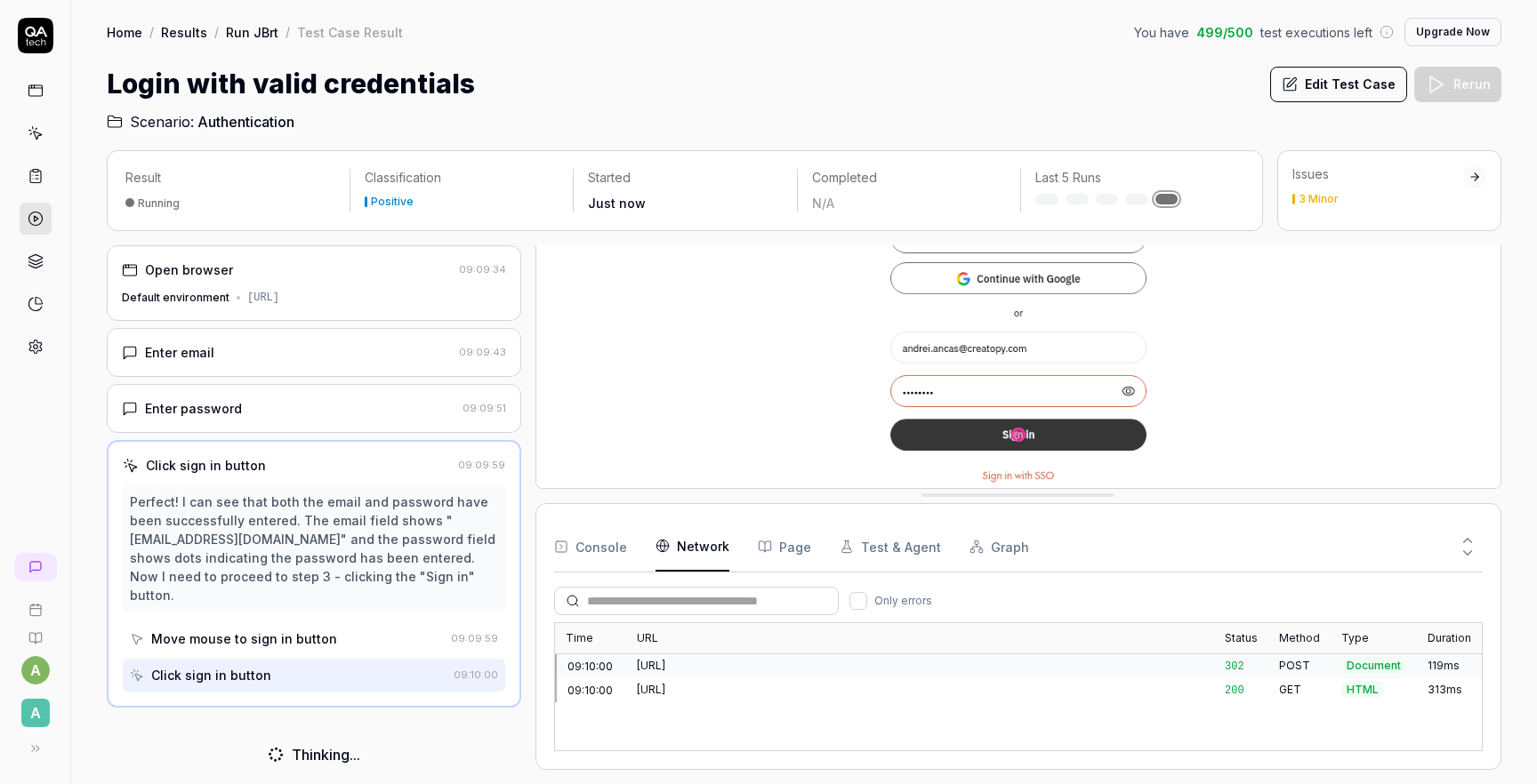
click at [610, 553] on button "Console" at bounding box center [590, 547] width 73 height 50
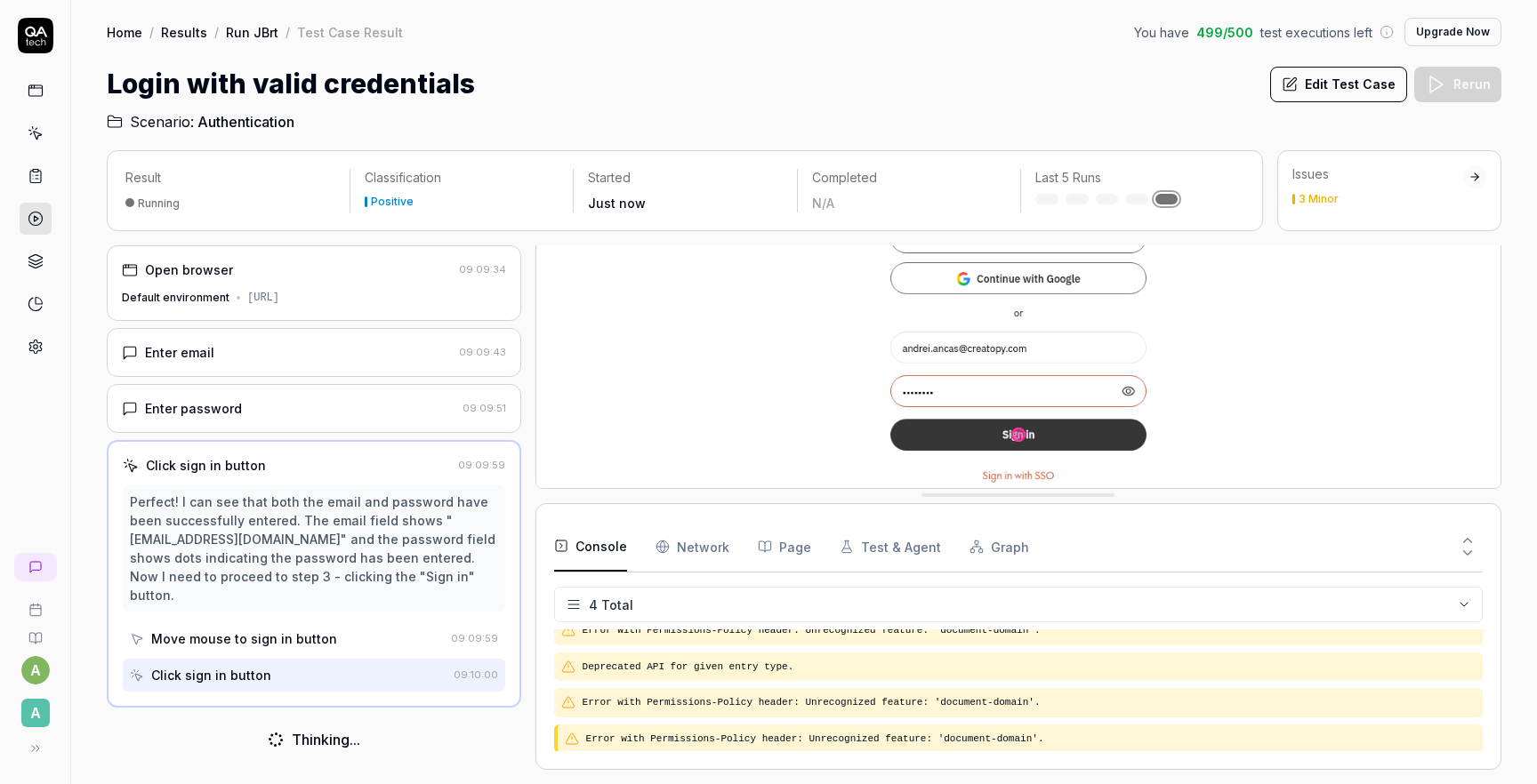
scroll to position [0, 0]
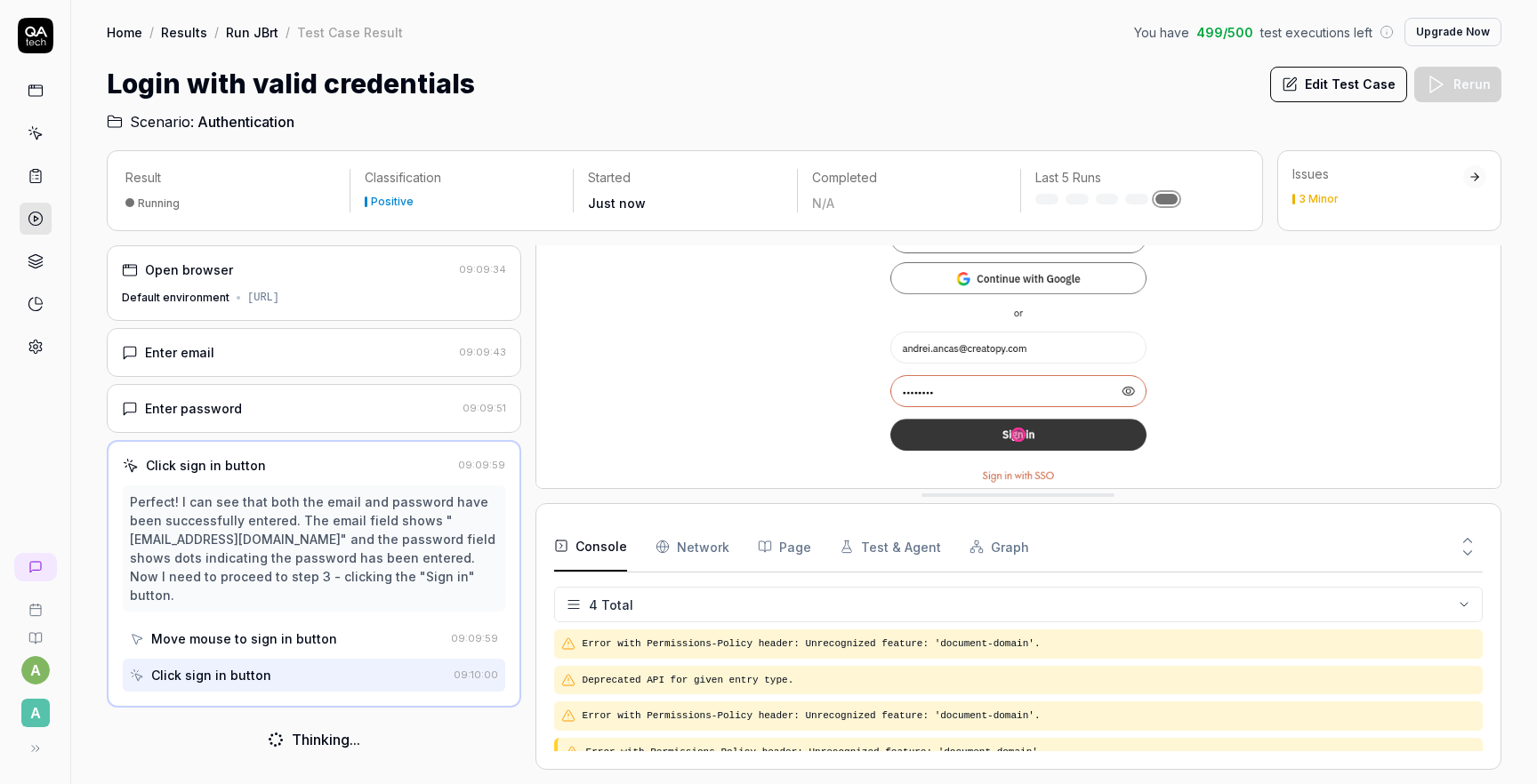
click at [690, 542] on Requests "Network" at bounding box center [692, 547] width 74 height 50
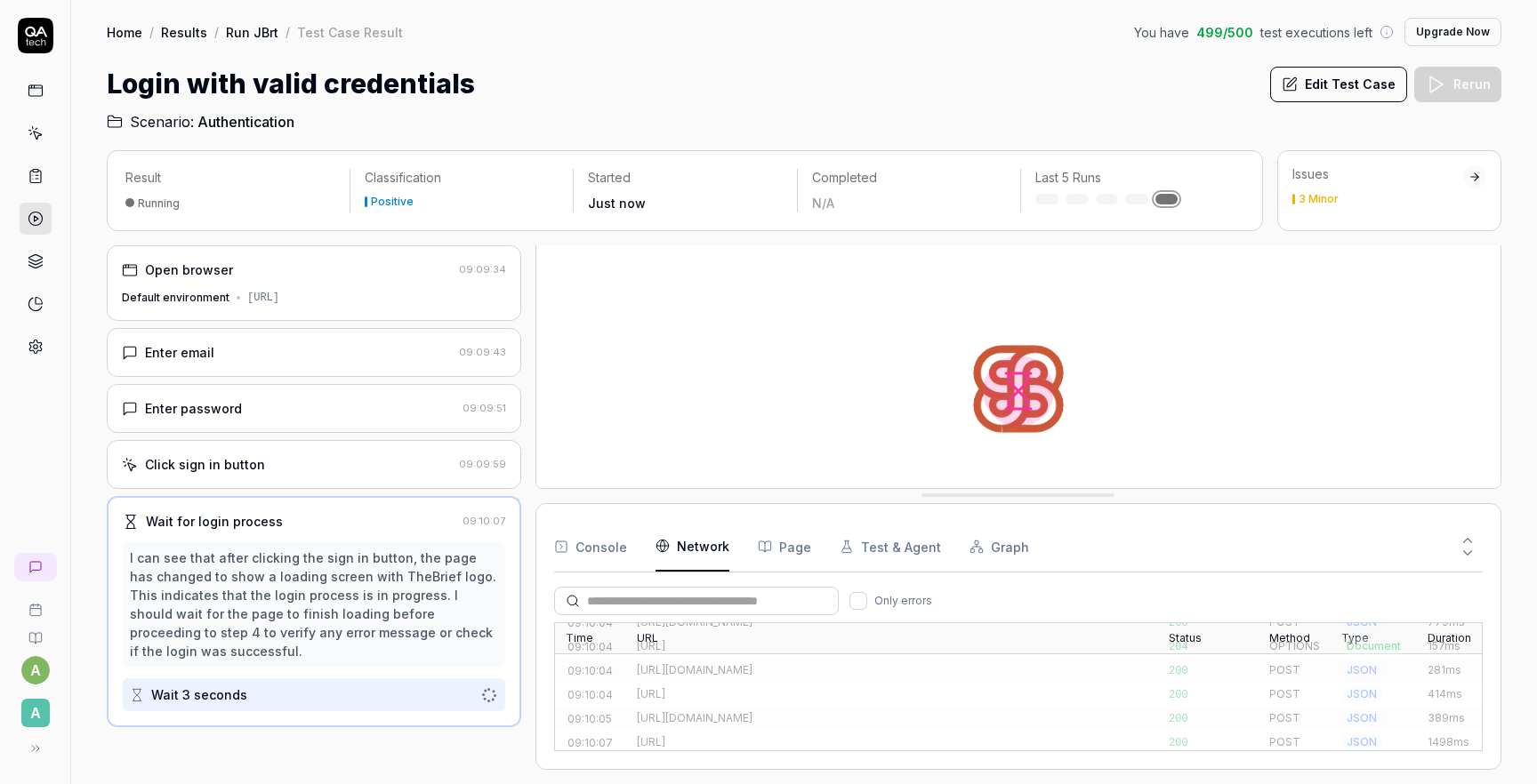
scroll to position [2099, 0]
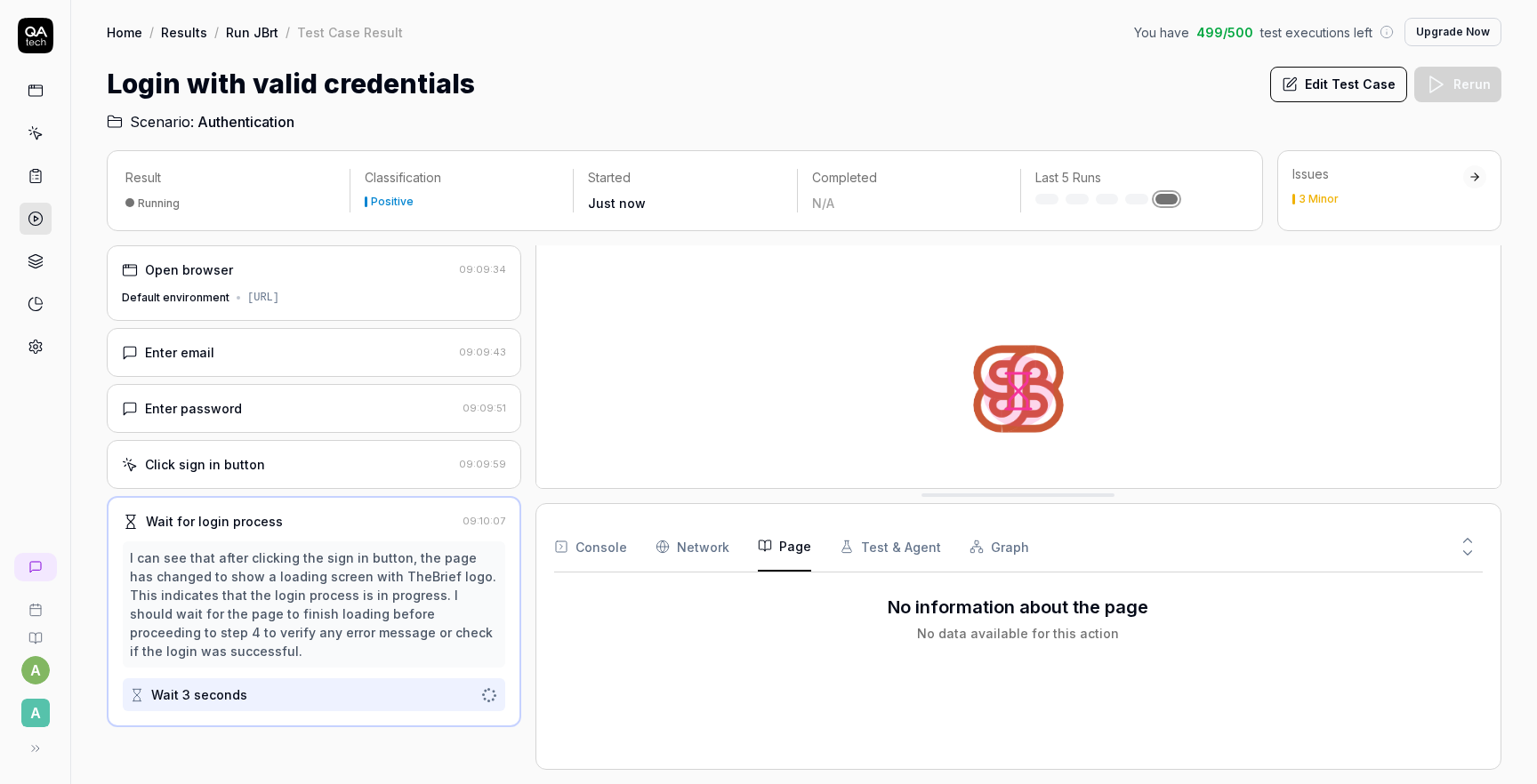
click at [783, 554] on button "Page" at bounding box center [784, 547] width 54 height 50
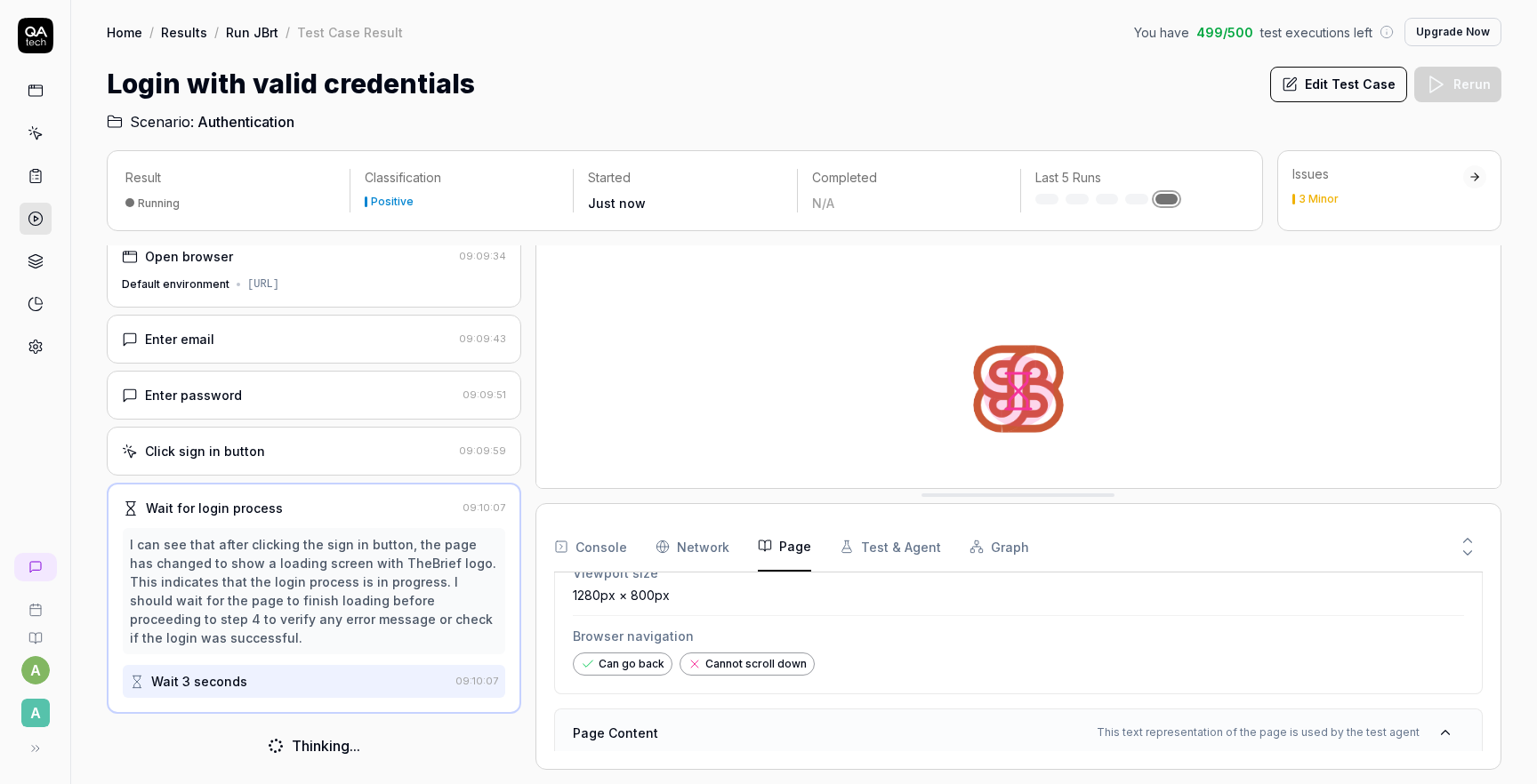
scroll to position [255, 0]
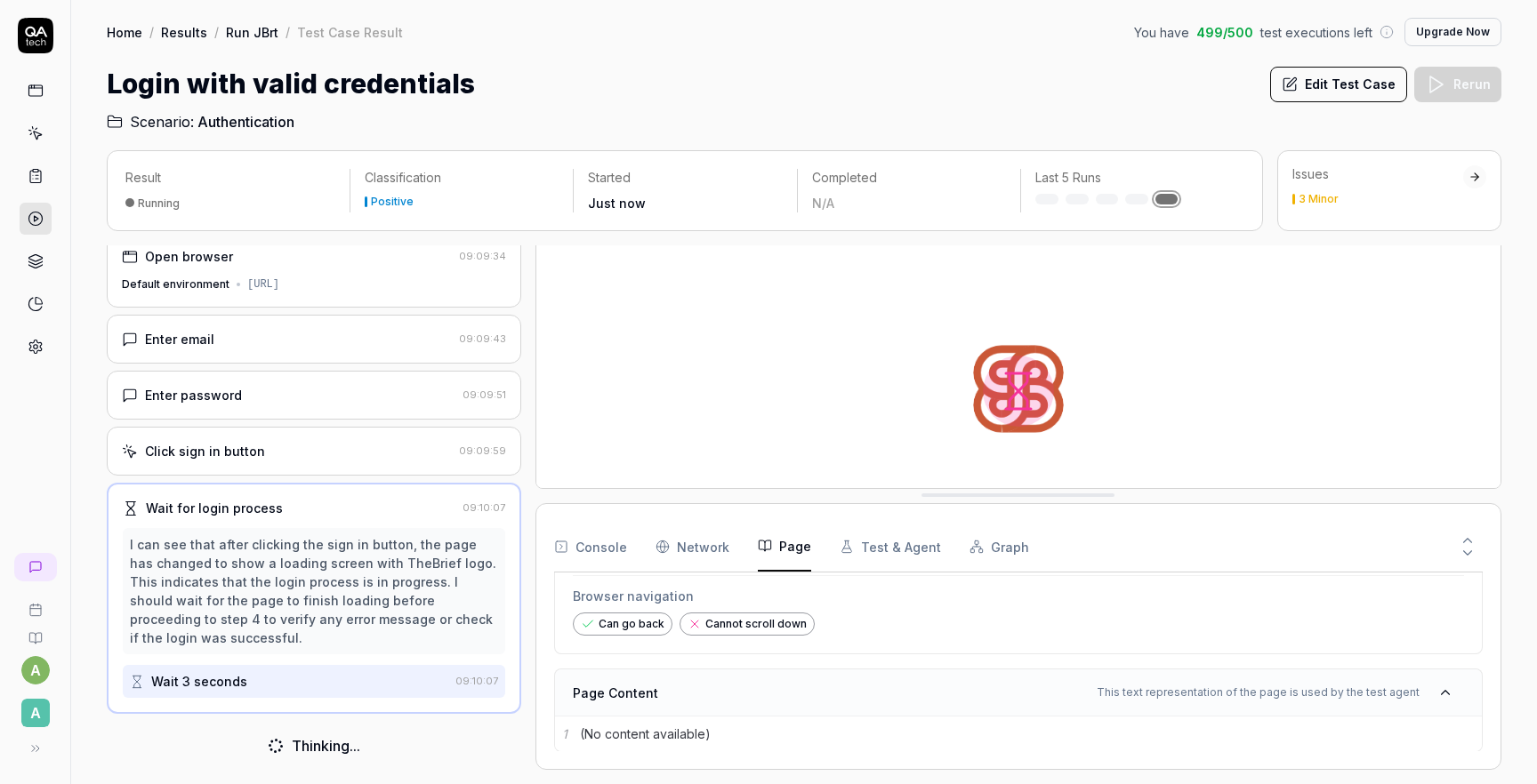
click at [869, 547] on button "Test & Agent" at bounding box center [890, 547] width 101 height 50
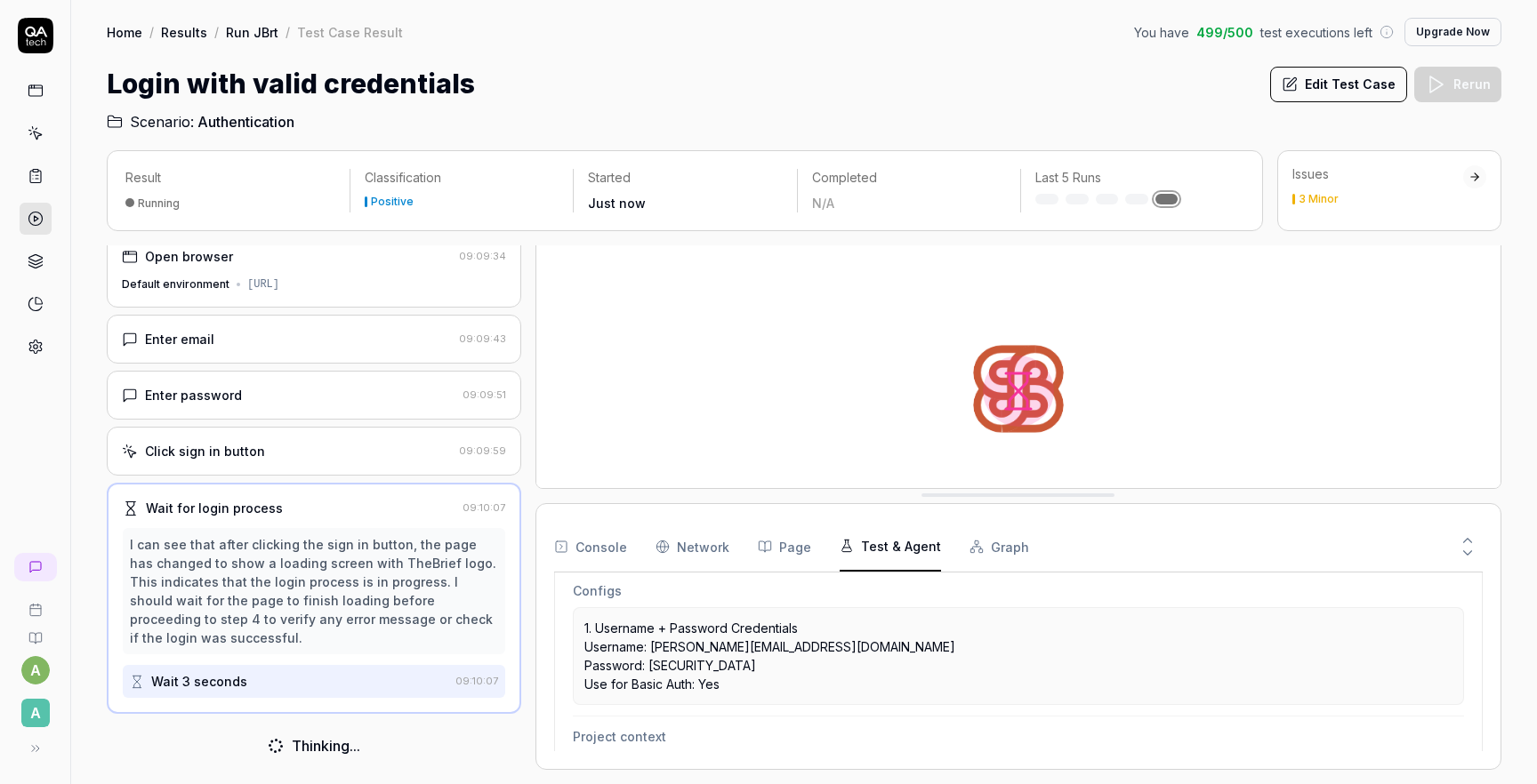
scroll to position [566, 0]
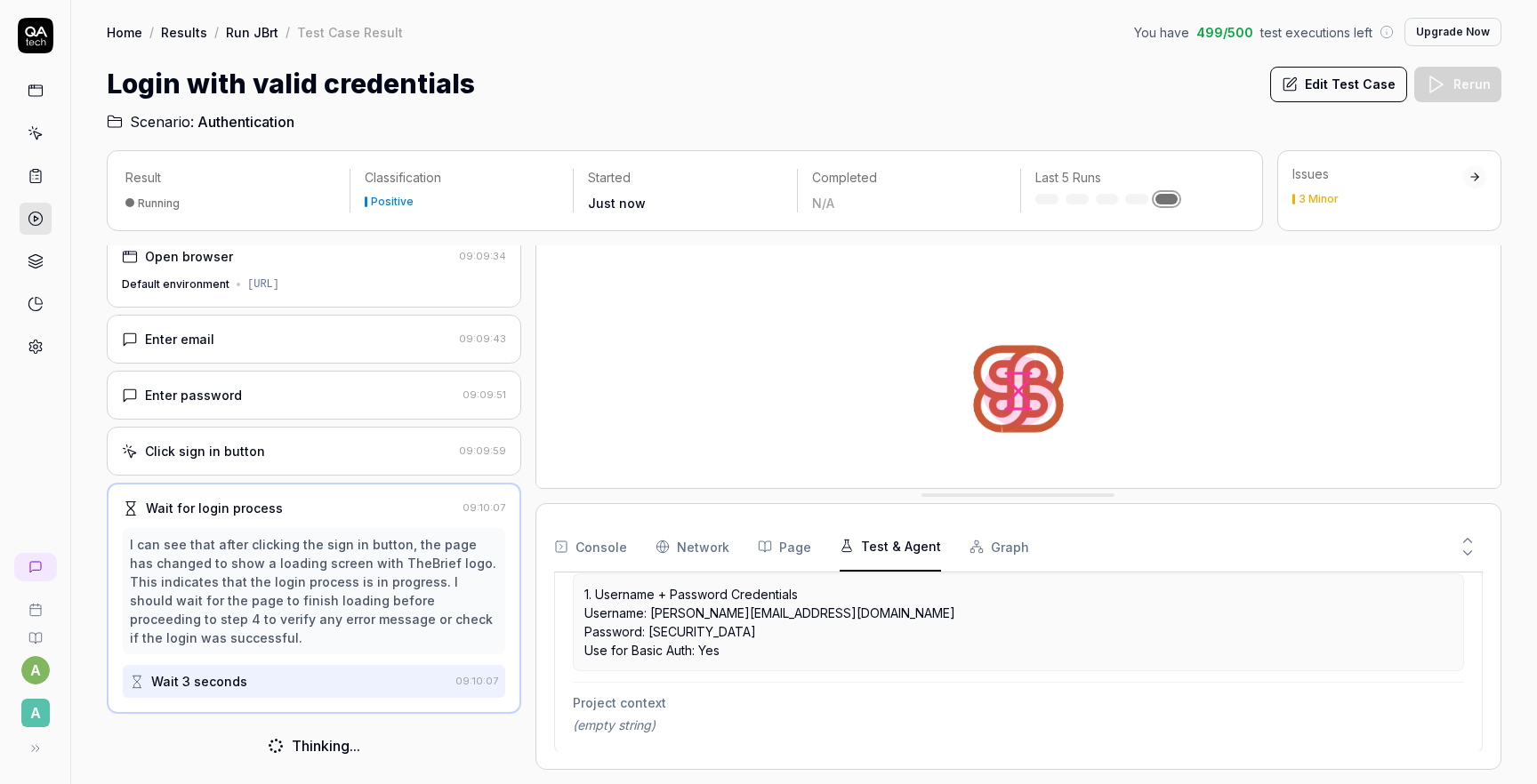
click at [992, 551] on button "Graph" at bounding box center [999, 547] width 59 height 50
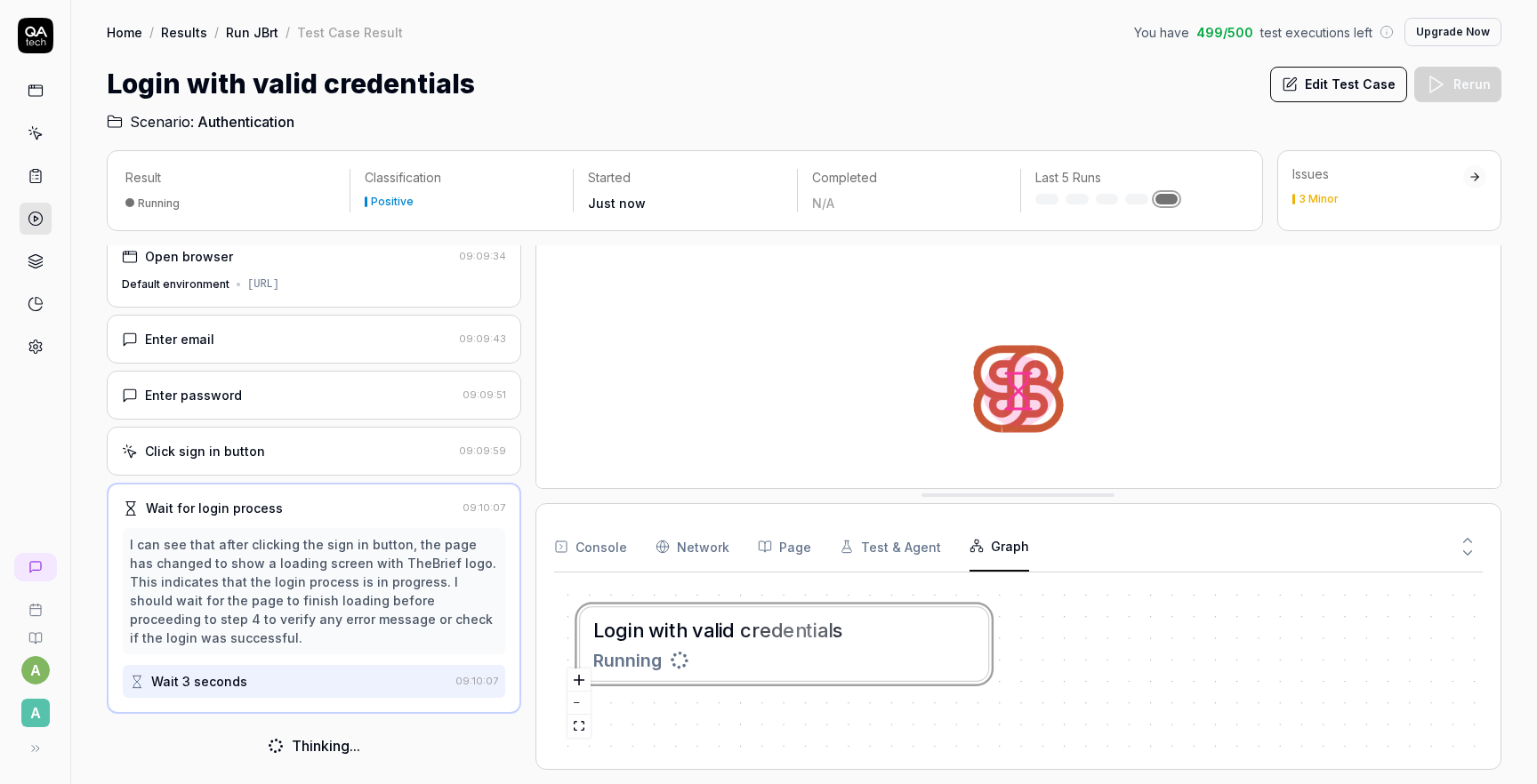
click at [693, 545] on Requests "Network" at bounding box center [692, 547] width 74 height 50
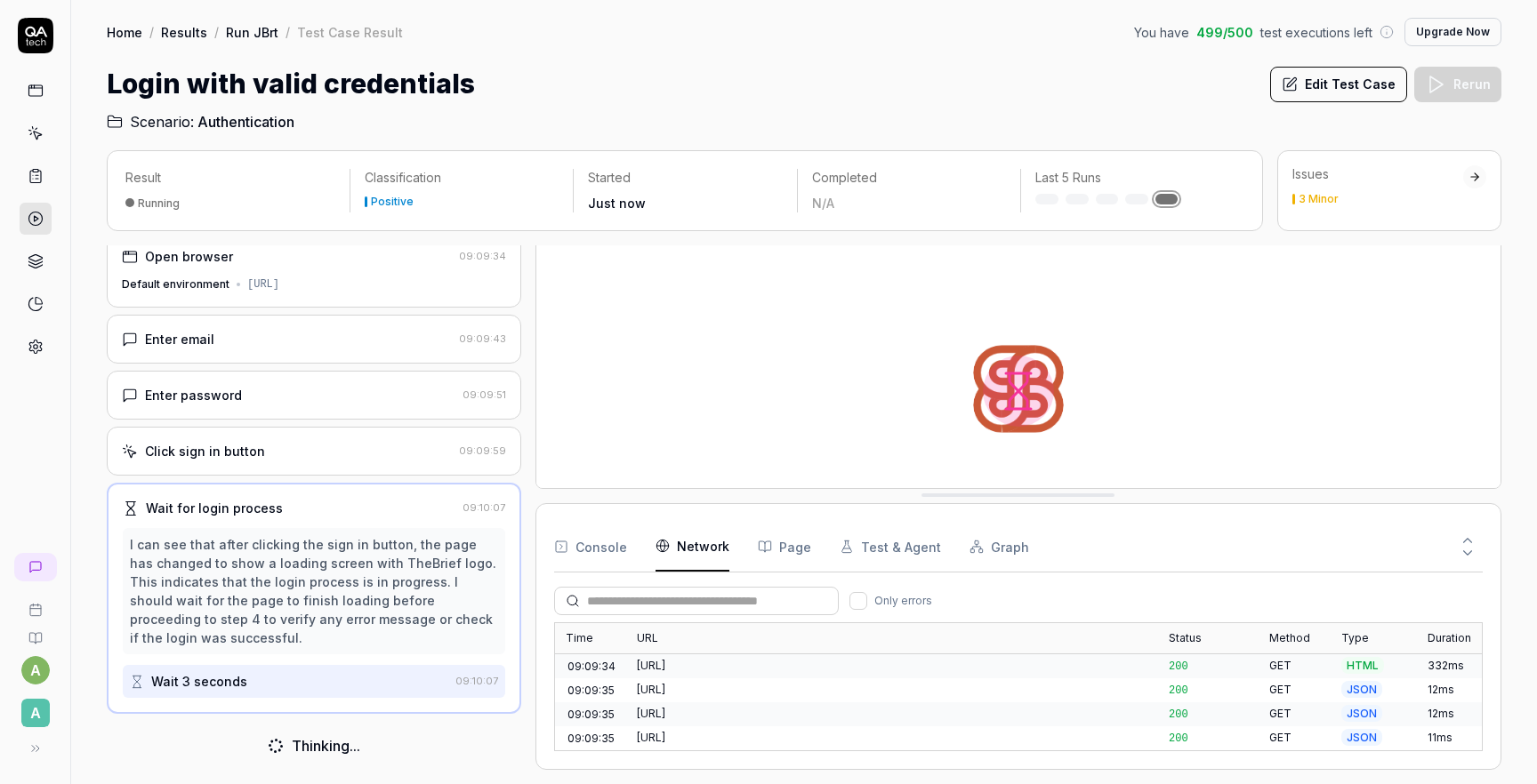
scroll to position [2099, 0]
click at [595, 553] on button "Console" at bounding box center [590, 547] width 73 height 50
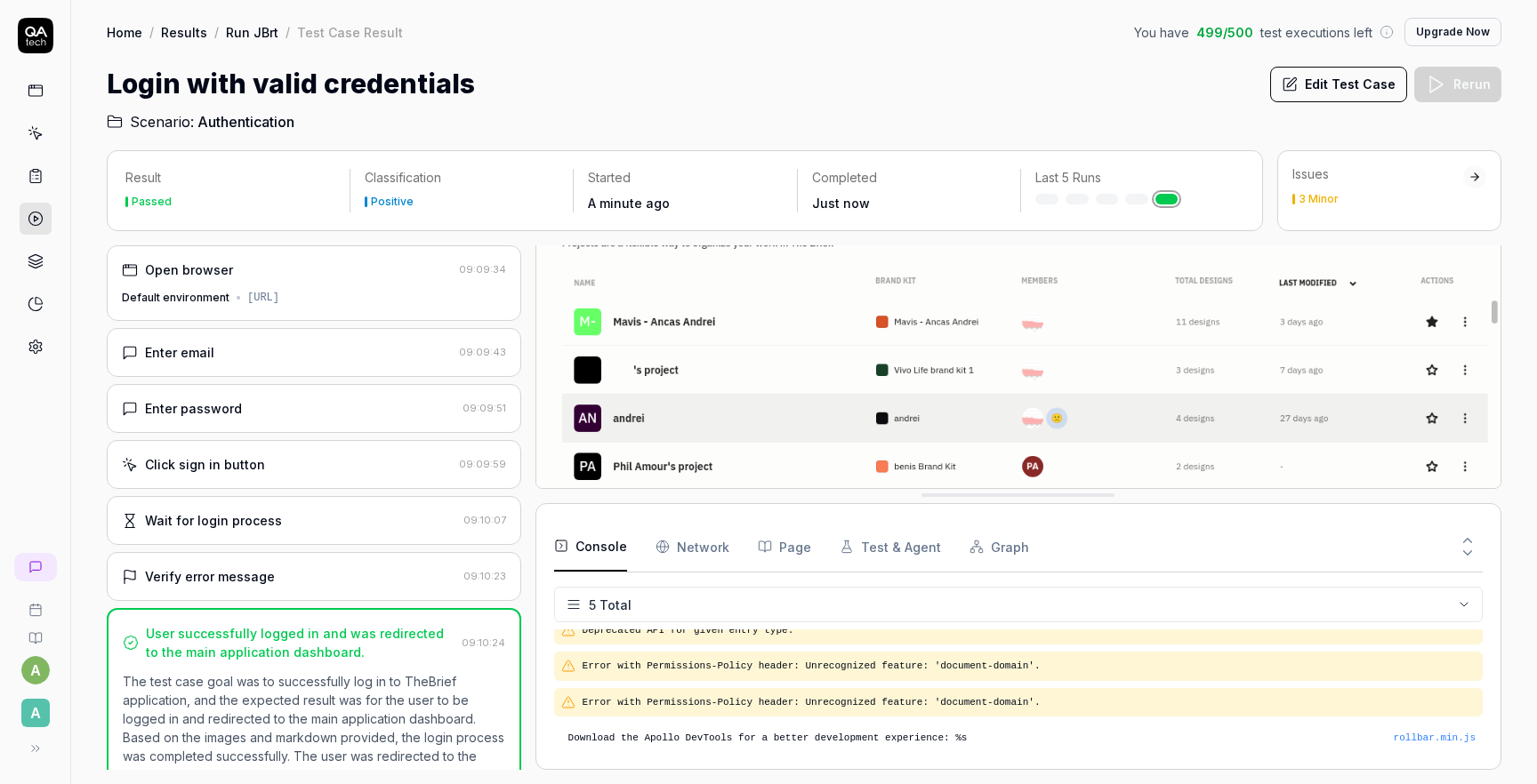
scroll to position [108, 0]
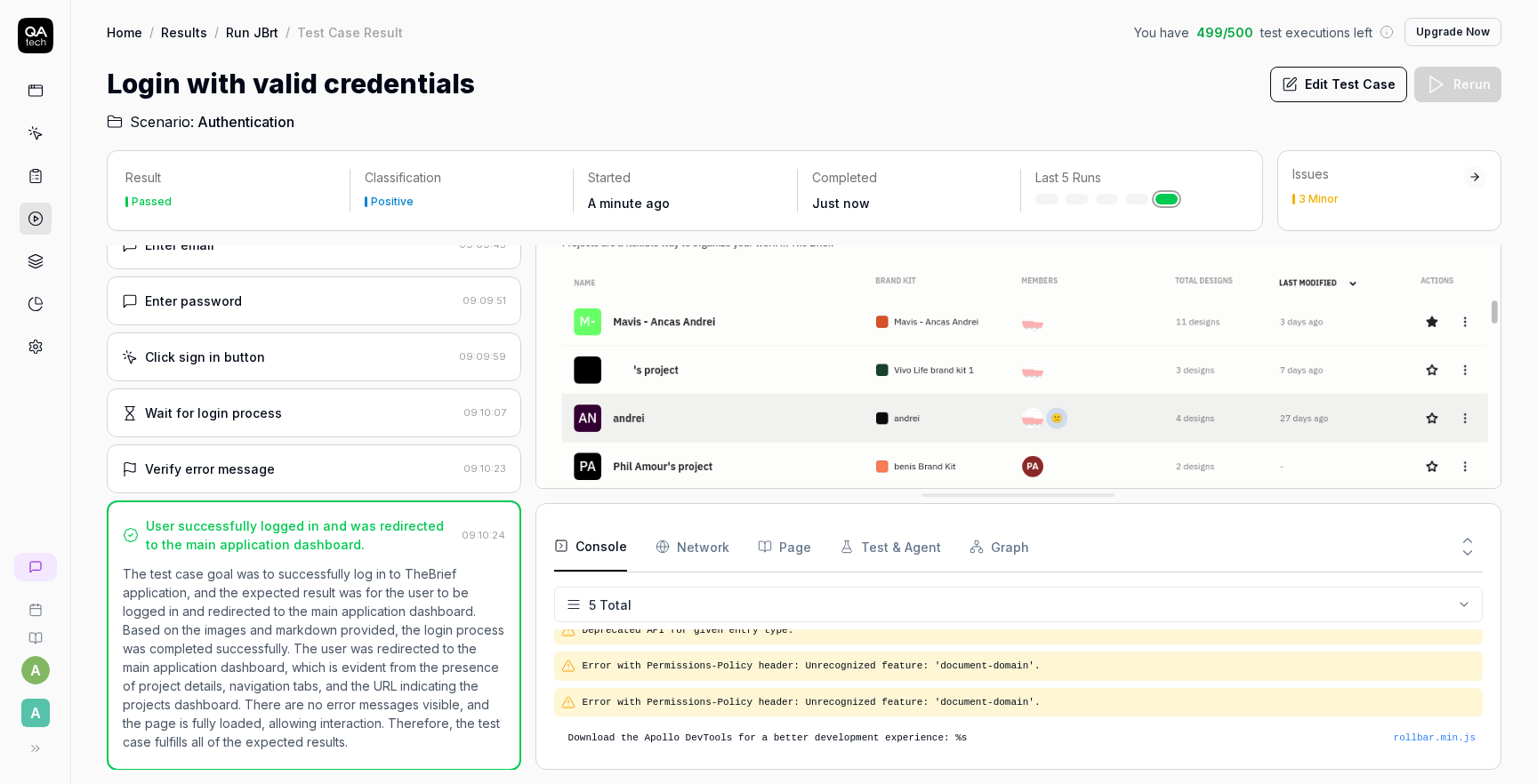
click at [291, 464] on div "Verify error message" at bounding box center [289, 469] width 335 height 19
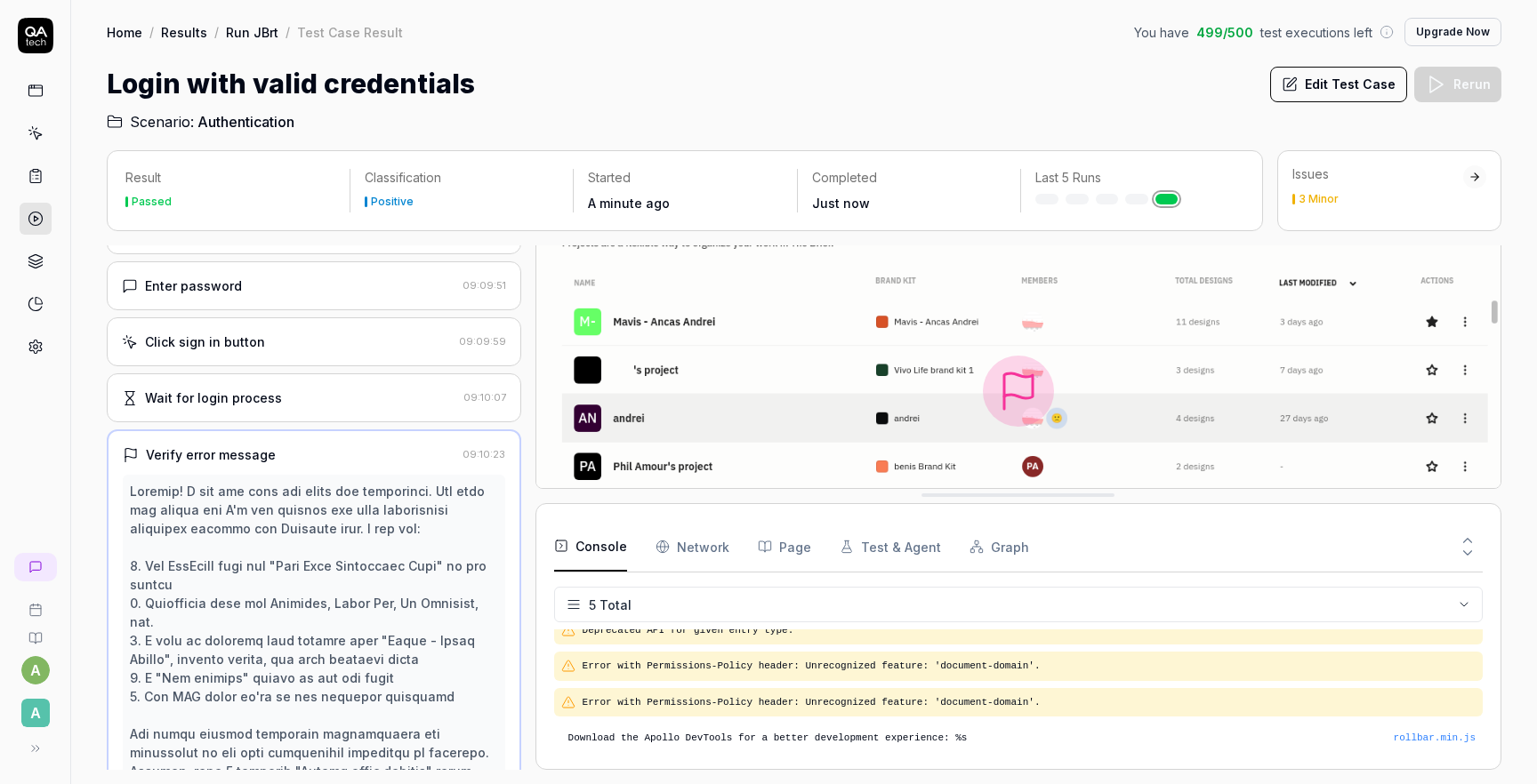
scroll to position [96, 0]
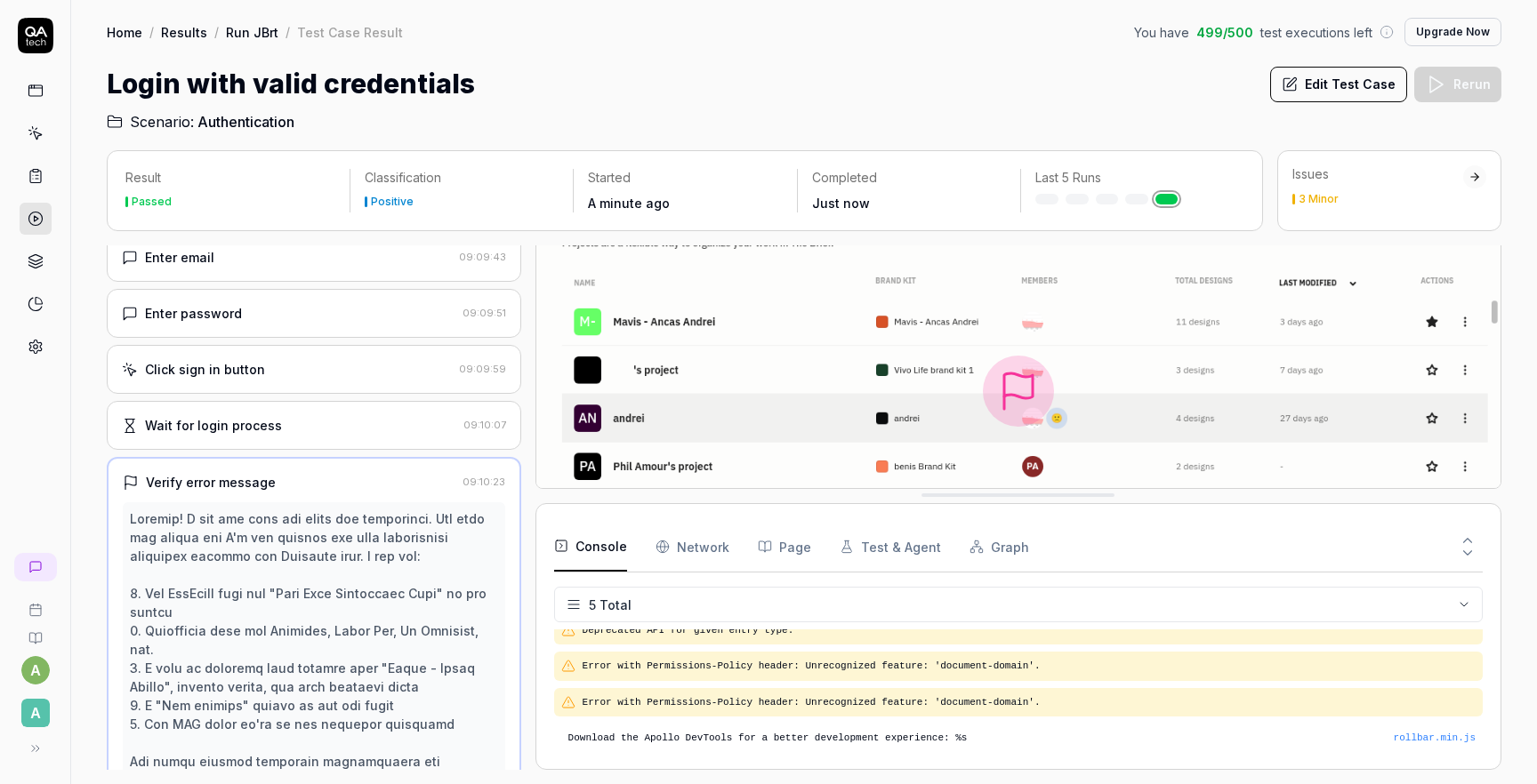
click at [239, 473] on div "Verify error message" at bounding box center [211, 483] width 130 height 19
click at [234, 485] on div "Verify error message" at bounding box center [211, 483] width 130 height 19
click at [469, 480] on time "09:10:23" at bounding box center [484, 482] width 43 height 12
click at [268, 185] on p "Result" at bounding box center [231, 178] width 210 height 18
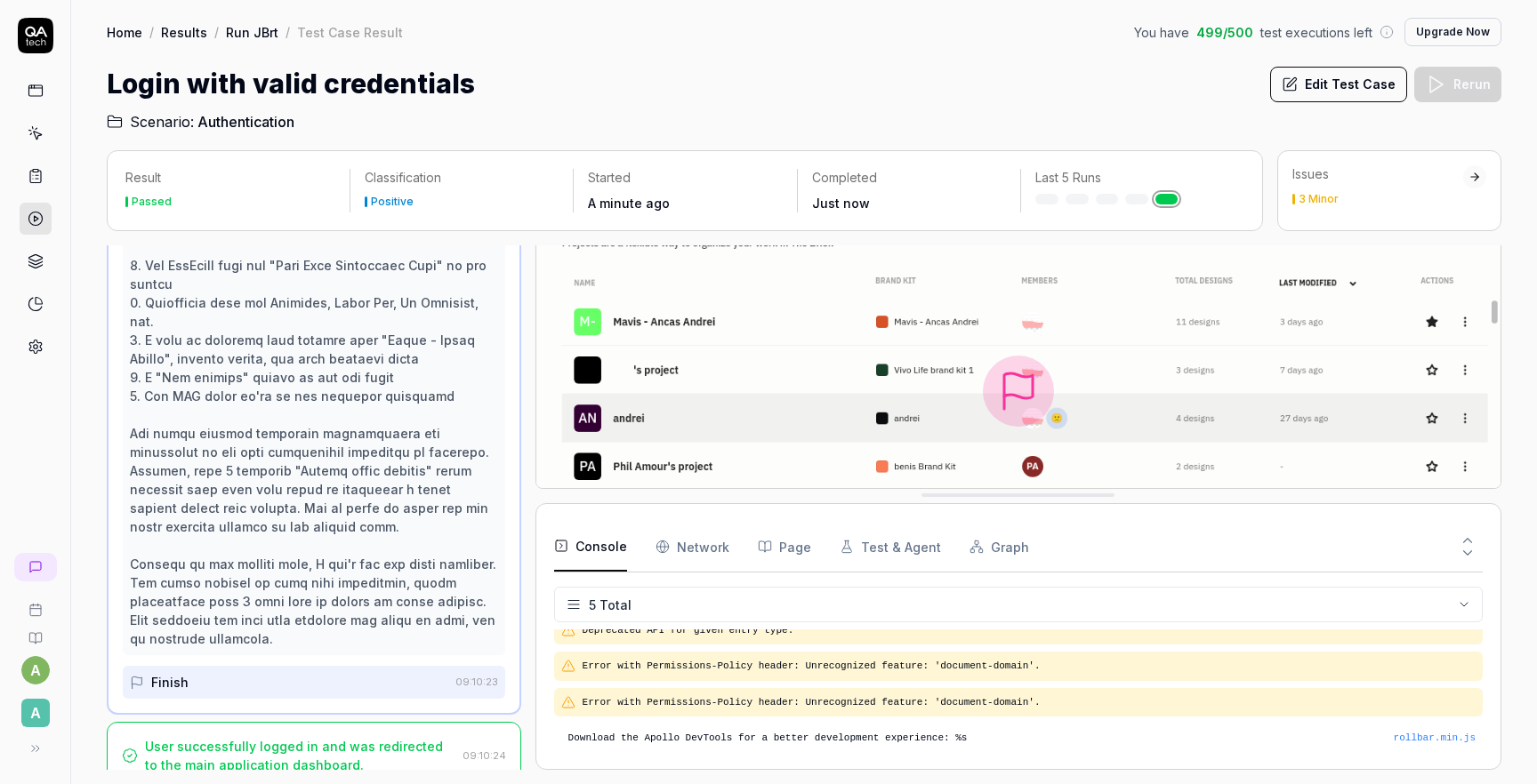
scroll to position [0, 0]
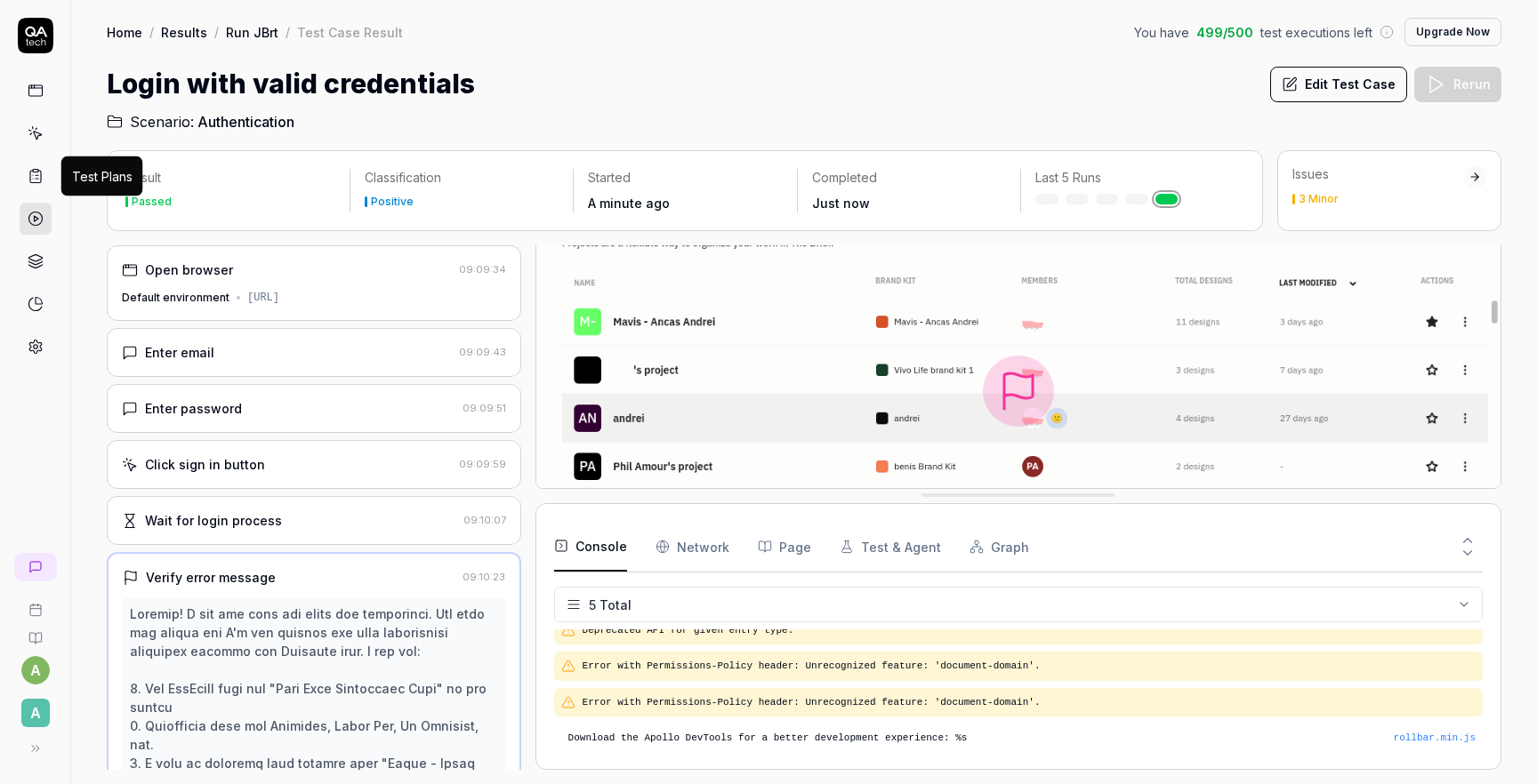
click at [32, 176] on icon at bounding box center [35, 176] width 16 height 16
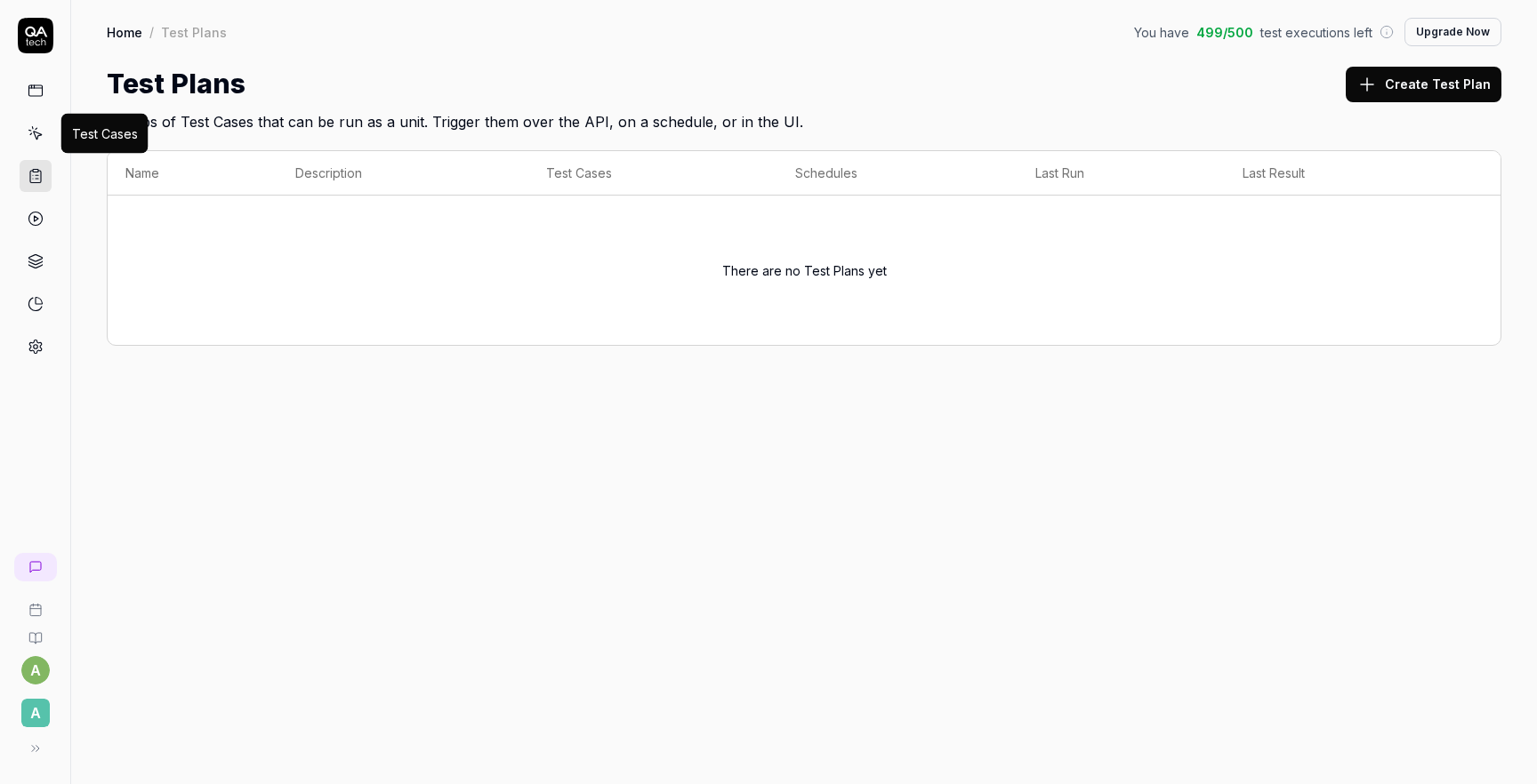
click at [33, 132] on icon at bounding box center [36, 136] width 8 height 8
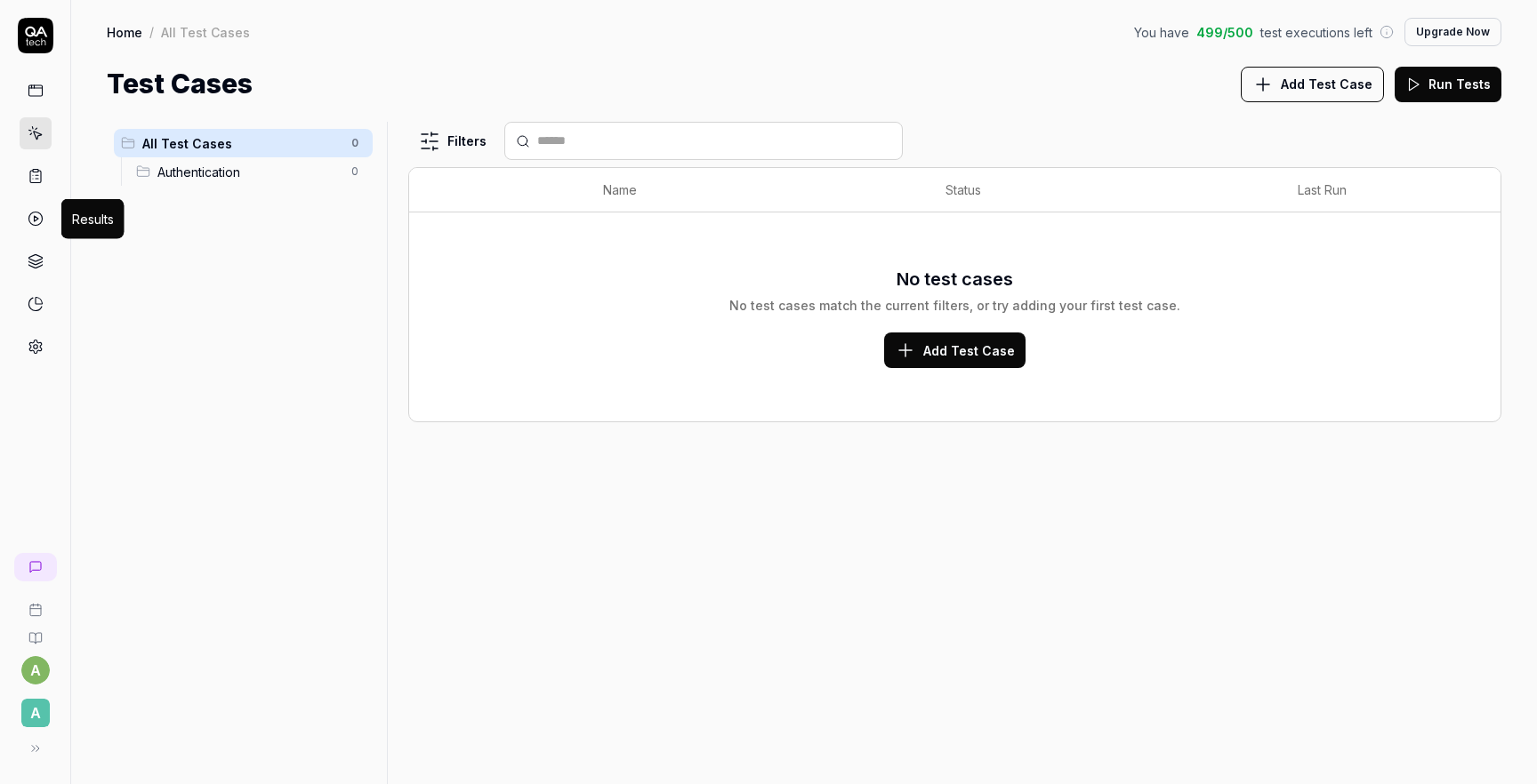
click at [34, 218] on icon at bounding box center [35, 218] width 16 height 16
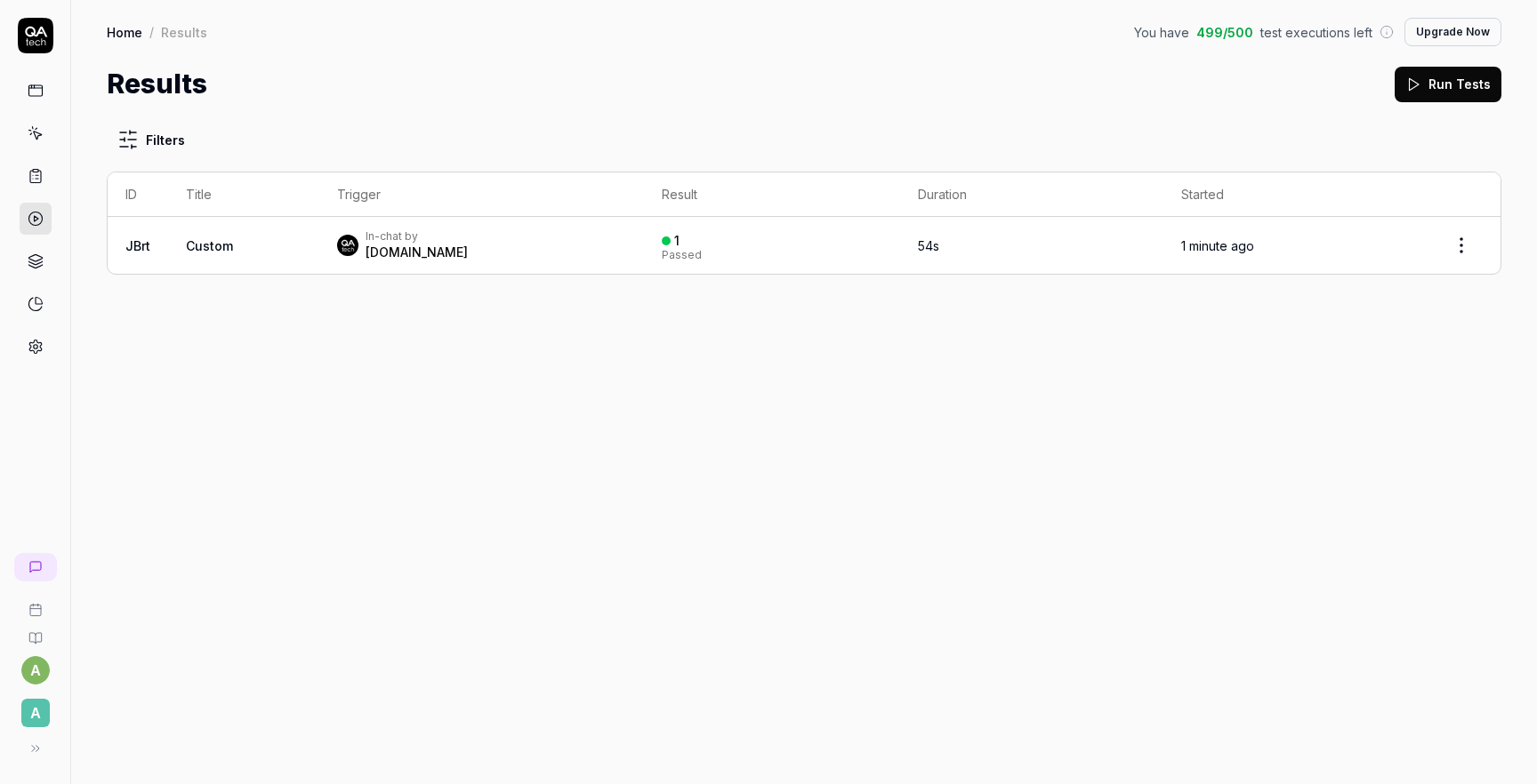
click at [1470, 250] on html "a A Home / Results You have 499 / 500 test executions left Upgrade Now Home / R…" at bounding box center [768, 392] width 1537 height 784
click at [566, 426] on html "a A Home / Results You have 499 / 500 test executions left Upgrade Now Home / R…" at bounding box center [768, 392] width 1537 height 784
click at [32, 357] on link at bounding box center [34, 346] width 32 height 32
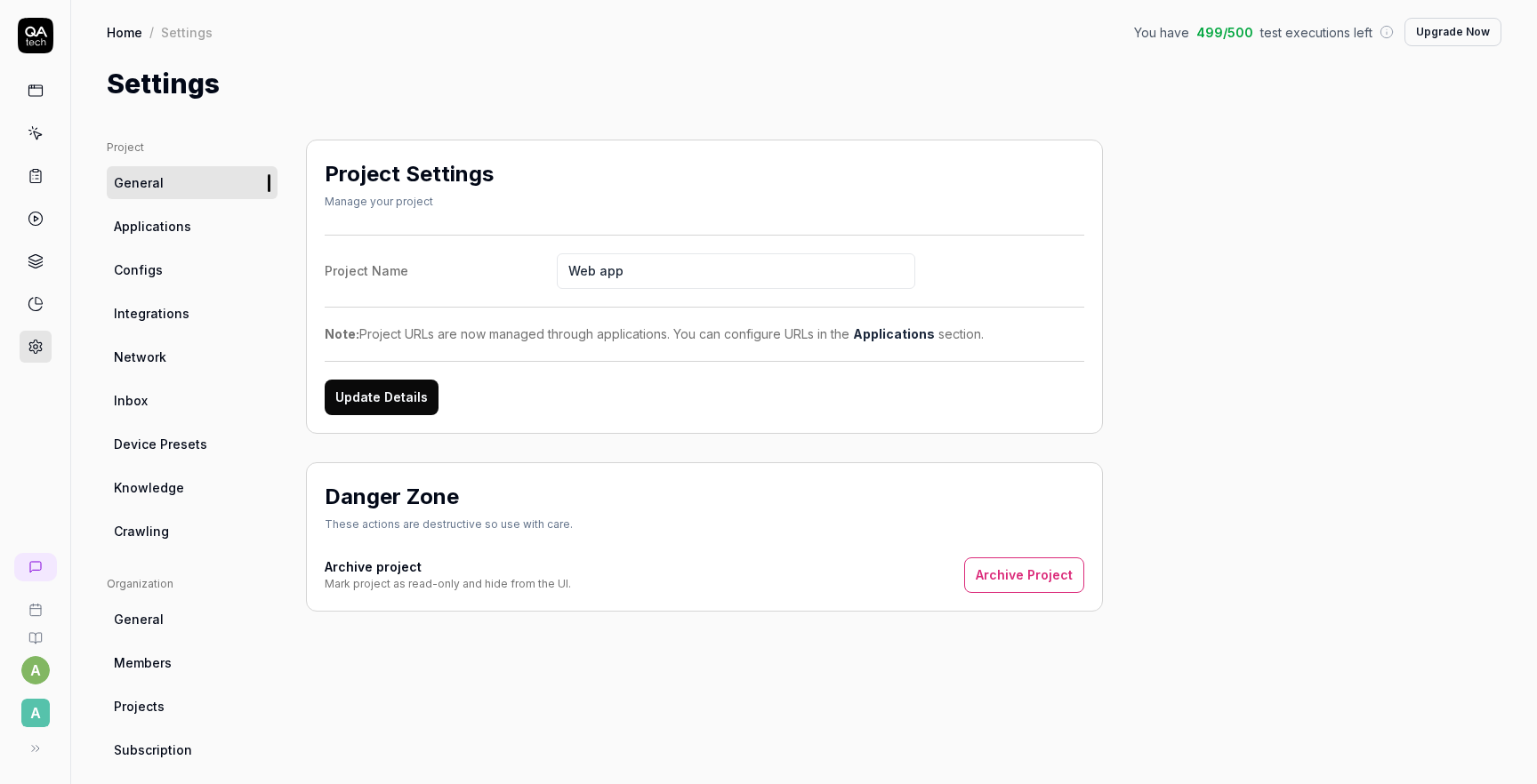
click at [186, 525] on link "Crawling" at bounding box center [192, 532] width 171 height 33
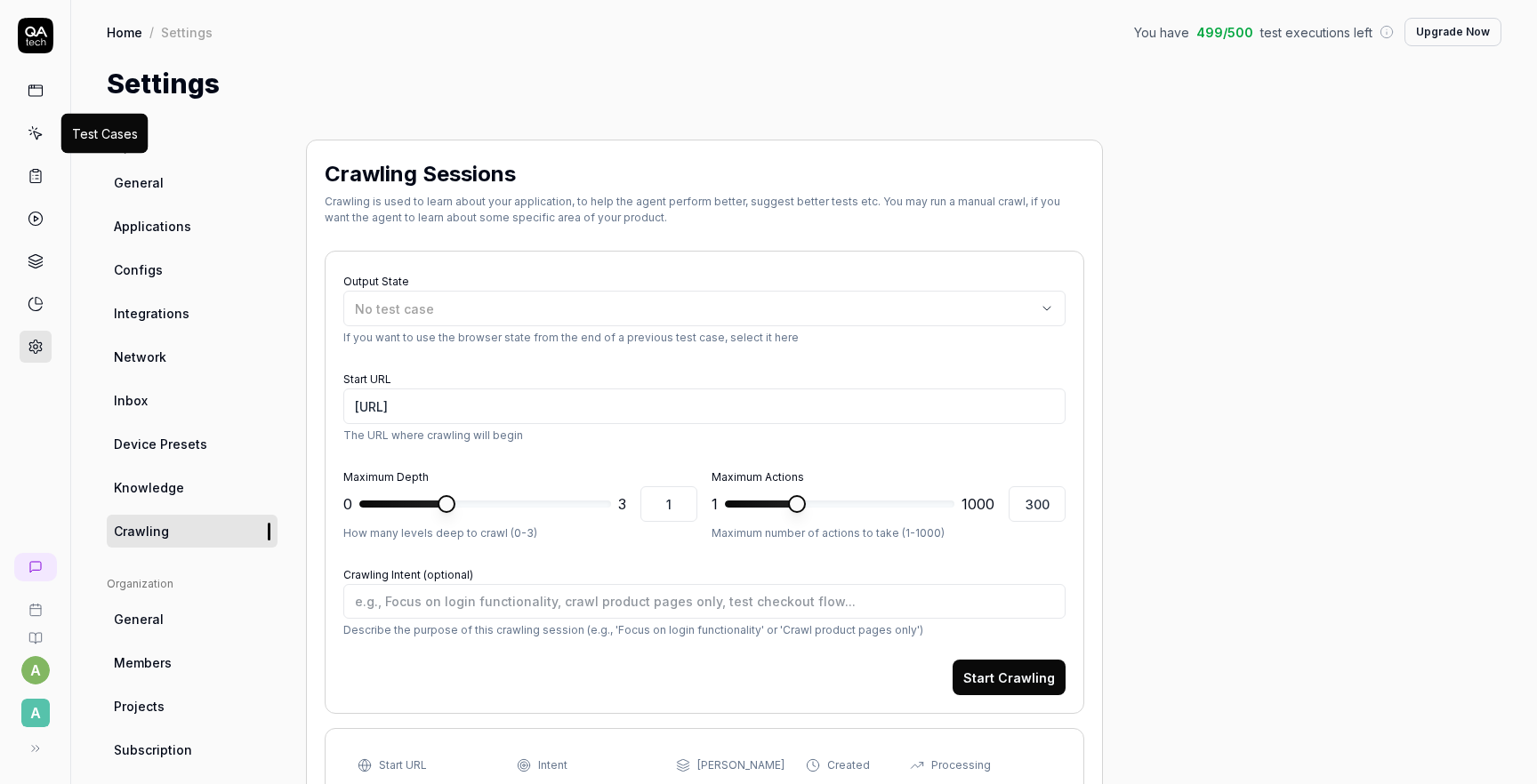
click at [38, 140] on icon at bounding box center [35, 133] width 16 height 16
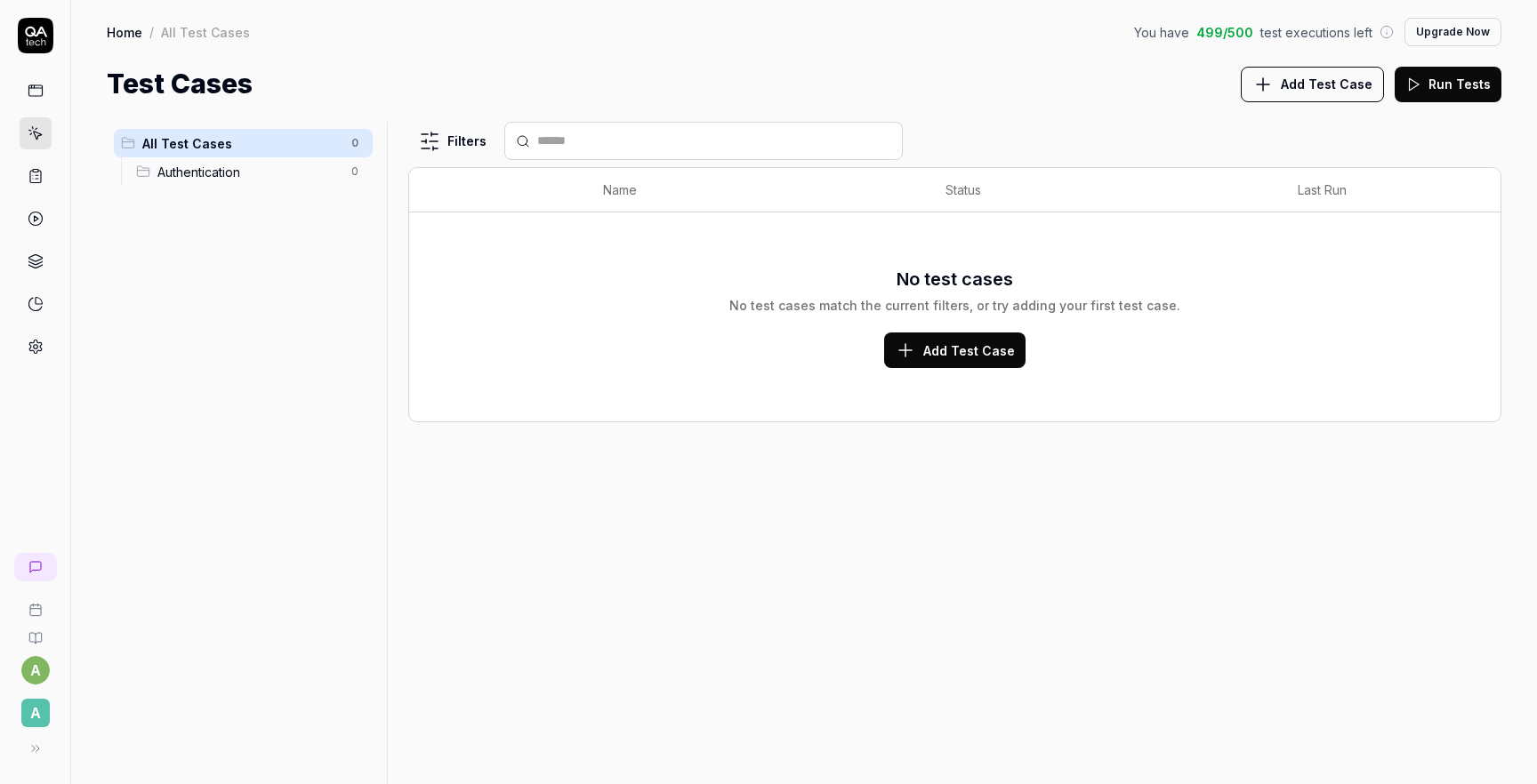
click at [36, 173] on icon at bounding box center [35, 176] width 16 height 16
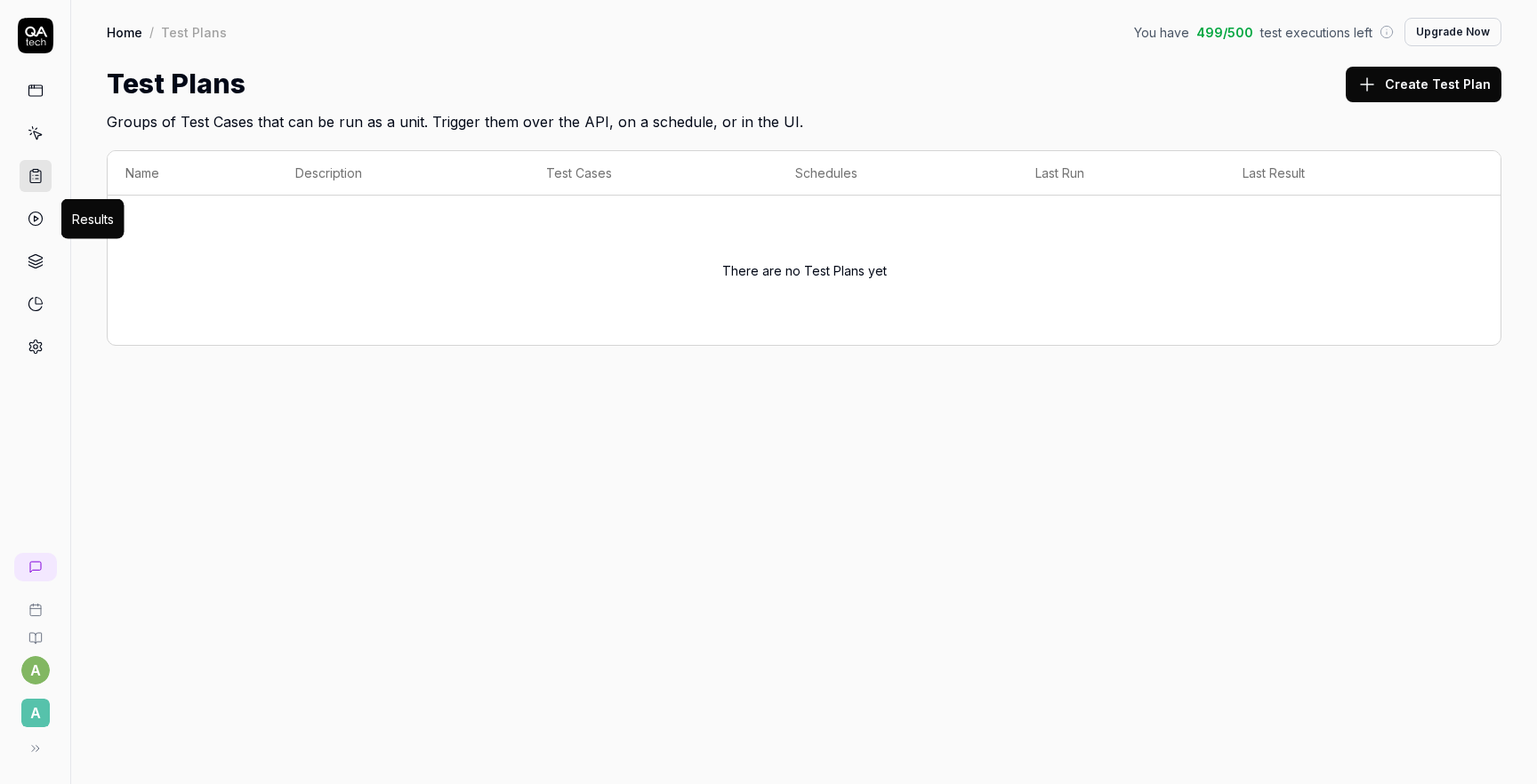
click at [28, 216] on icon at bounding box center [35, 218] width 16 height 16
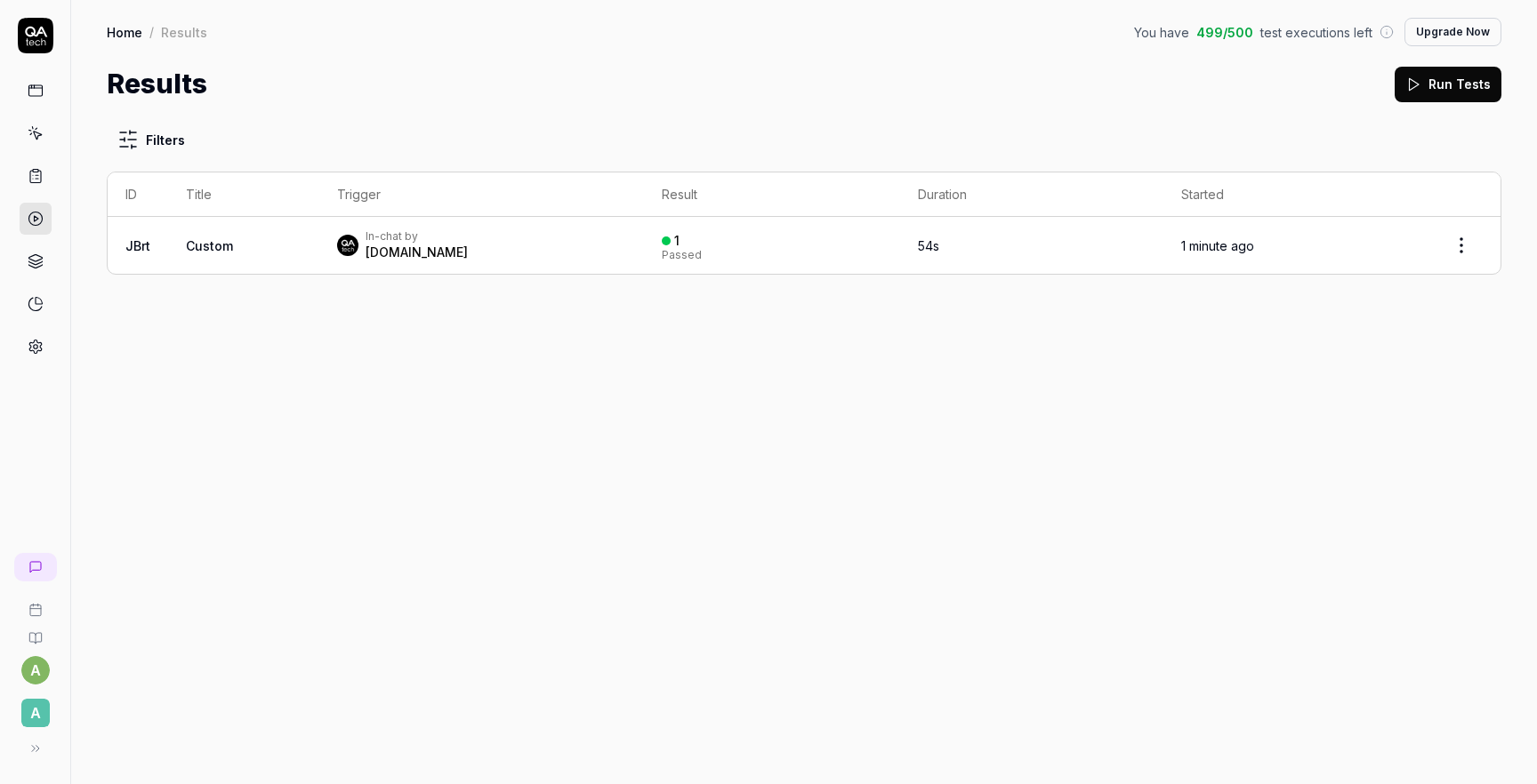
click at [358, 241] on img at bounding box center [348, 246] width 21 height 21
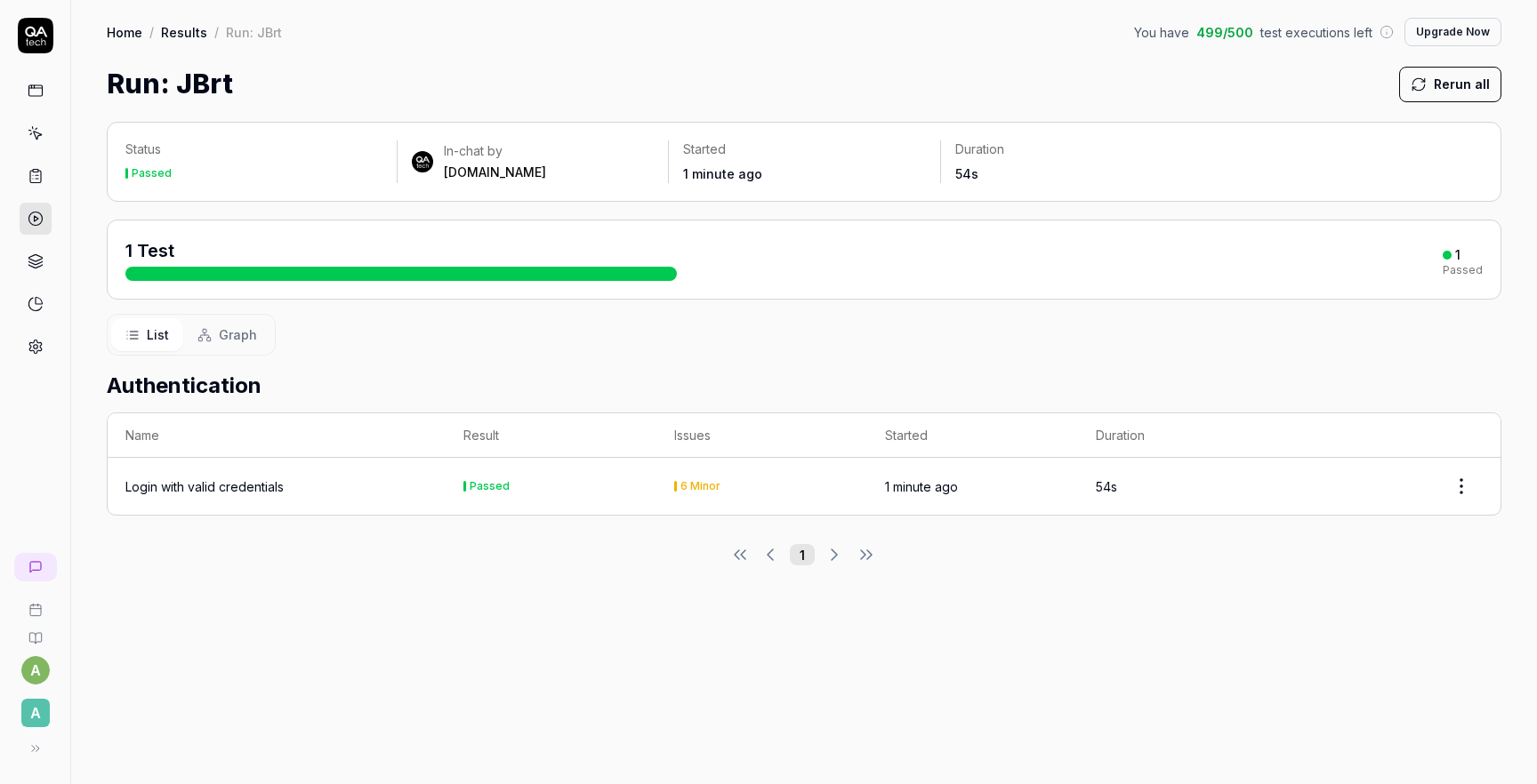
click at [247, 489] on div "Login with valid credentials" at bounding box center [205, 487] width 159 height 19
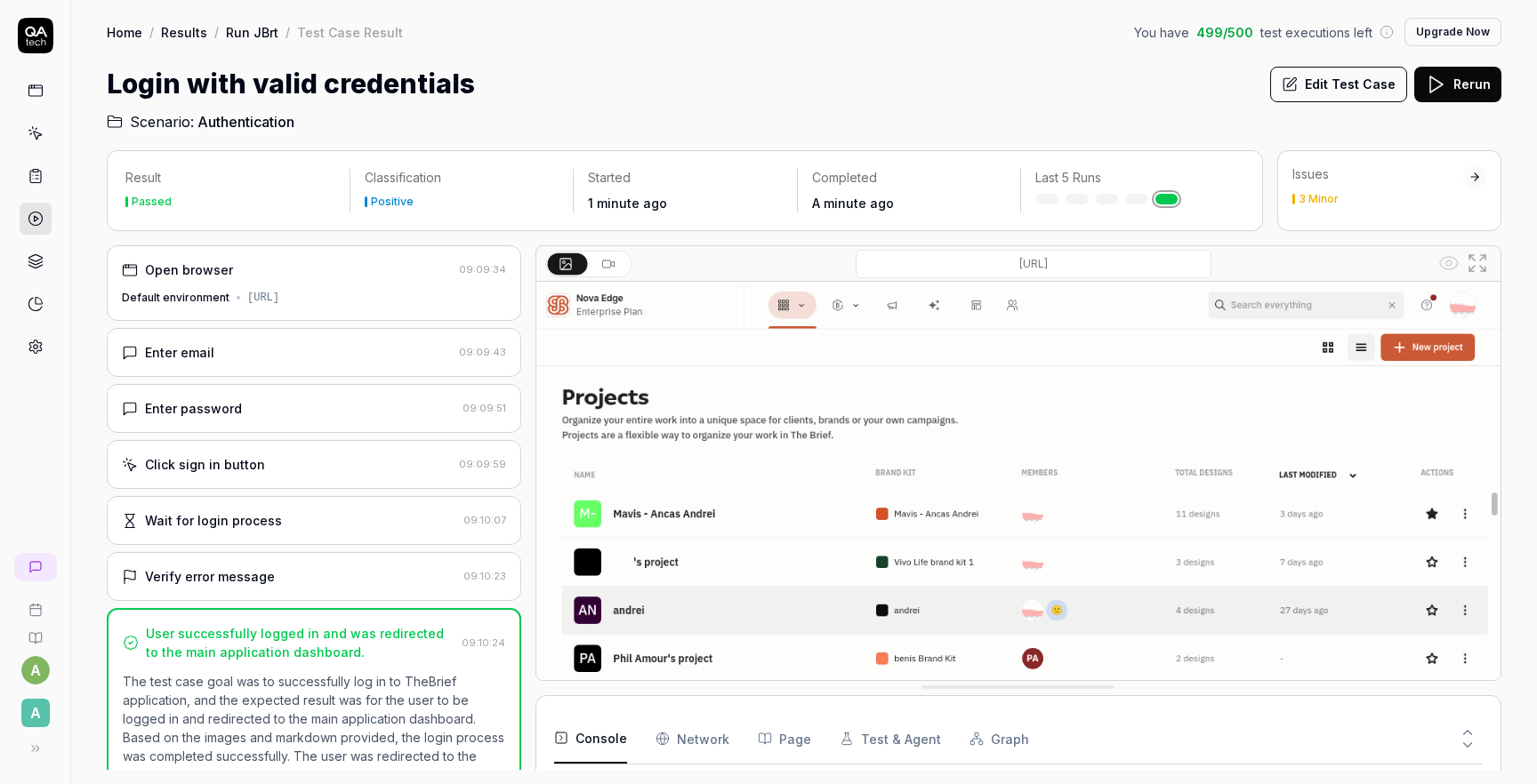
click at [266, 358] on div "Enter email" at bounding box center [286, 353] width 330 height 19
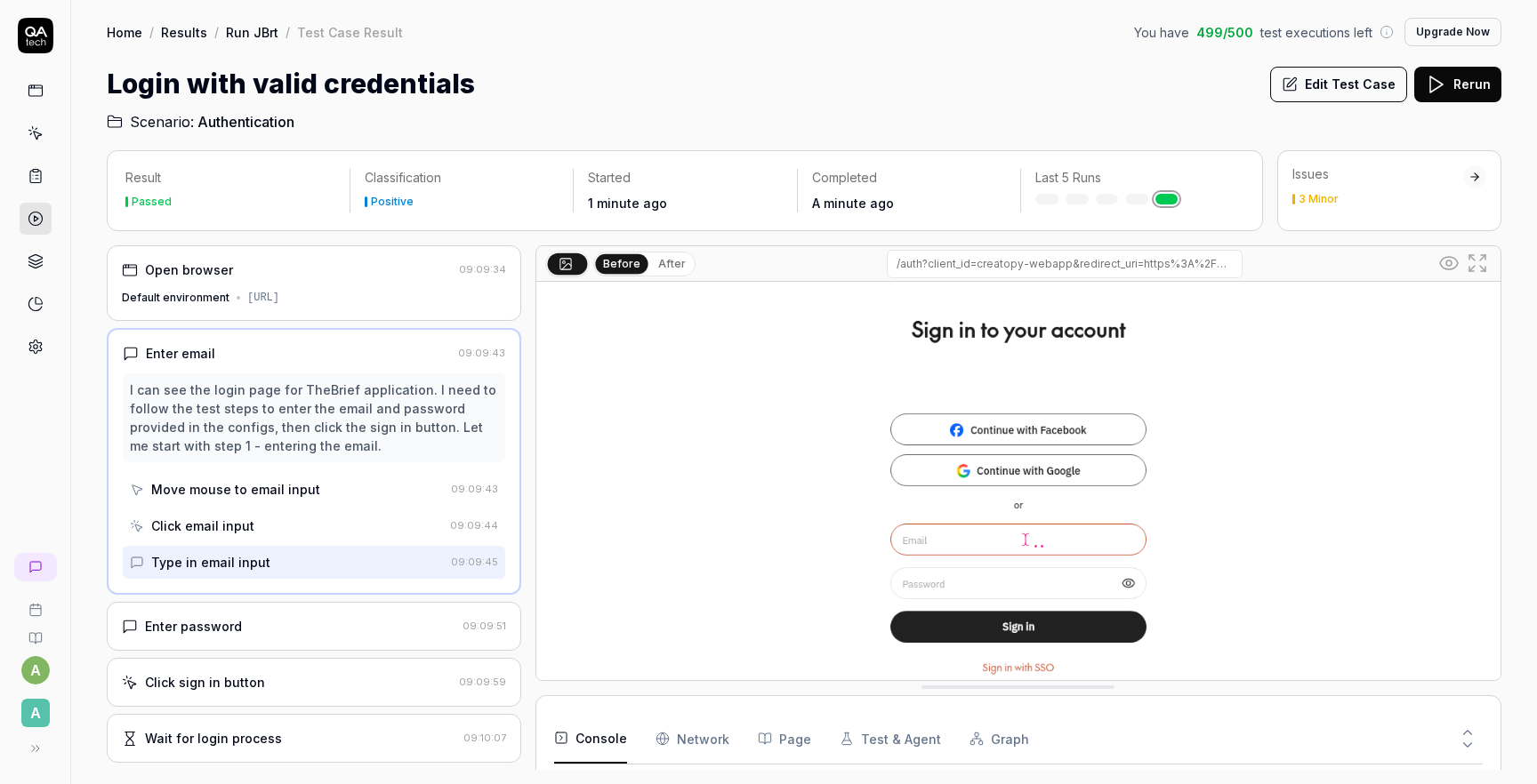
scroll to position [122, 0]
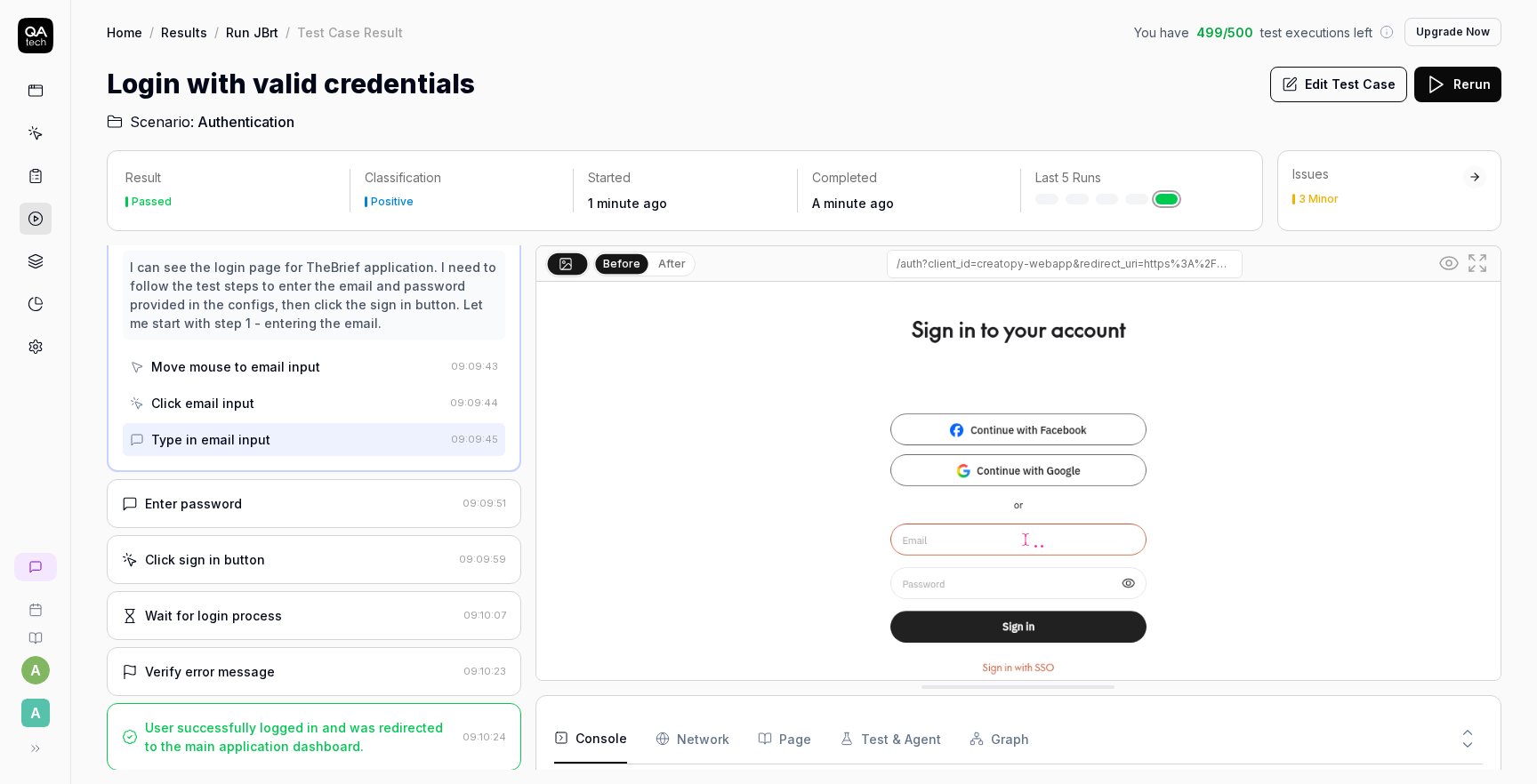
click at [767, 750] on button "Page" at bounding box center [784, 739] width 54 height 50
click at [327, 494] on div "Enter password" at bounding box center [288, 504] width 334 height 19
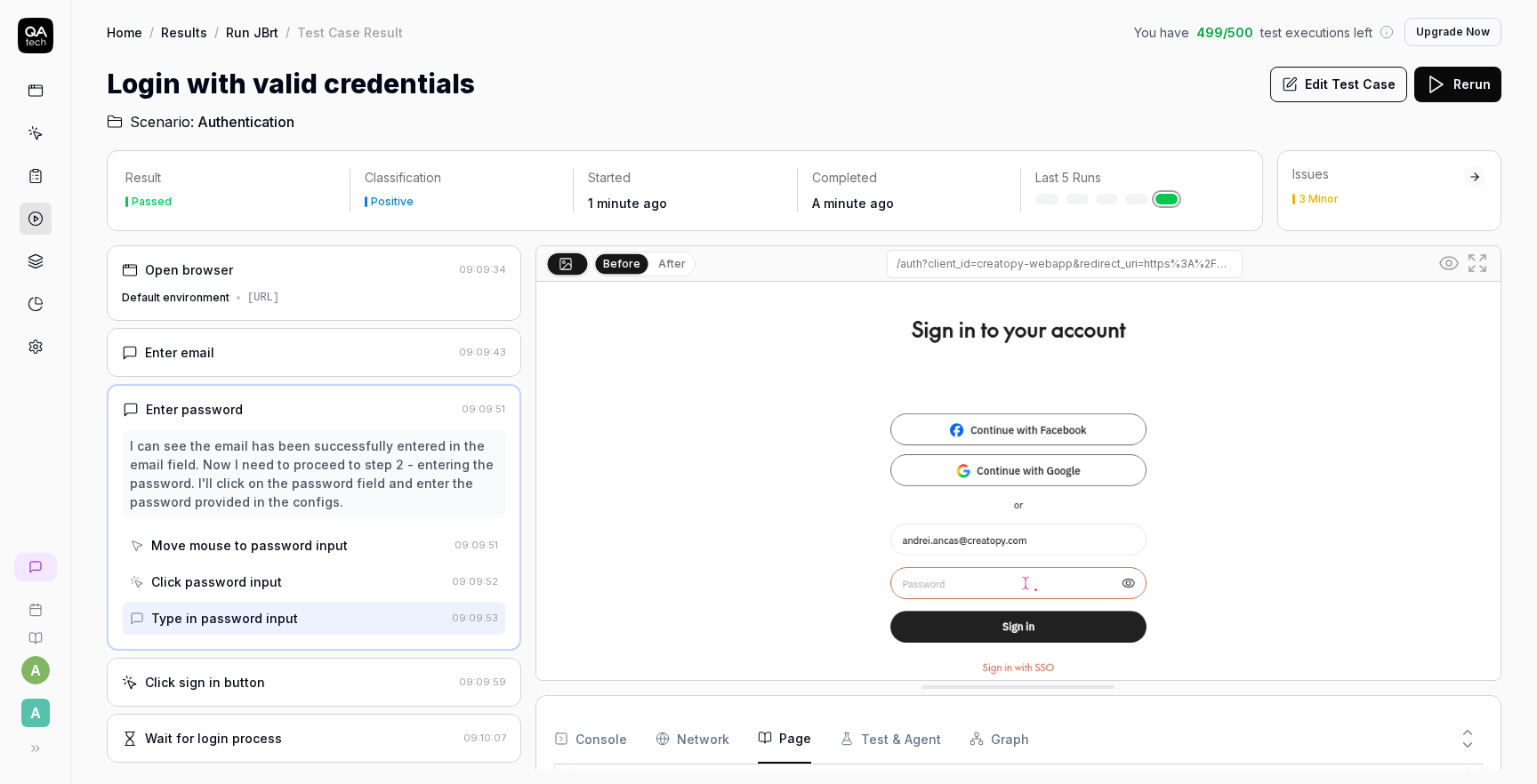
scroll to position [1651, 0]
click at [1461, 733] on icon at bounding box center [1467, 732] width 16 height 16
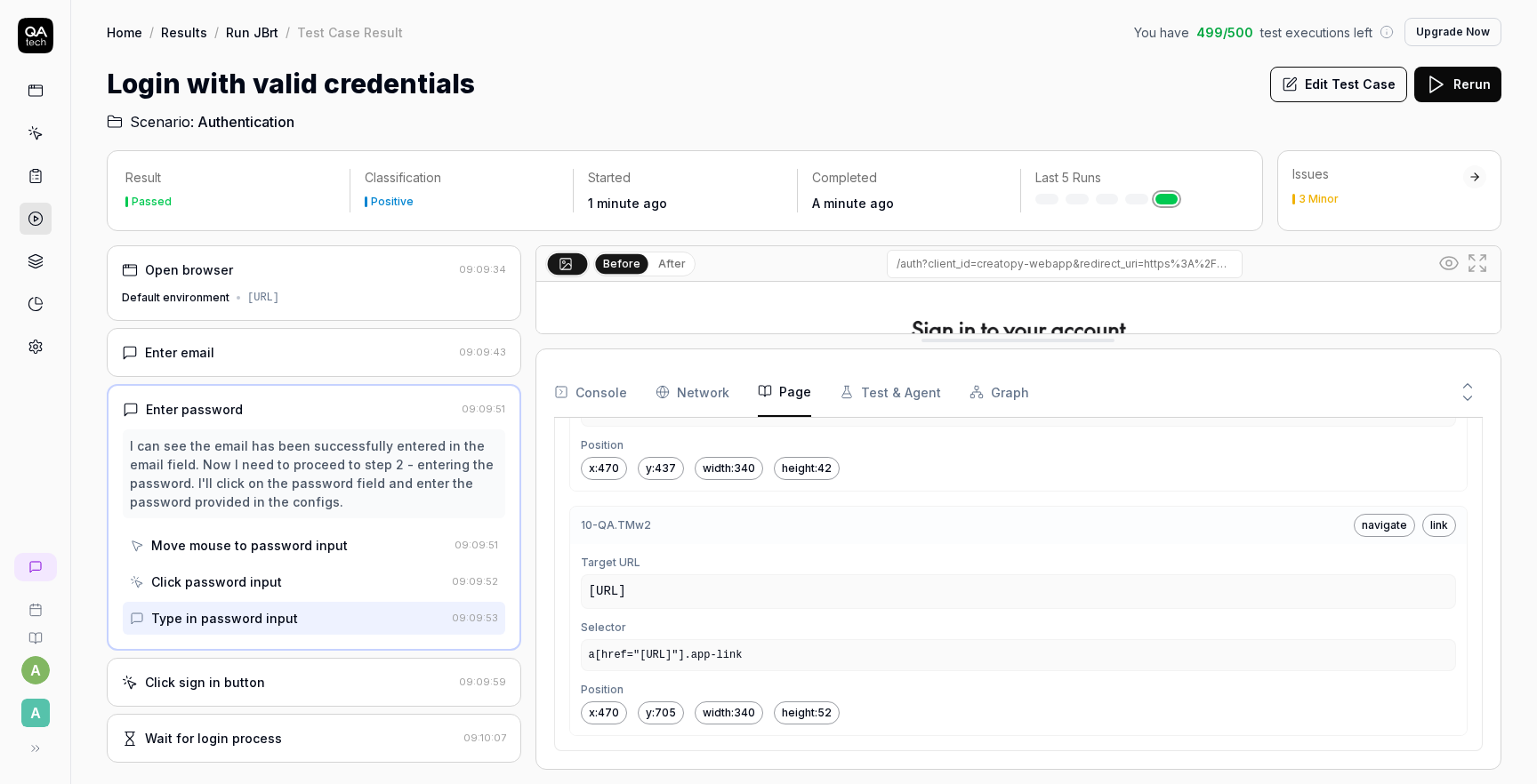
scroll to position [122, 0]
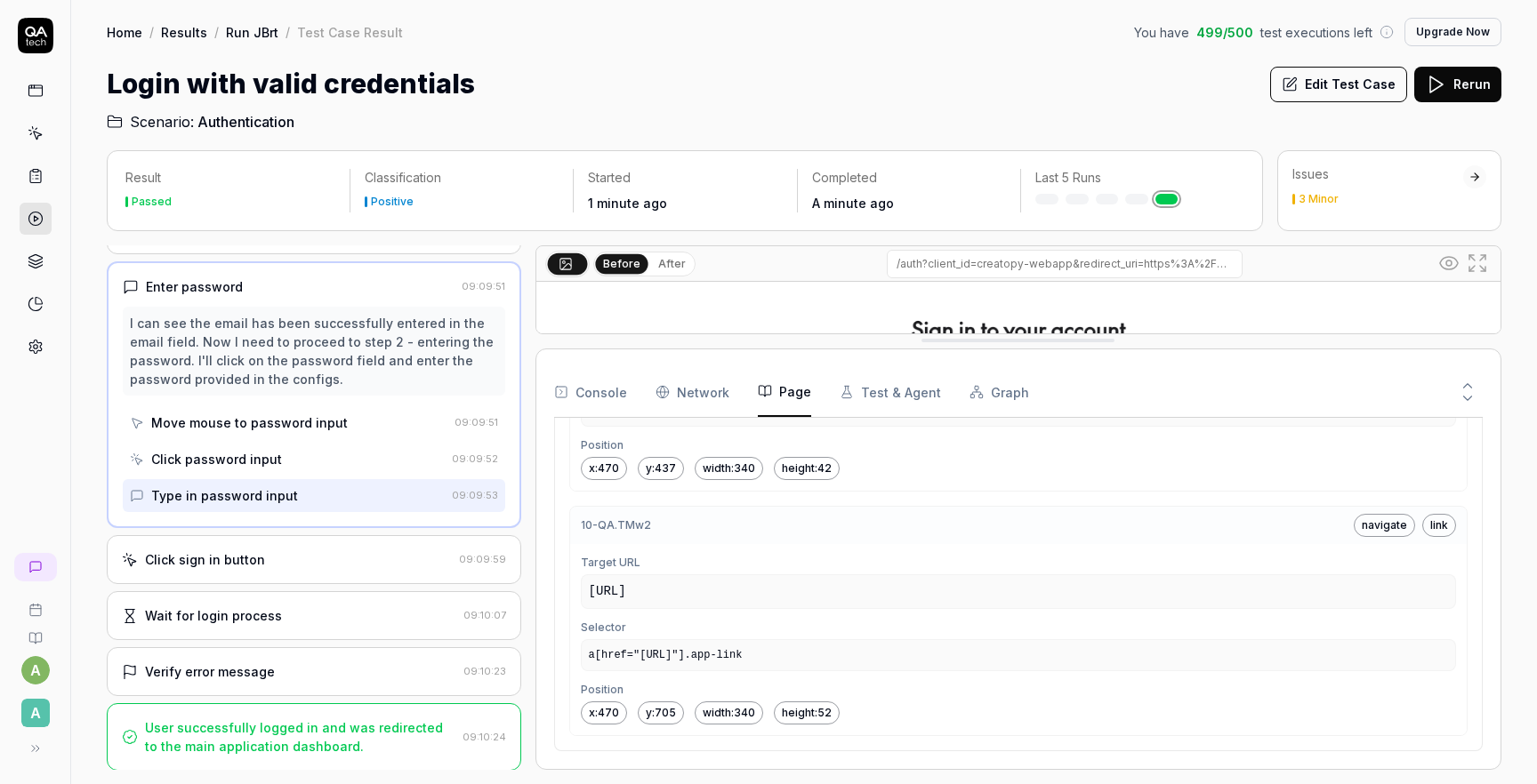
click at [273, 610] on div "Wait for login process" at bounding box center [213, 616] width 137 height 19
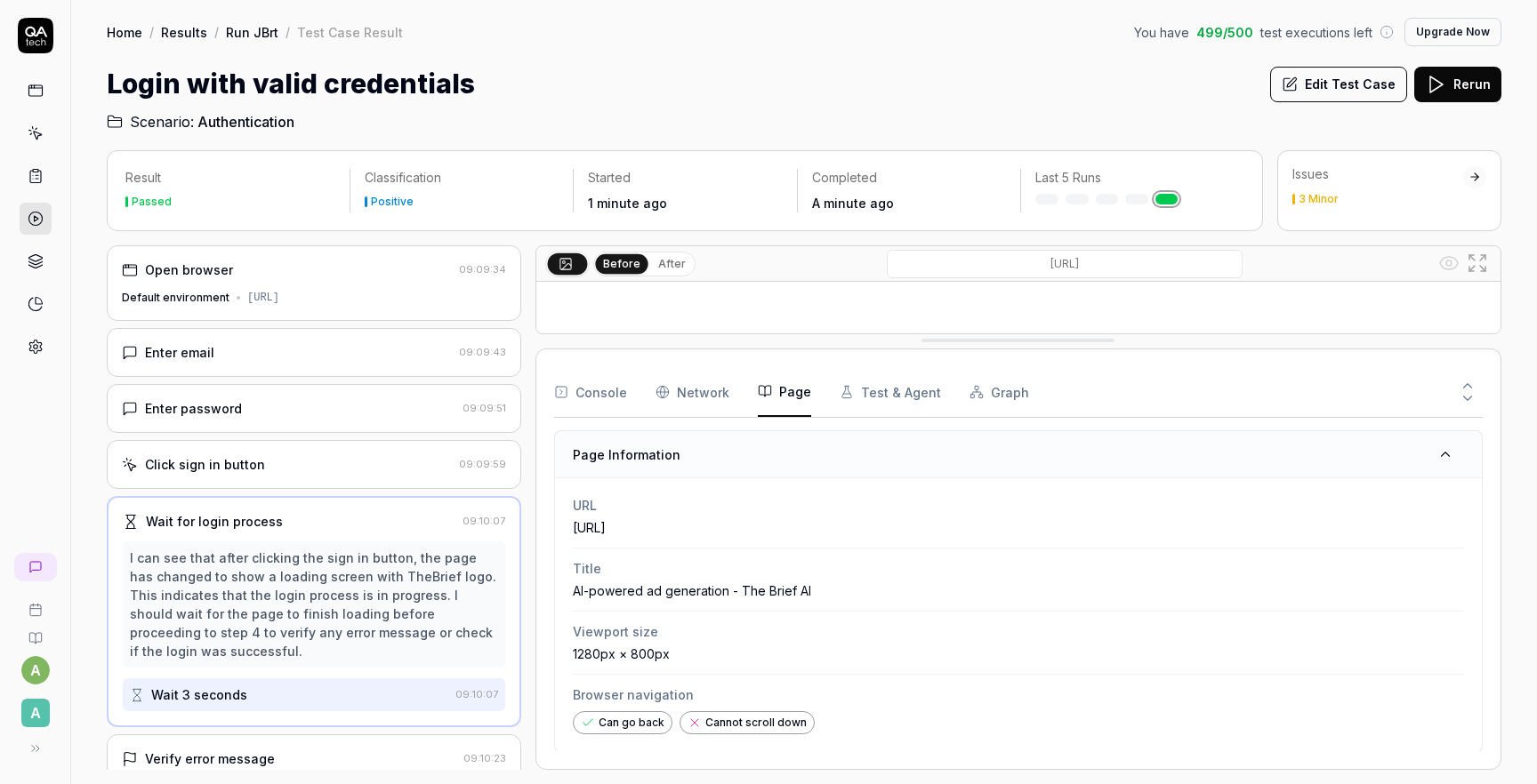
scroll to position [0, 0]
click at [727, 691] on span "Browser navigation" at bounding box center [1019, 697] width 891 height 19
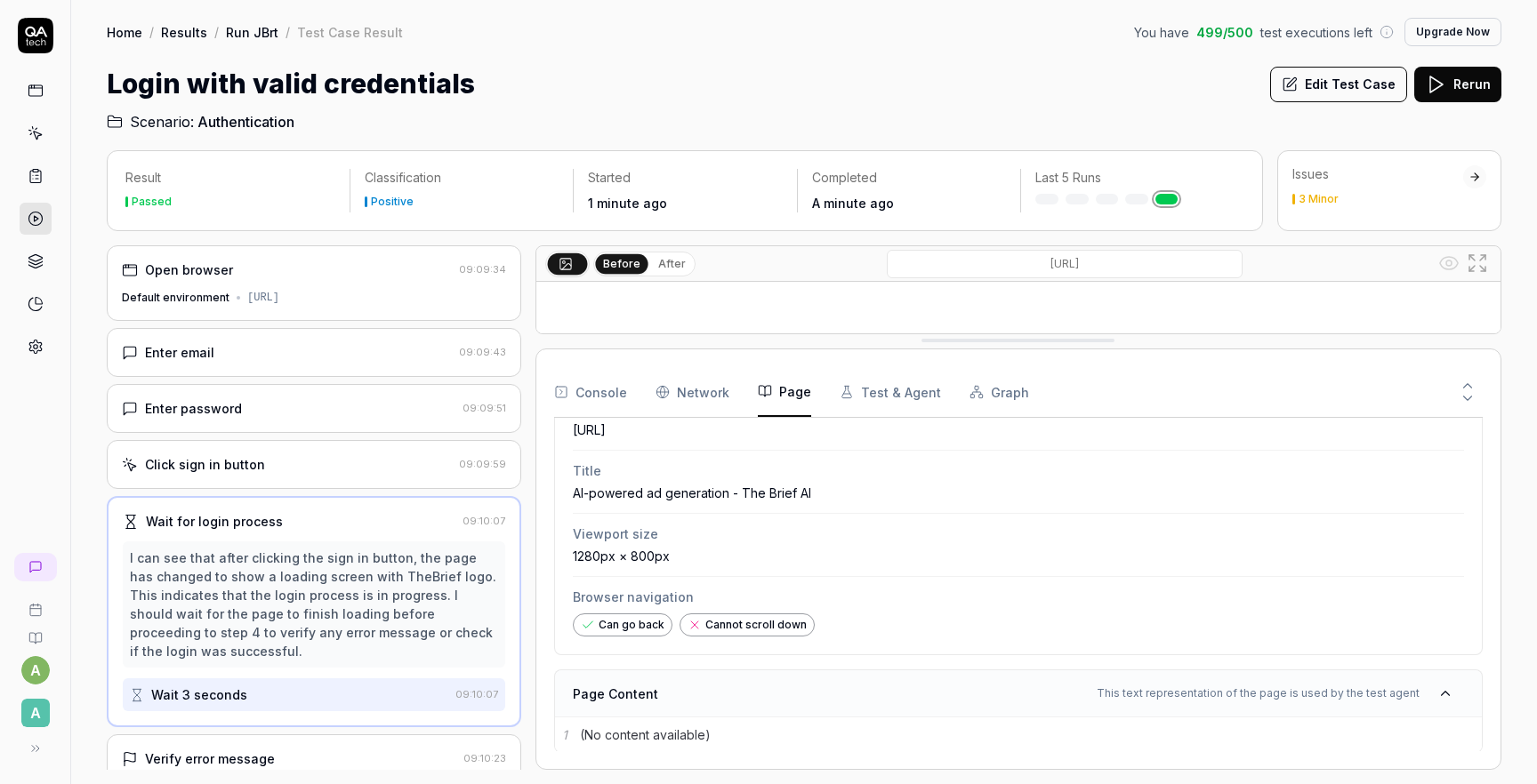
scroll to position [87, 0]
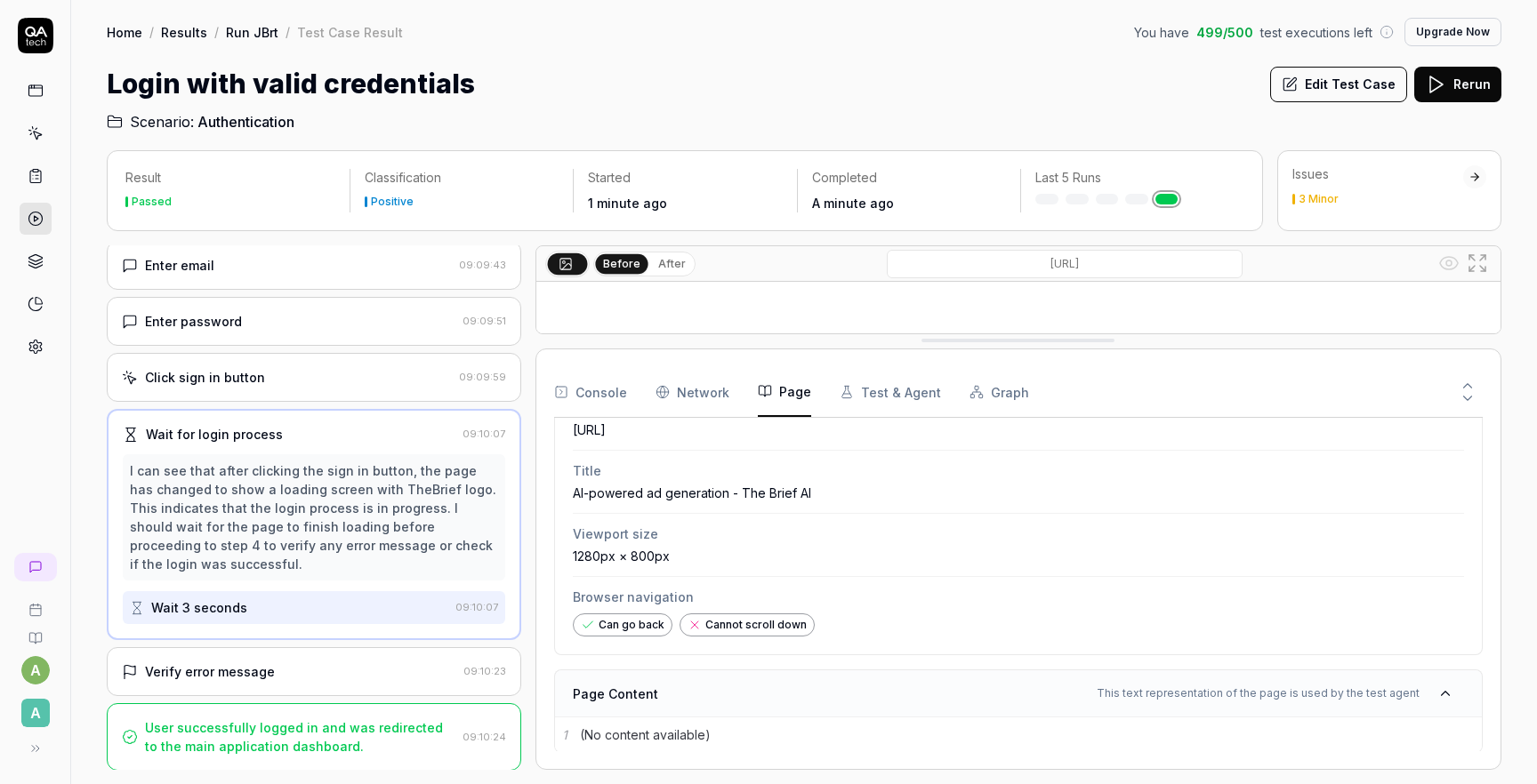
click at [223, 676] on div "Verify error message" at bounding box center [210, 672] width 130 height 19
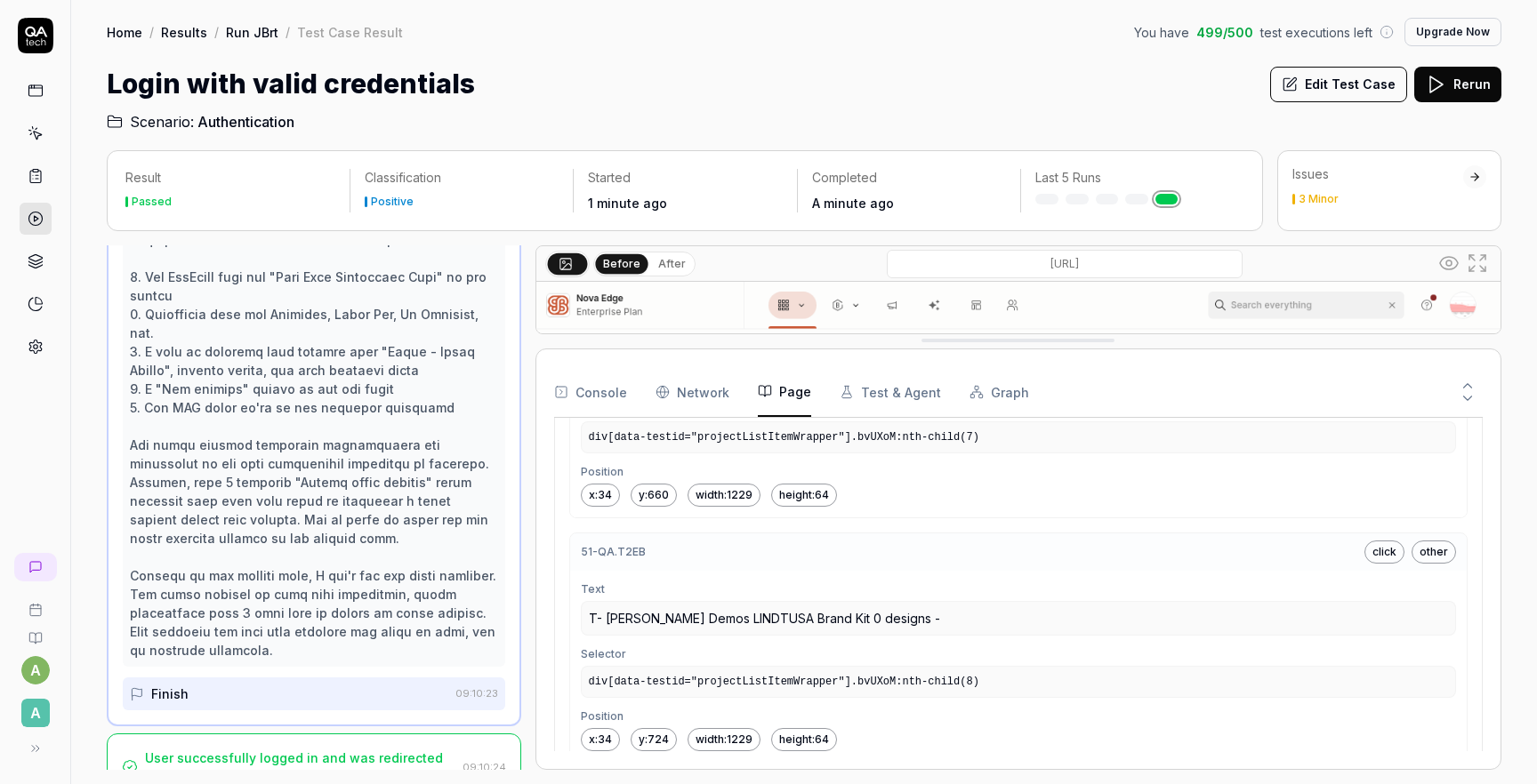
scroll to position [12044, 0]
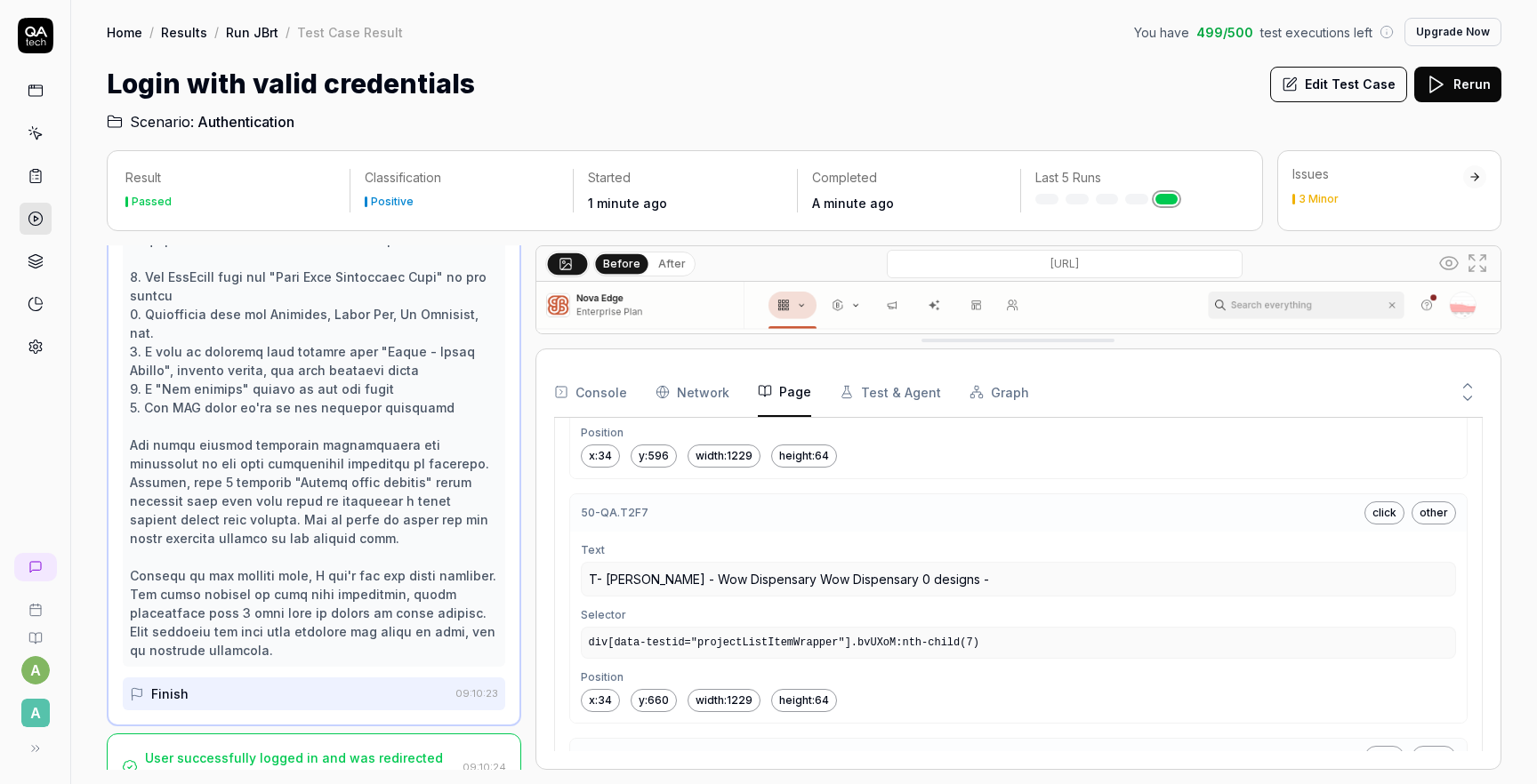
click at [868, 405] on button "Test & Agent" at bounding box center [890, 392] width 101 height 50
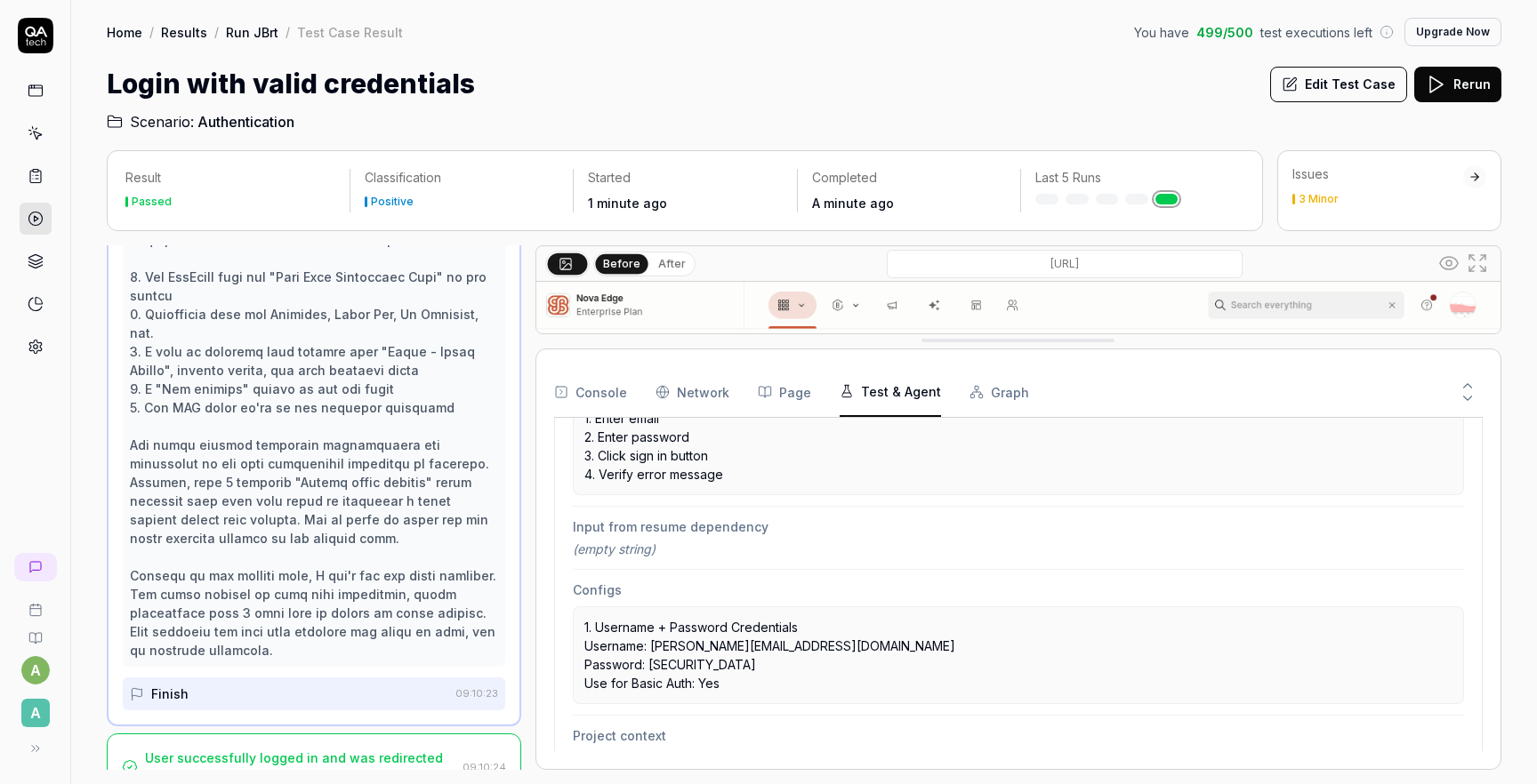
scroll to position [411, 0]
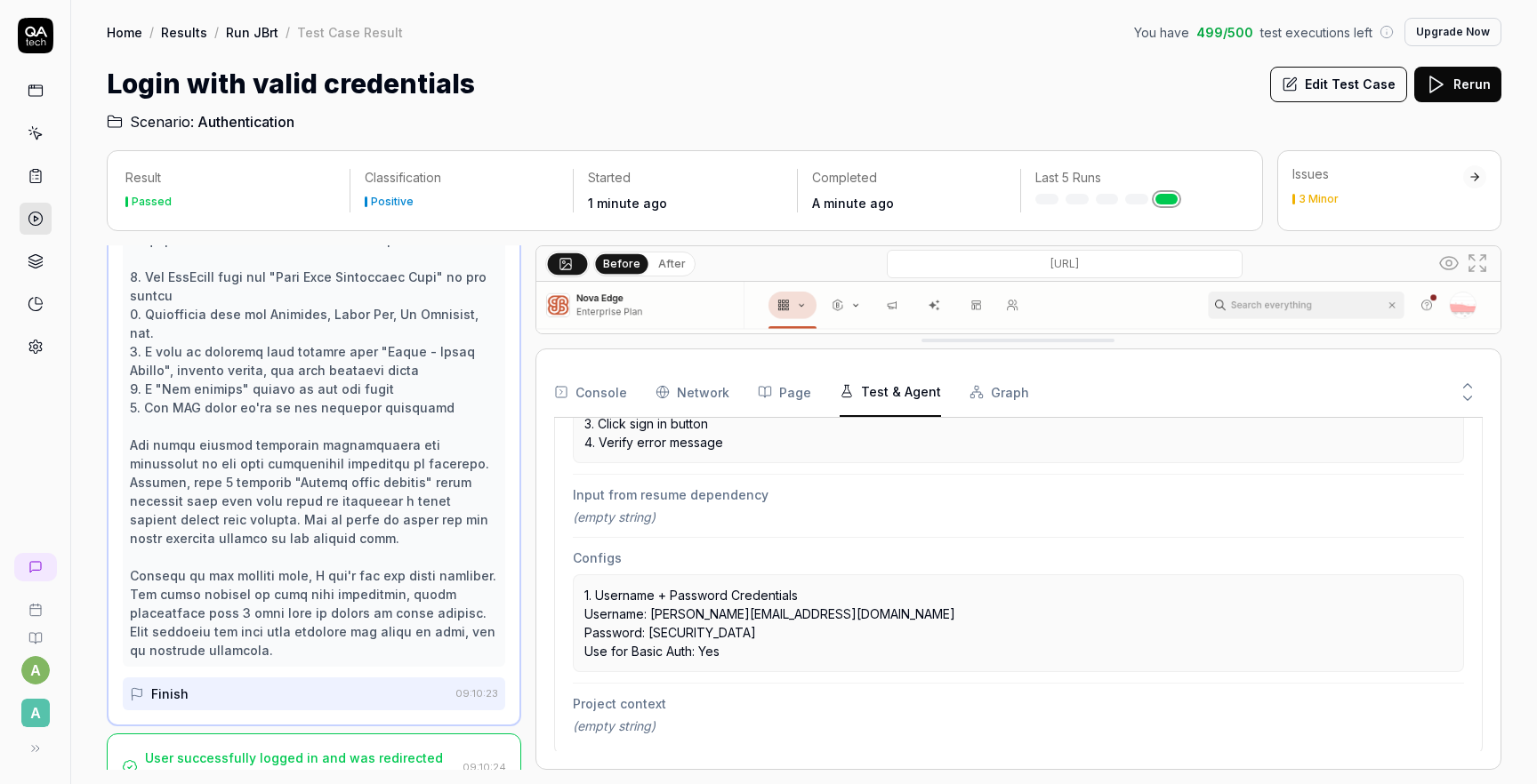
click at [999, 390] on button "Graph" at bounding box center [999, 392] width 59 height 50
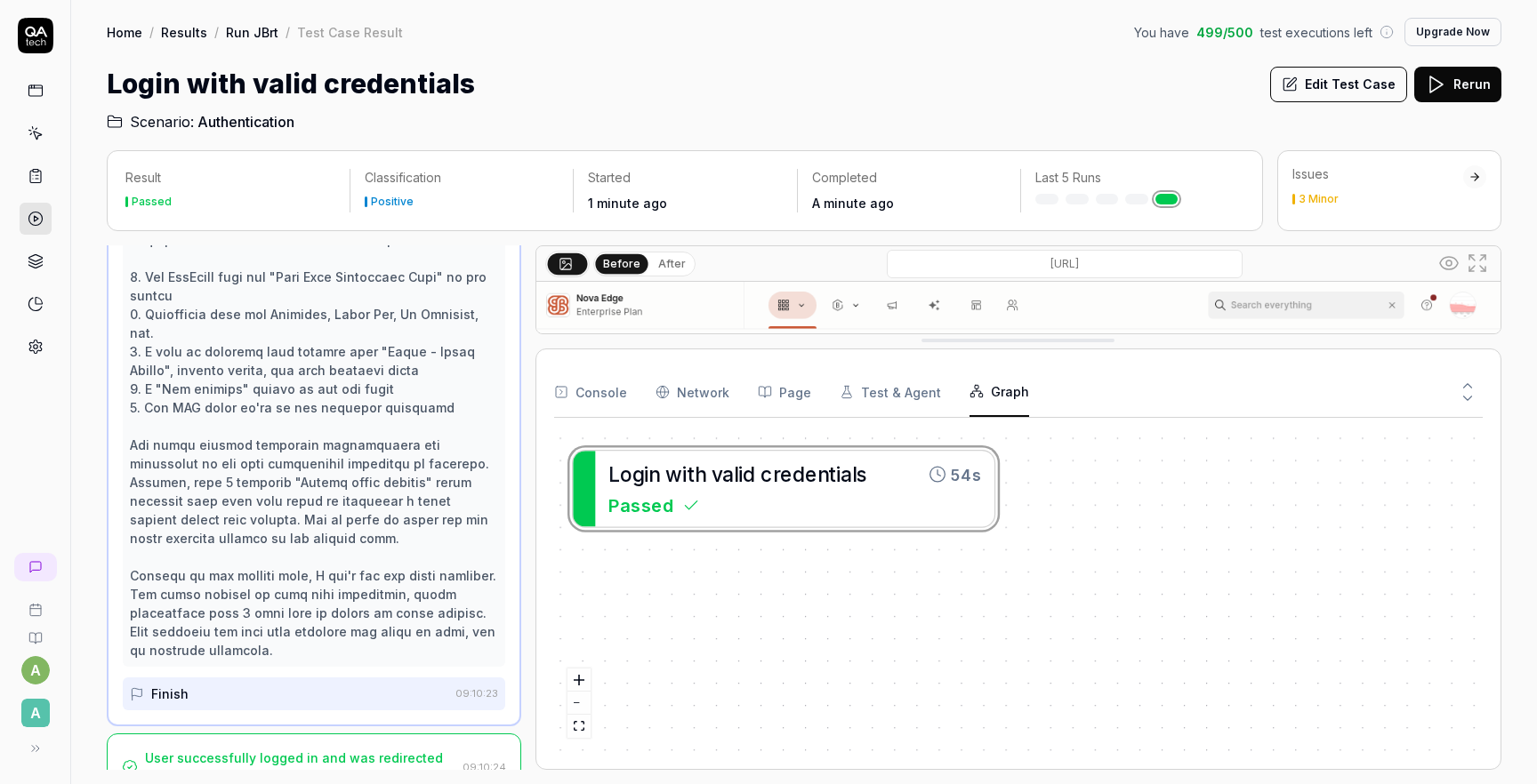
click at [801, 490] on div "L o g i n w i t h v a l i d c r e d e n t i a l s 54s Passed" at bounding box center [1018, 592] width 929 height 319
click at [25, 219] on link at bounding box center [34, 218] width 32 height 32
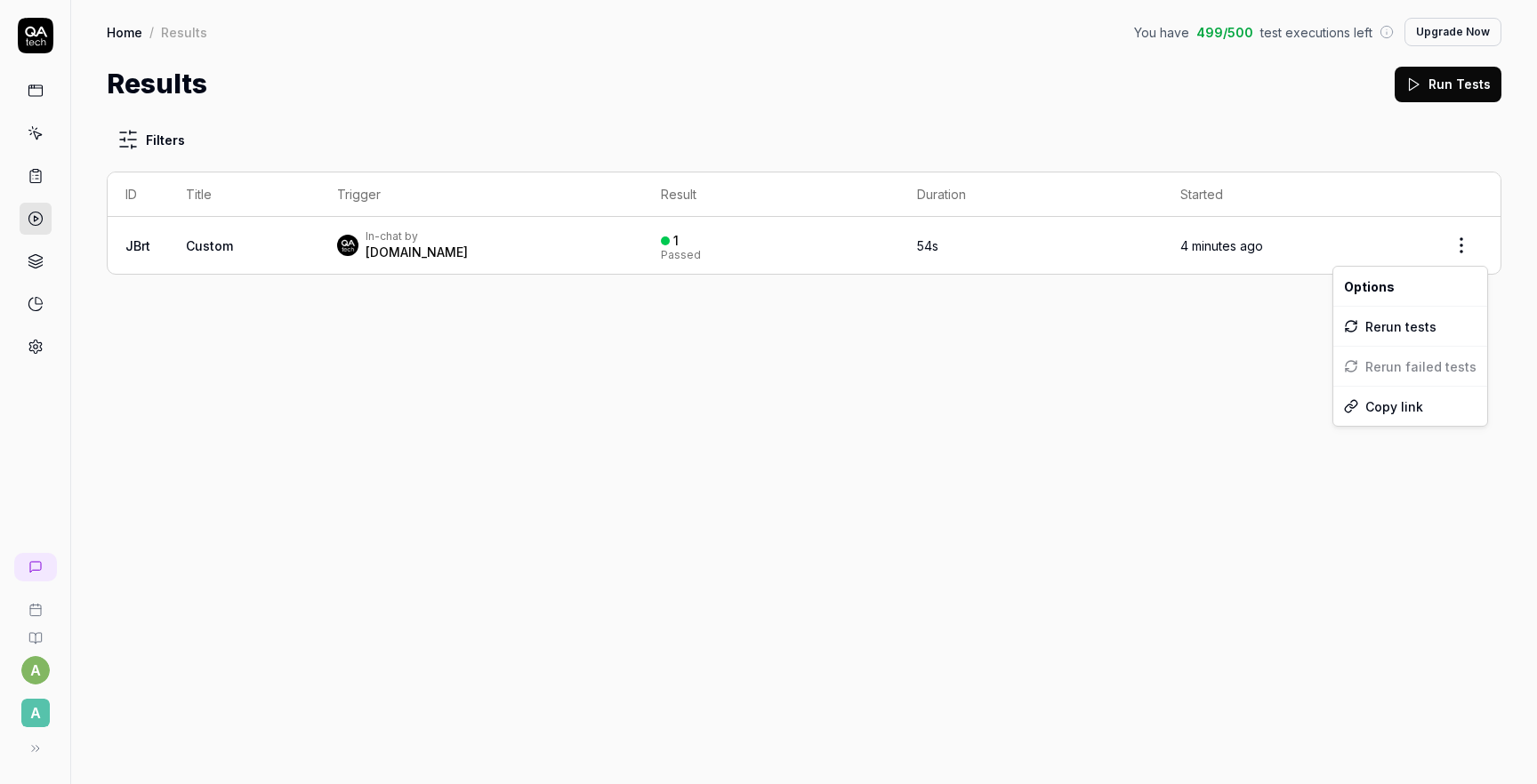
click at [1462, 241] on html "a A Home / Results You have 499 / 500 test executions left Upgrade Now Home / R…" at bounding box center [768, 392] width 1537 height 784
click at [1383, 324] on div "Rerun tests" at bounding box center [1410, 326] width 154 height 39
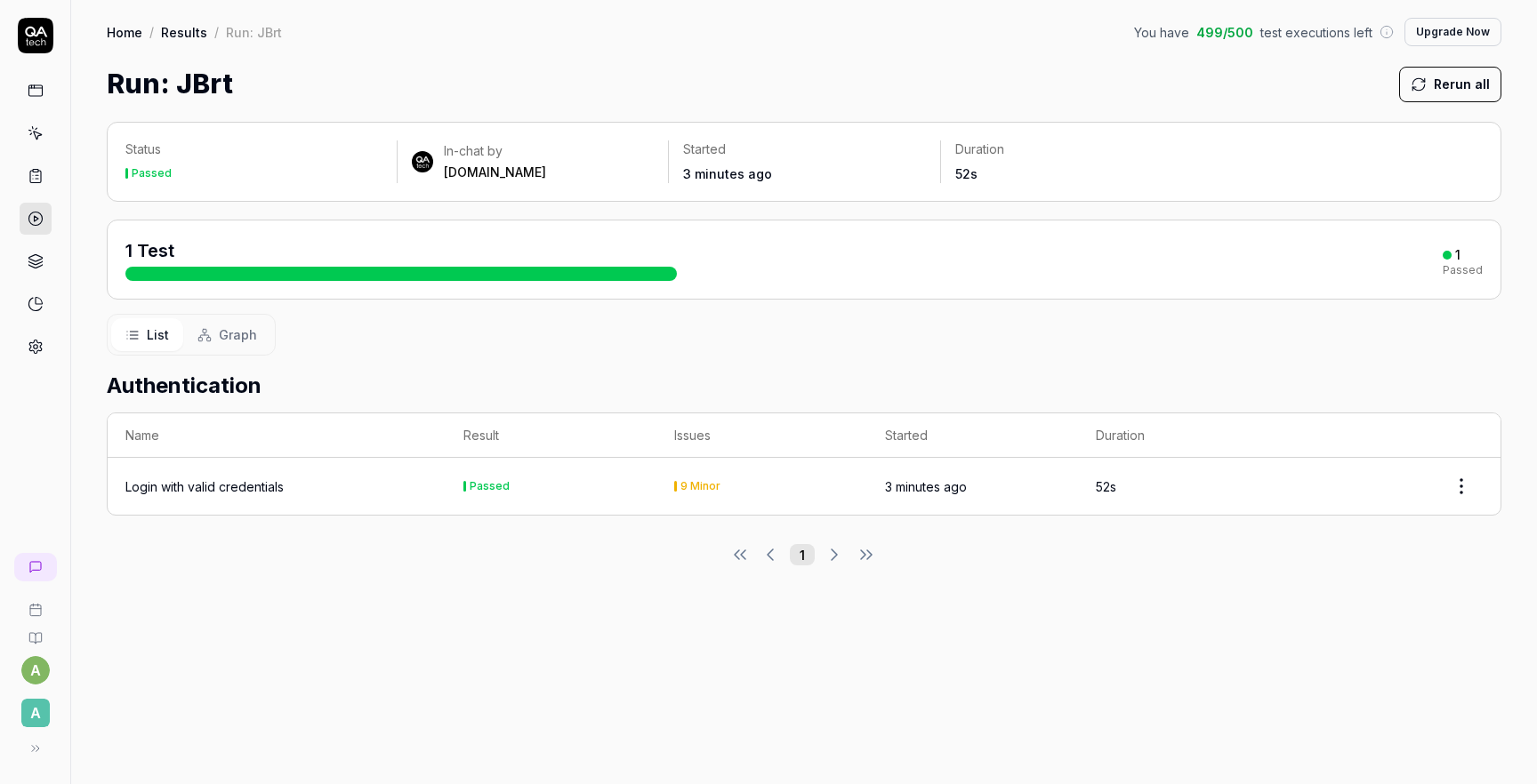
click at [724, 481] on div "9 Minor" at bounding box center [761, 486] width 175 height 11
click at [27, 101] on link at bounding box center [34, 90] width 32 height 32
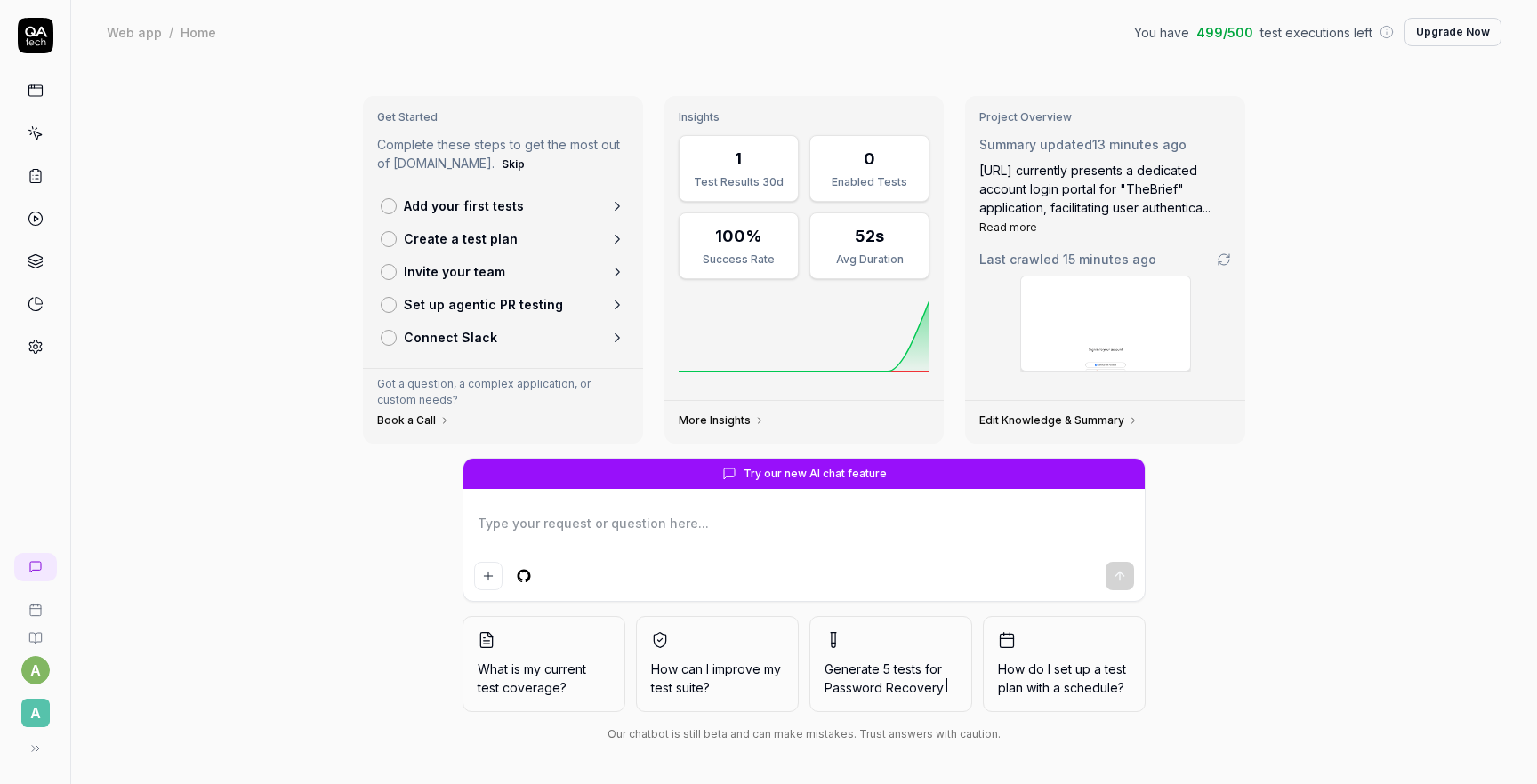
click at [542, 508] on div at bounding box center [804, 551] width 681 height 101
type textarea "*"
type textarea "g"
type textarea "*"
type textarea "ge"
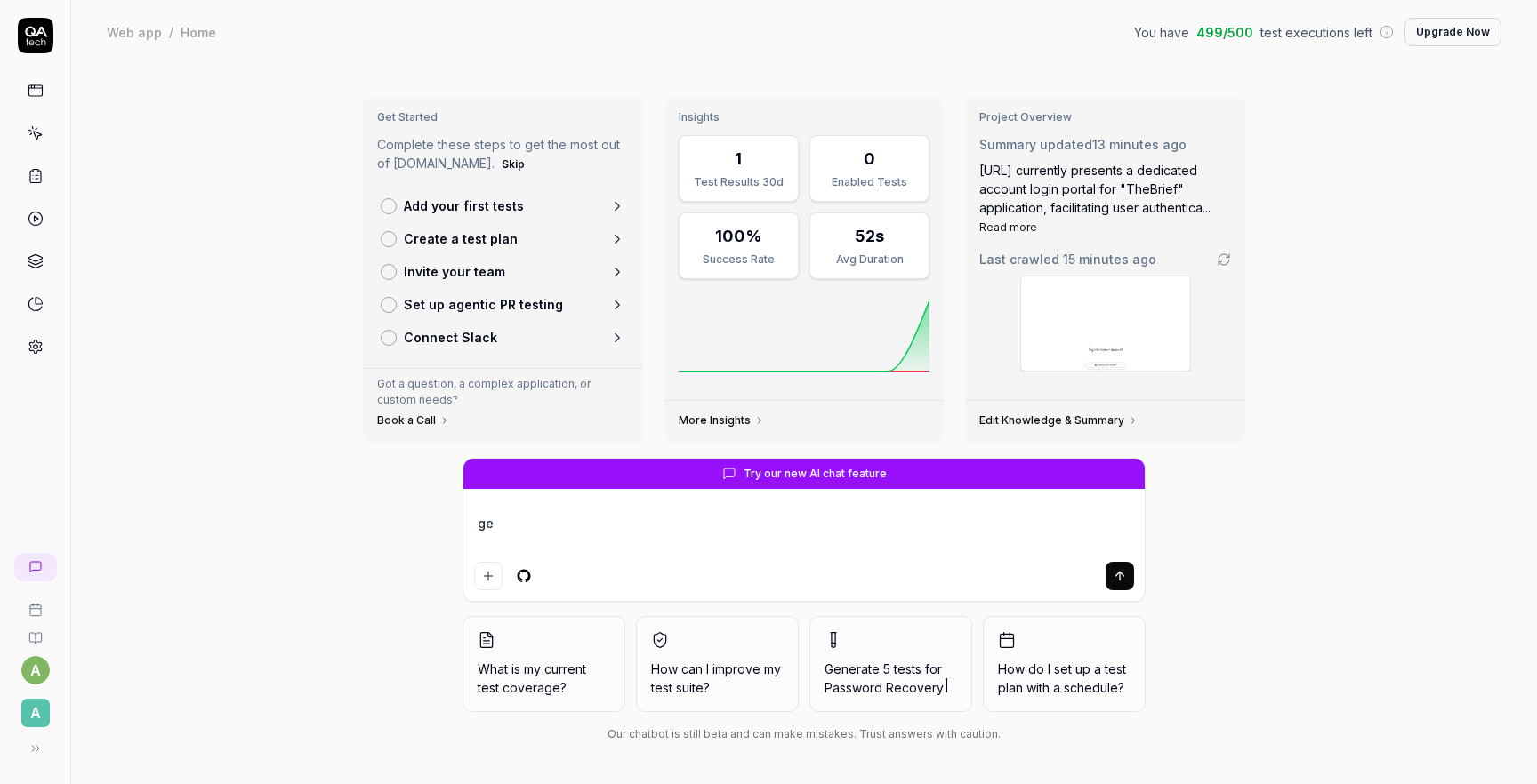
type textarea "*"
type textarea "gen"
type textarea "*"
type textarea "gene"
type textarea "*"
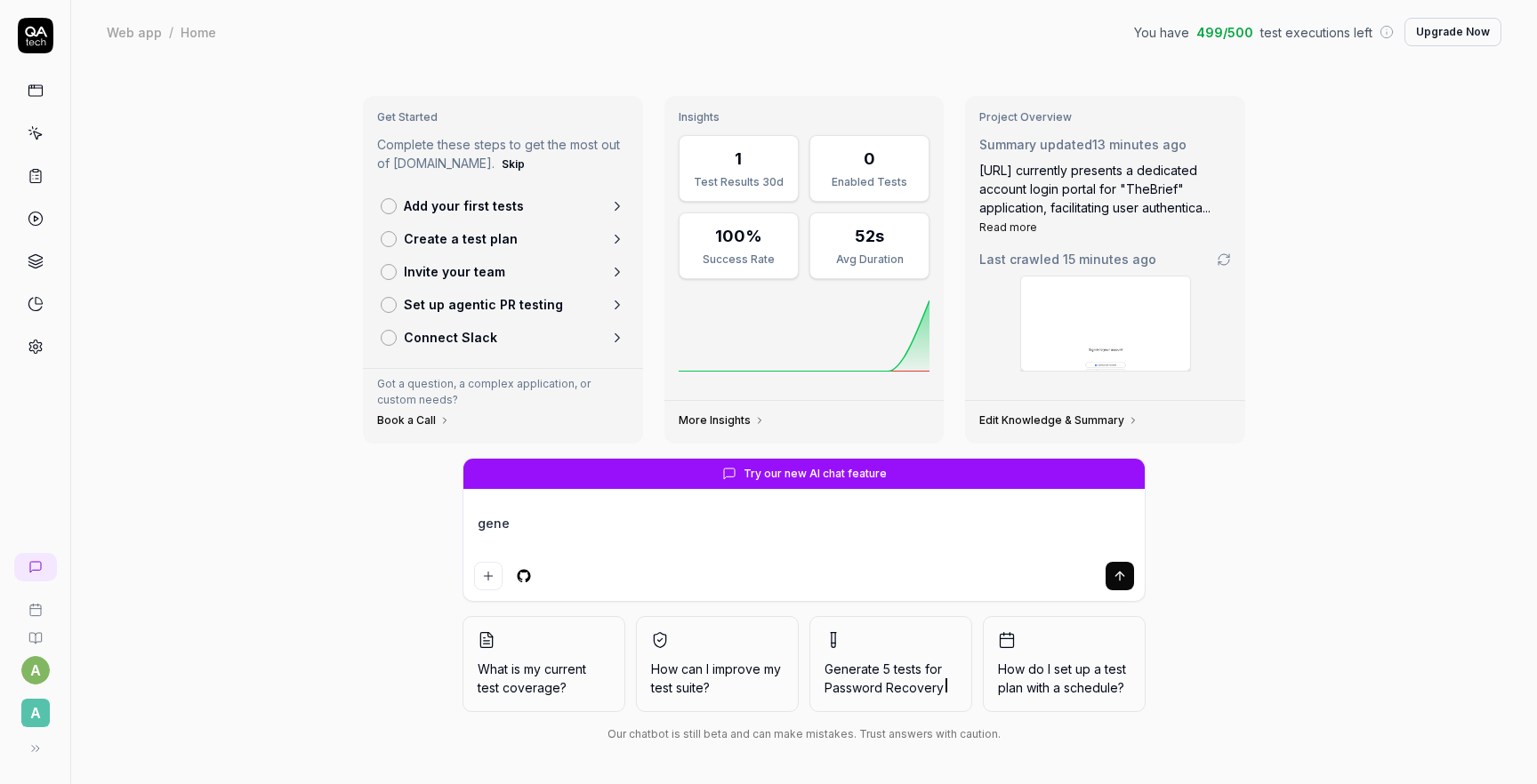
type textarea "gener"
type textarea "*"
type textarea "genera"
type textarea "*"
type textarea "generat"
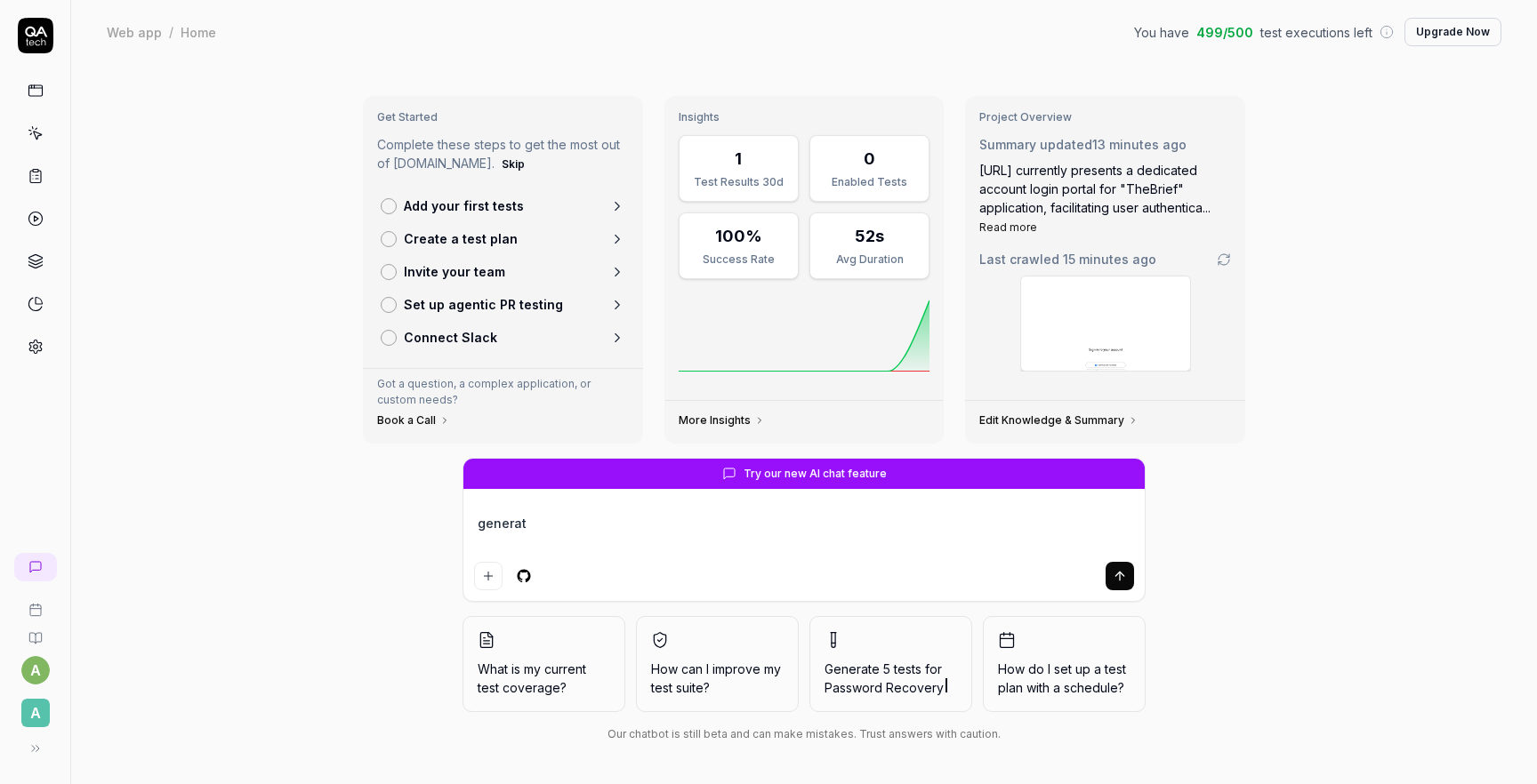
type textarea "*"
type textarea "c"
type textarea "*"
type textarea "cr"
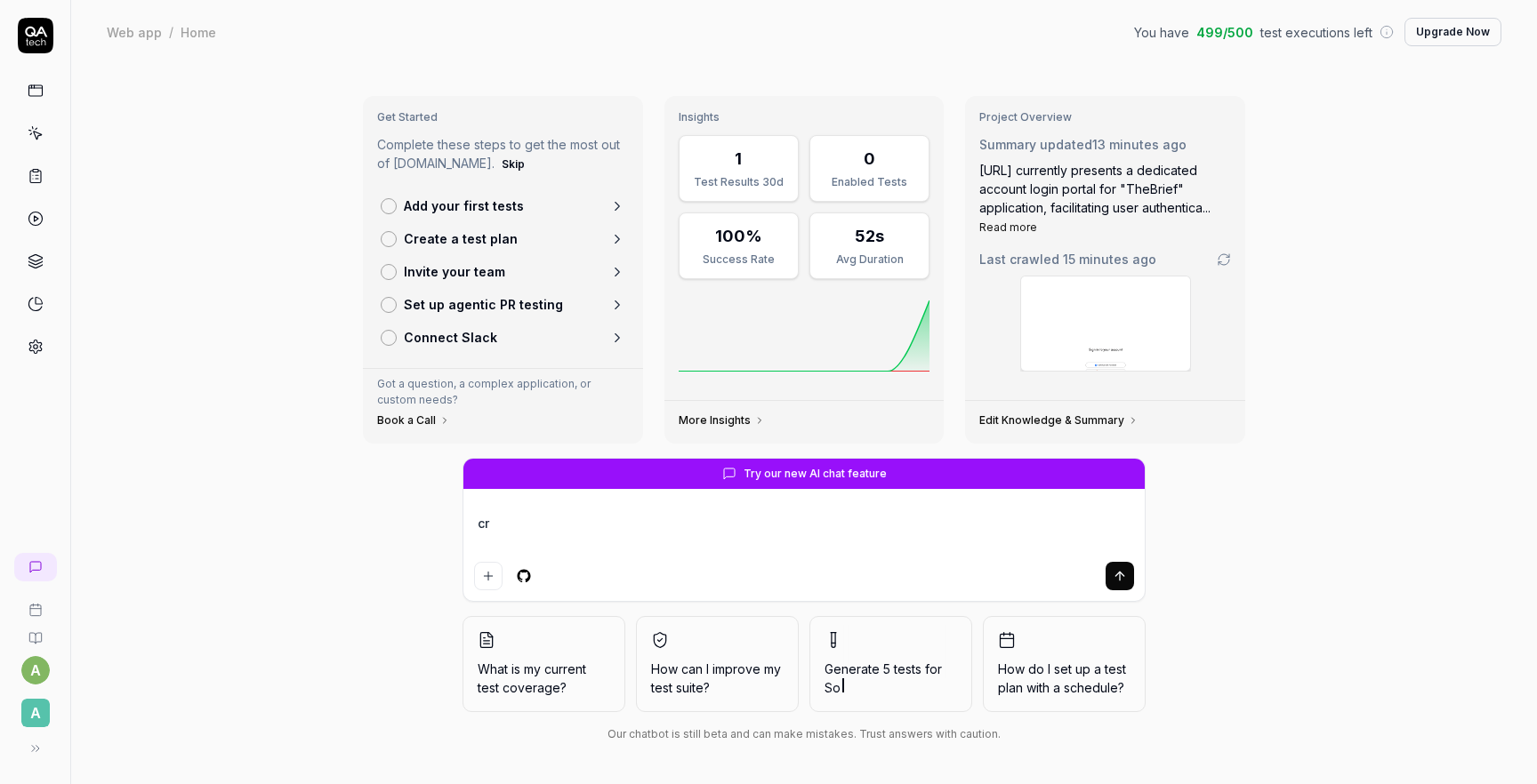
type textarea "*"
type textarea "cre"
type textarea "*"
type textarea "crea"
type textarea "*"
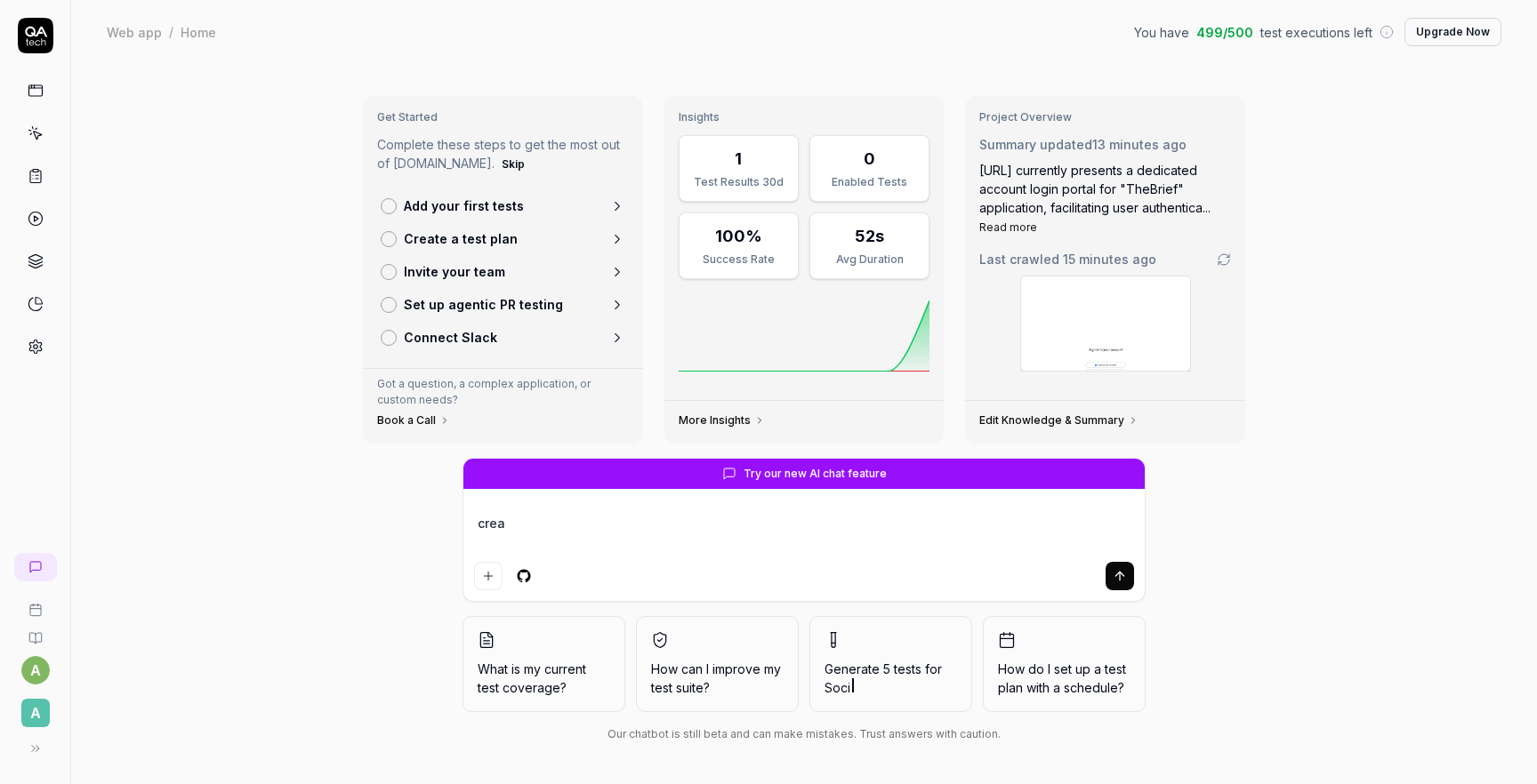
type textarea "creat"
type textarea "*"
type textarea "create"
type textarea "*"
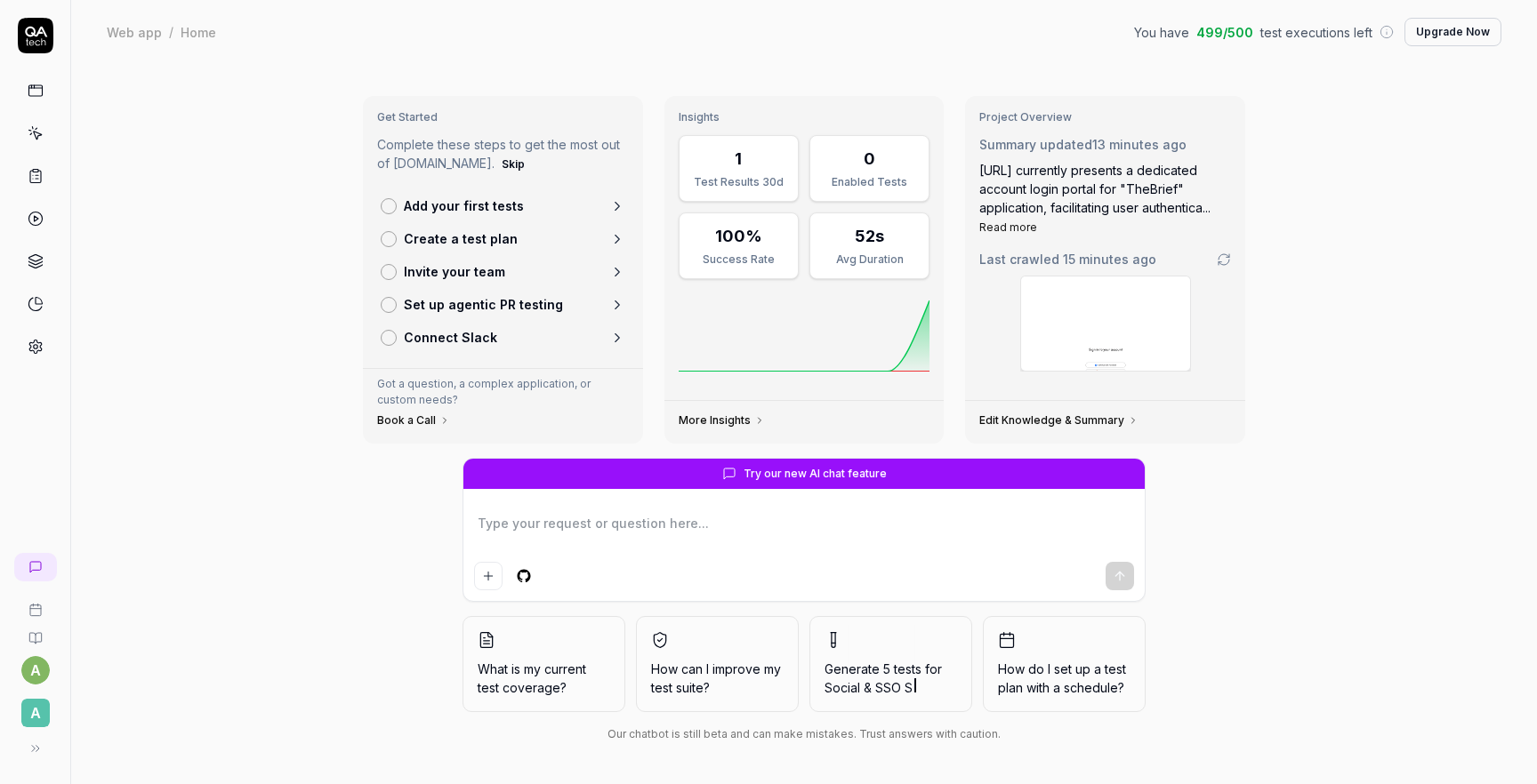
type textarea "t"
type textarea "*"
type textarea "te"
type textarea "*"
type textarea "tes"
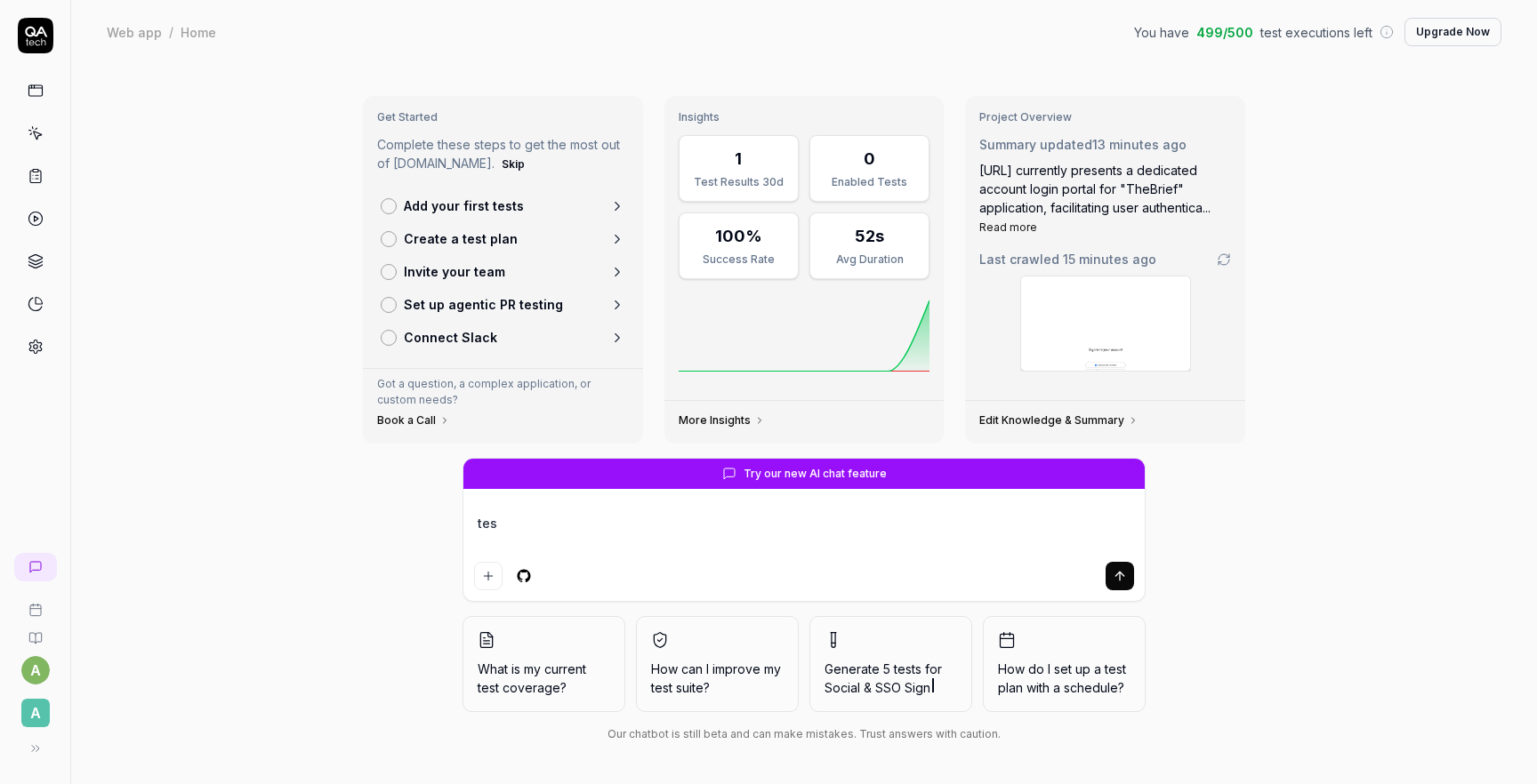
type textarea "*"
type textarea "test"
type textarea "*"
type textarea "test c"
type textarea "*"
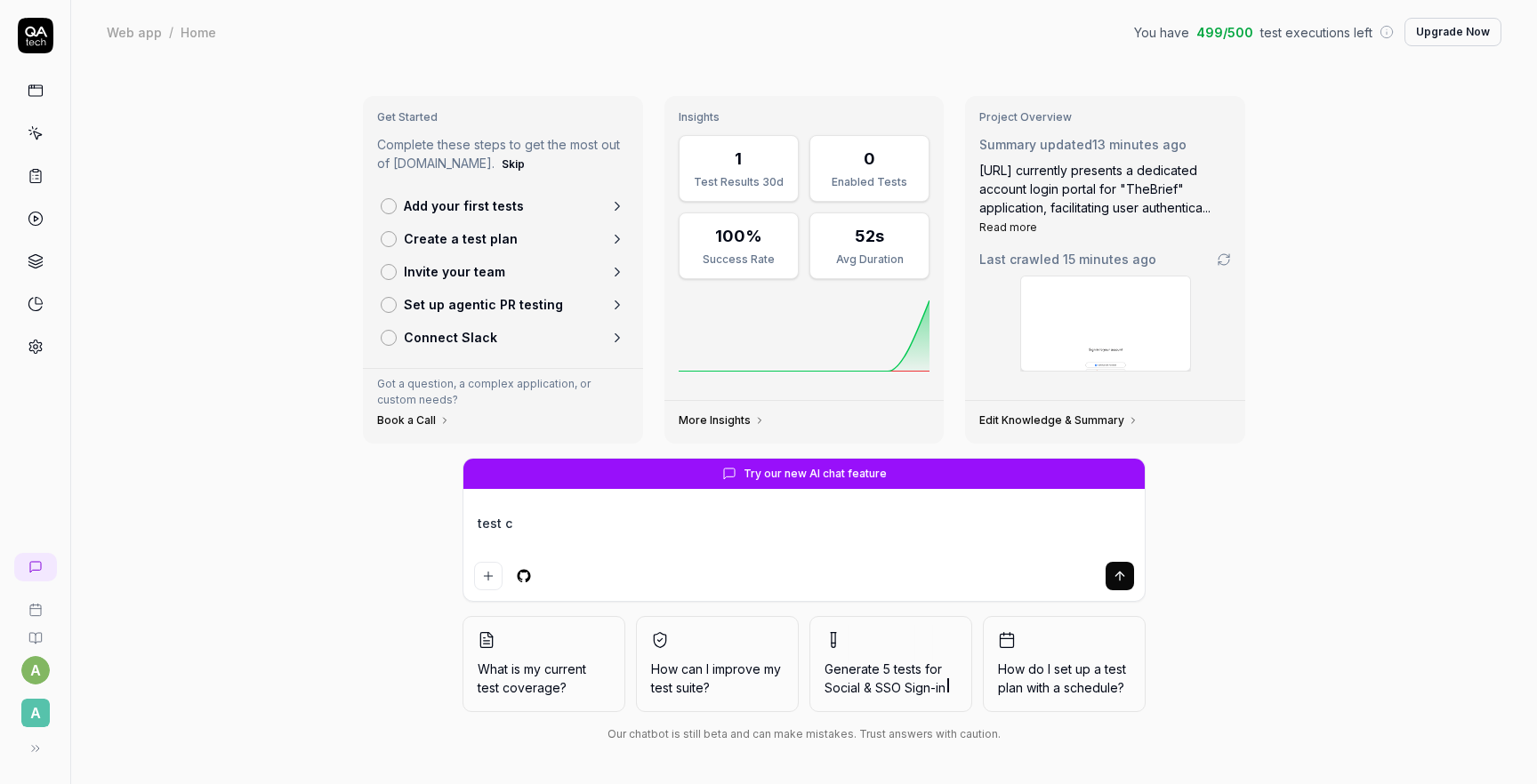
type textarea "test cr"
type textarea "*"
type textarea "test cre"
type textarea "*"
type textarea "test crea"
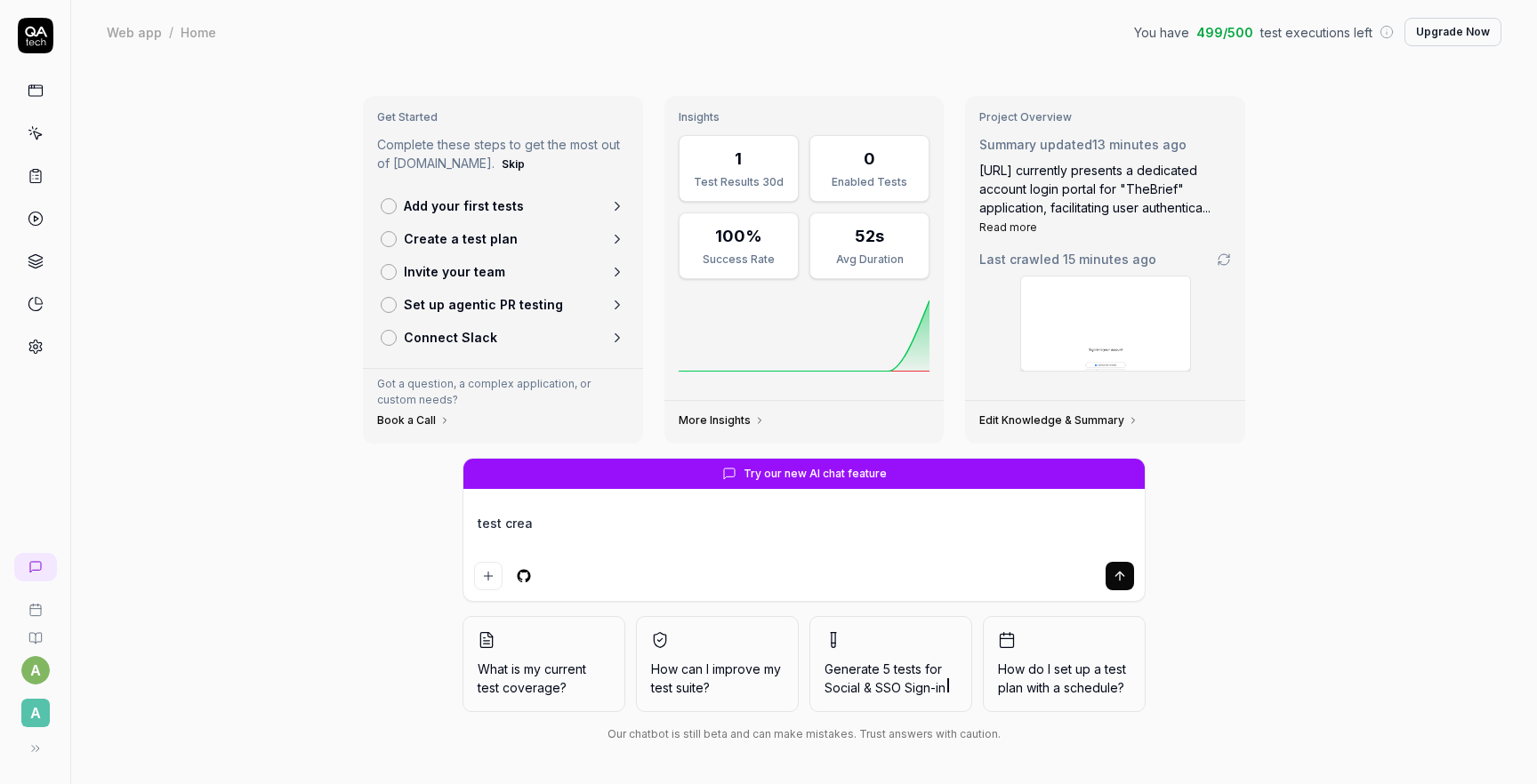
type textarea "*"
type textarea "test creat"
type textarea "*"
type textarea "test creati"
type textarea "*"
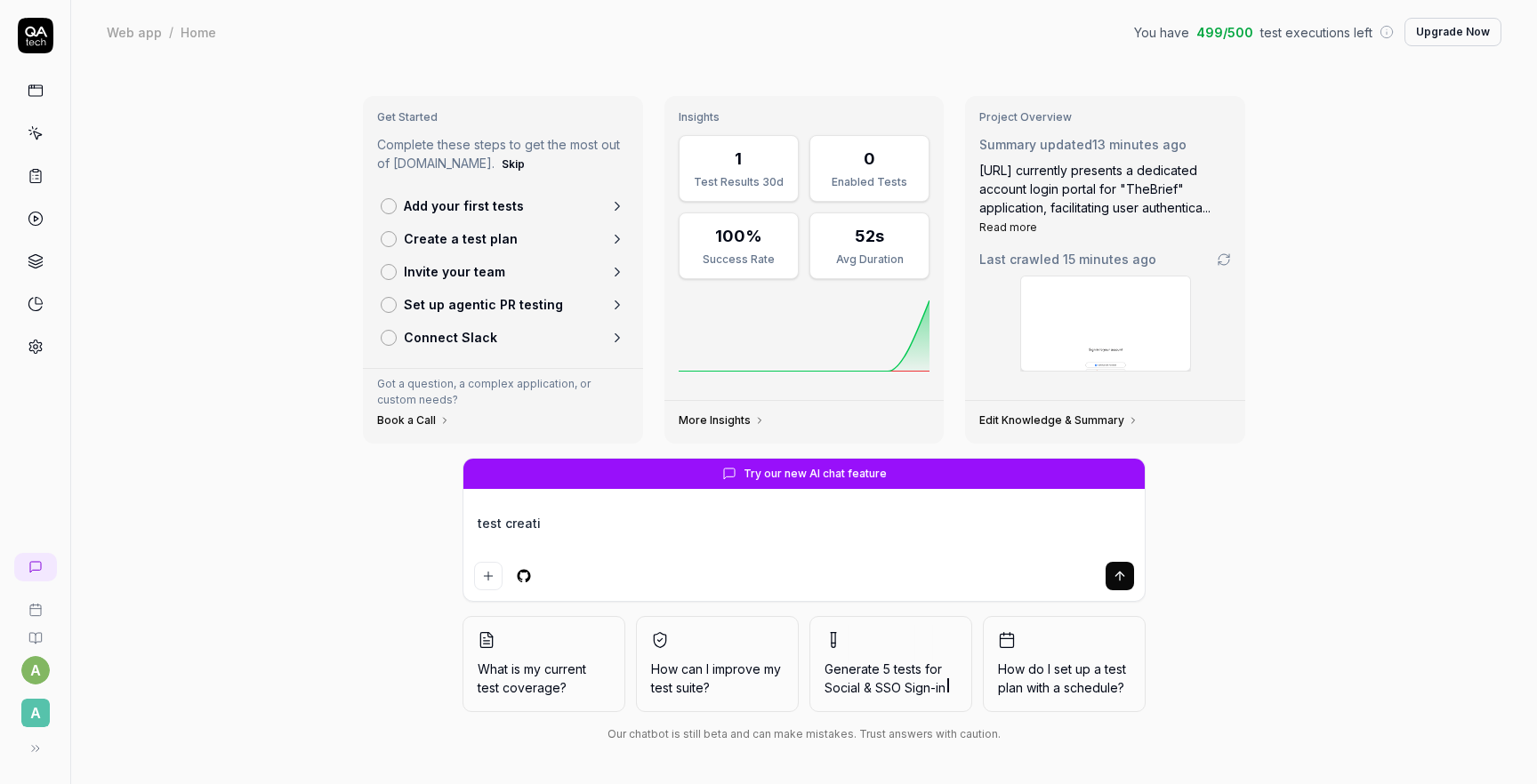
type textarea "test creatin"
type textarea "*"
type textarea "test creating"
type textarea "*"
type textarea "test creating"
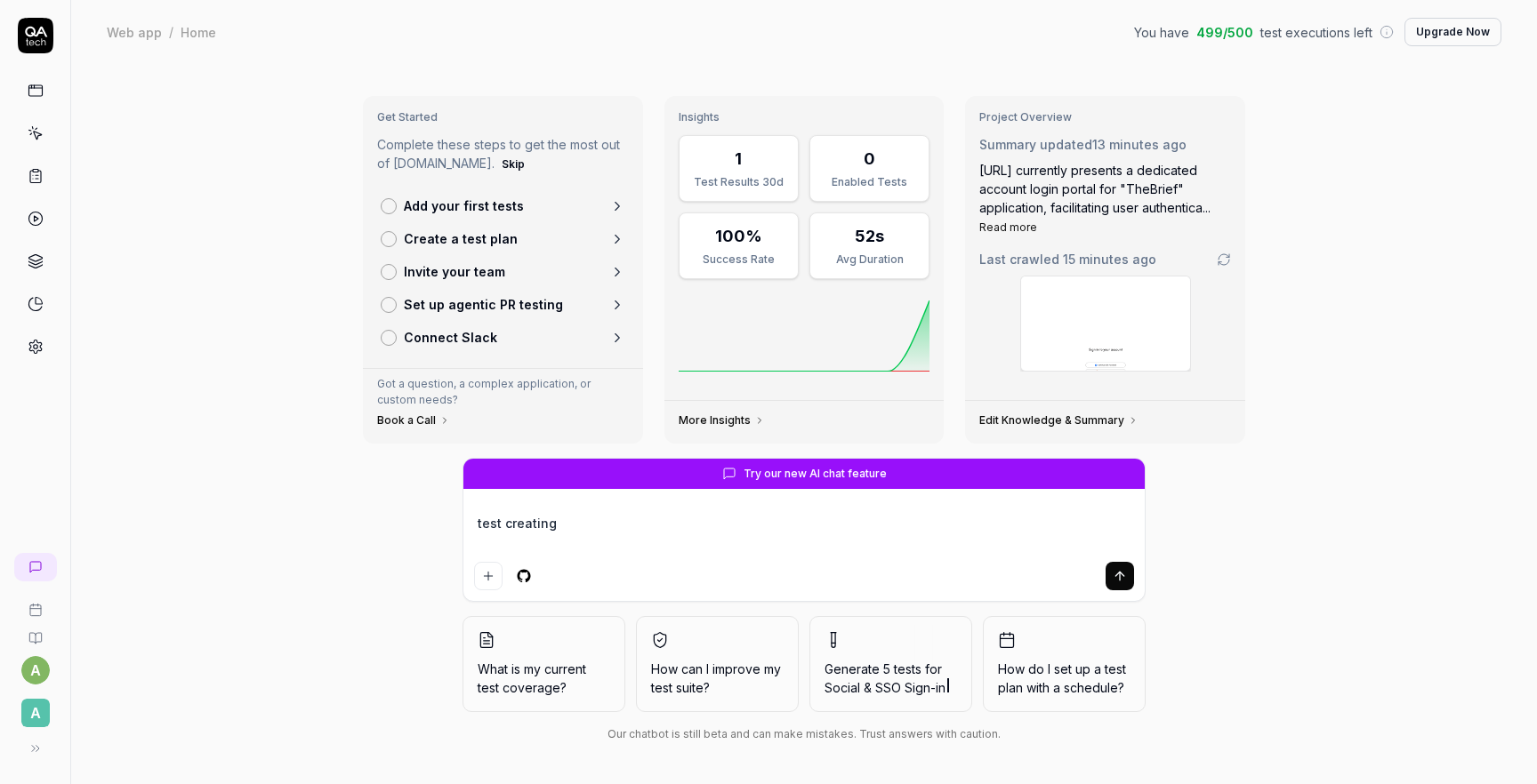
type textarea "*"
type textarea "test creating a"
type textarea "*"
type textarea "test creating a"
type textarea "*"
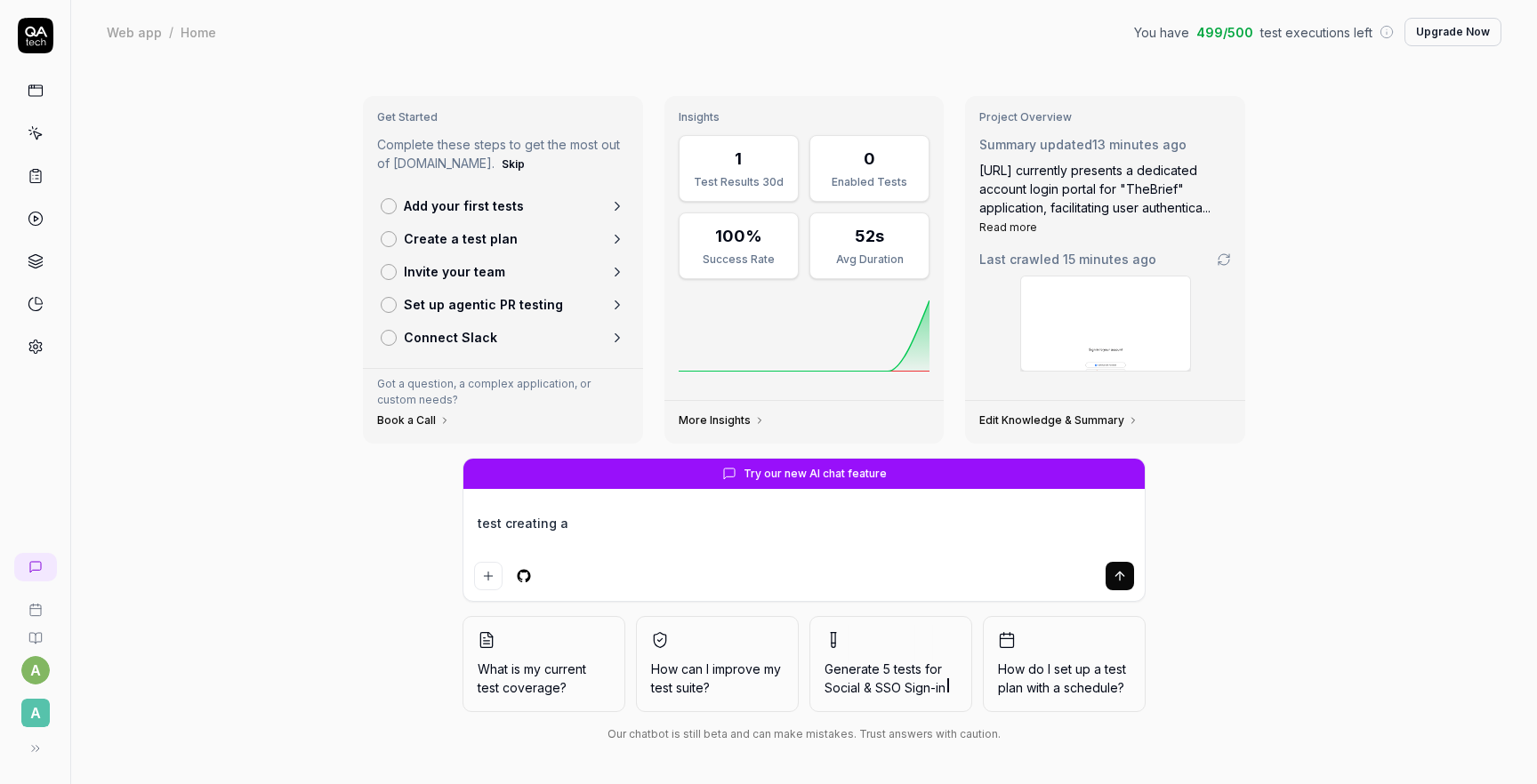
type textarea "test creating a p"
type textarea "*"
type textarea "test creating a pr"
type textarea "*"
type textarea "test creating a pro"
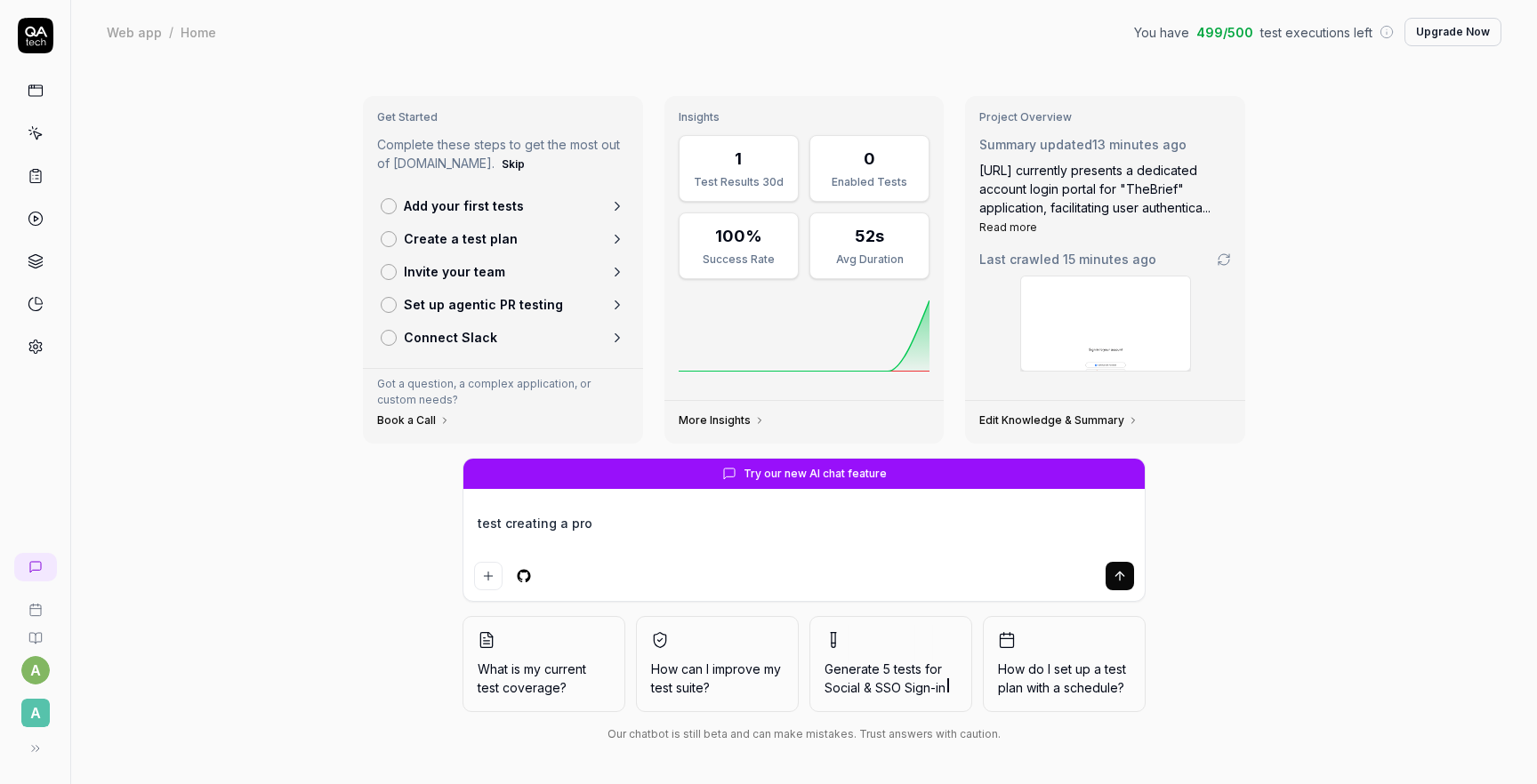
type textarea "*"
type textarea "test creating a proj"
type textarea "*"
type textarea "test creating a proje"
type textarea "*"
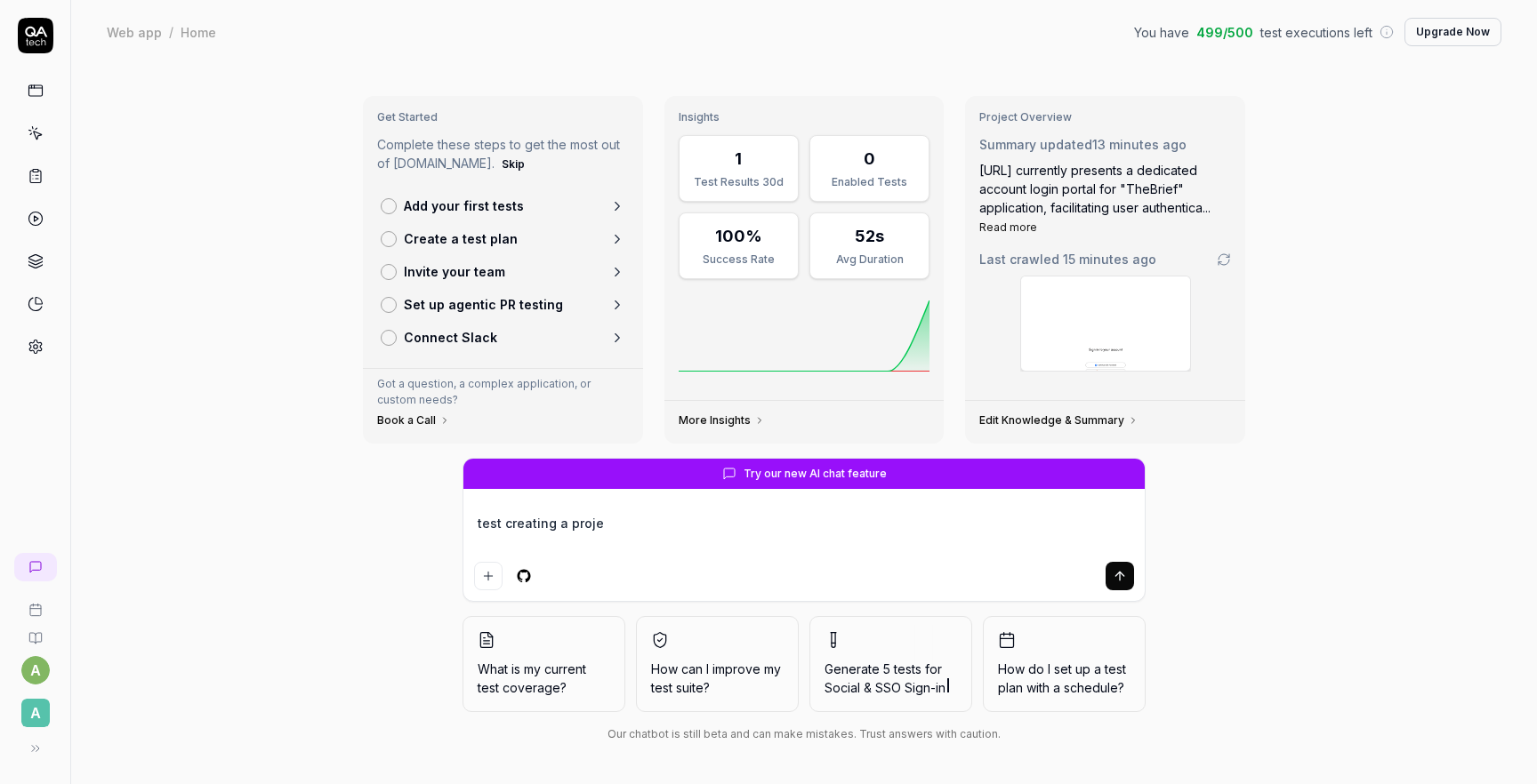
type textarea "test creating a projec"
type textarea "*"
type textarea "test creating a project"
type textarea "*"
type textarea "test creating a project a"
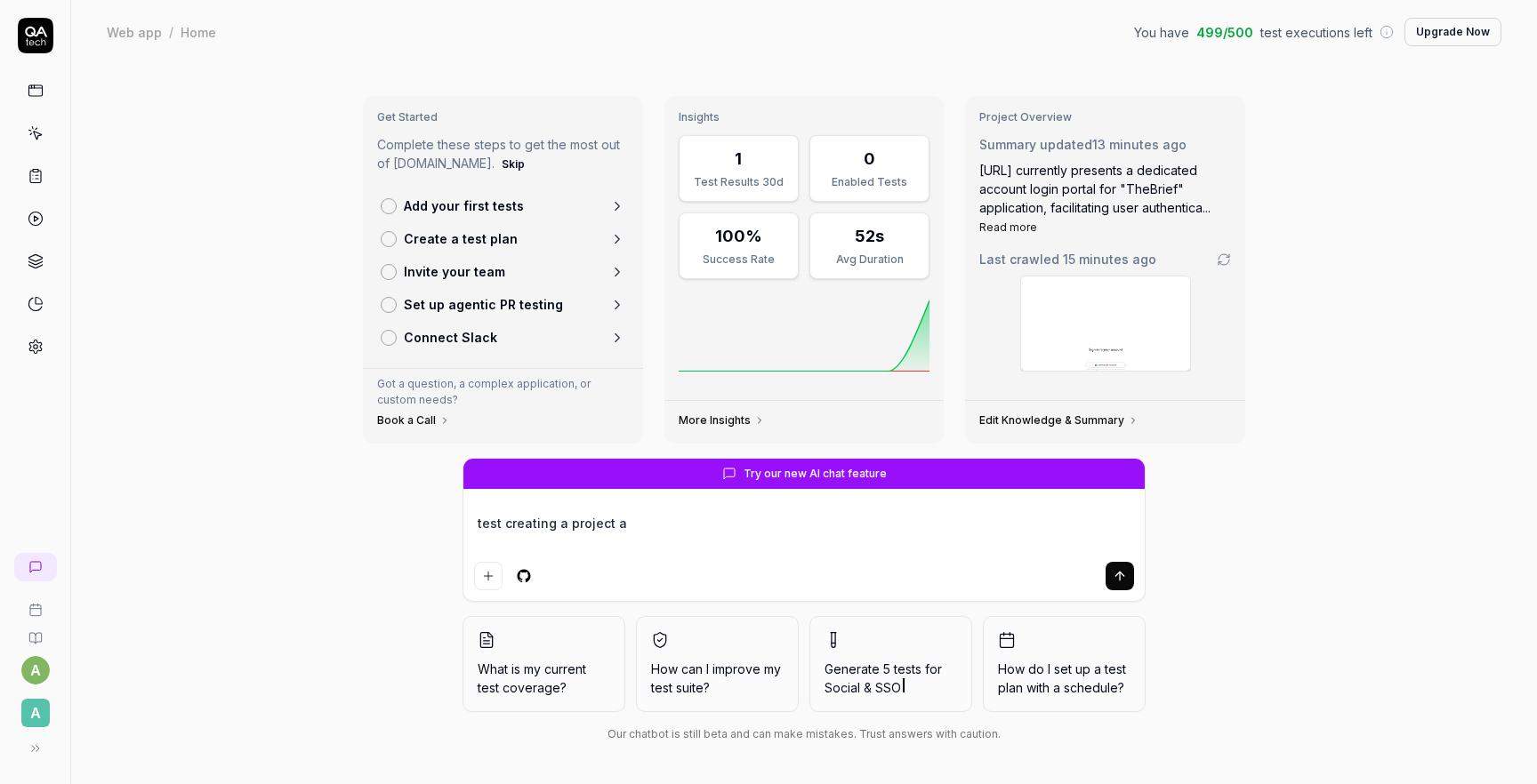
type textarea "*"
type textarea "test creating a project an"
type textarea "*"
type textarea "test creating a project and"
type textarea "*"
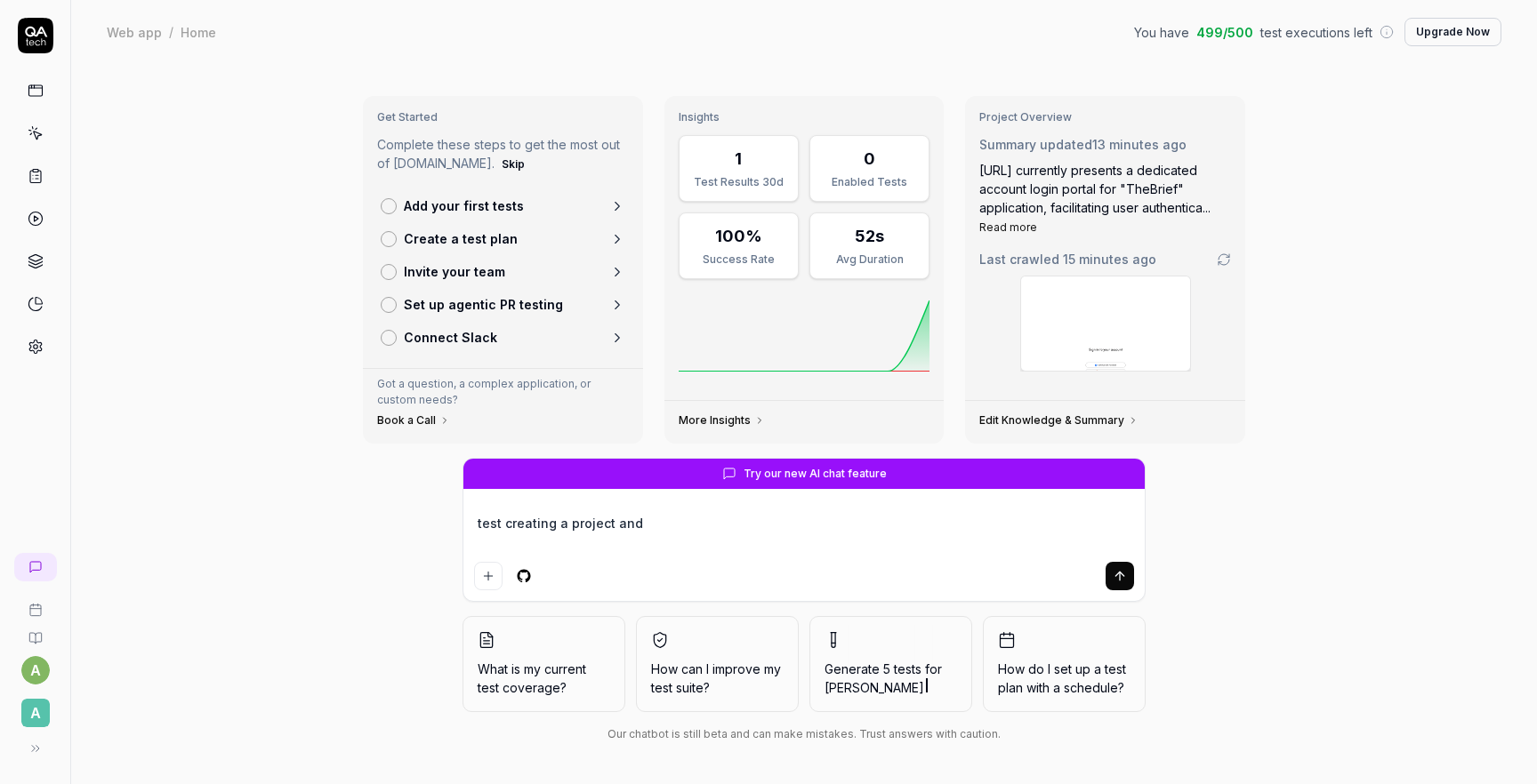
type textarea "test creating a project and"
type textarea "*"
type textarea "test creating a project and t"
type textarea "*"
type textarea "test creating a project and the"
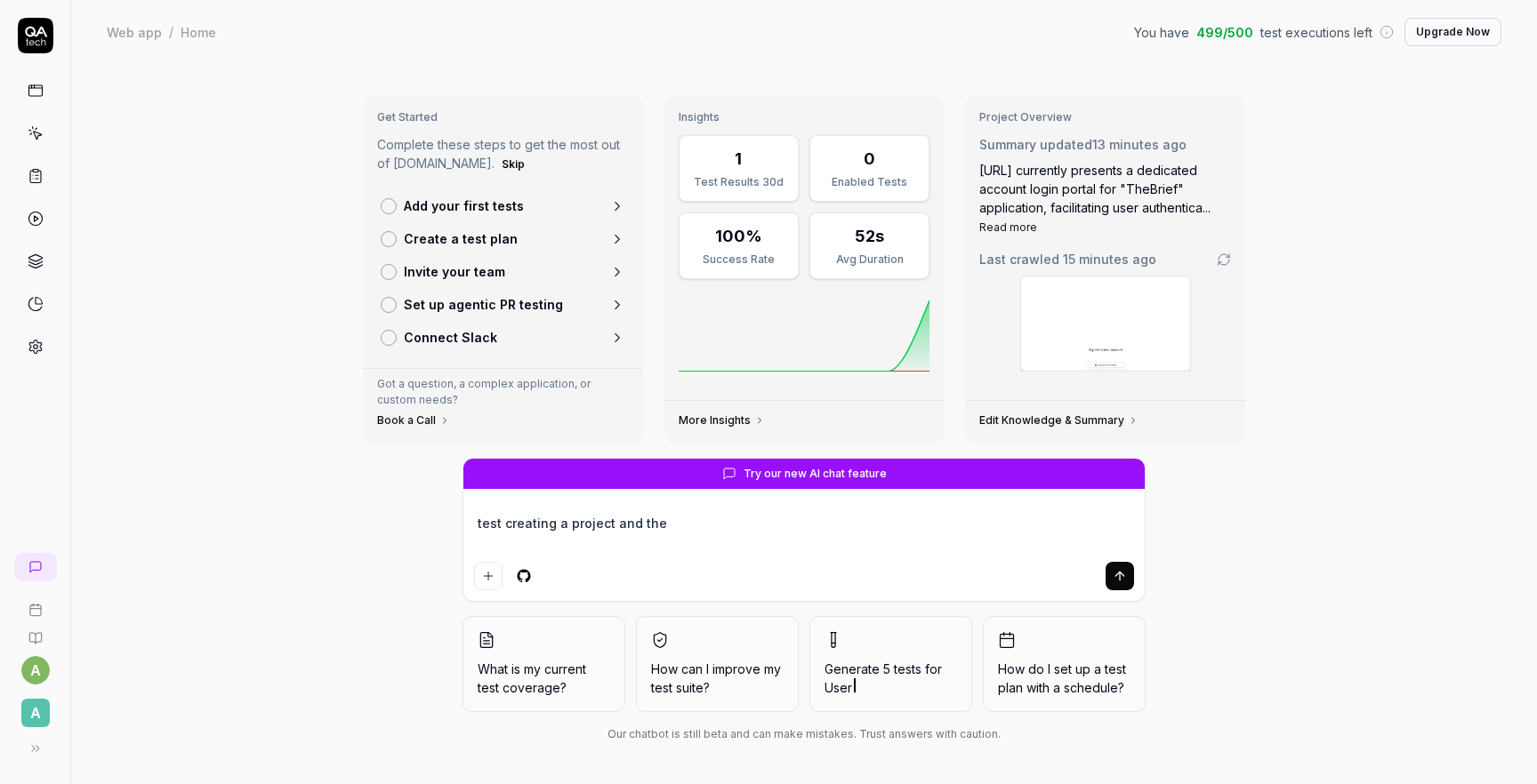
type textarea "*"
type textarea "test creating a project and then"
type textarea "*"
type textarea "test creating a project and then a"
type textarea "*"
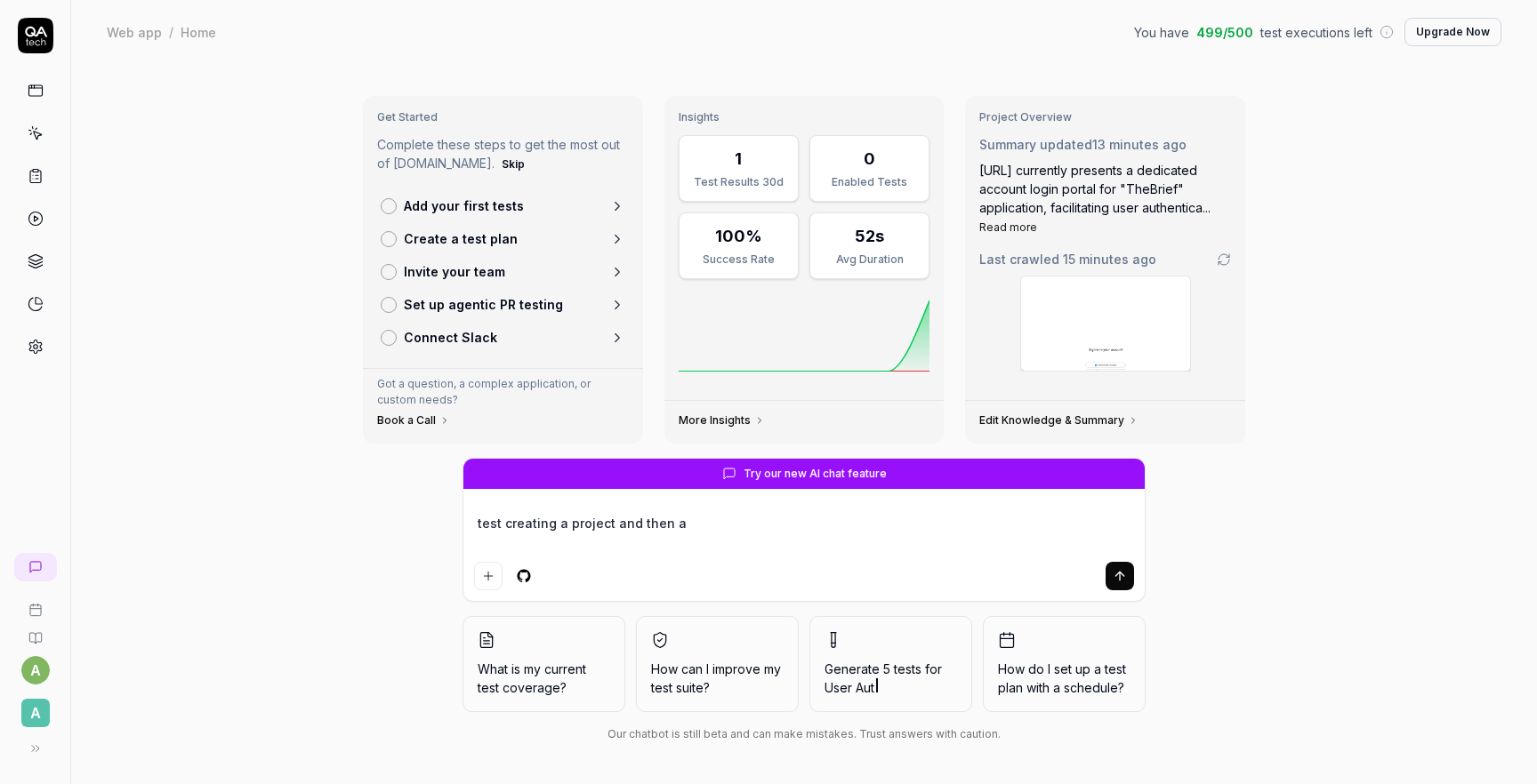
type textarea "test creating a project and then a"
type textarea "*"
type textarea "test creating a project and then a fo"
type textarea "*"
type textarea "test creating a project and then a fol"
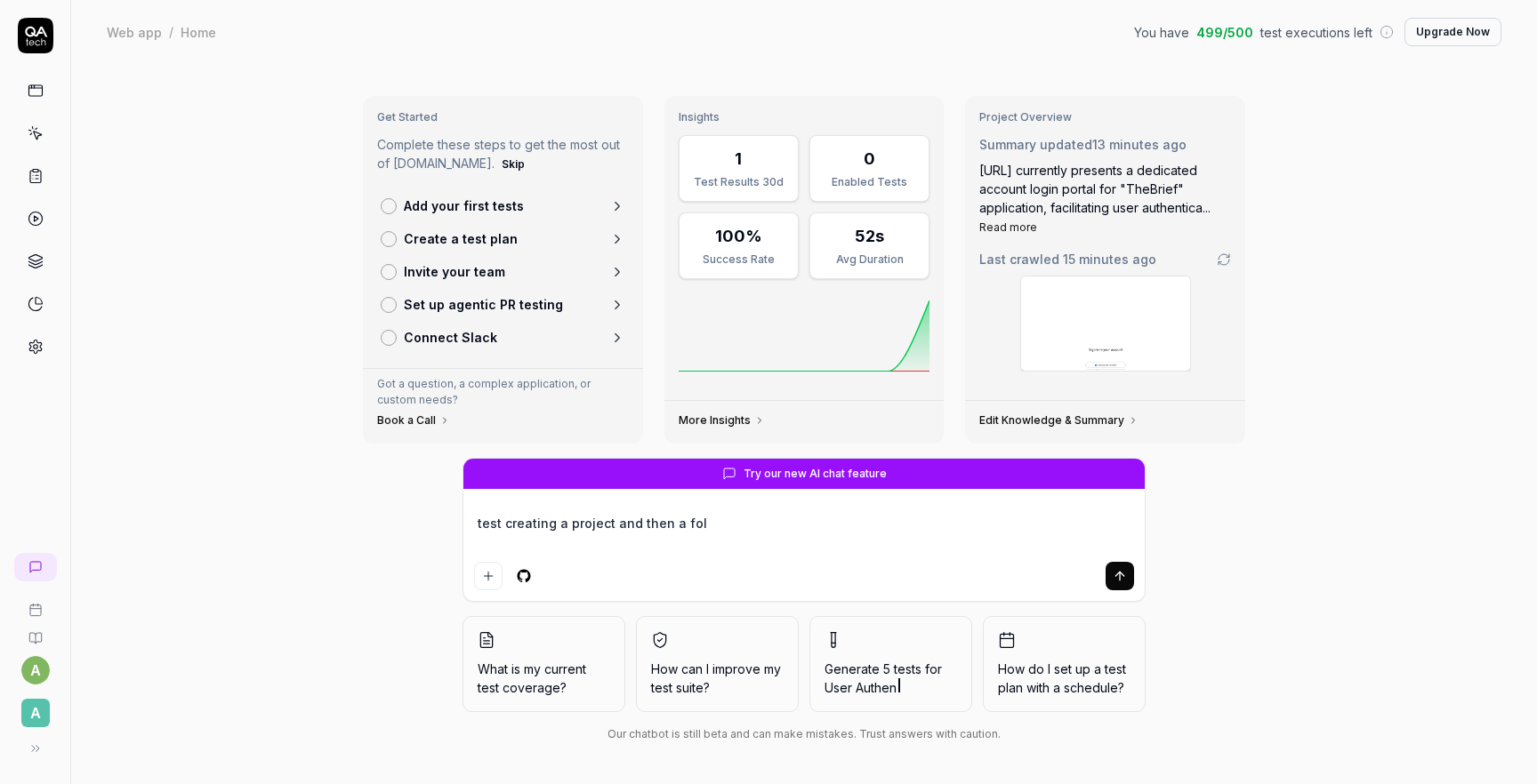
type textarea "*"
type textarea "test creating a project and then a fold"
type textarea "*"
type textarea "test creating a project and then a folde"
type textarea "*"
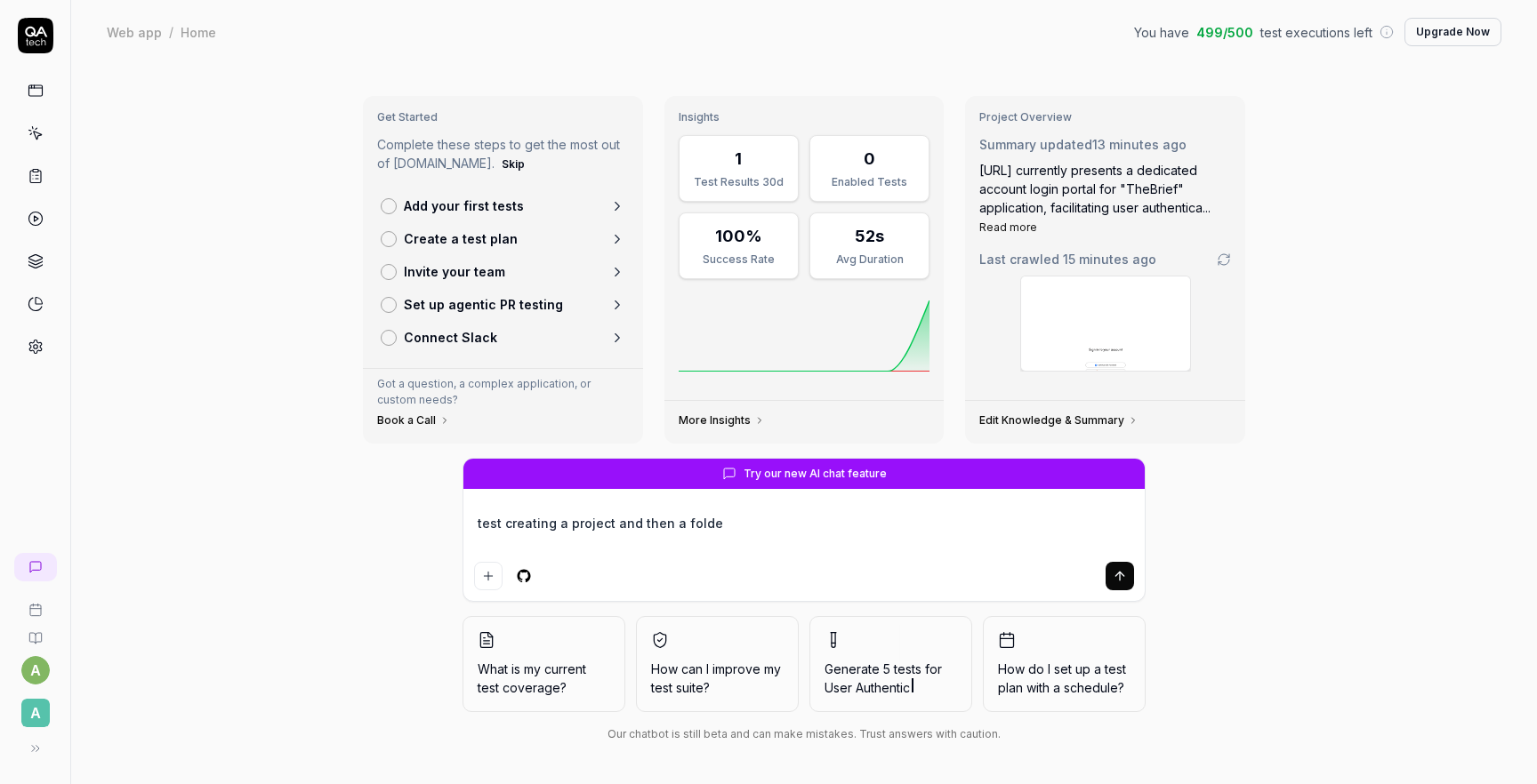
type textarea "test creating a project and then a folder"
type textarea "*"
type textarea "test creating a project and then a folder"
type textarea "*"
type textarea "test creating a project and then a folder i"
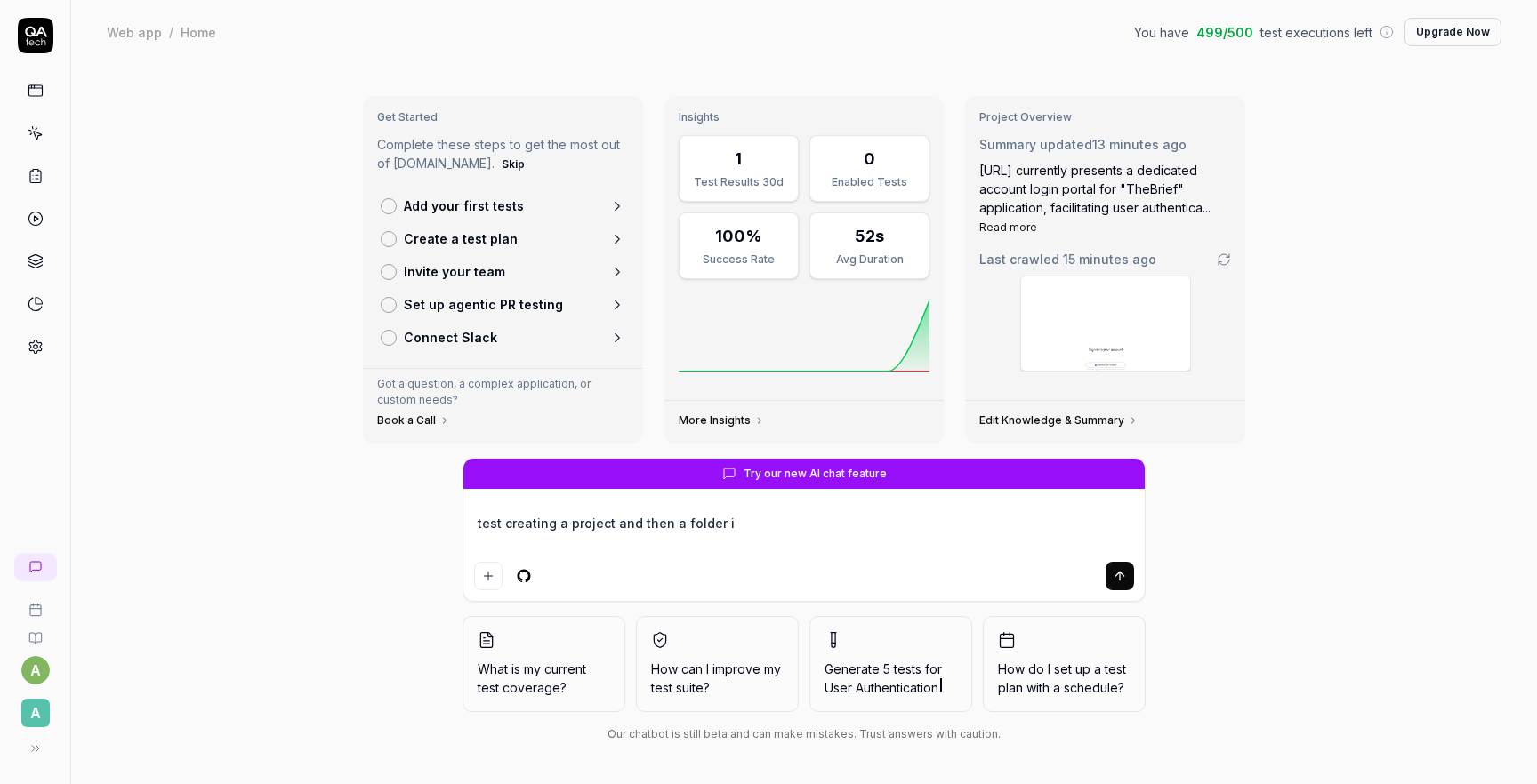
type textarea "*"
type textarea "test creating a project and then a folder in"
type textarea "*"
type textarea "test creating a project and then a folder in"
type textarea "*"
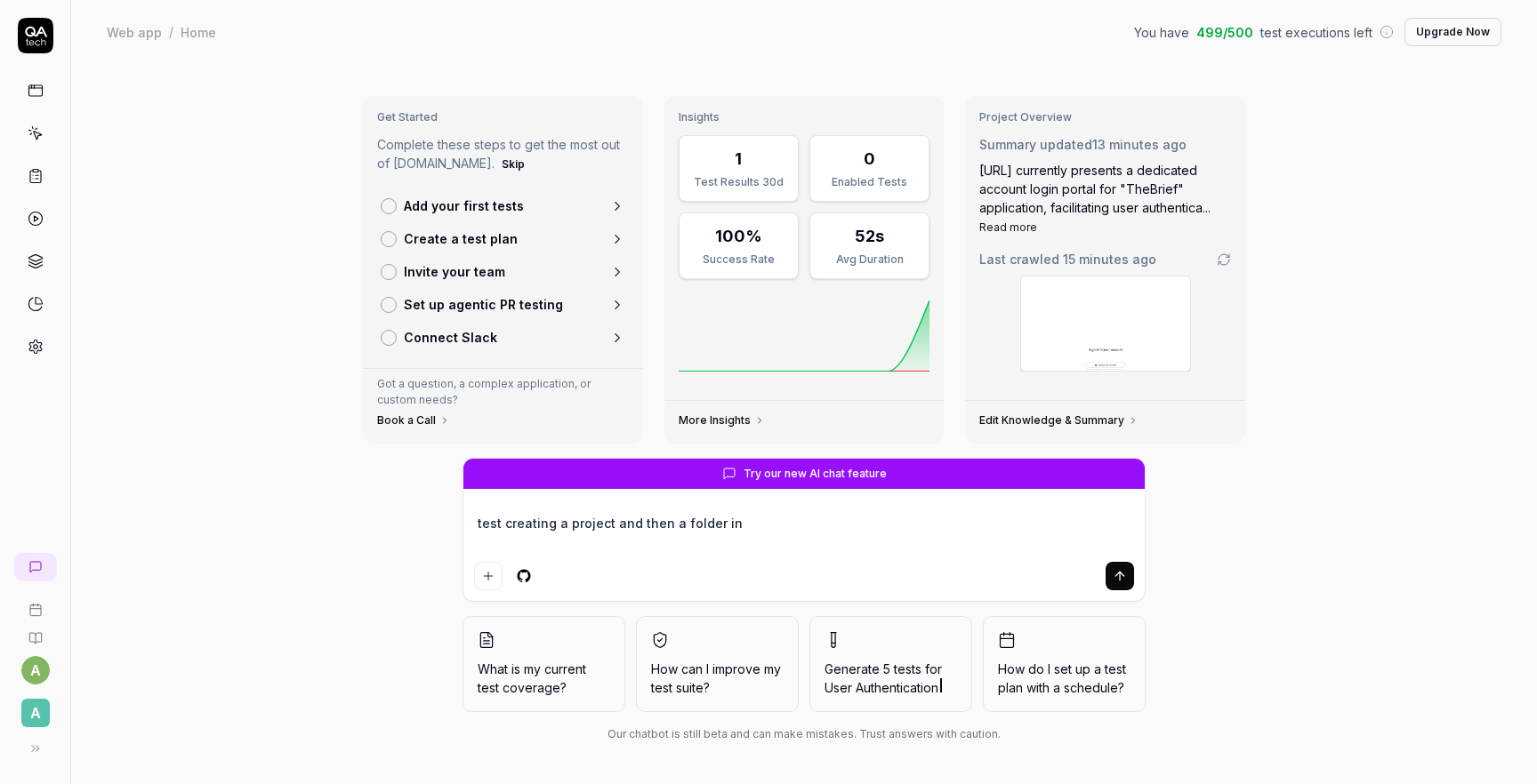
type textarea "test creating a project and then a folder in m"
type textarea "*"
type textarea "test creating a project and then a folder in my"
type textarea "*"
type textarea "test creating a project and then a folder in my"
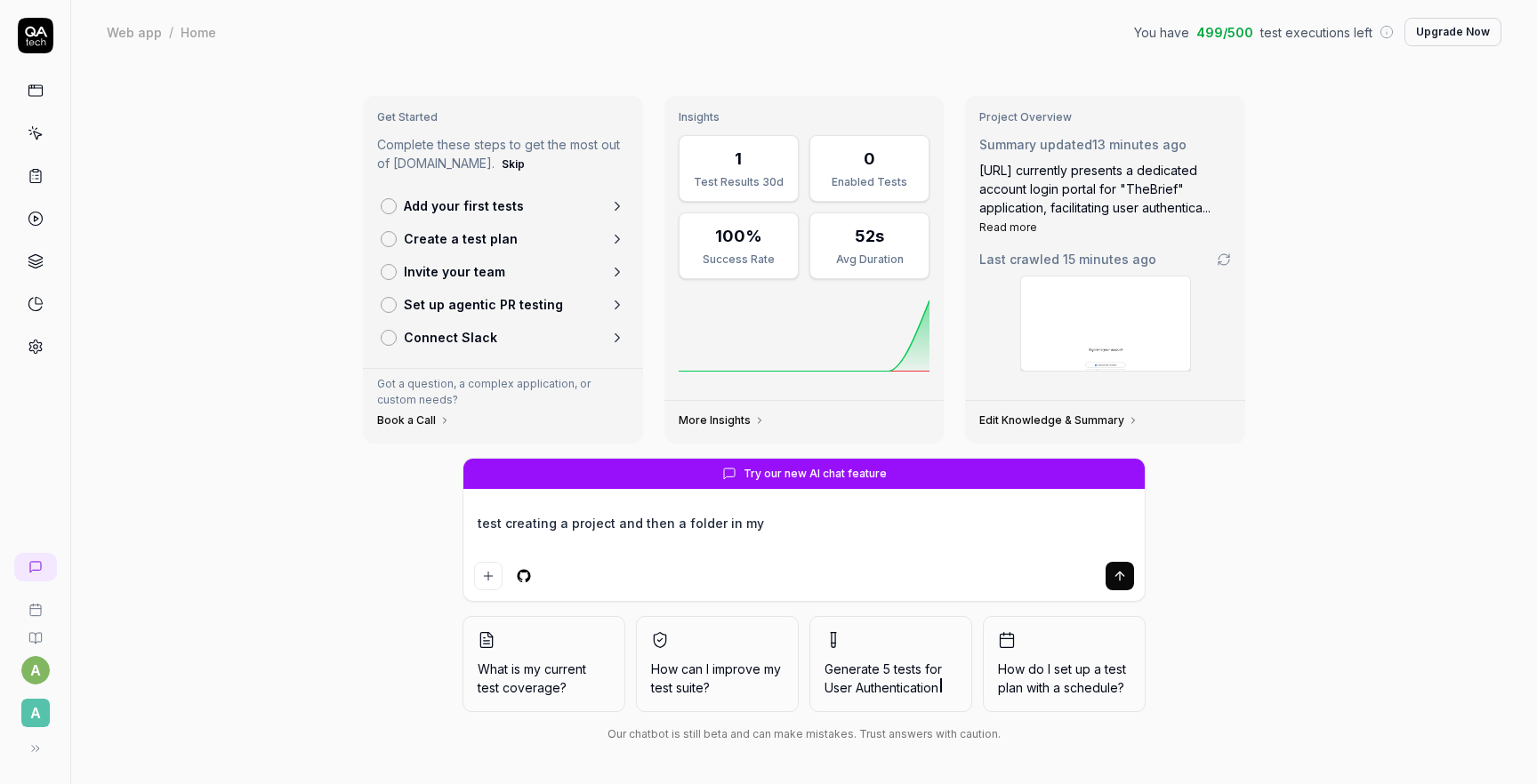
type textarea "*"
type textarea "test creating a project and then a folder in my a"
type textarea "*"
type textarea "test creating a project and then a folder in my ap"
type textarea "*"
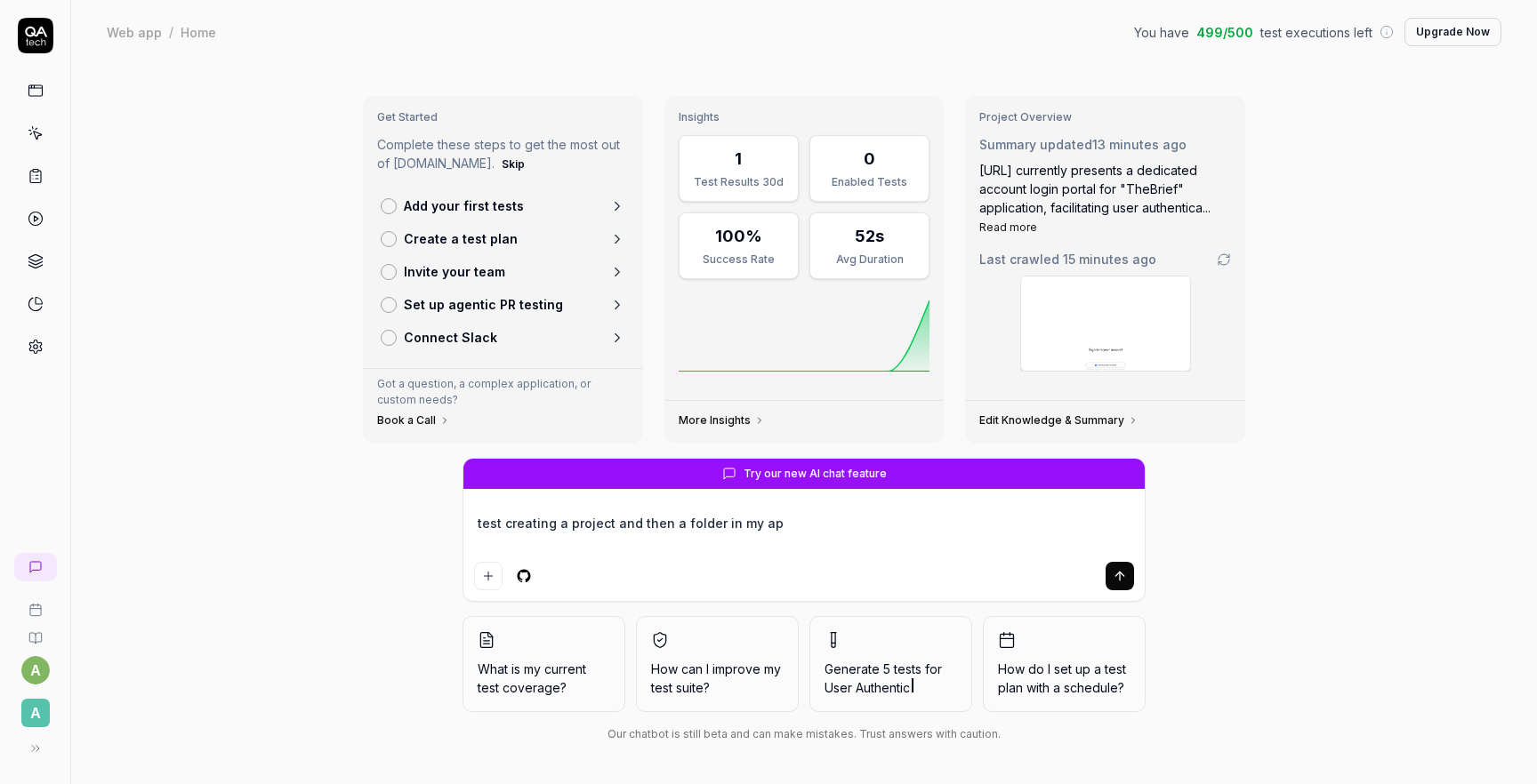
type textarea "test creating a project and then a folder in my app"
type textarea "*"
type textarea "test creating a project and then a folder in my"
type textarea "*"
type textarea "test creating a project and then a folder in my t"
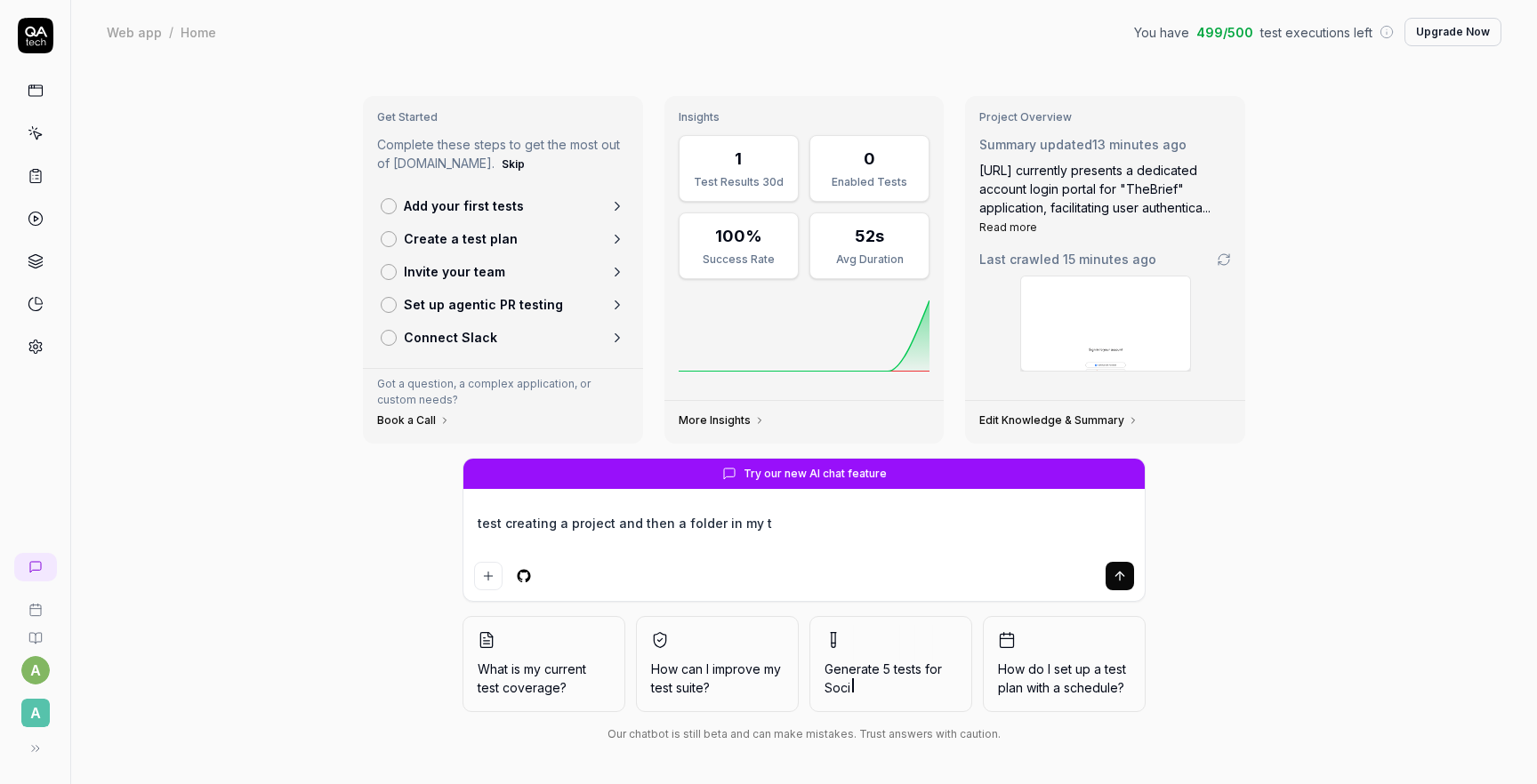
type textarea "*"
type textarea "test creating a project and then a folder in my th"
type textarea "*"
type textarea "test creating a project and then a folder in my the"
type textarea "*"
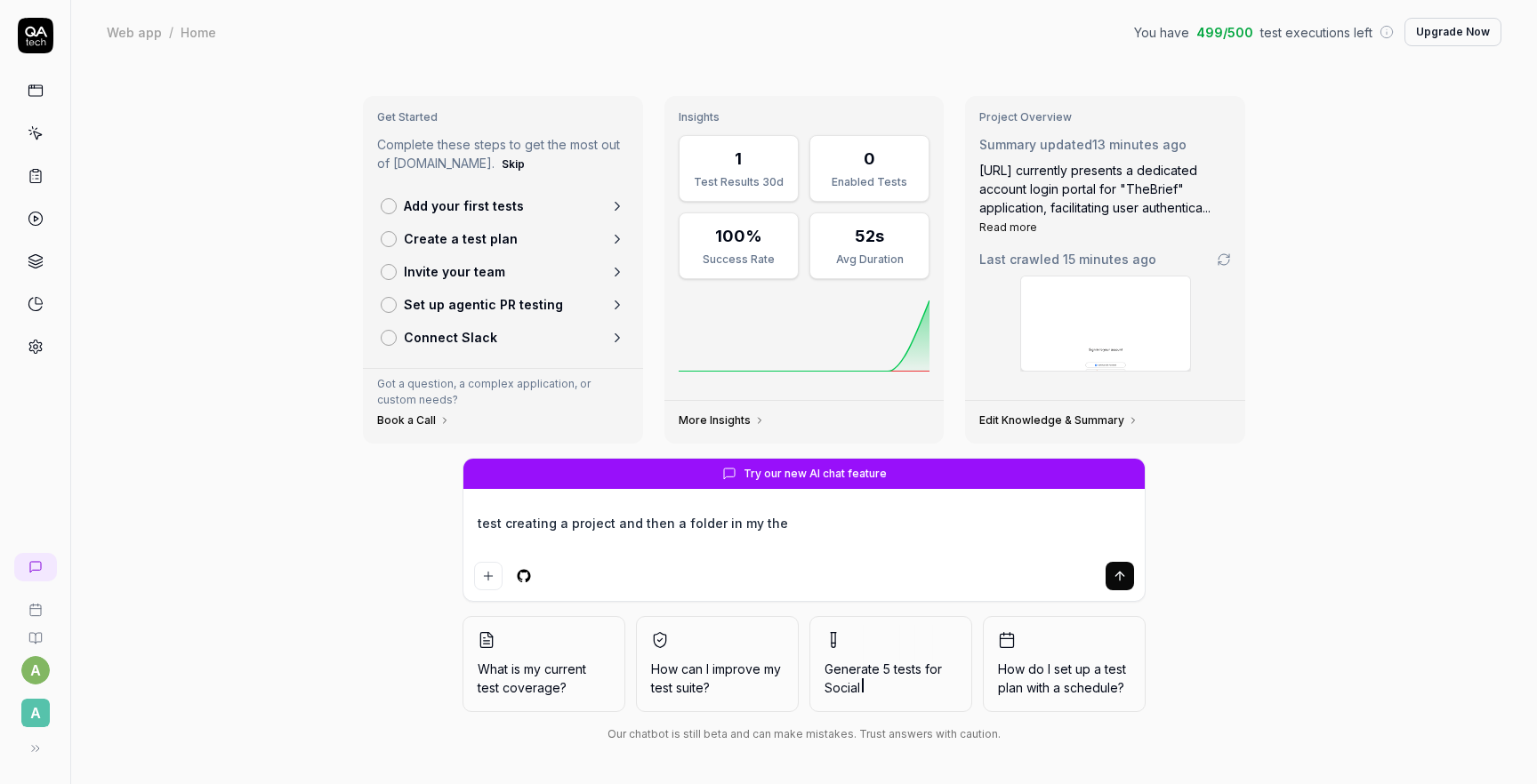
type textarea "test creating a project and then a folder in my the"
type textarea "*"
type textarea "test creating a project and then a folder in my the b"
type textarea "*"
type textarea "test creating a project and then a folder in my the br"
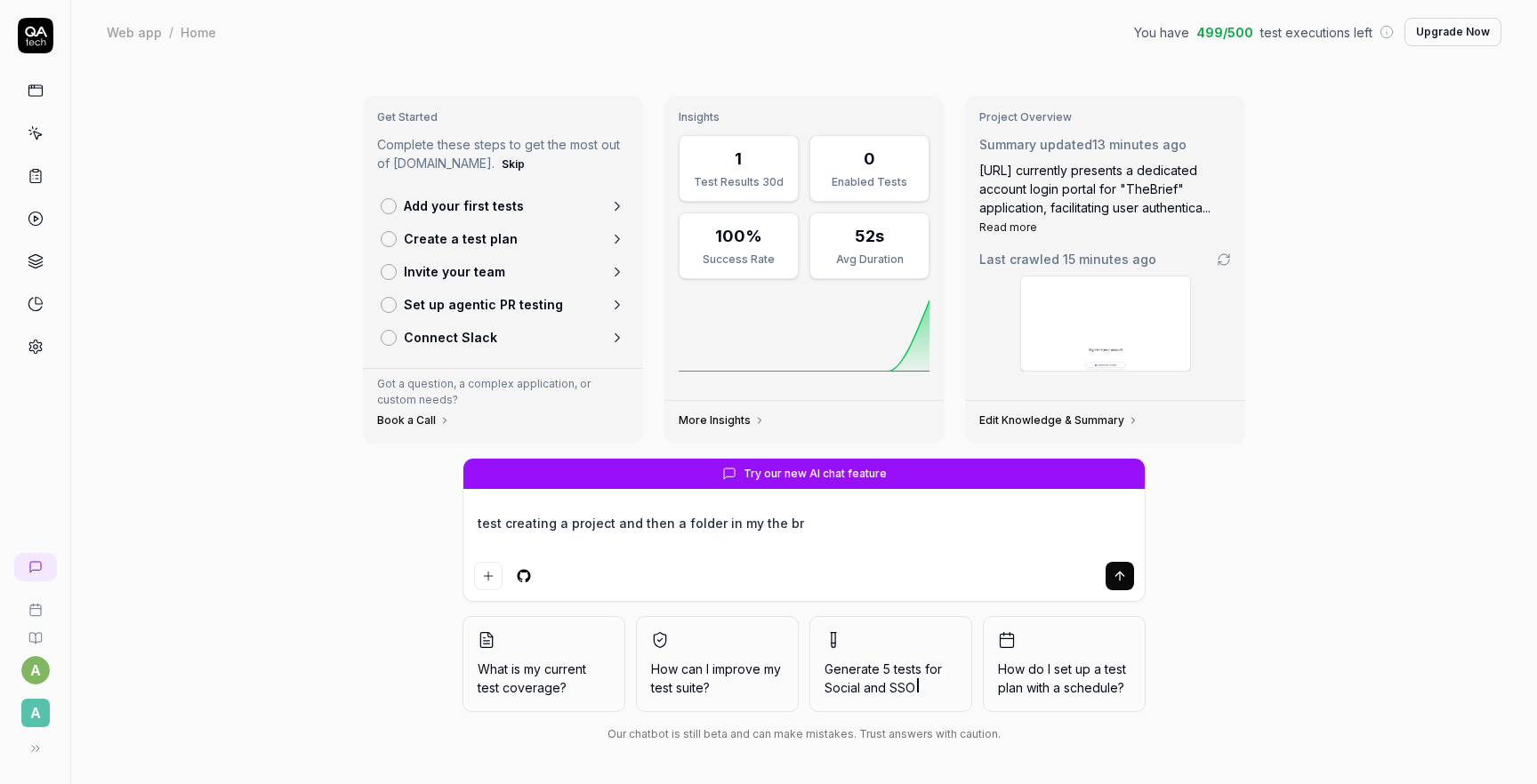
type textarea "*"
type textarea "test creating a project and then a folder in my the bri"
type textarea "*"
type textarea "test creating a project and then a folder in my the brie"
type textarea "*"
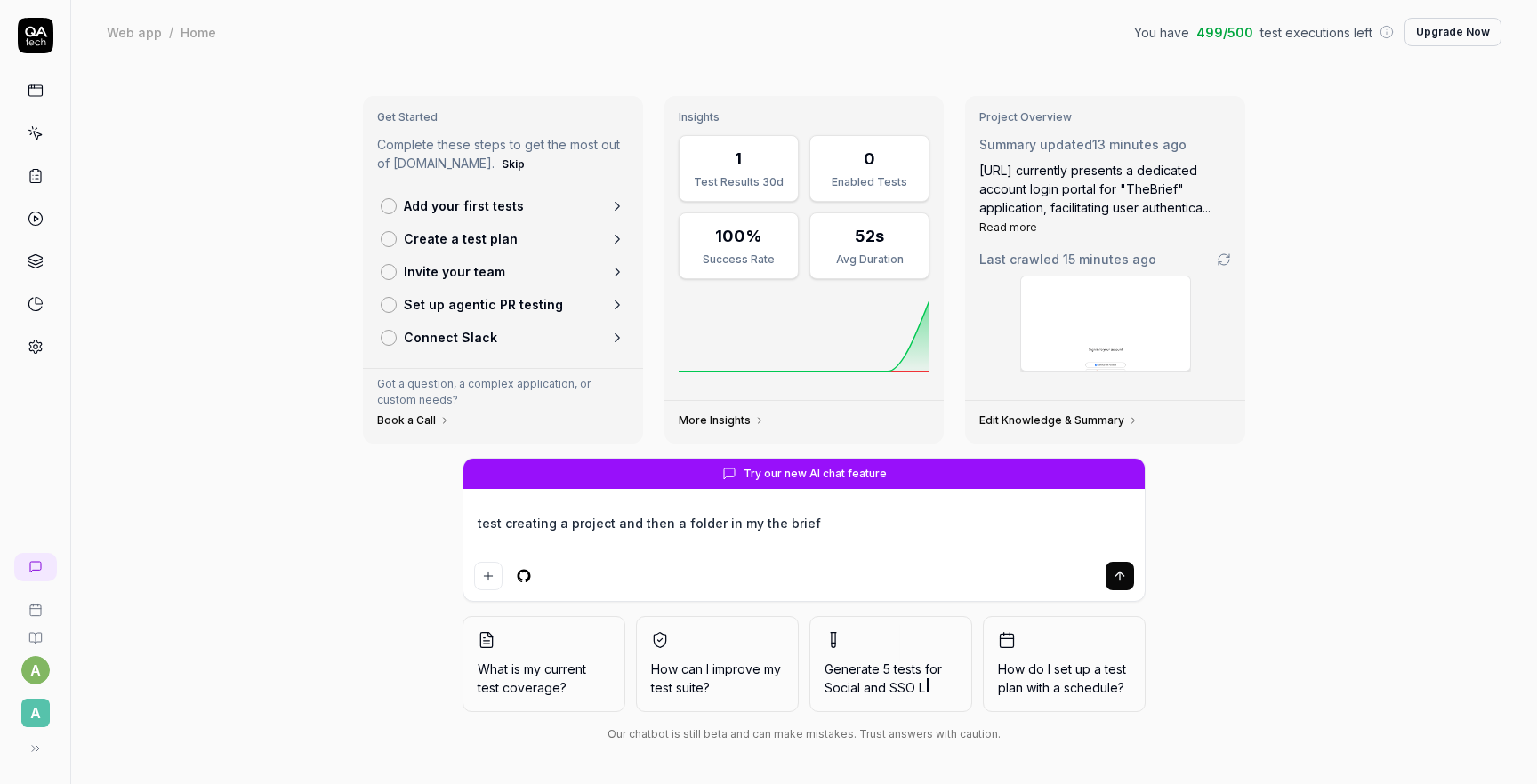
type textarea "test creating a project and then a folder in my the brief"
type textarea "*"
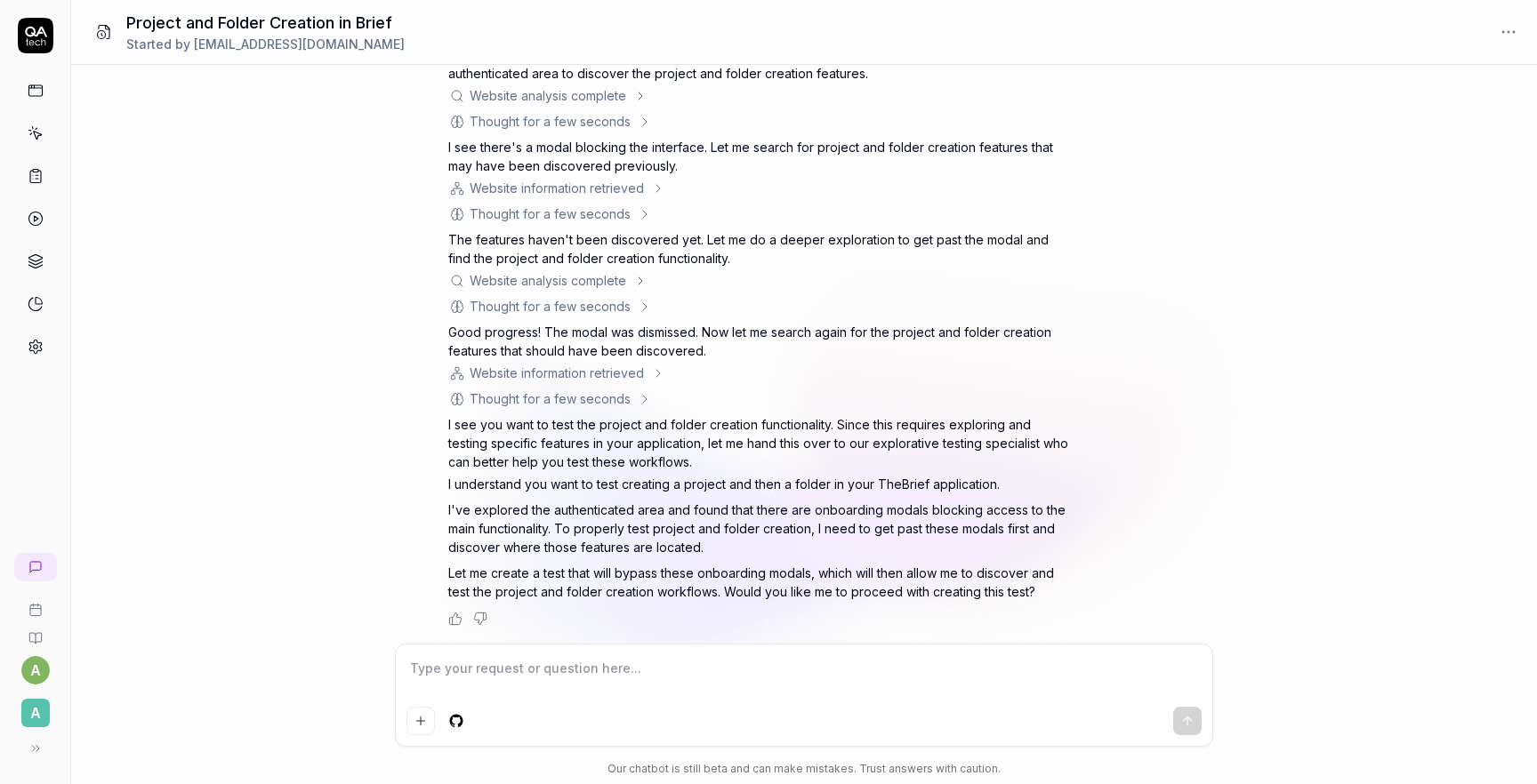
scroll to position [411, 0]
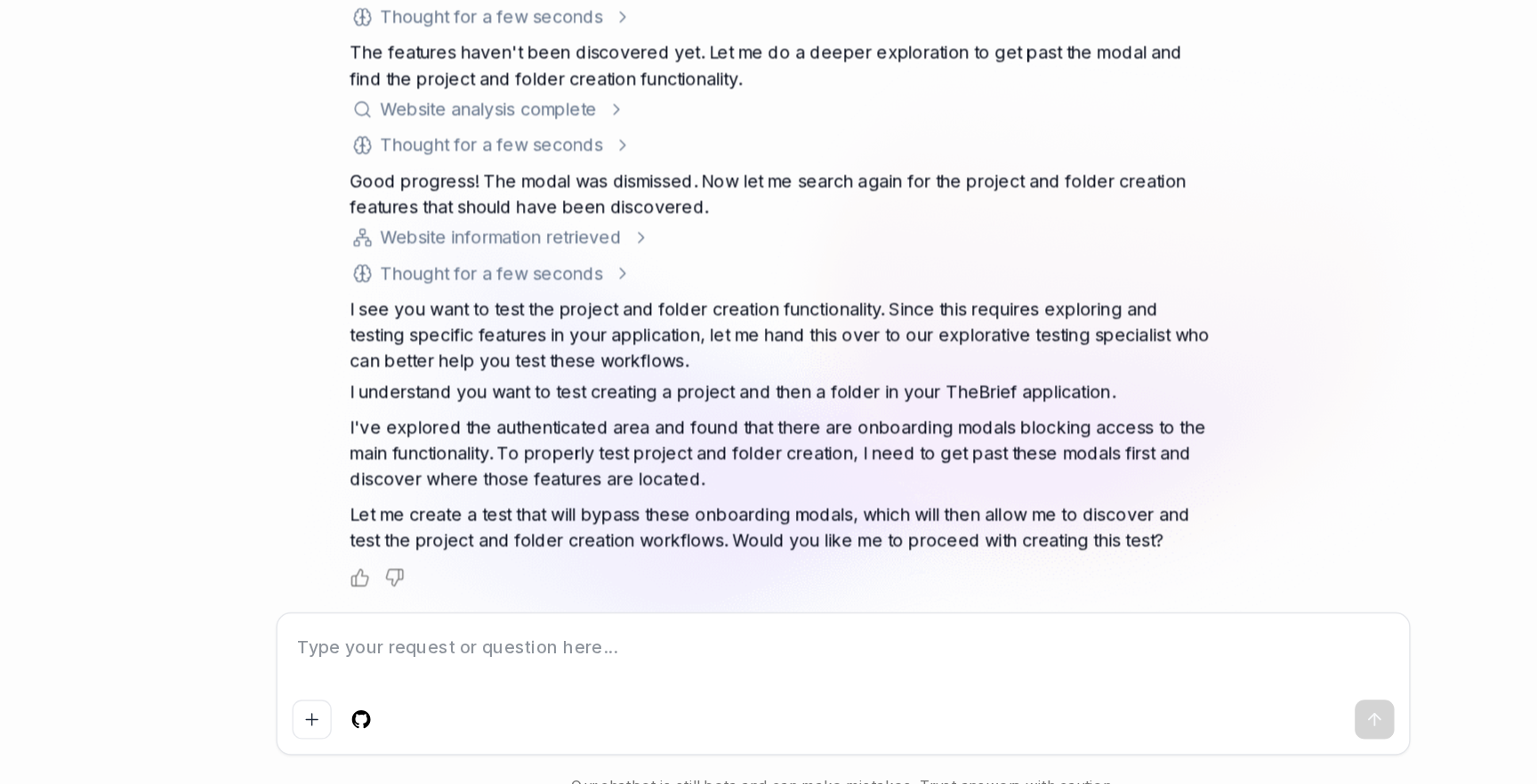
click at [671, 650] on div at bounding box center [804, 695] width 817 height 101
type textarea "*"
type textarea "y"
type textarea "*"
type textarea "ye"
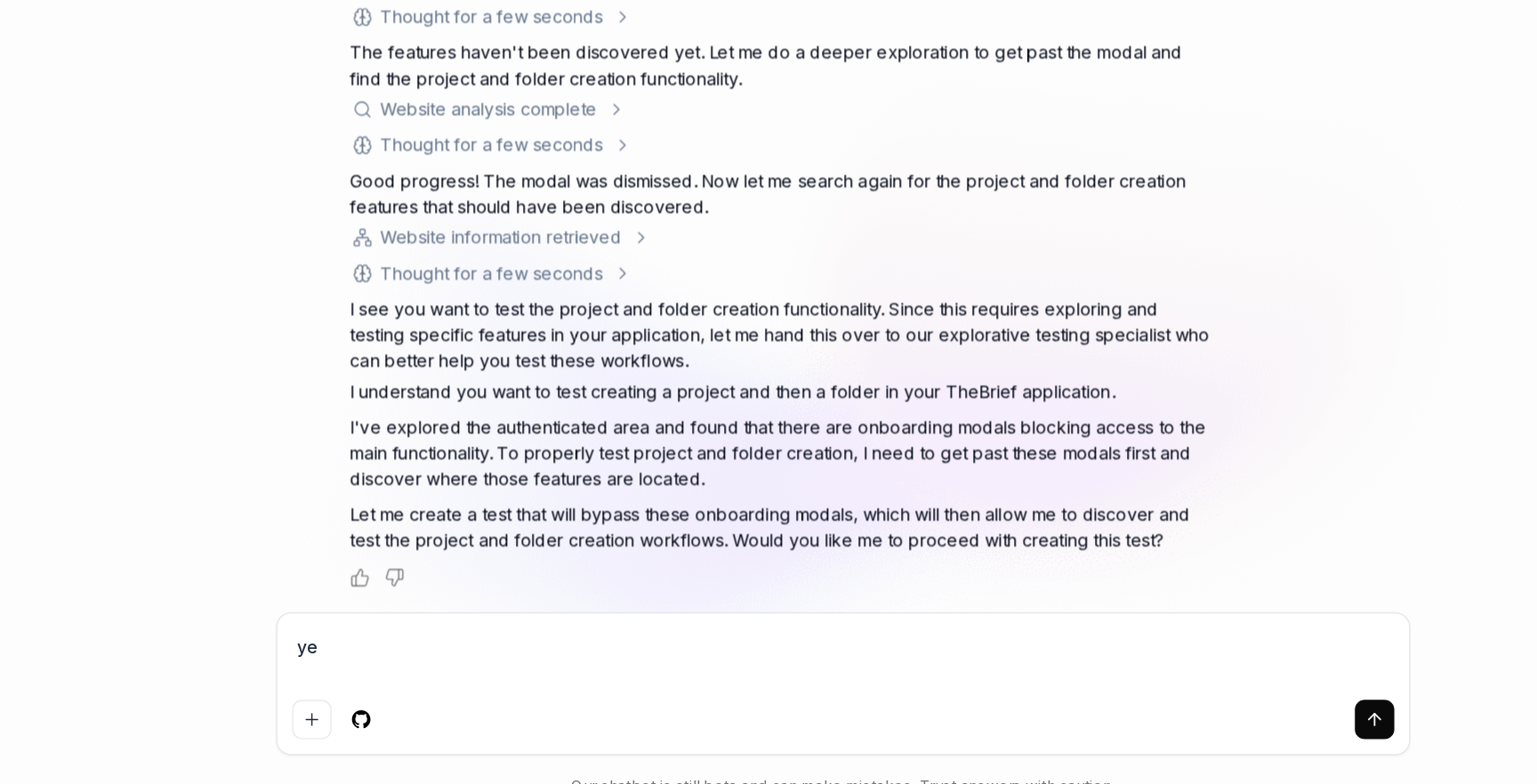
type textarea "*"
type textarea "yes"
type textarea "*"
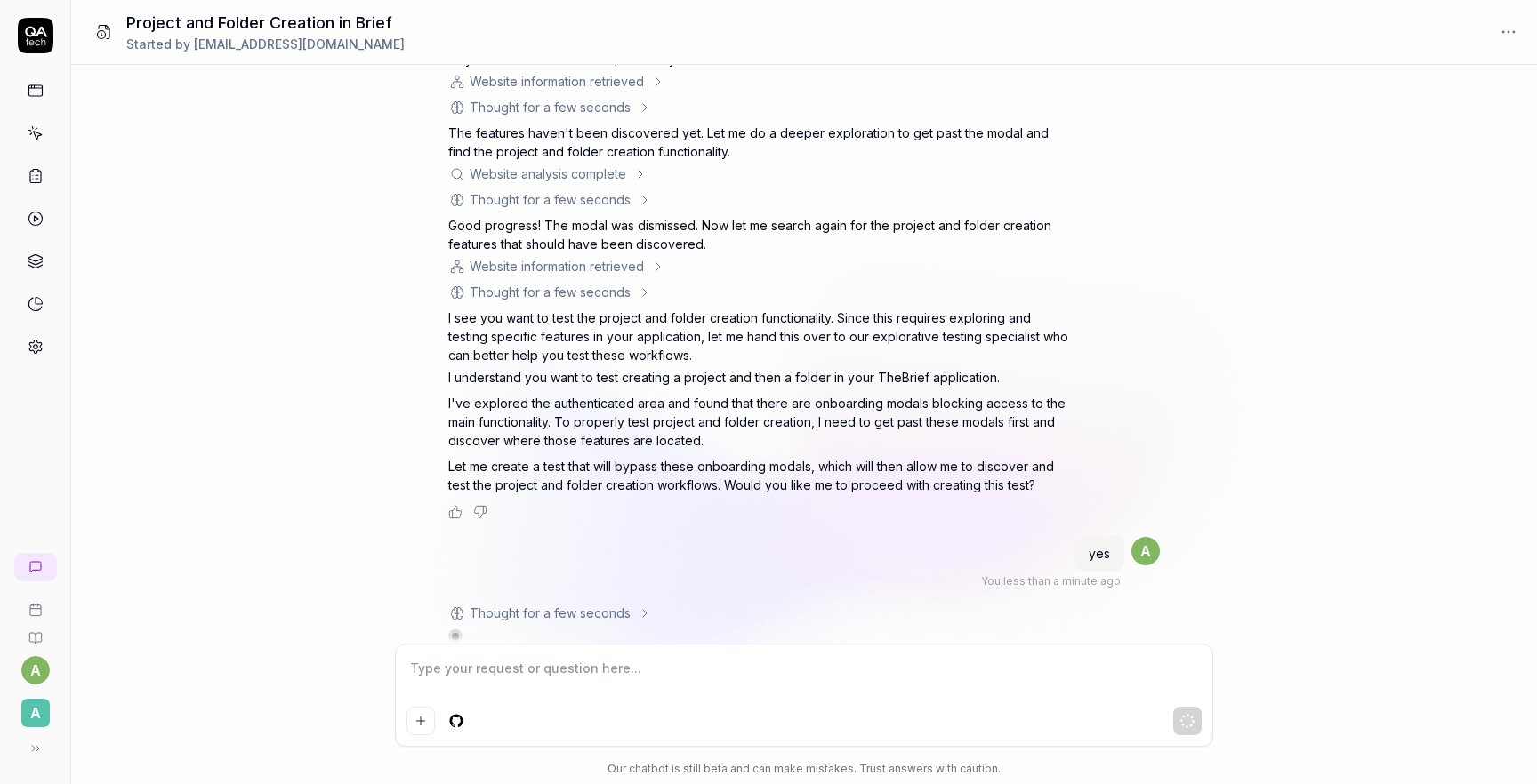
scroll to position [535, 0]
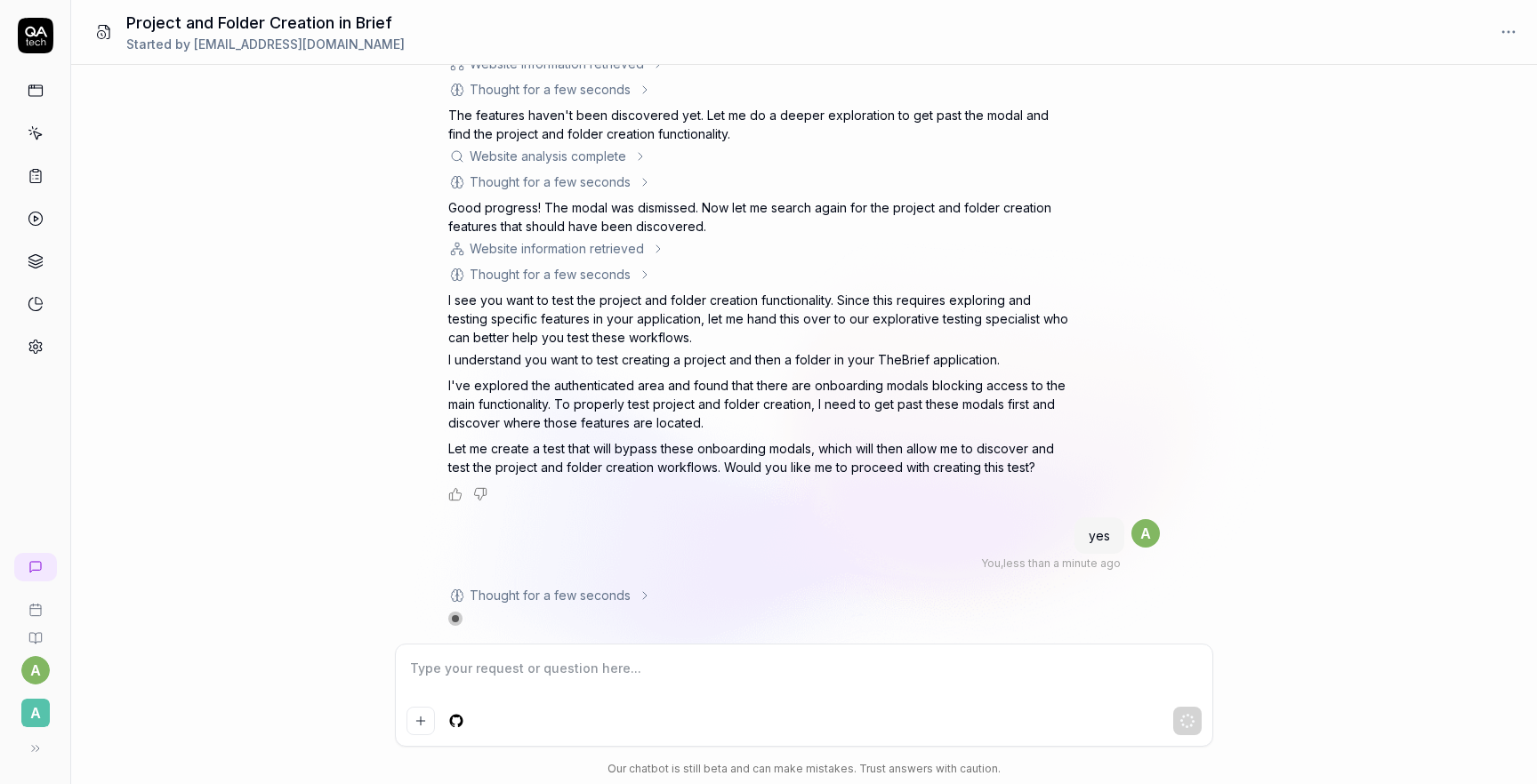
click at [299, 388] on div "test creating a project and then a folder in my the brief You , 6 minutes ago a…" at bounding box center [803, 355] width 1466 height 579
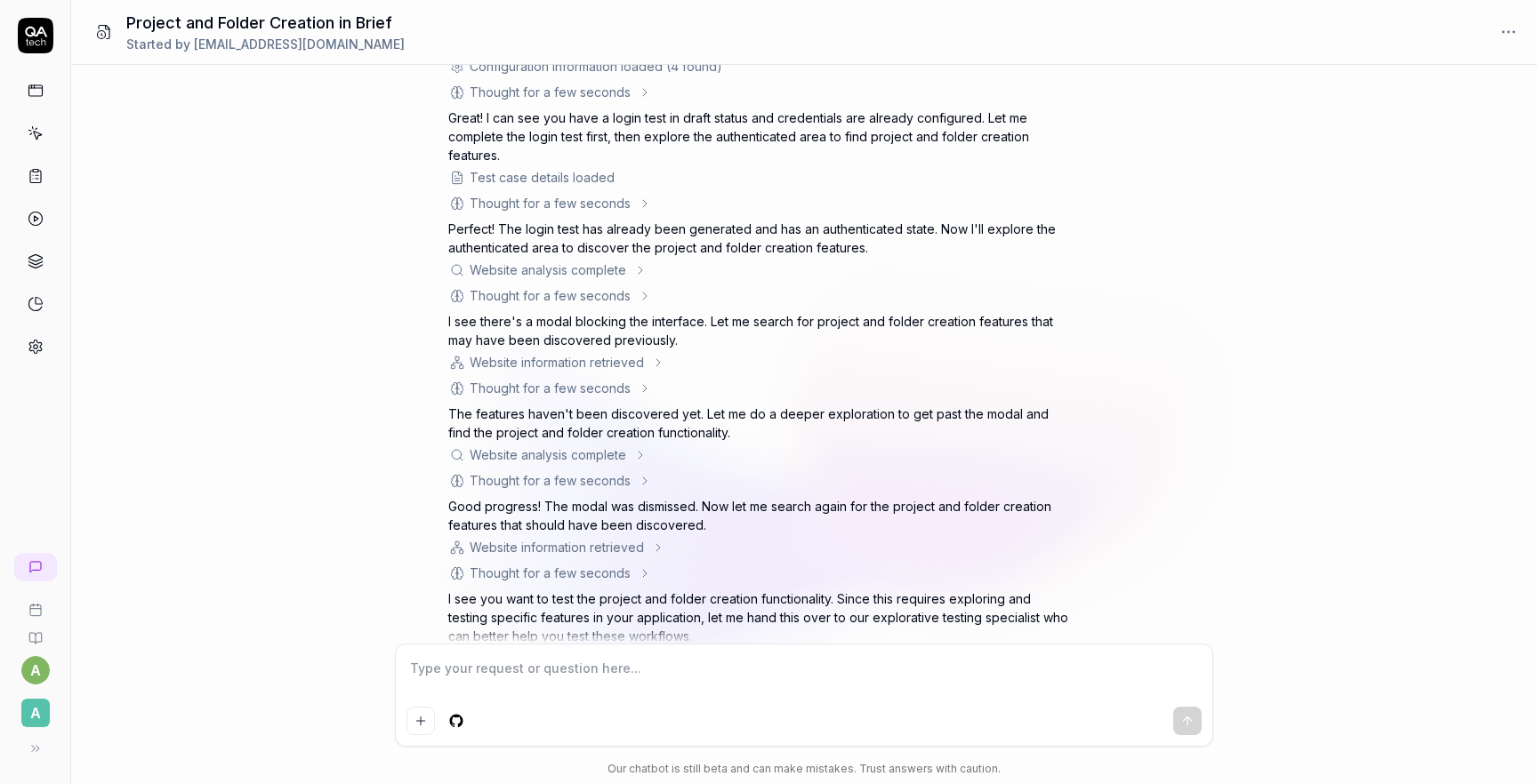
scroll to position [0, 0]
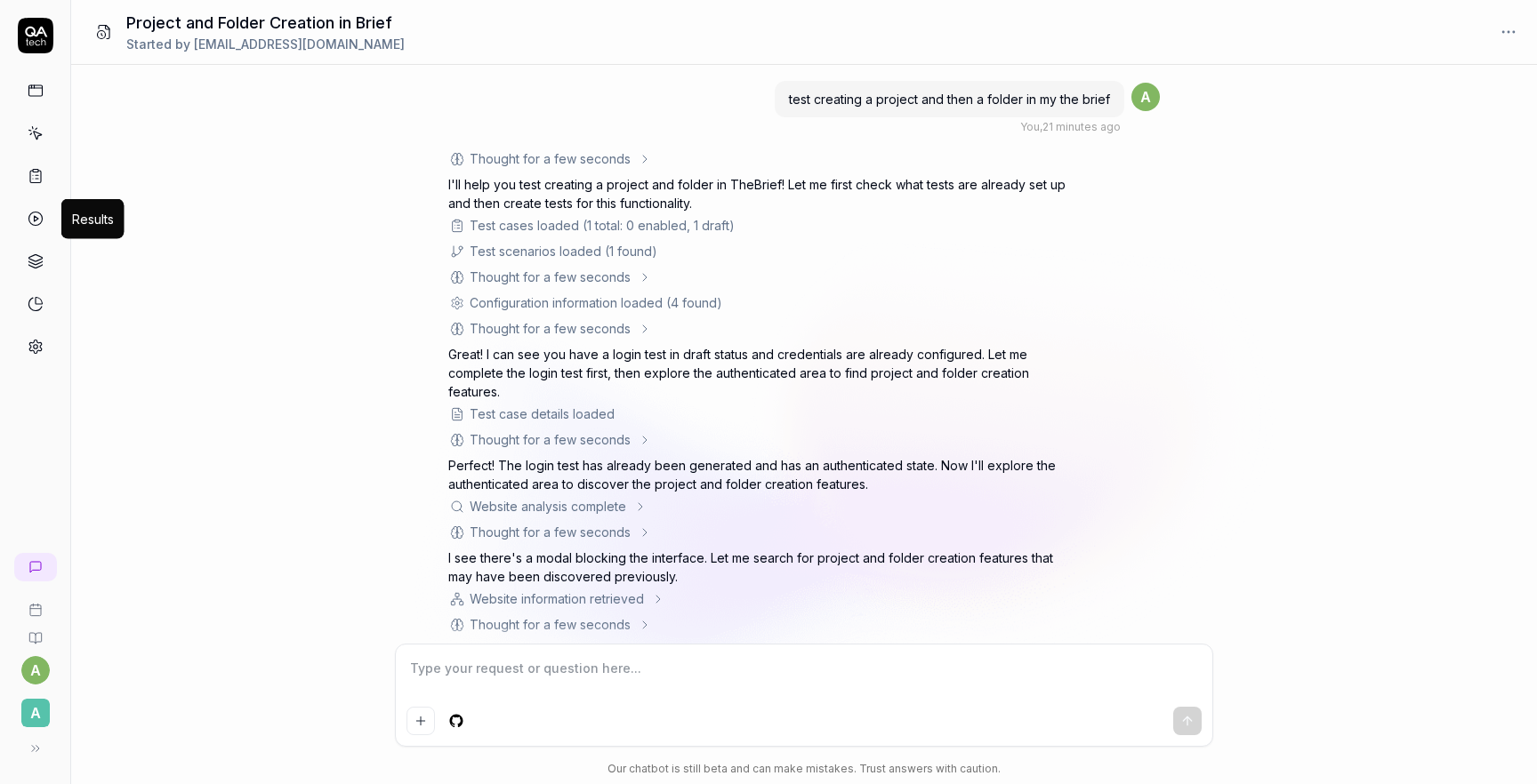
click at [33, 223] on icon at bounding box center [35, 218] width 16 height 16
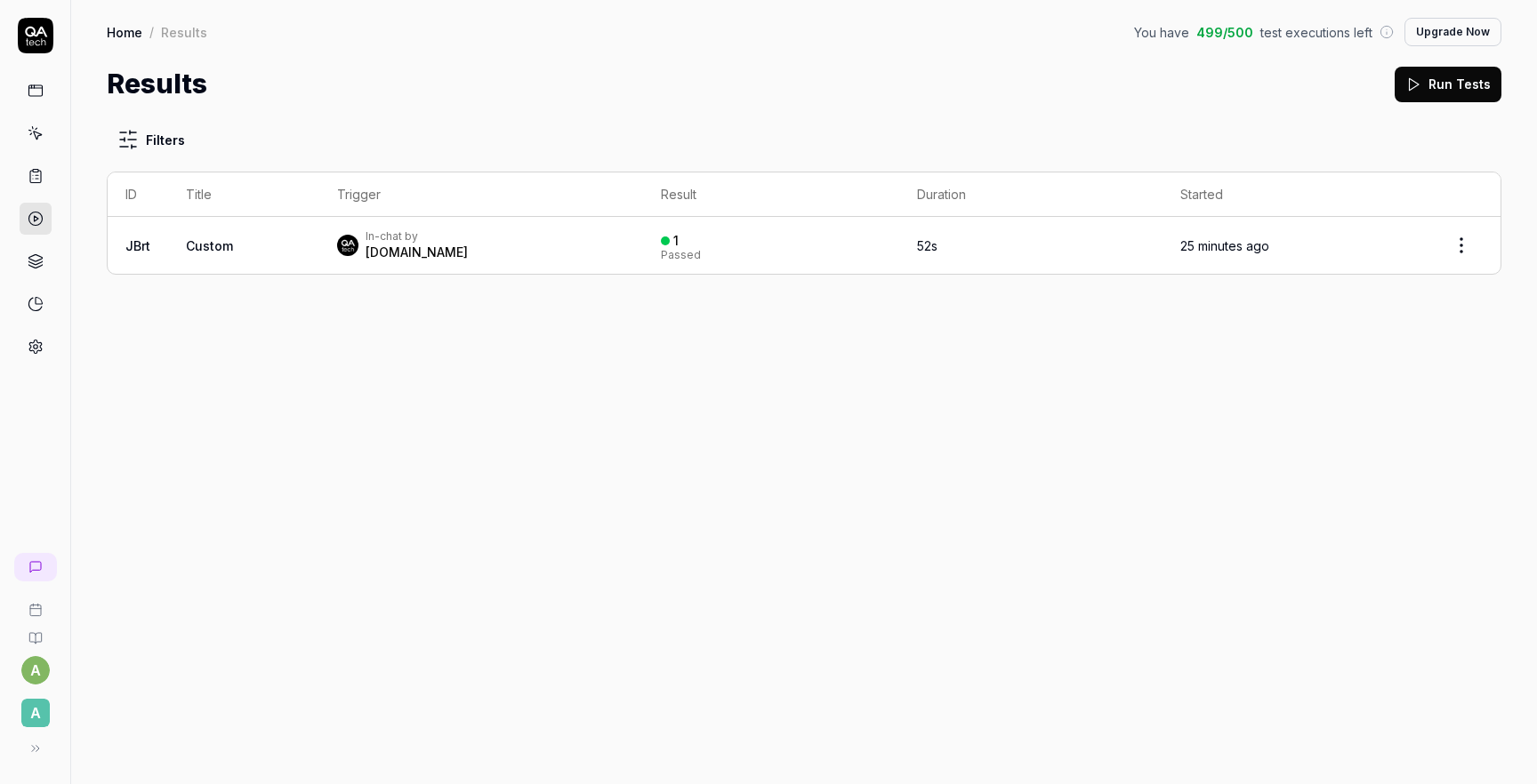
click at [399, 240] on div "In-chat by" at bounding box center [416, 236] width 102 height 14
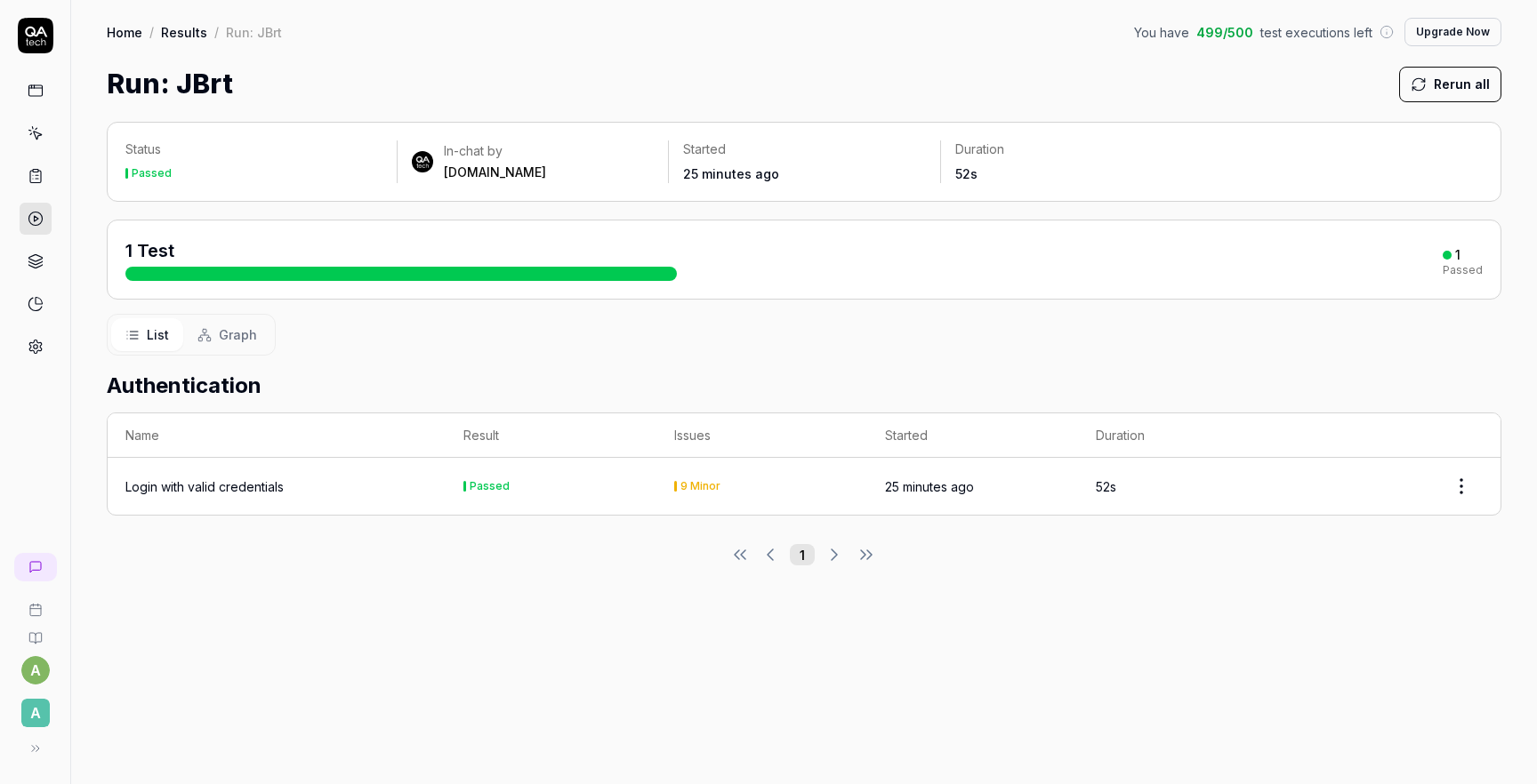
click at [235, 497] on td "Login with valid credentials" at bounding box center [276, 487] width 338 height 57
click at [235, 482] on div "Login with valid credentials" at bounding box center [205, 487] width 159 height 19
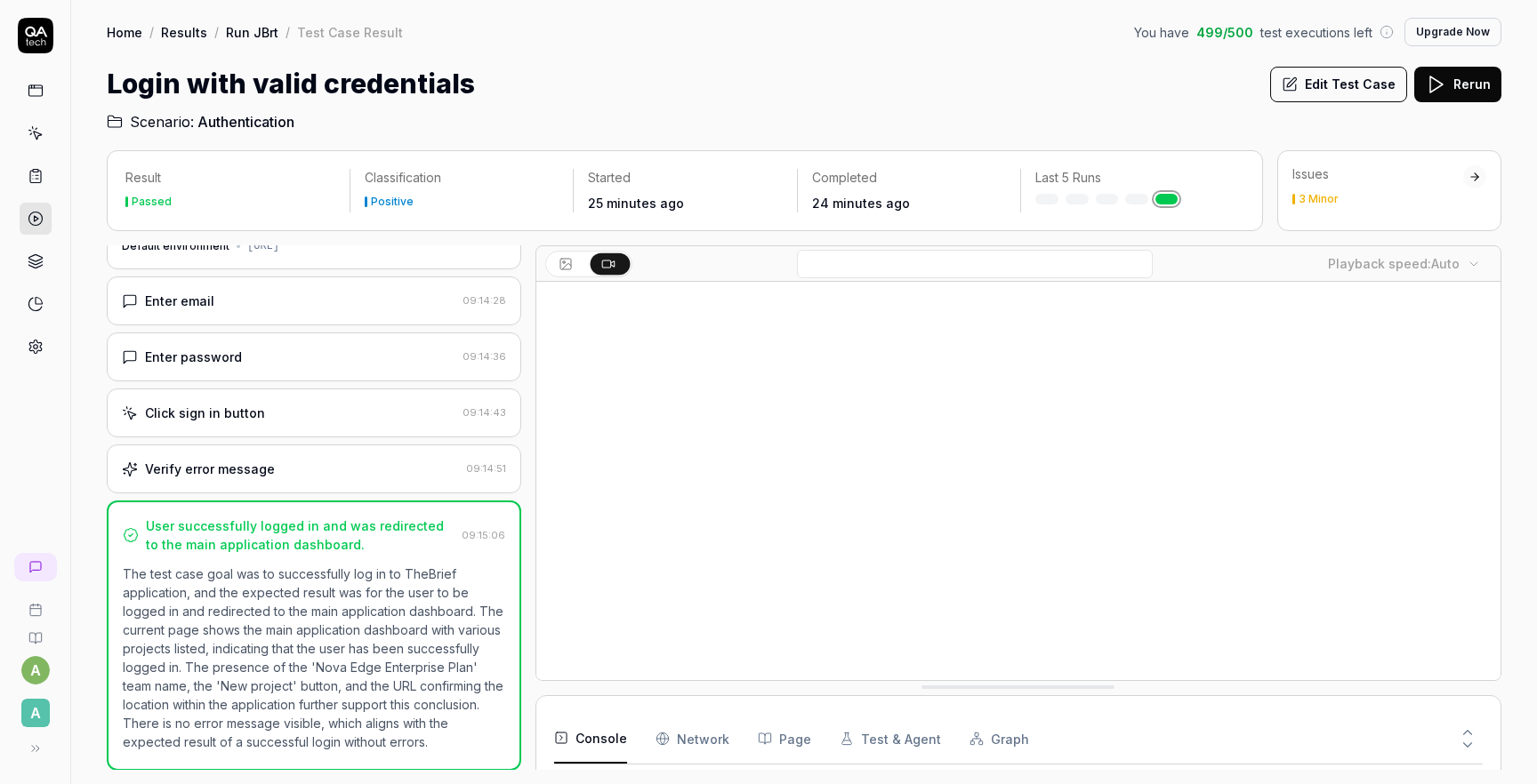
scroll to position [50, 0]
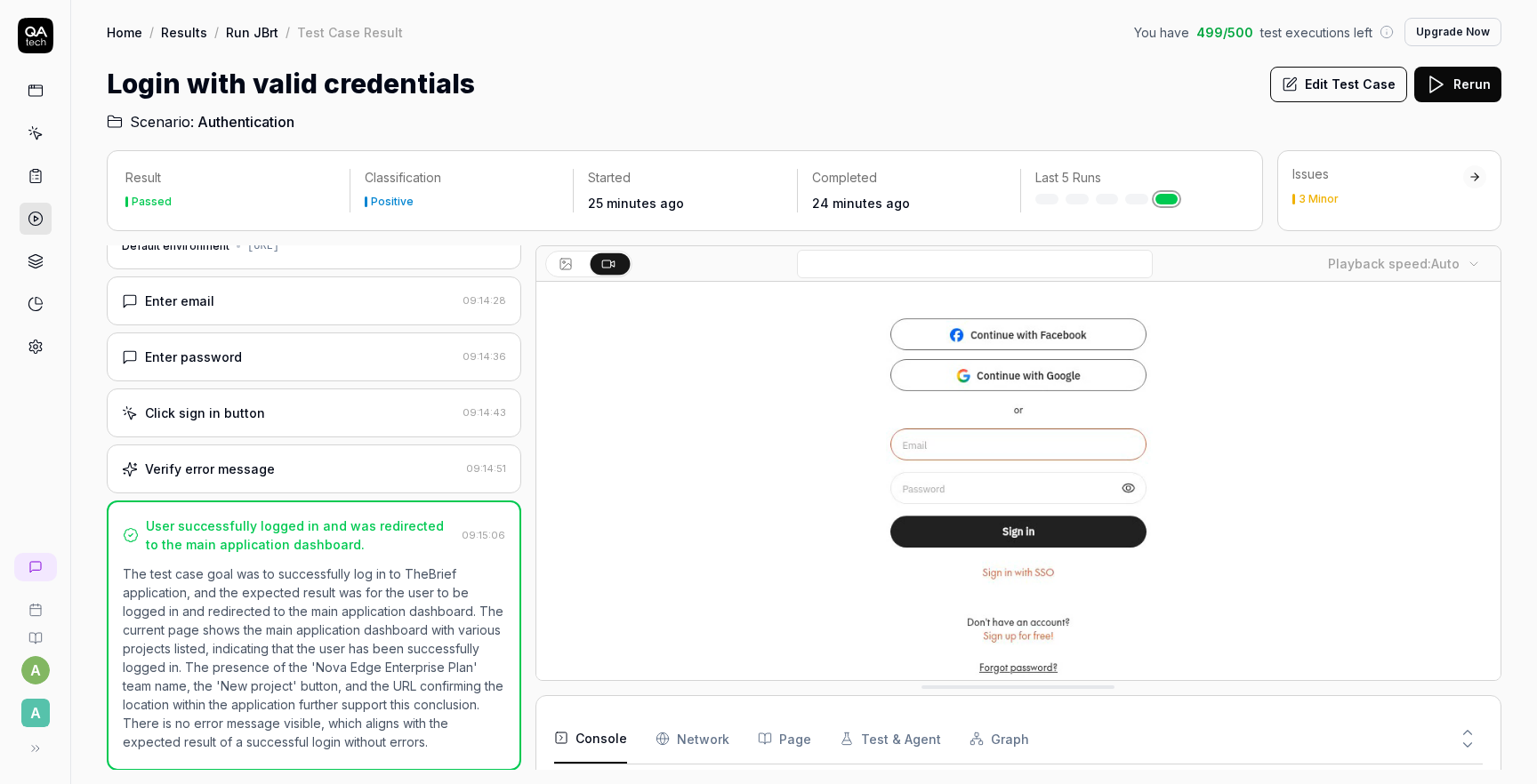
click at [231, 410] on div "Click sign in button" at bounding box center [206, 413] width 121 height 19
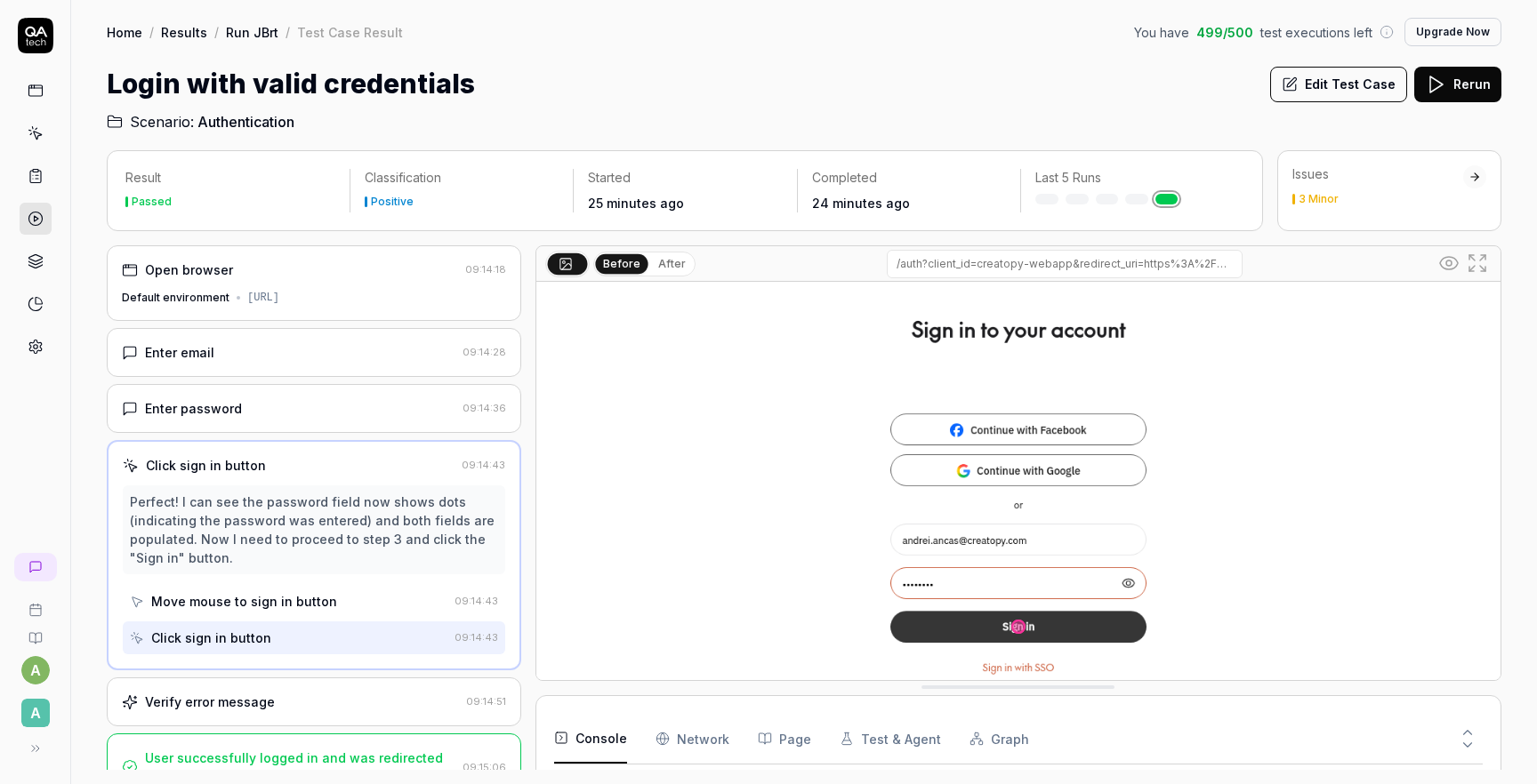
scroll to position [31, 0]
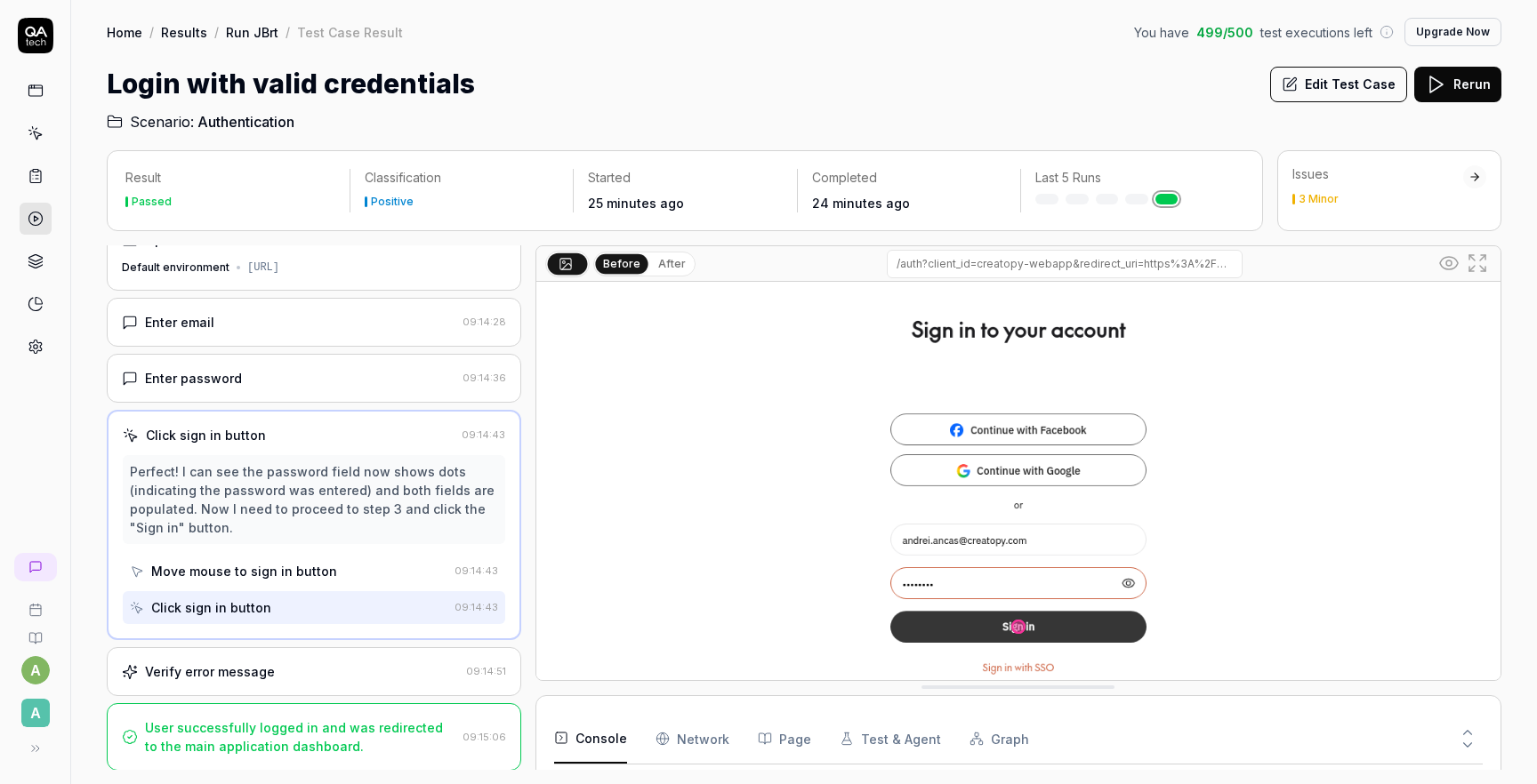
click at [266, 604] on div "Click sign in button" at bounding box center [289, 608] width 318 height 33
click at [1470, 734] on icon at bounding box center [1467, 732] width 16 height 16
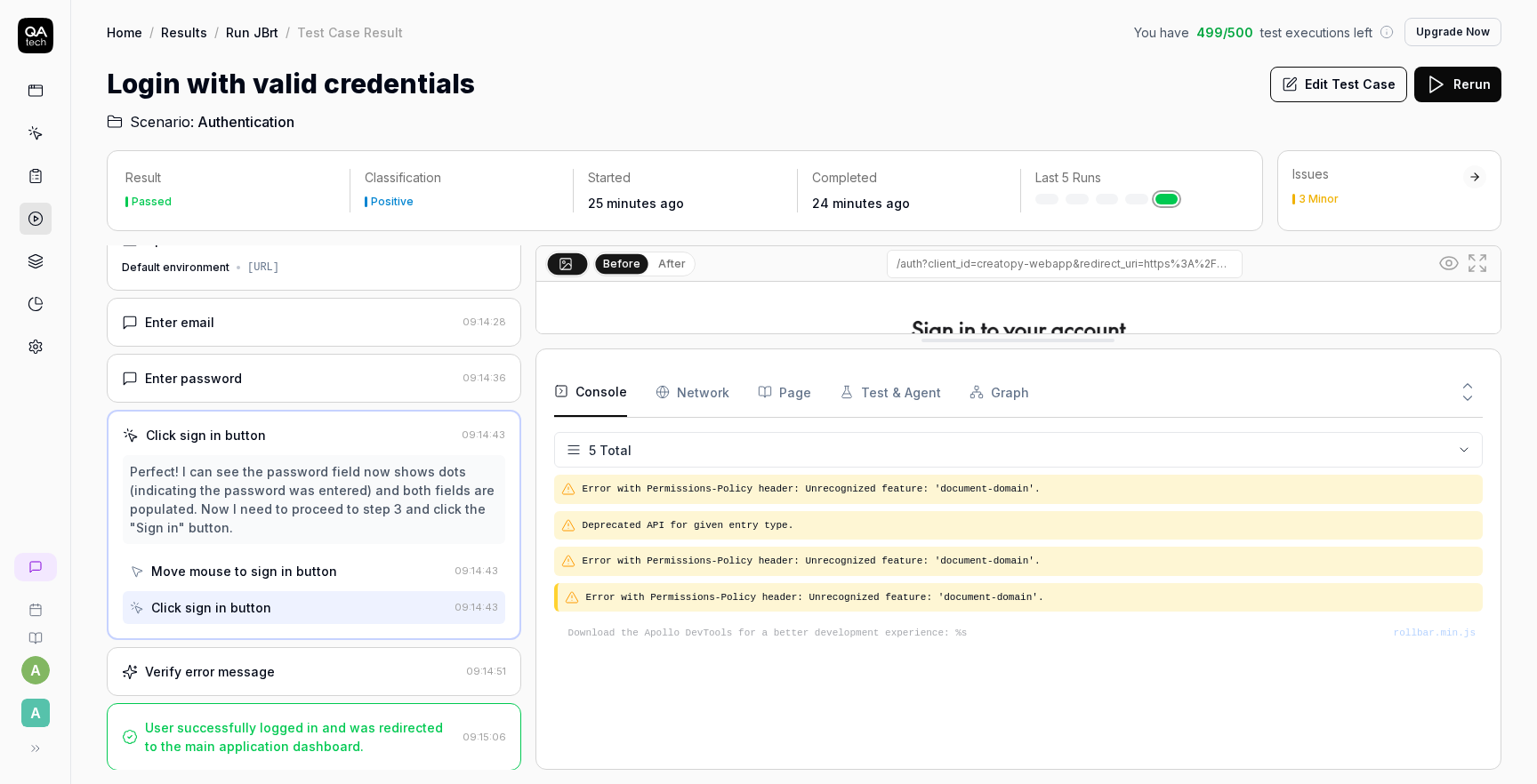
click at [769, 380] on button "Page" at bounding box center [784, 392] width 54 height 50
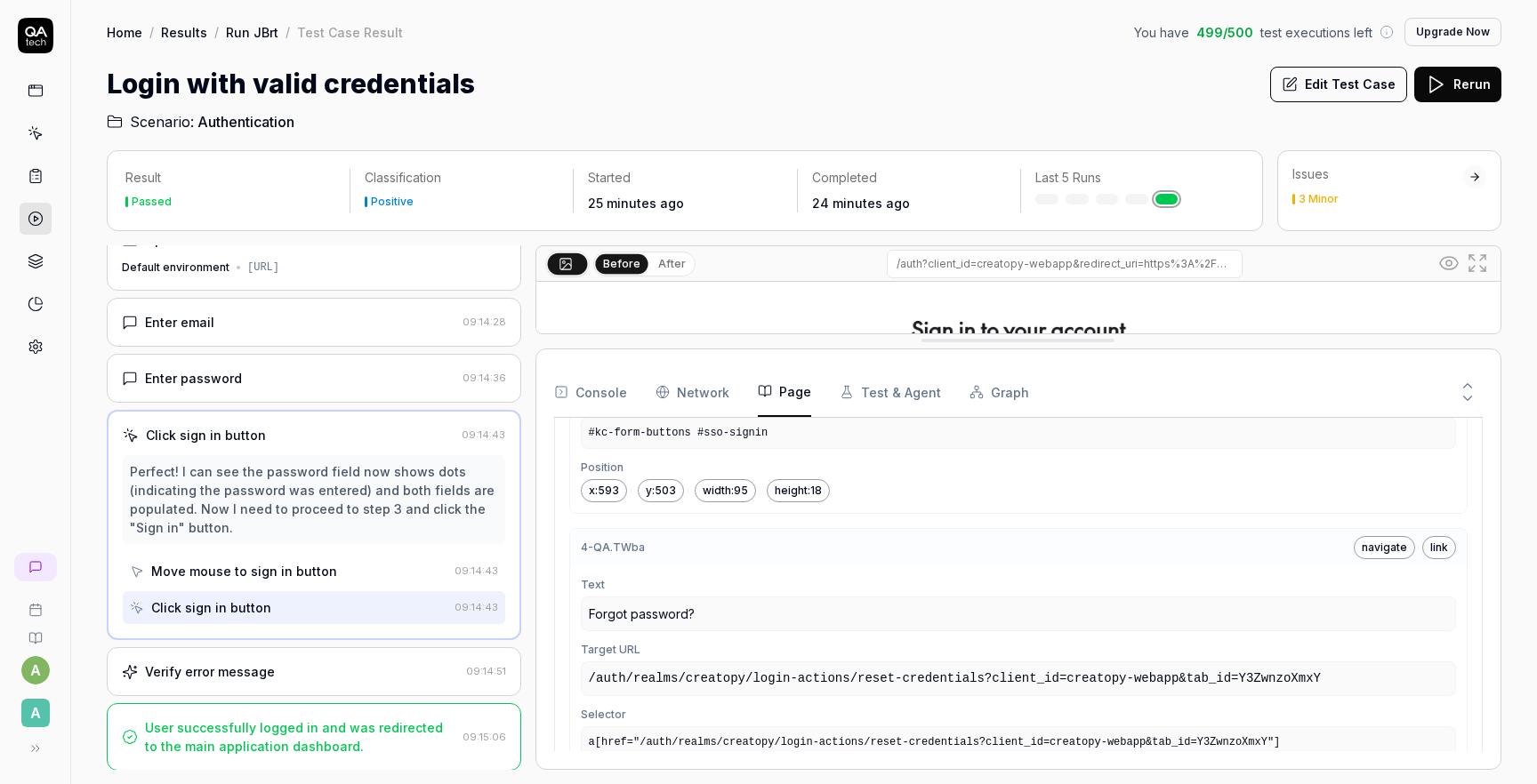
scroll to position [1348, 0]
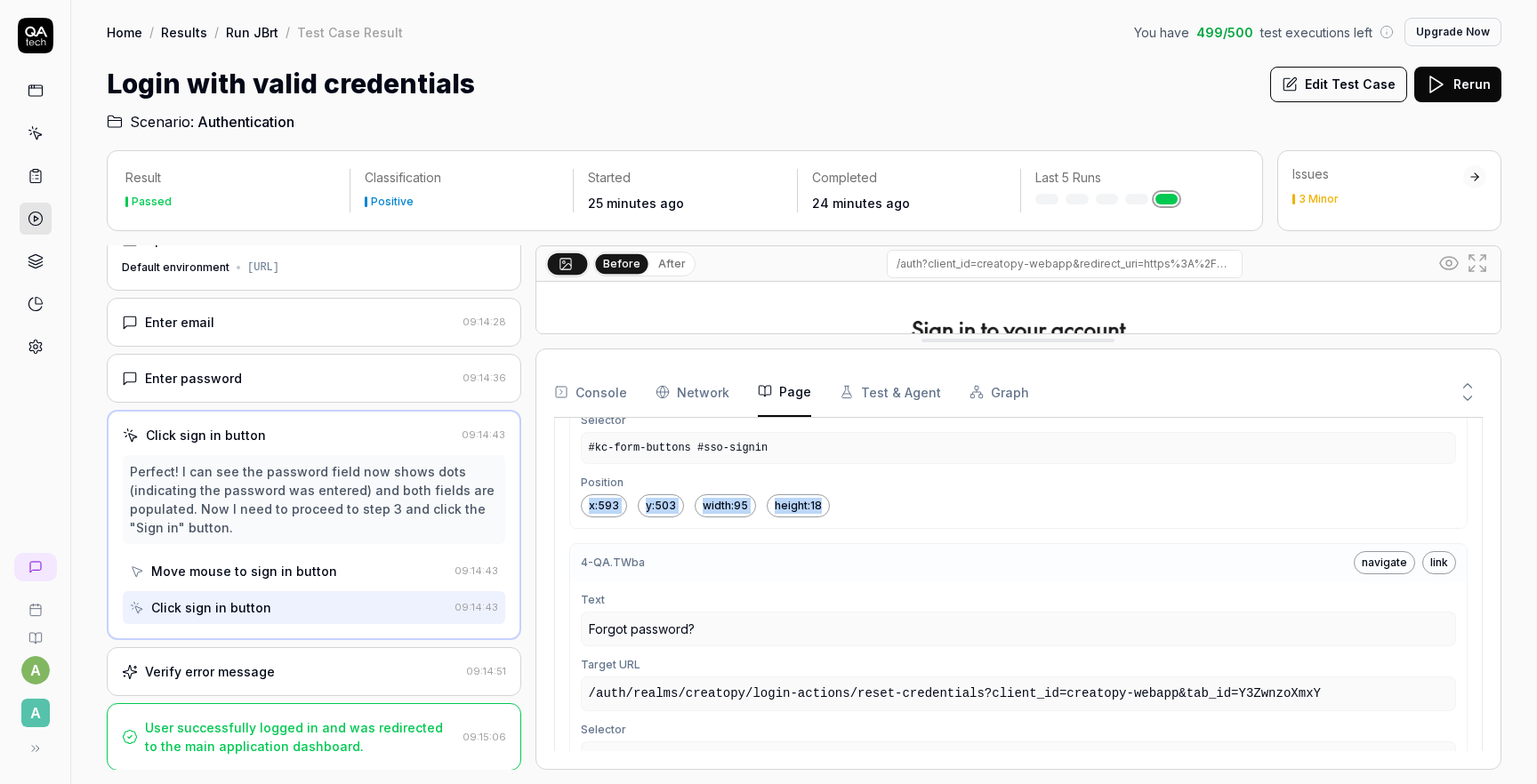
drag, startPoint x: 590, startPoint y: 596, endPoint x: 829, endPoint y: 599, distance: 239.0
click at [829, 517] on div "x: 593 y: 503 width: 95 height: 18" at bounding box center [1018, 506] width 875 height 23
click at [843, 517] on div "x: 593 y: 503 width: 95 height: 18" at bounding box center [1018, 506] width 875 height 23
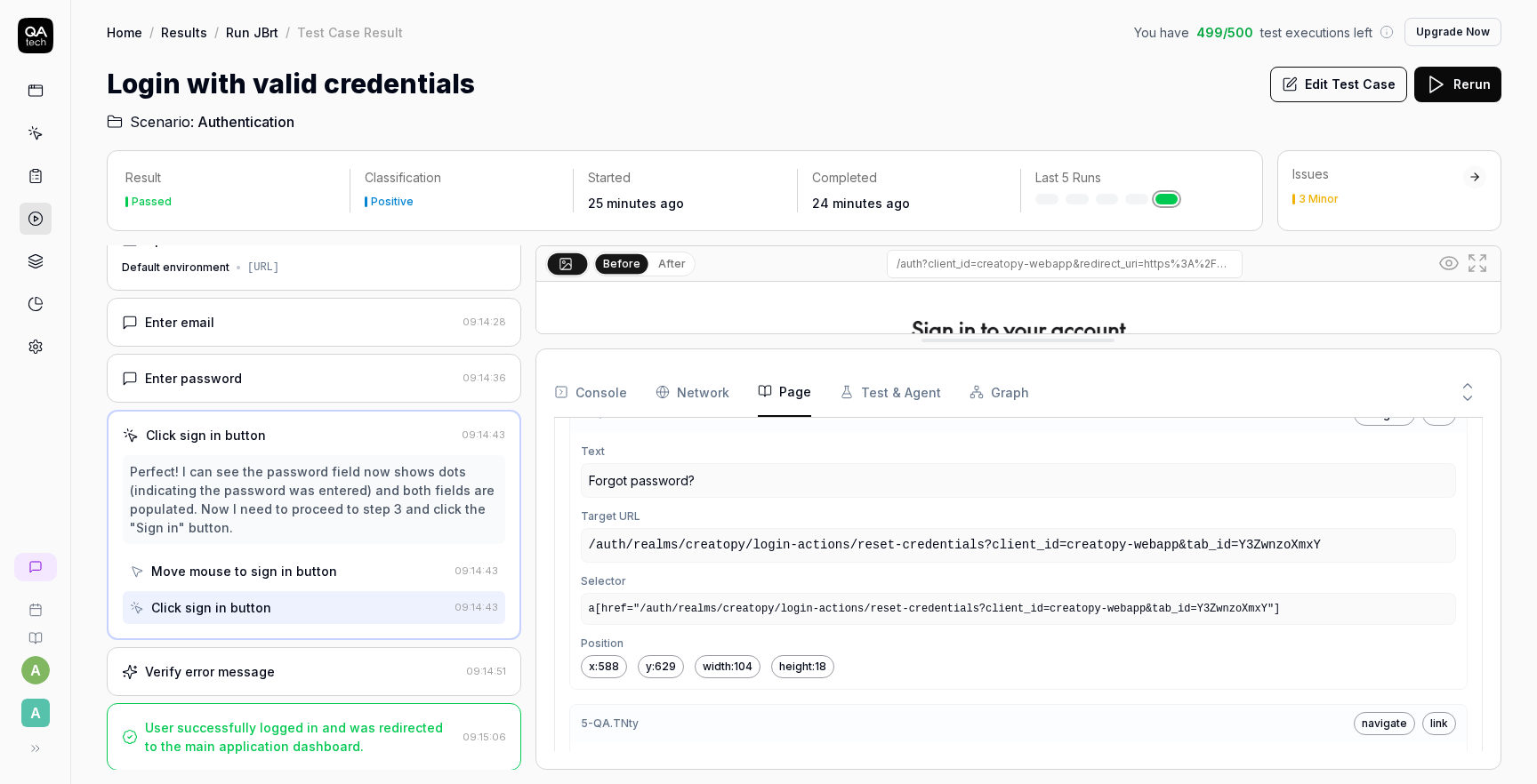
scroll to position [1513, 0]
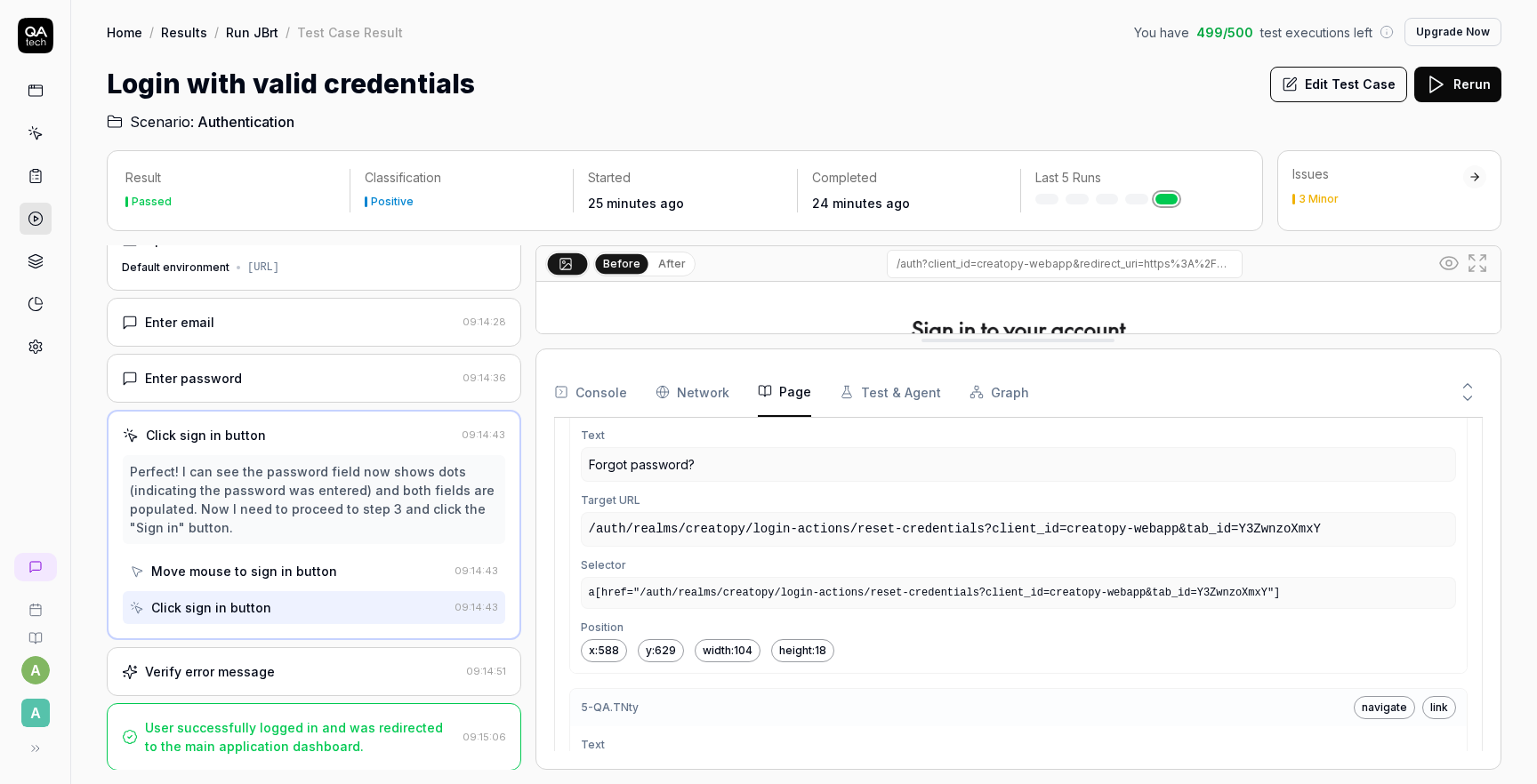
click at [1458, 395] on button at bounding box center [1468, 402] width 31 height 23
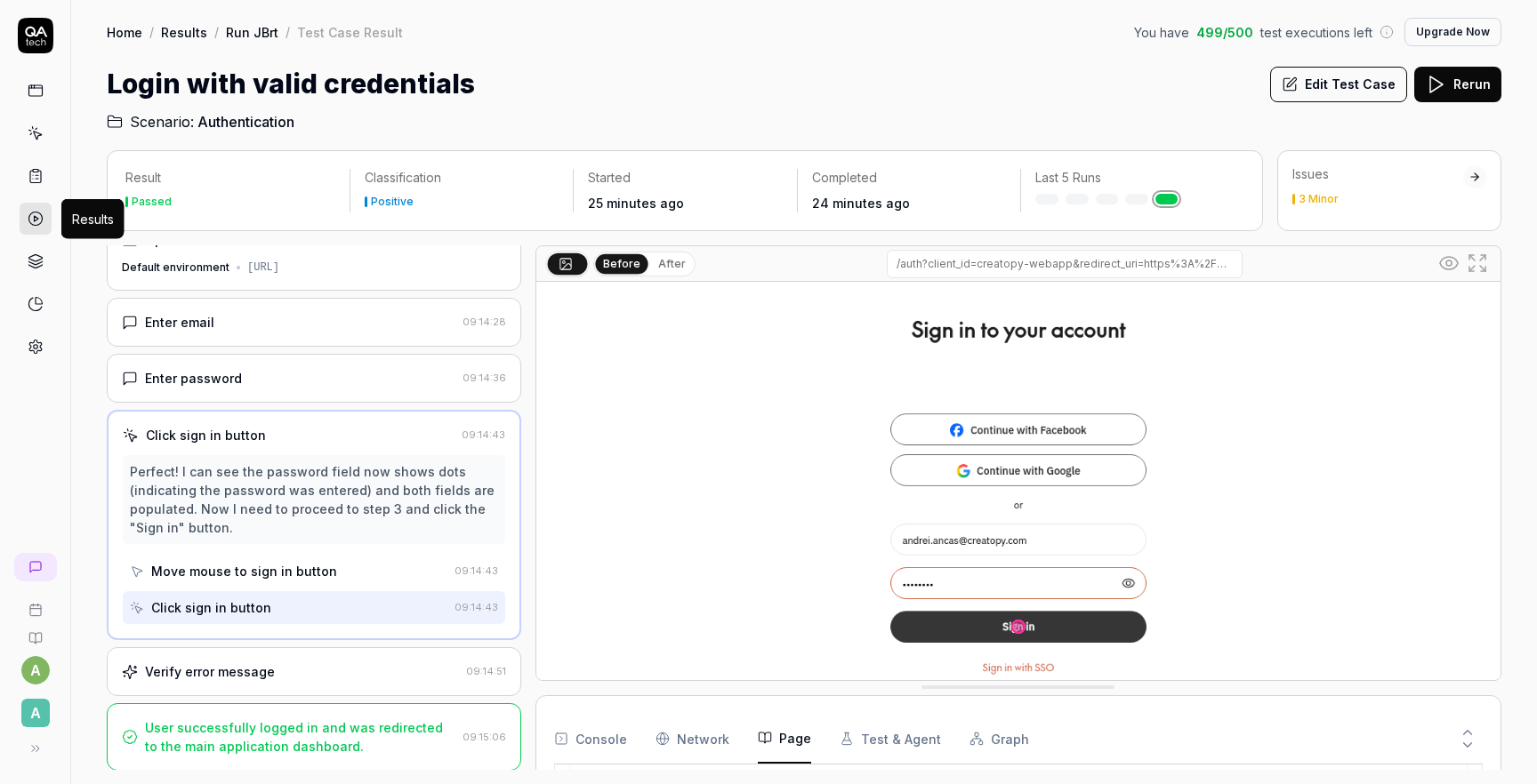
click at [33, 224] on icon at bounding box center [35, 218] width 16 height 16
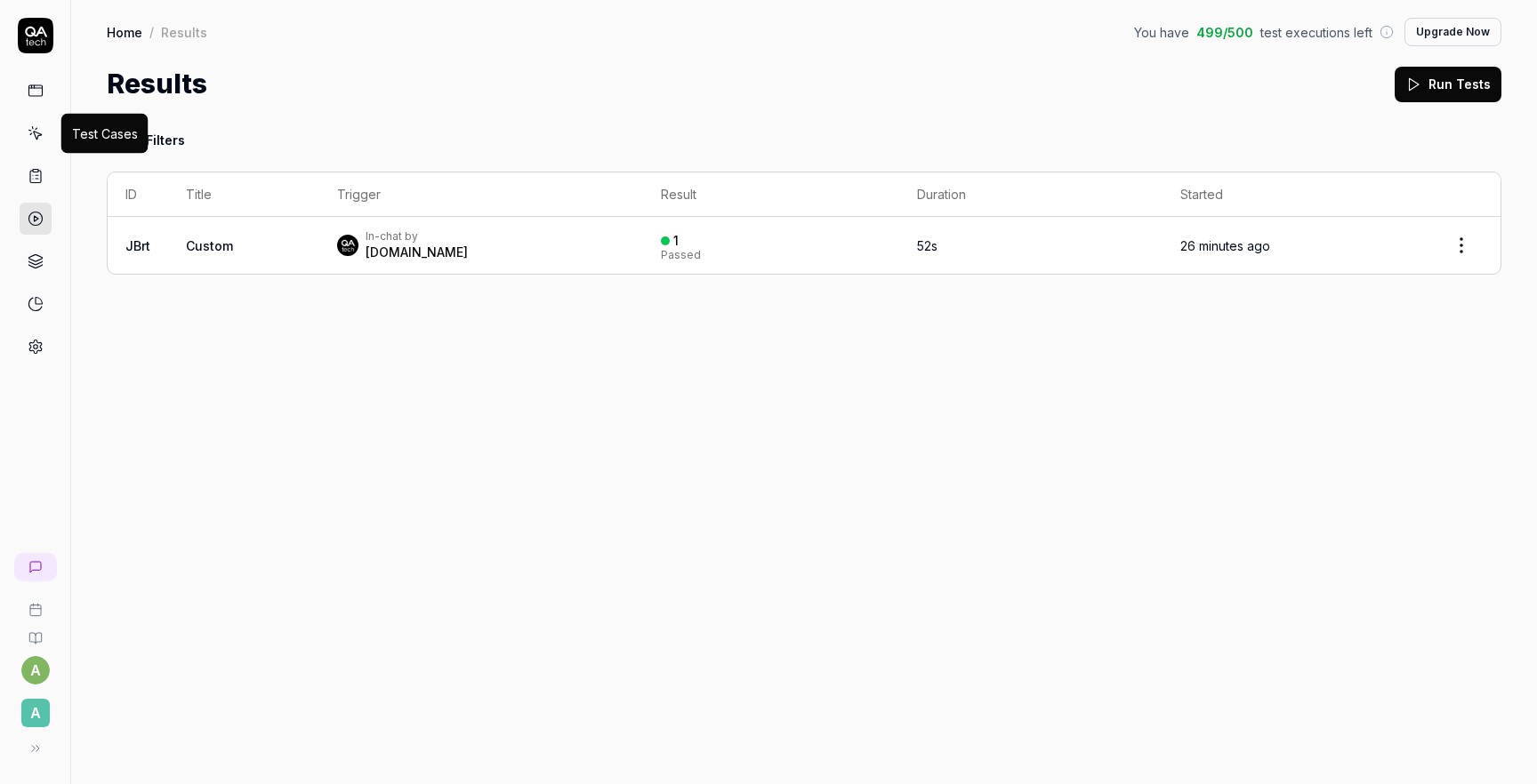
click at [38, 135] on icon at bounding box center [36, 136] width 8 height 8
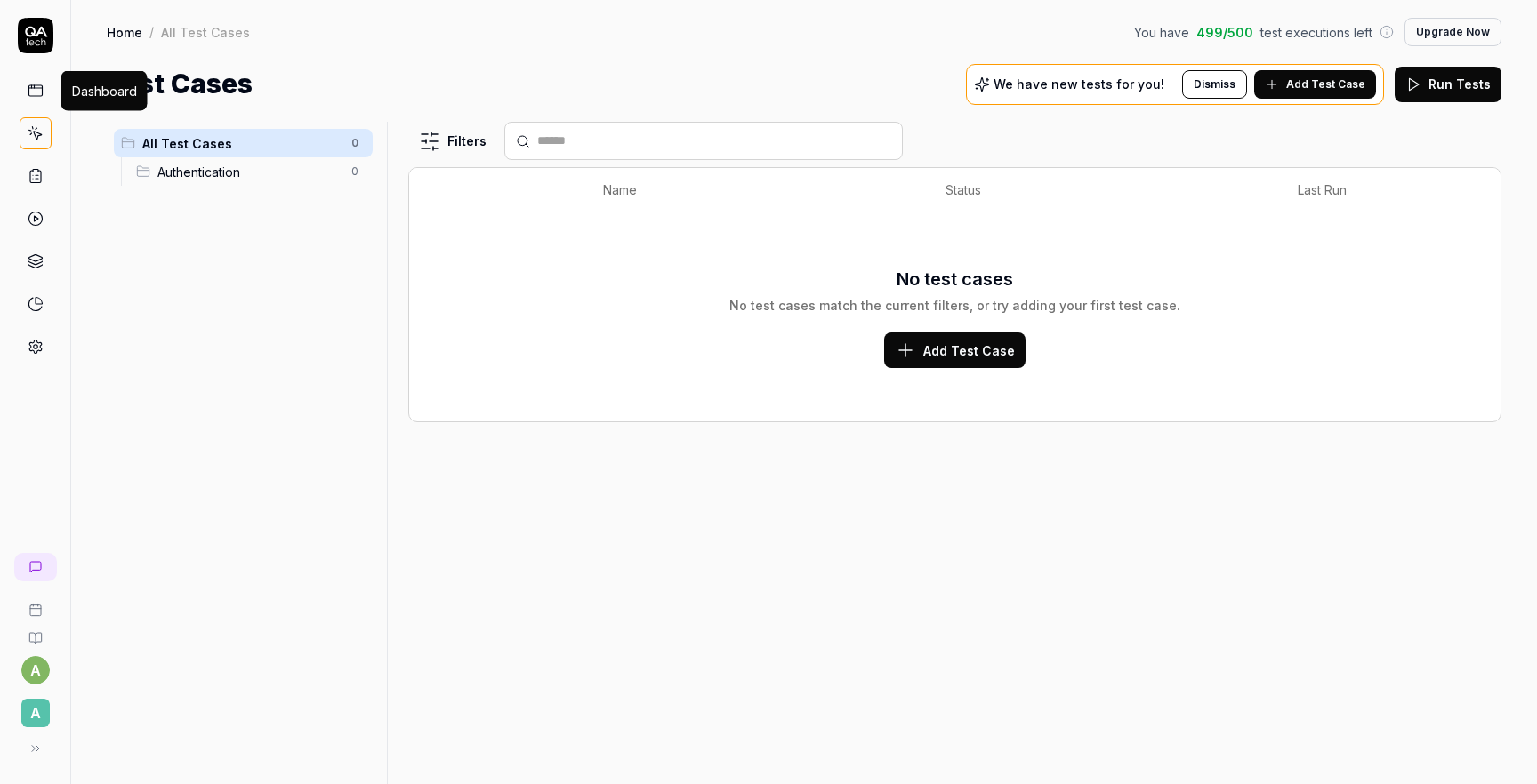
click at [35, 86] on icon at bounding box center [35, 91] width 16 height 16
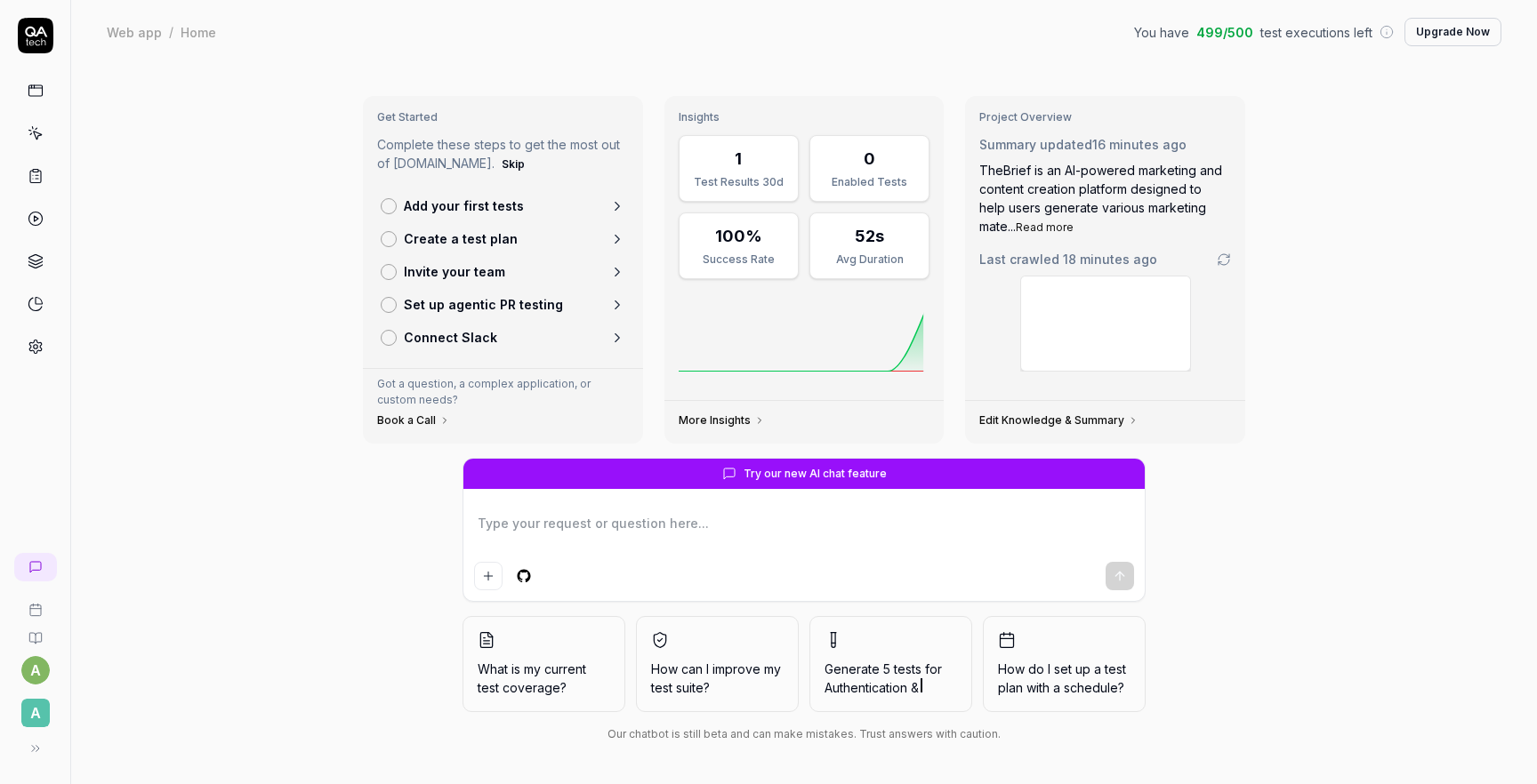
scroll to position [1, 0]
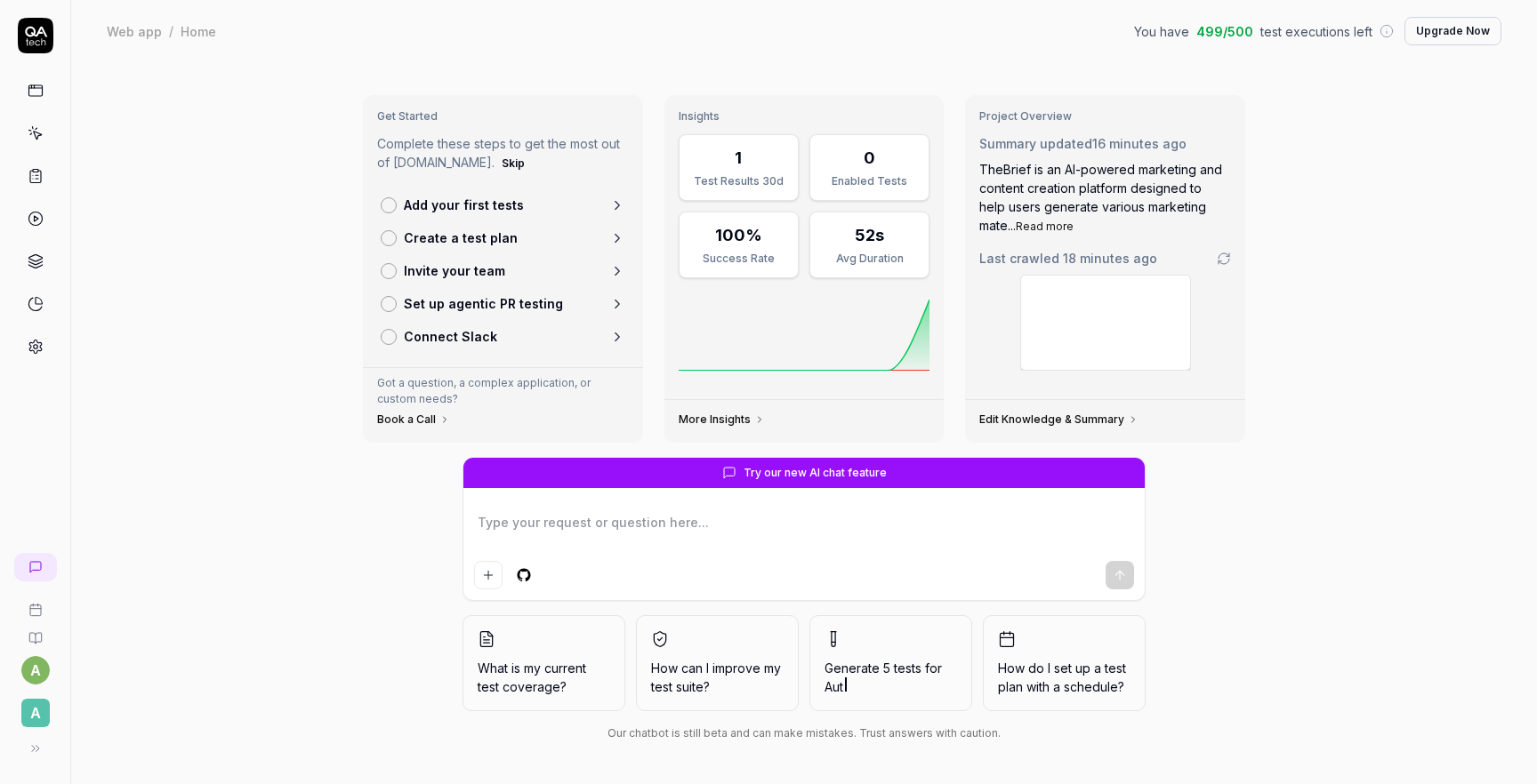
type textarea "*"
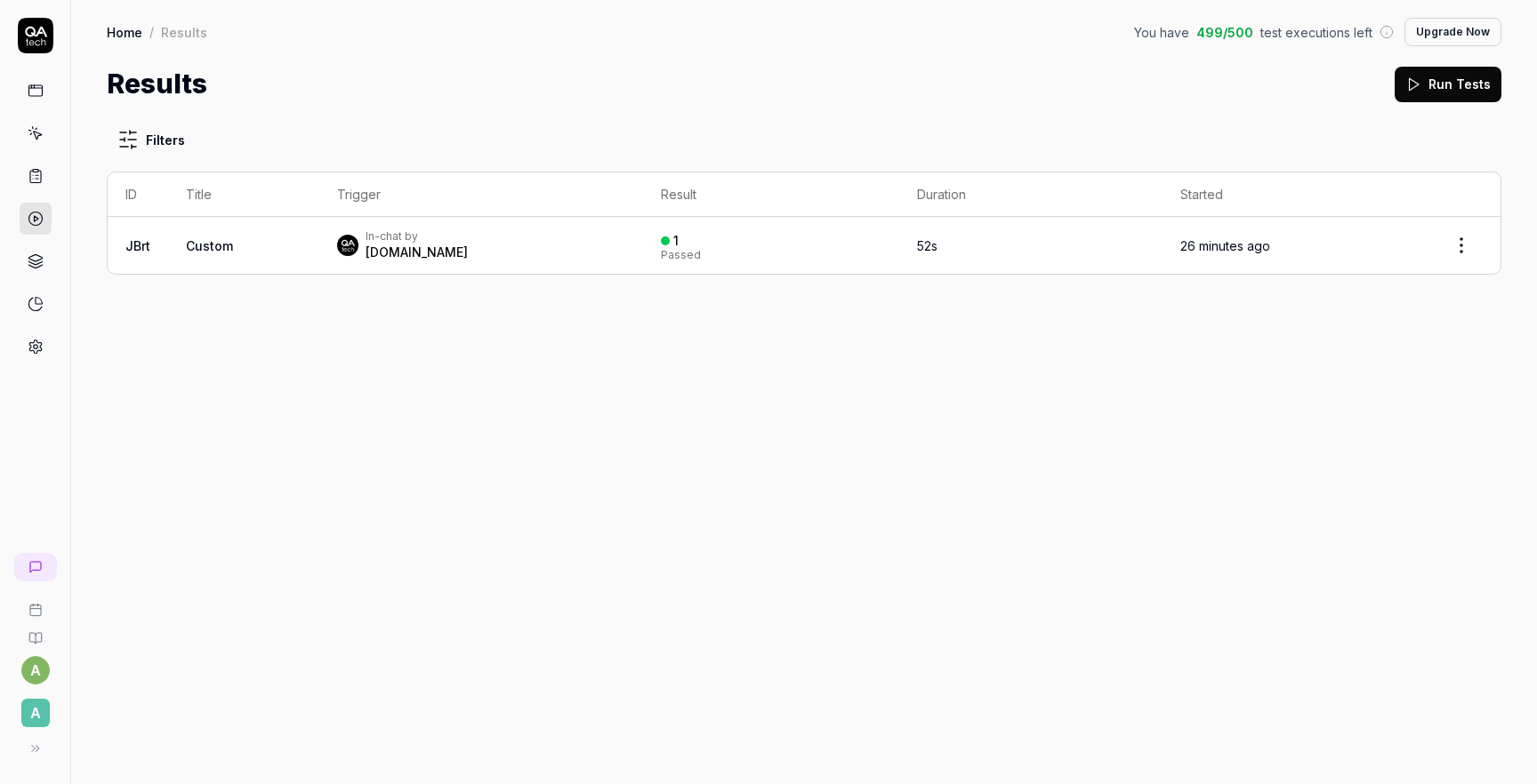
click at [797, 363] on div "Filters ID Title Trigger Result Duration Started JBrt Custom In-chat by QA.tech…" at bounding box center [803, 445] width 1466 height 681
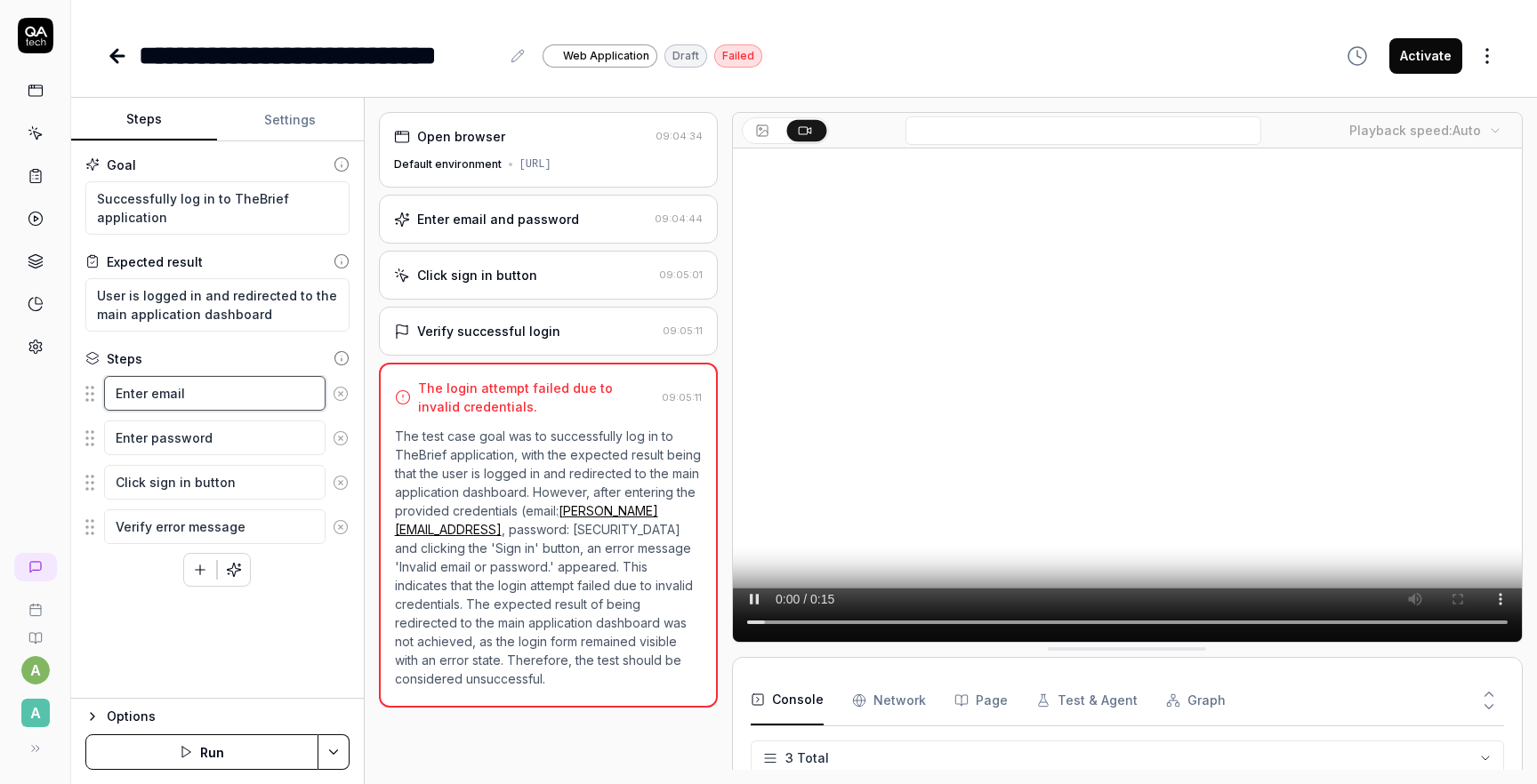
type textarea "*"
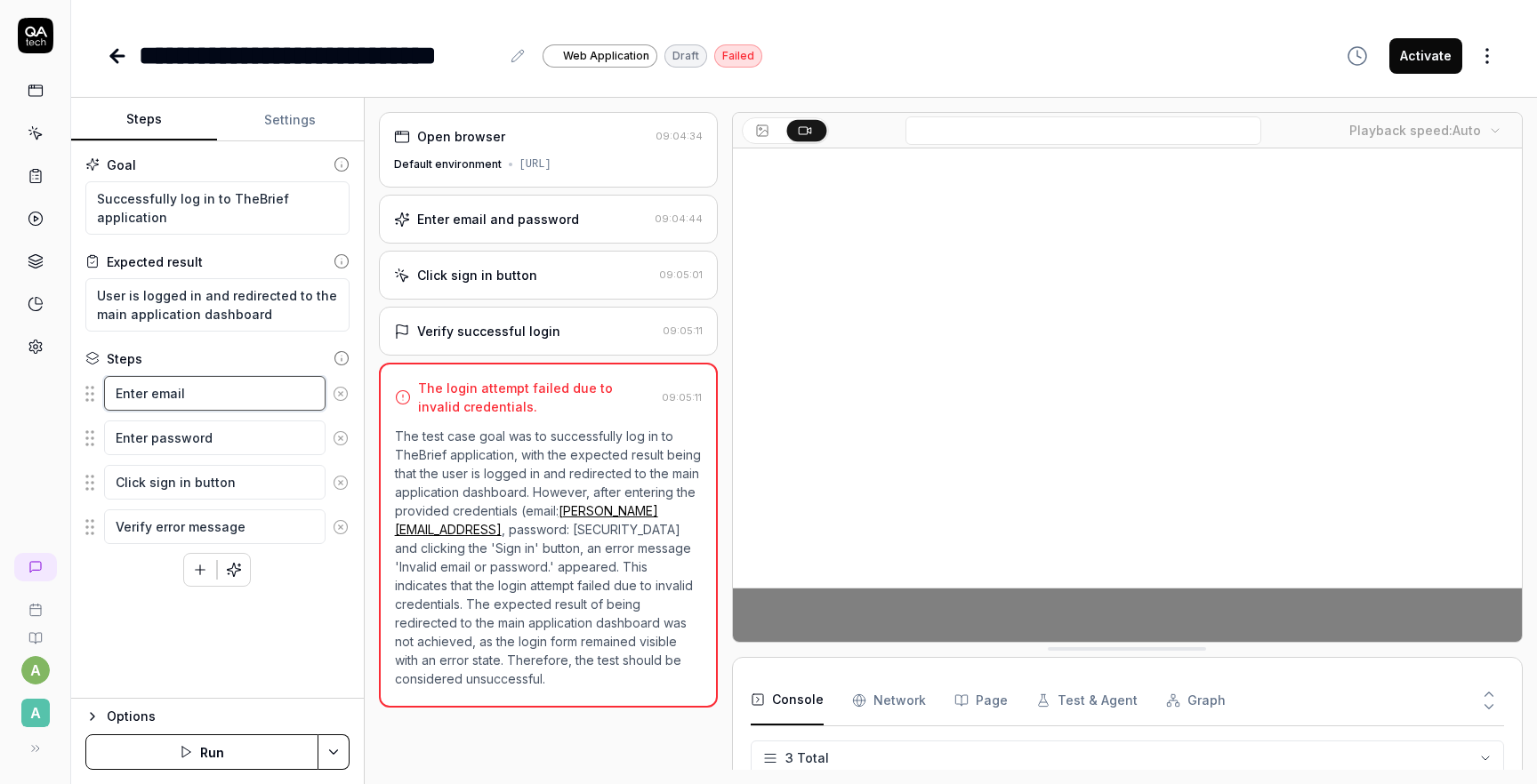
click at [206, 396] on textarea "Enter email" at bounding box center [215, 393] width 222 height 34
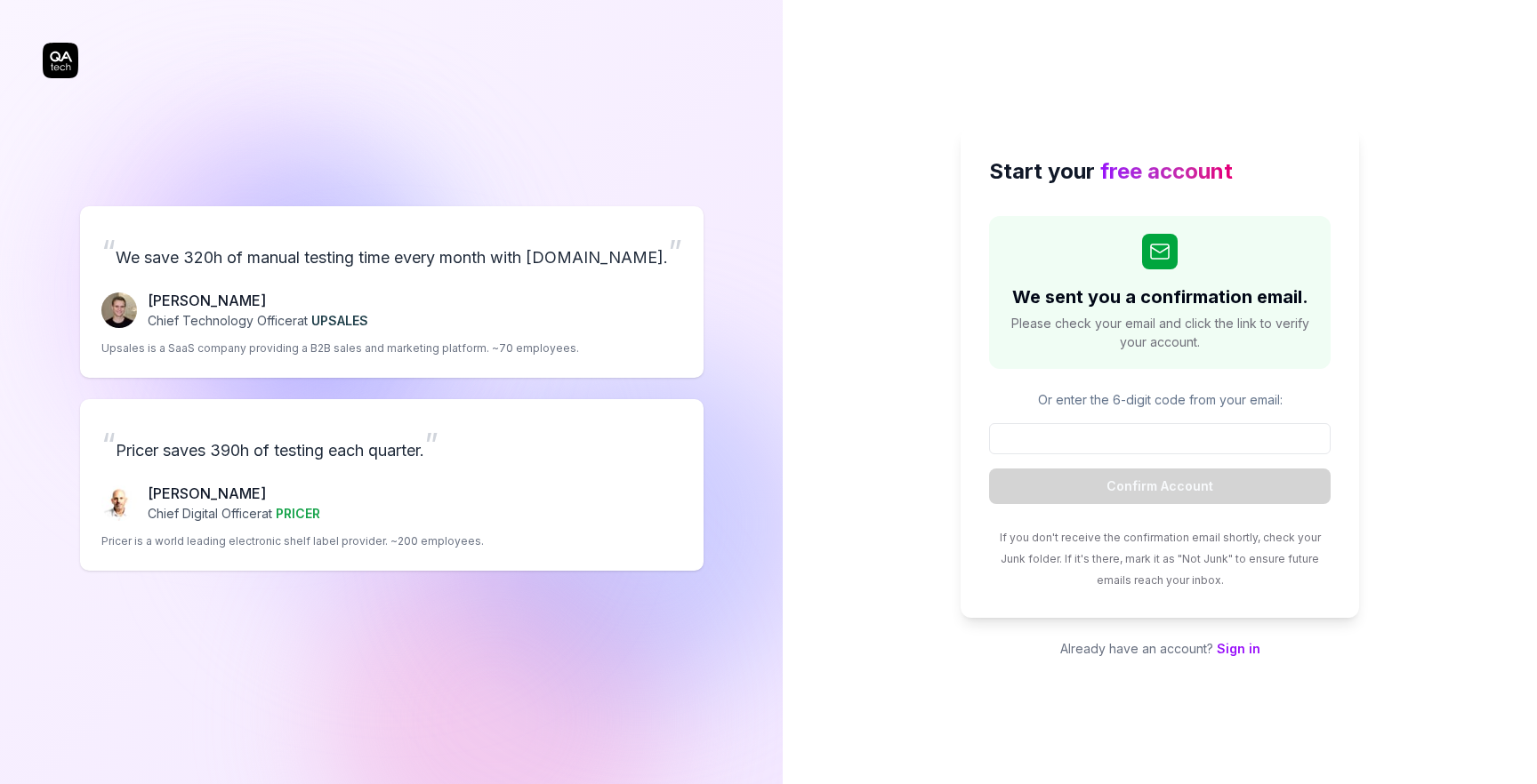
click at [737, 517] on div "“ We save 320h of manual testing time every month with [DOMAIN_NAME]. ” [PERSON…" at bounding box center [391, 388] width 697 height 707
